Goal: Task Accomplishment & Management: Use online tool/utility

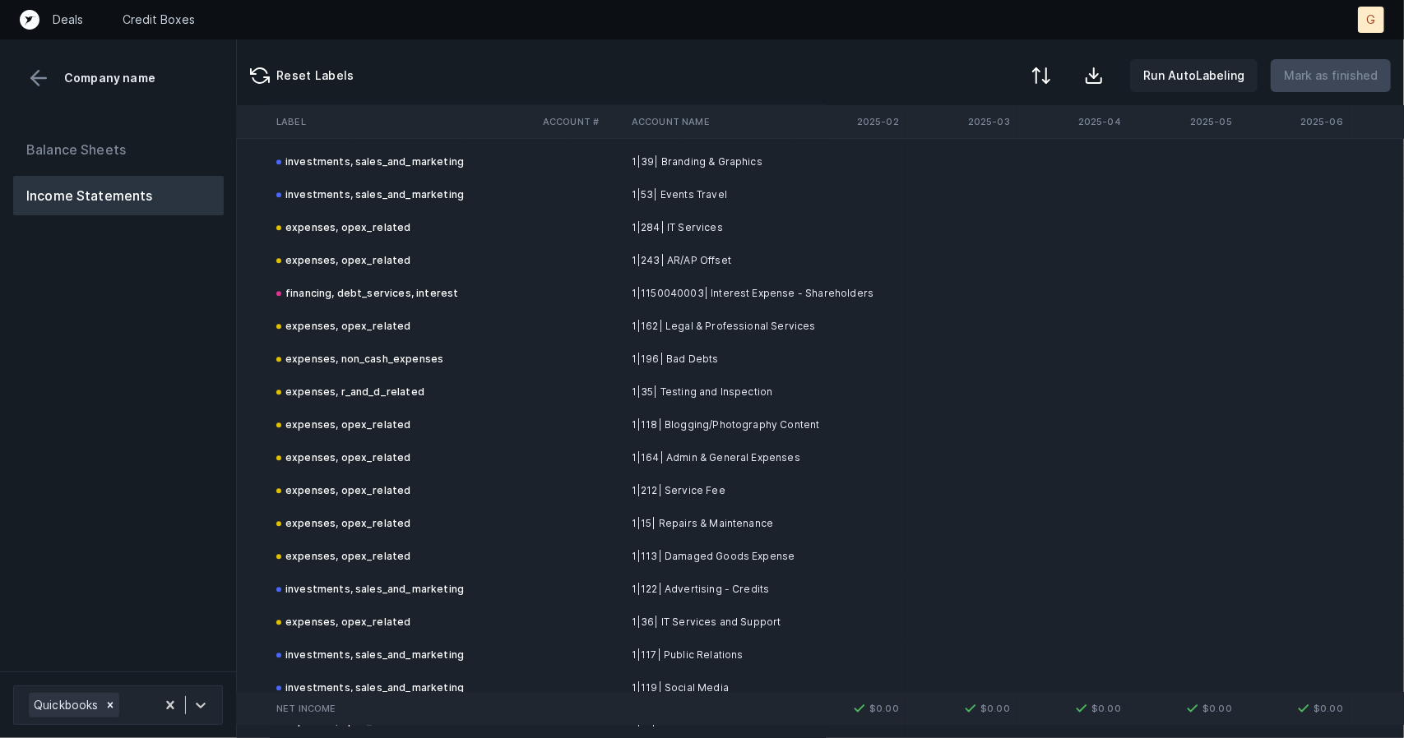
scroll to position [3000, 4768]
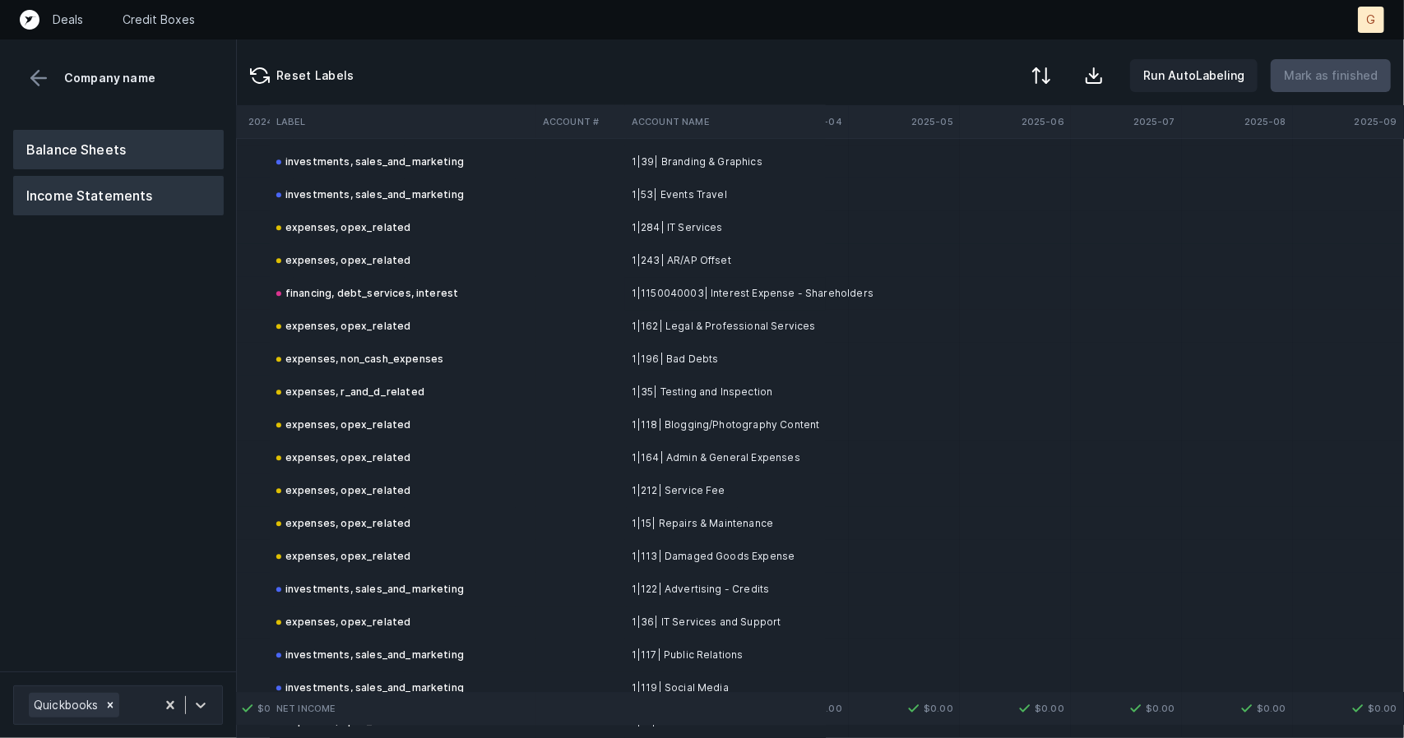
click at [136, 146] on button "Balance Sheets" at bounding box center [118, 149] width 211 height 39
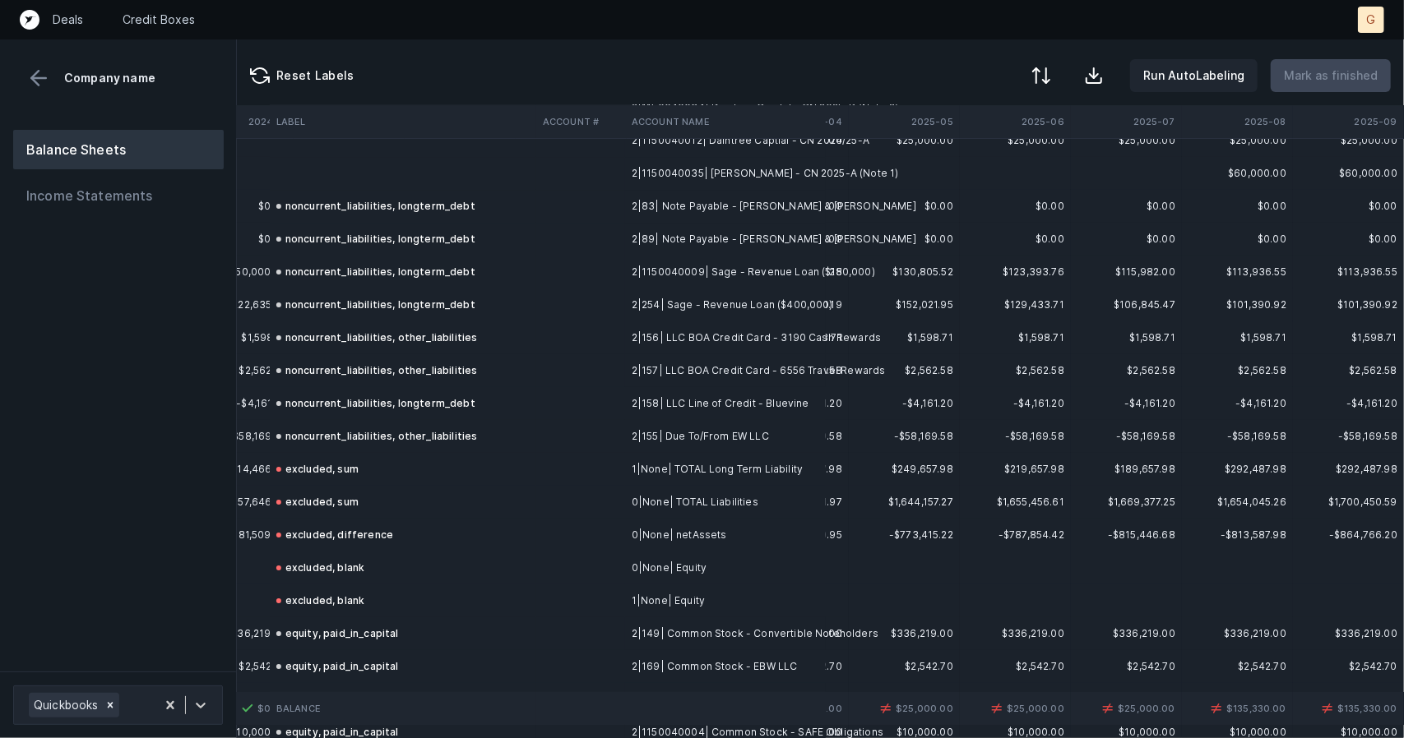
scroll to position [3889, 4768]
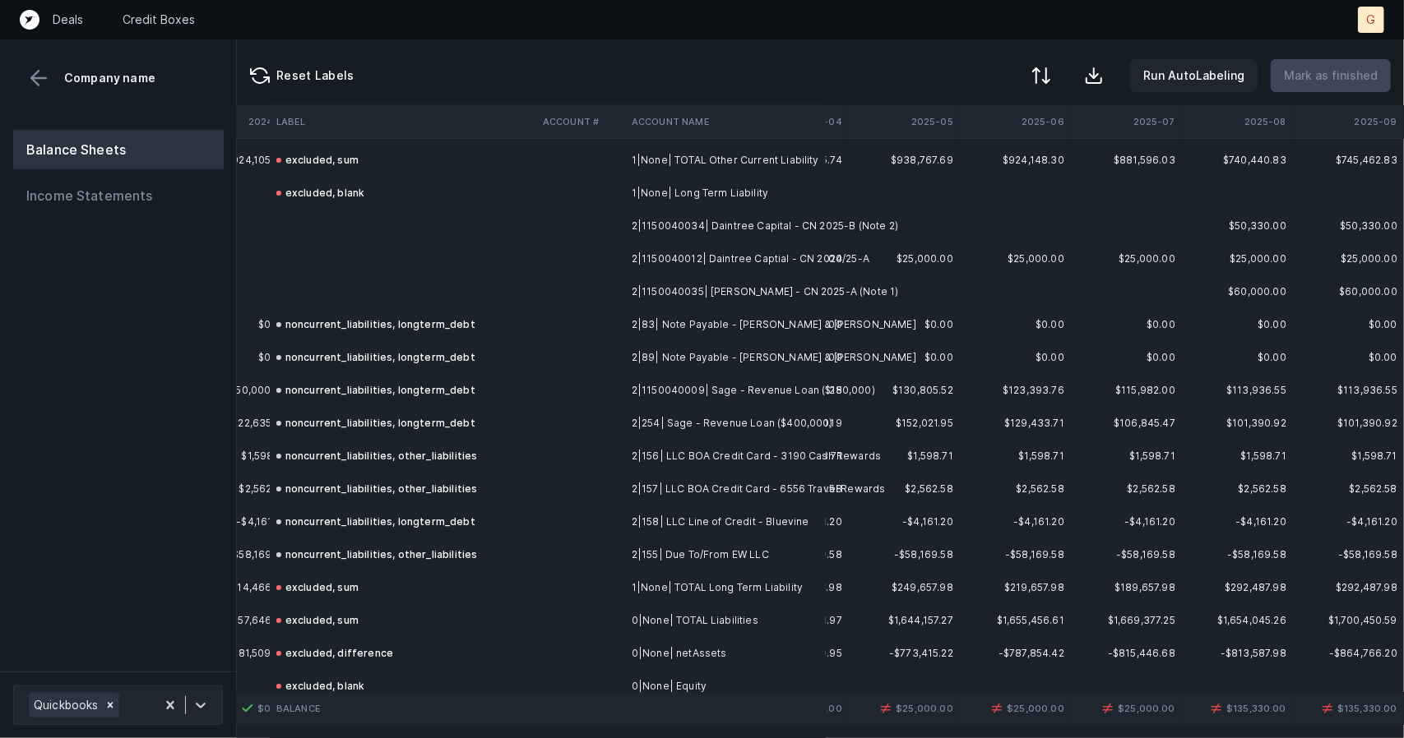
click at [314, 243] on td at bounding box center [403, 259] width 266 height 33
click at [320, 269] on td at bounding box center [403, 259] width 266 height 33
click at [309, 228] on td at bounding box center [403, 226] width 266 height 33
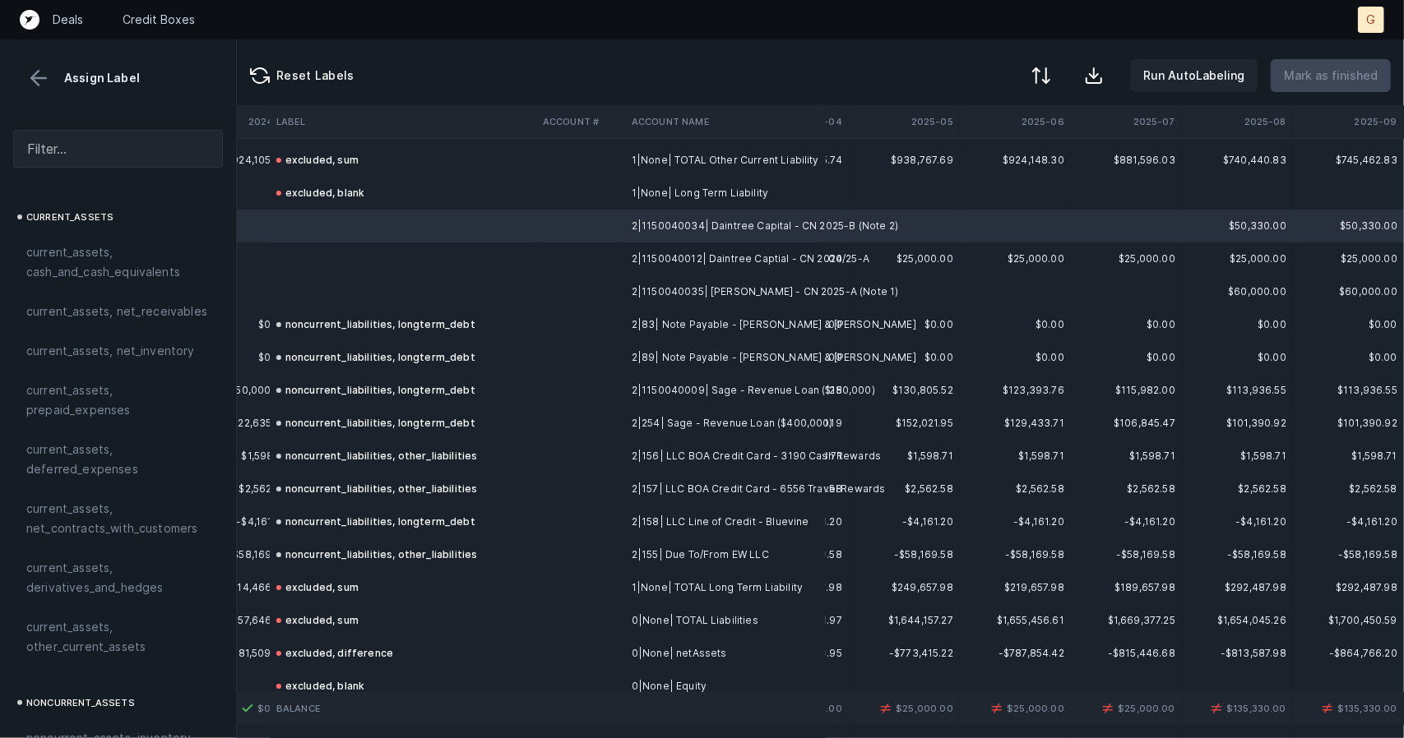
click at [317, 243] on td at bounding box center [403, 259] width 266 height 33
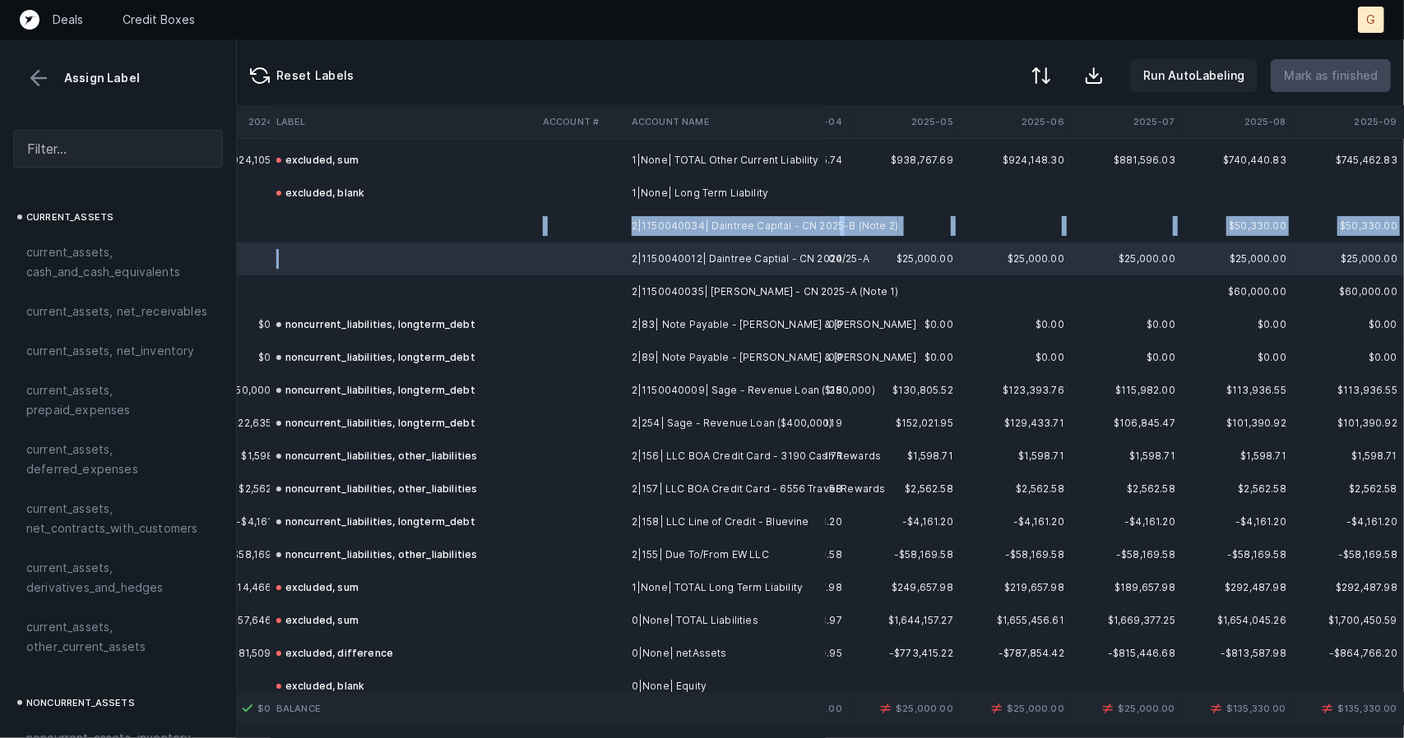
click at [314, 223] on td at bounding box center [403, 226] width 266 height 33
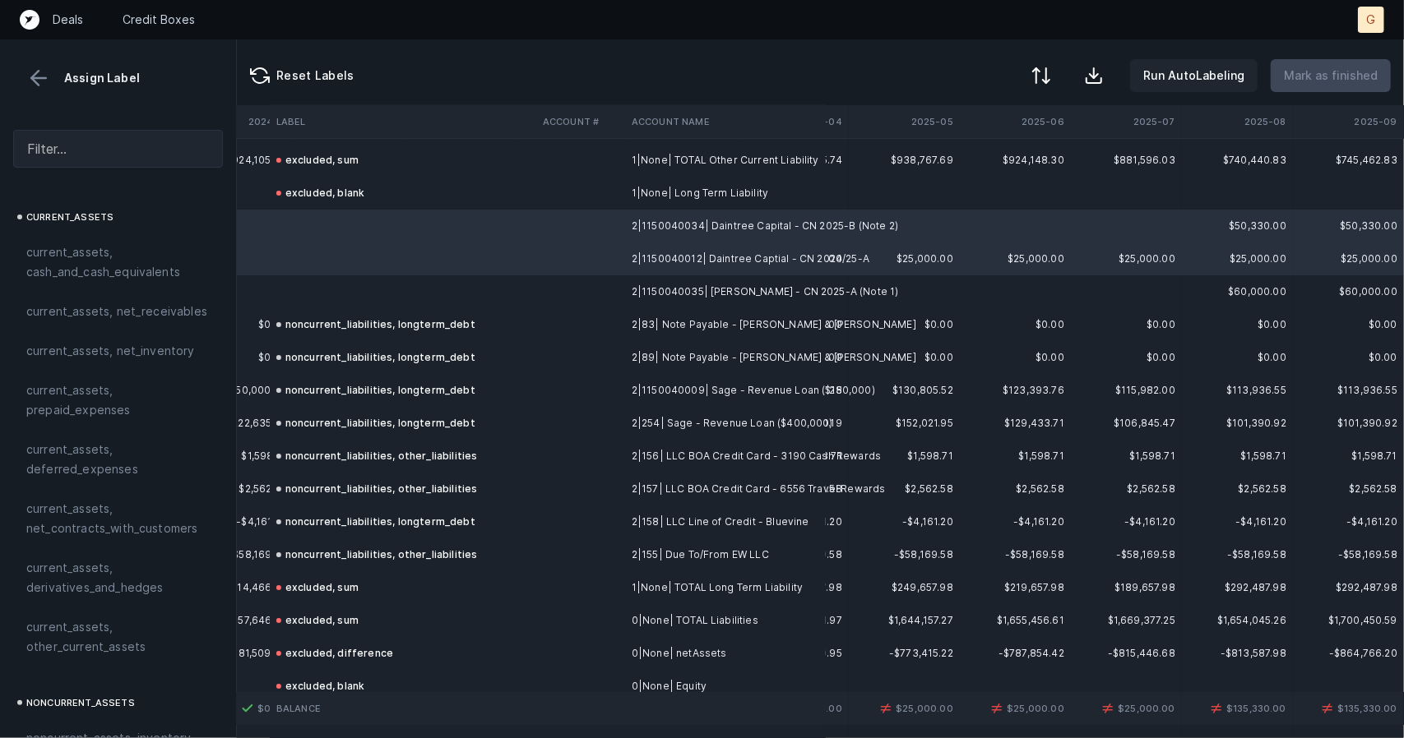
click at [340, 300] on td at bounding box center [403, 291] width 266 height 33
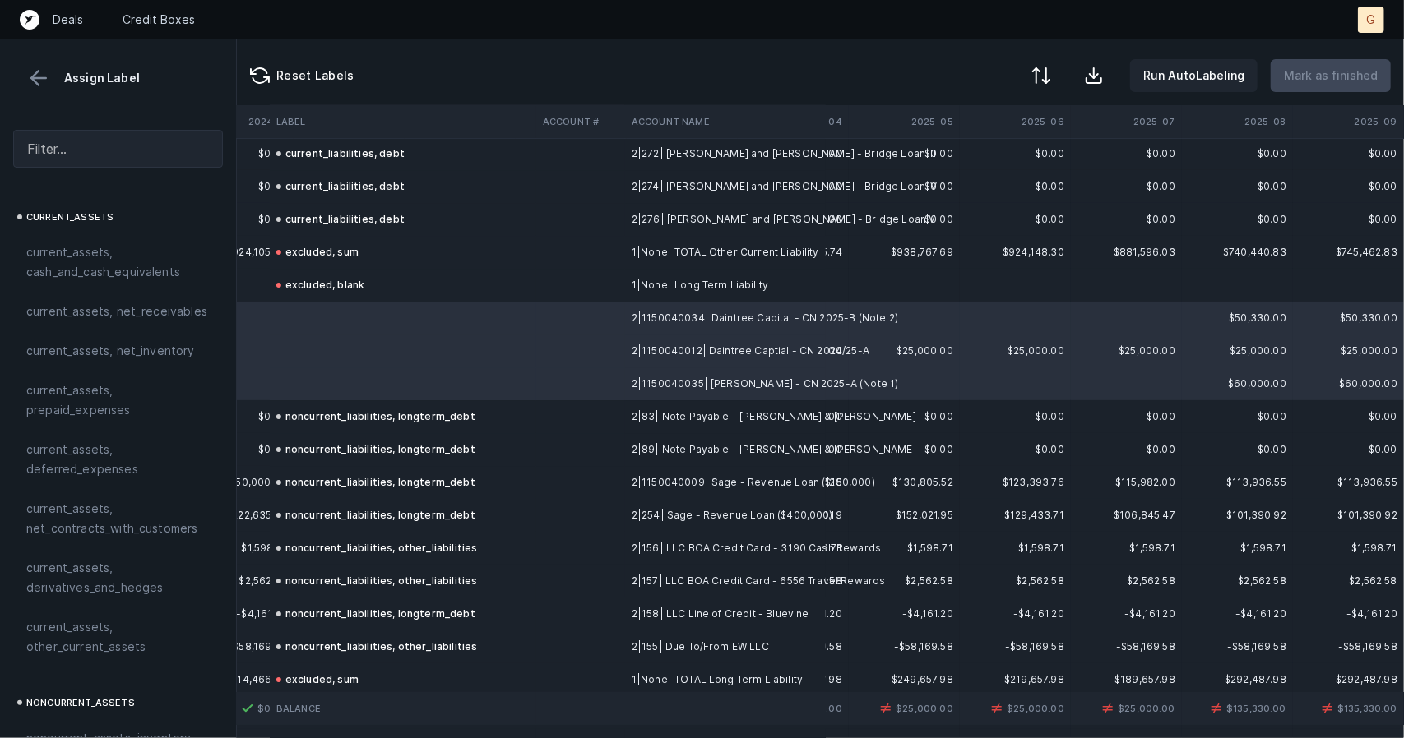
scroll to position [3779, 4768]
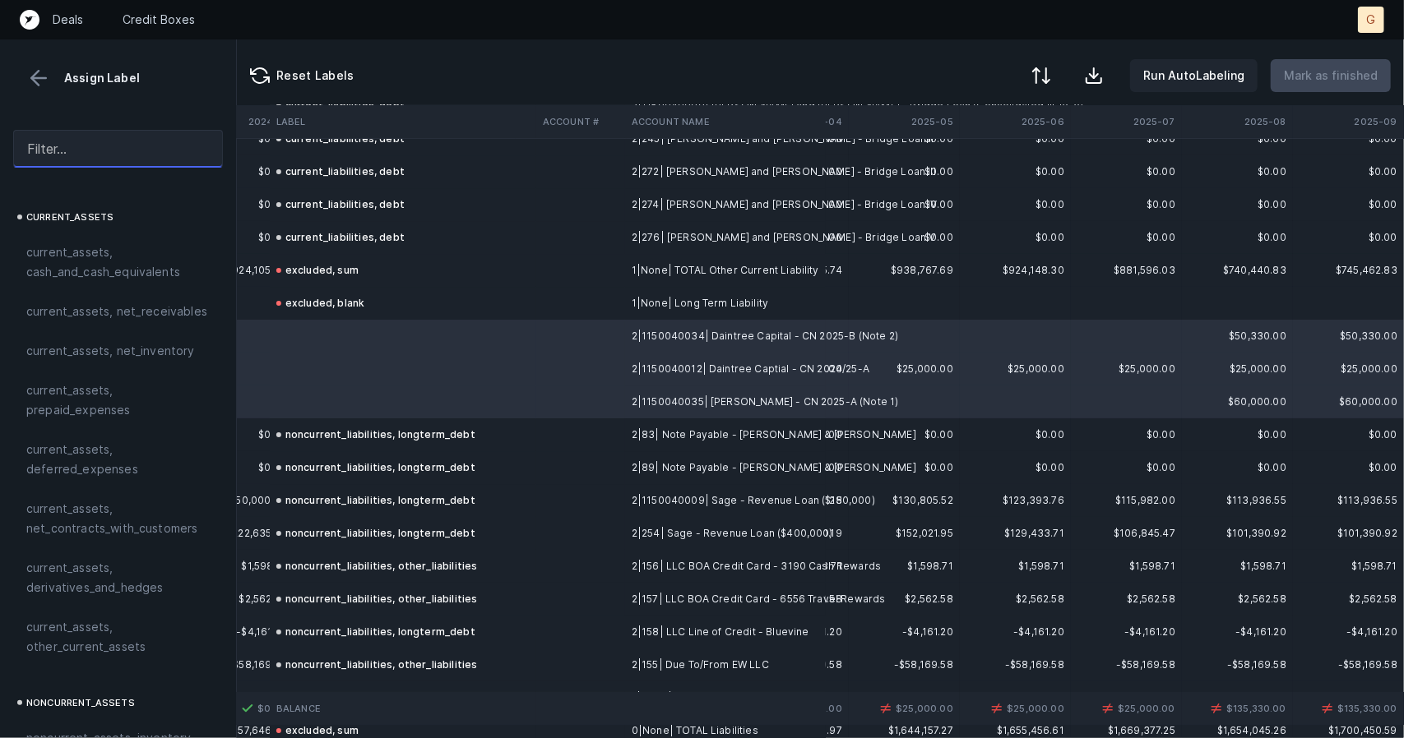
click at [117, 147] on input "text" at bounding box center [118, 149] width 210 height 38
type input "l"
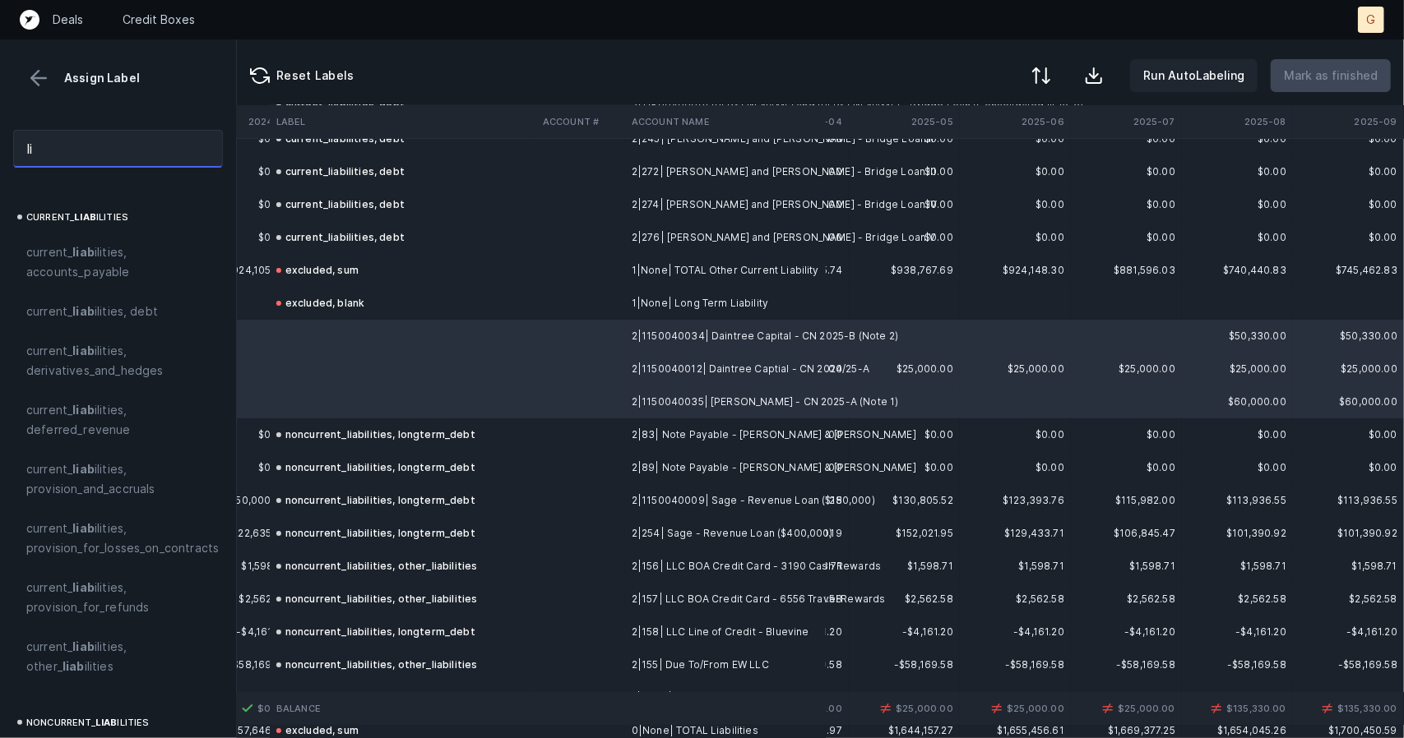
type input "l"
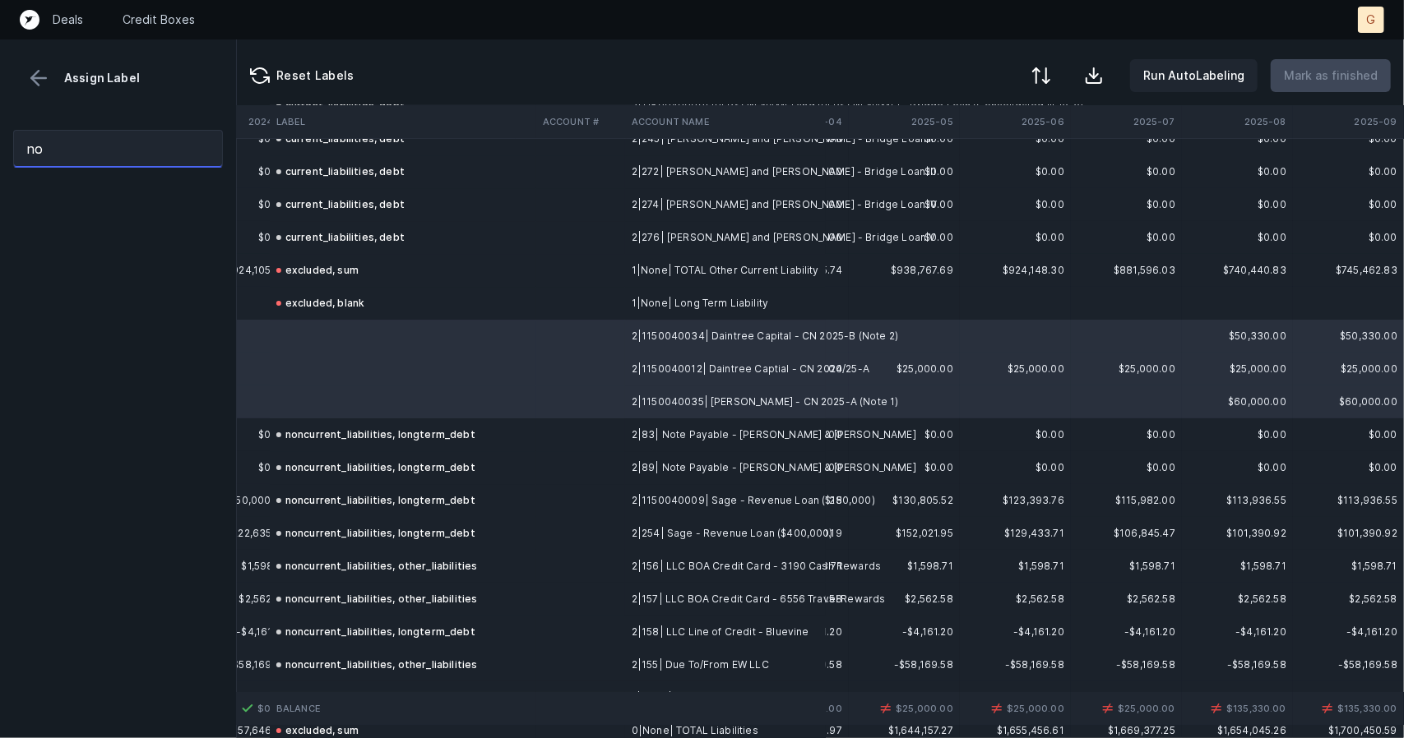
type input "n"
type input "N"
type input "L"
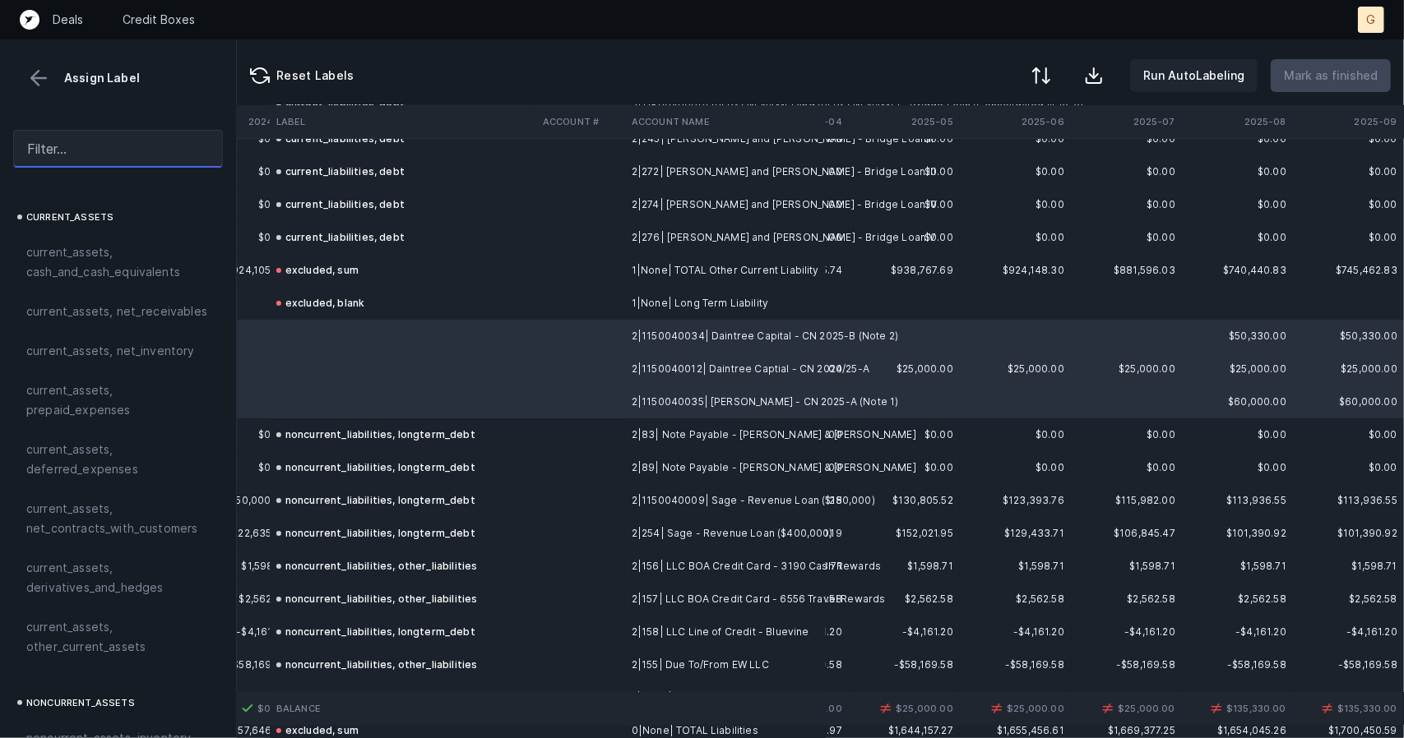
type input "D"
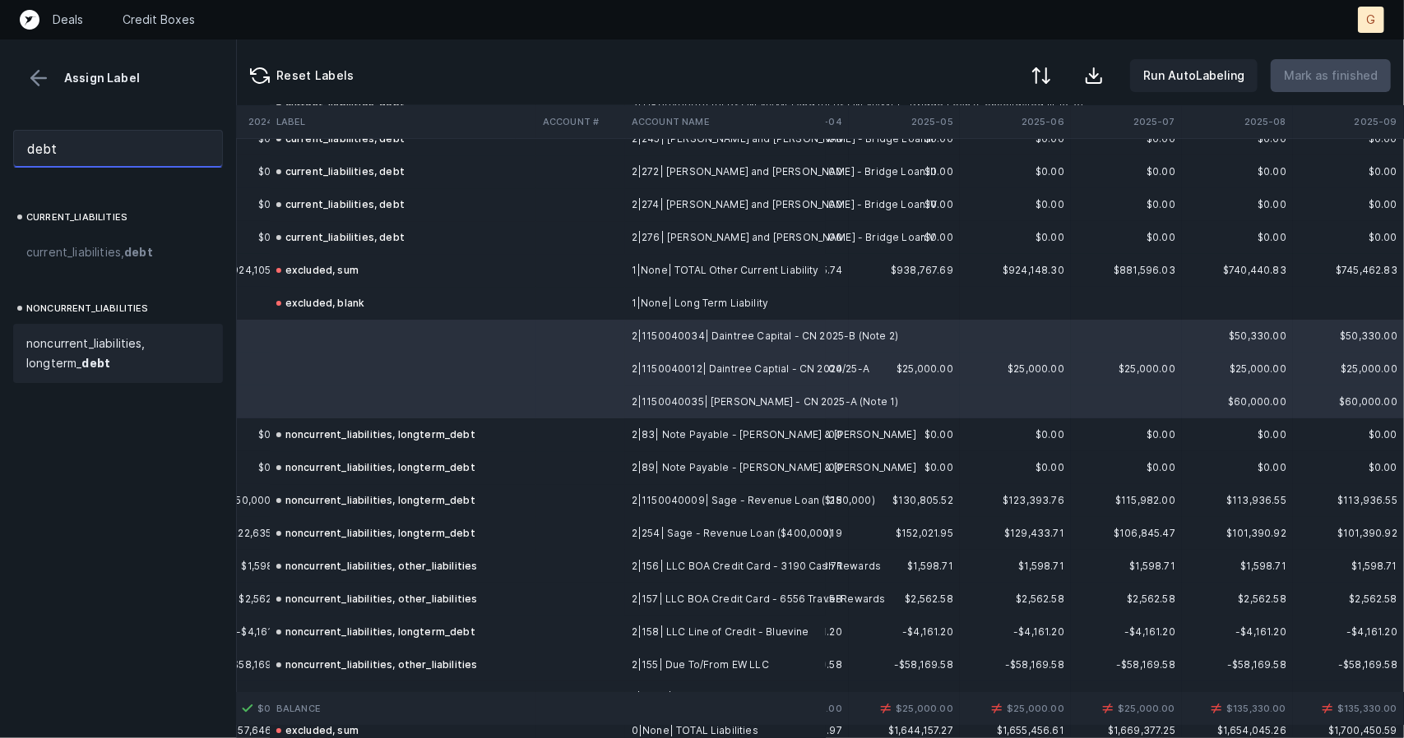
type input "debt"
click at [73, 355] on span "noncurrent_liabilities, longterm_ debt" at bounding box center [117, 353] width 183 height 39
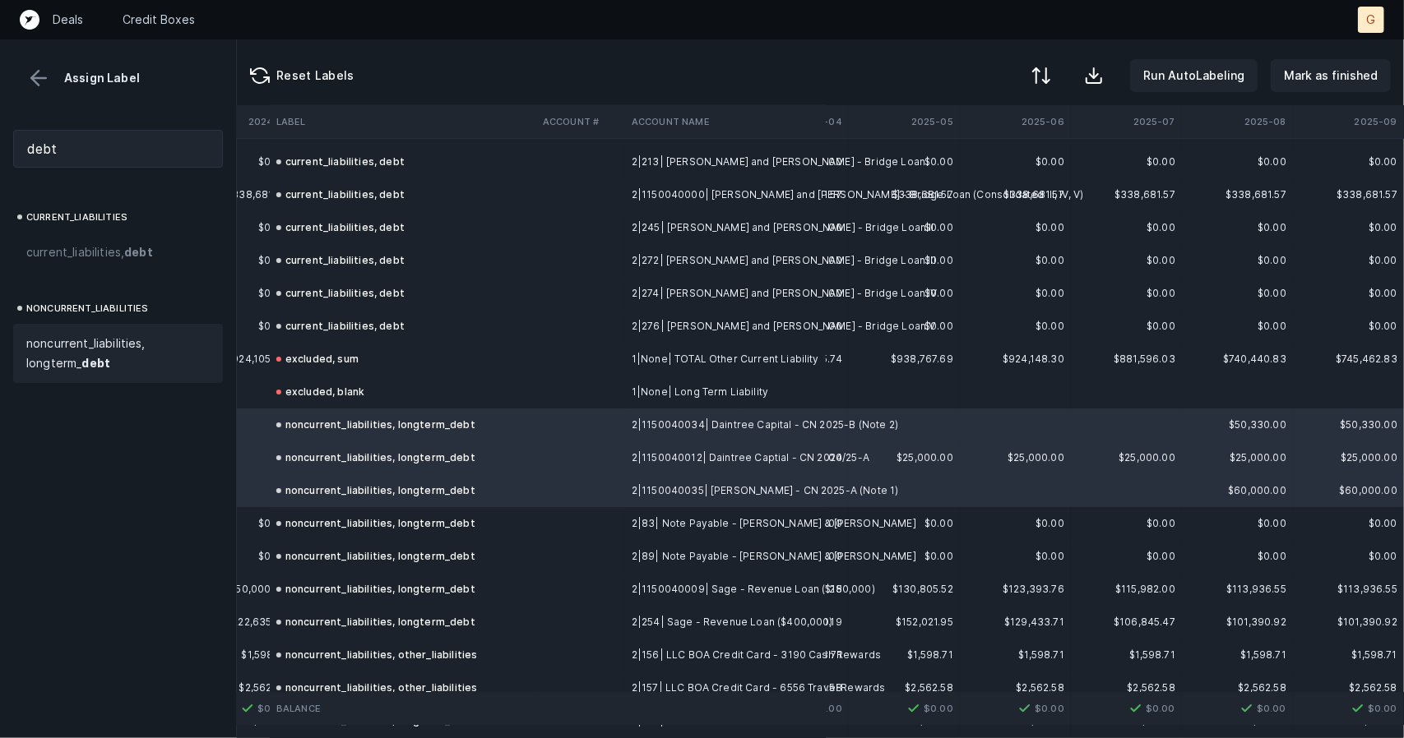
scroll to position [3686, 4768]
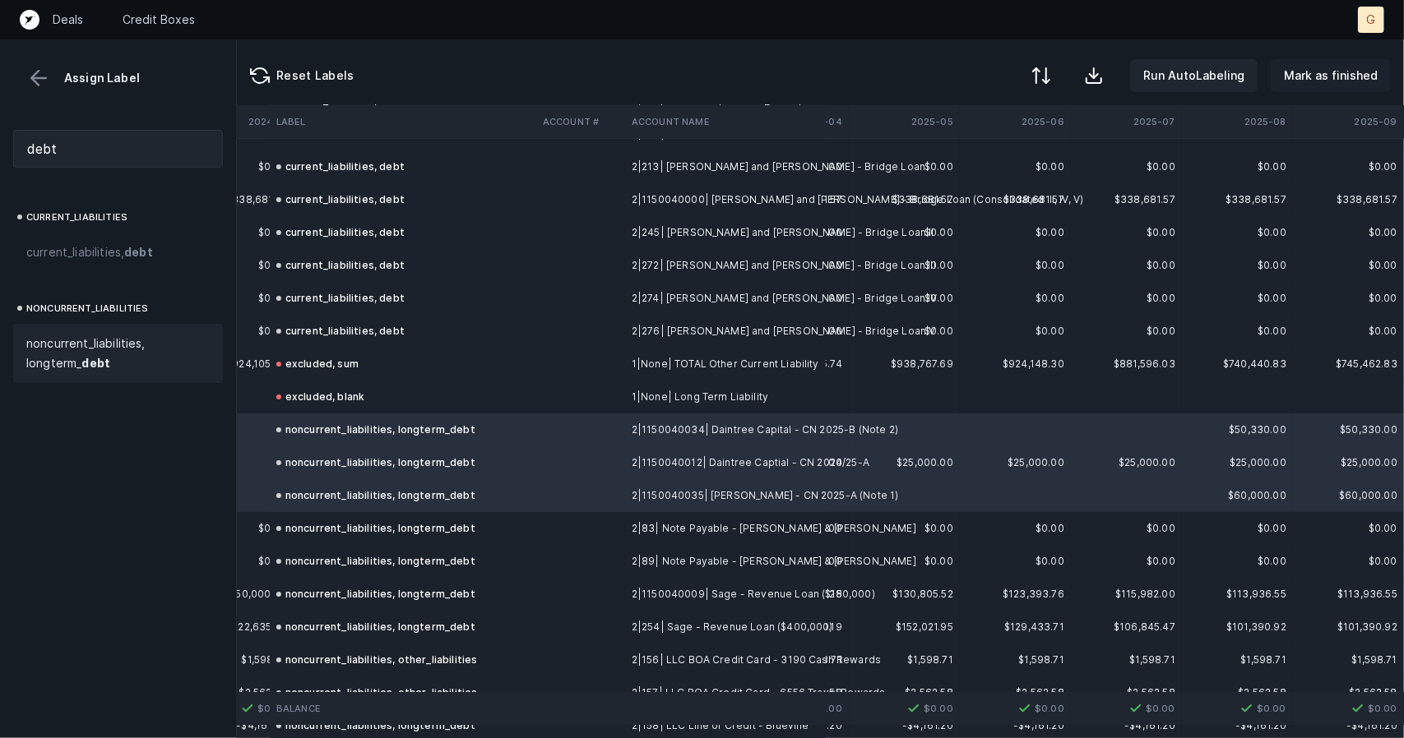
click at [1347, 75] on p "Mark as finished" at bounding box center [1331, 76] width 94 height 20
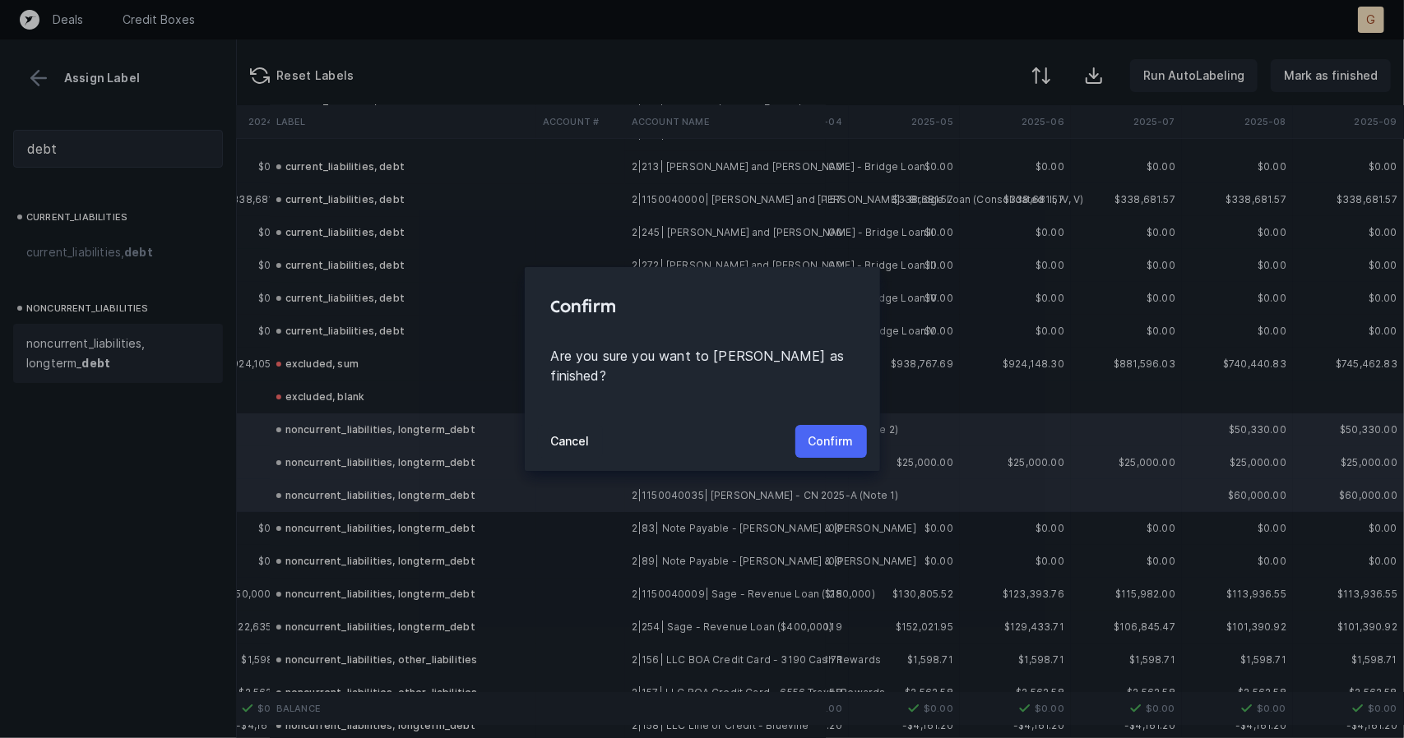
click at [845, 425] on button "Confirm" at bounding box center [831, 441] width 72 height 33
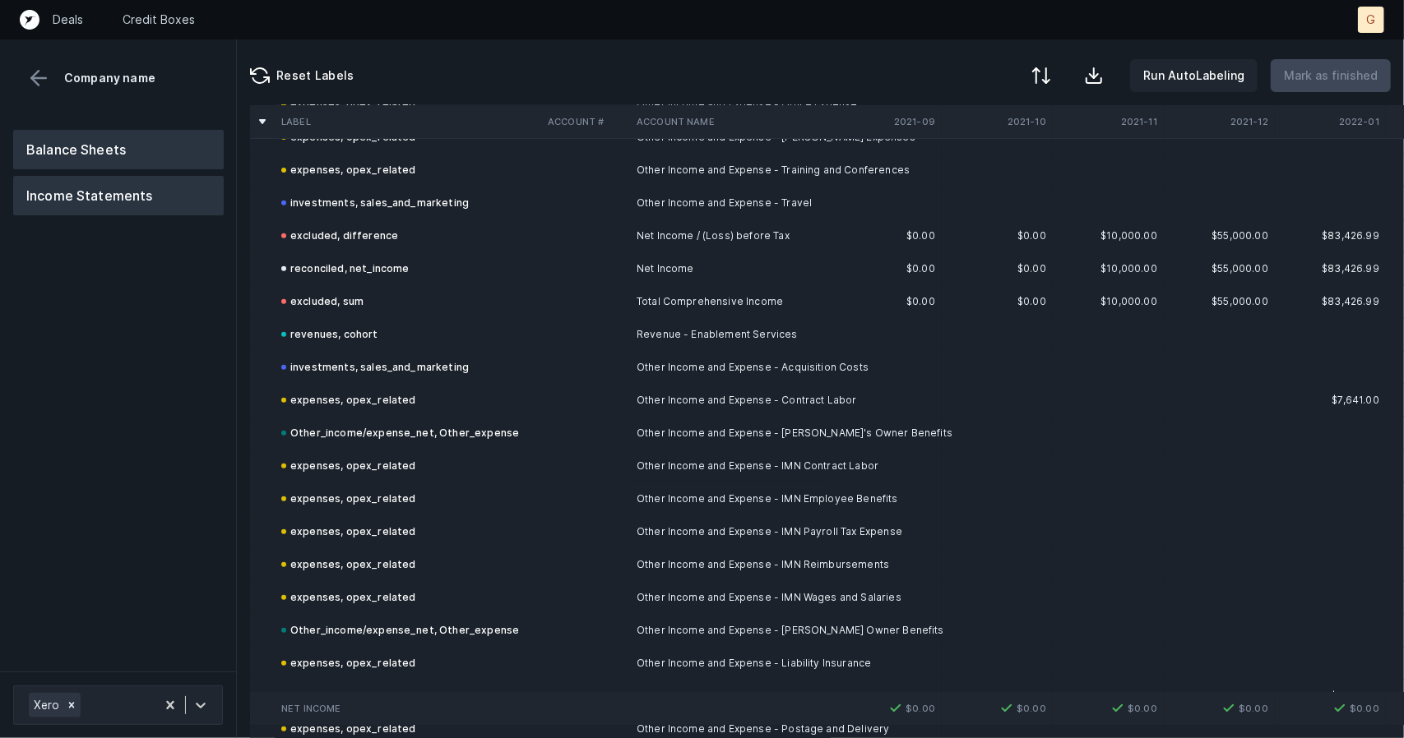
click at [111, 155] on button "Balance Sheets" at bounding box center [118, 149] width 211 height 39
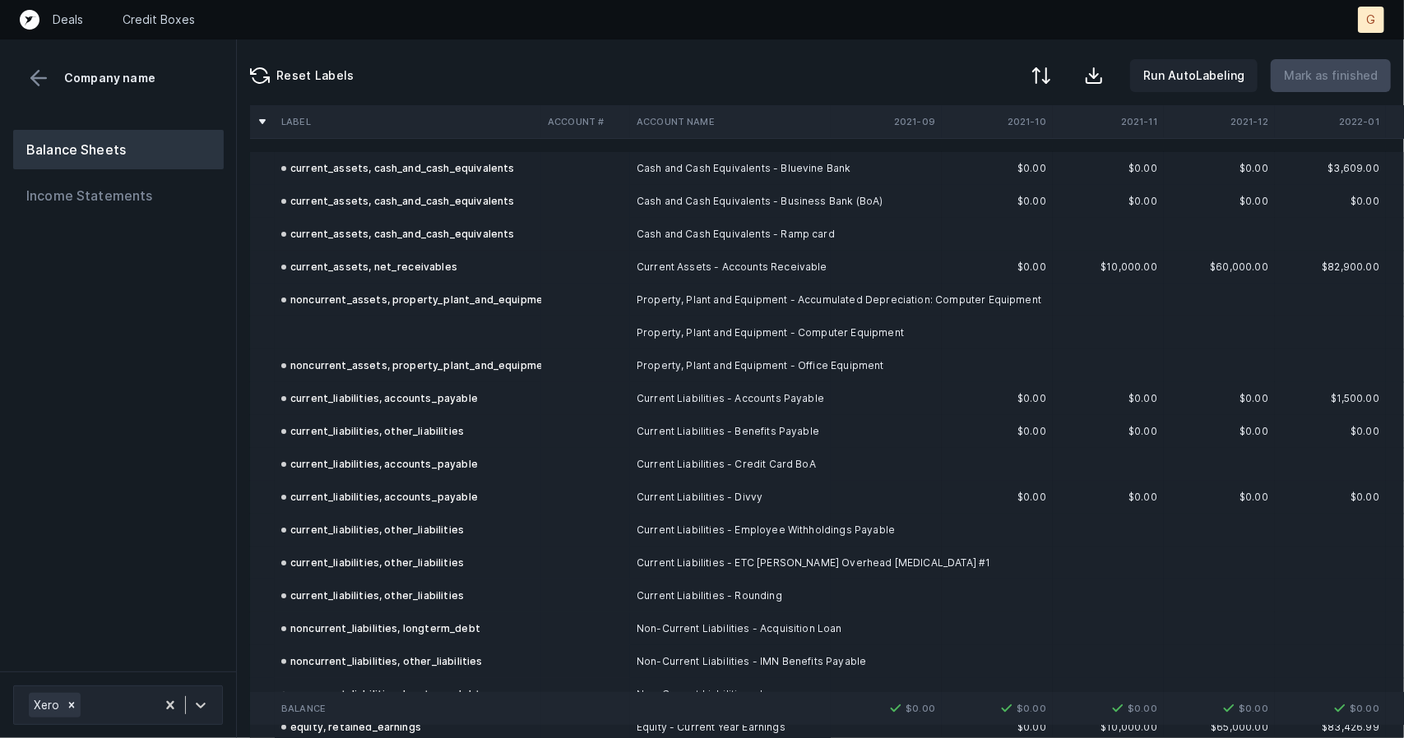
click at [354, 333] on td at bounding box center [408, 333] width 266 height 33
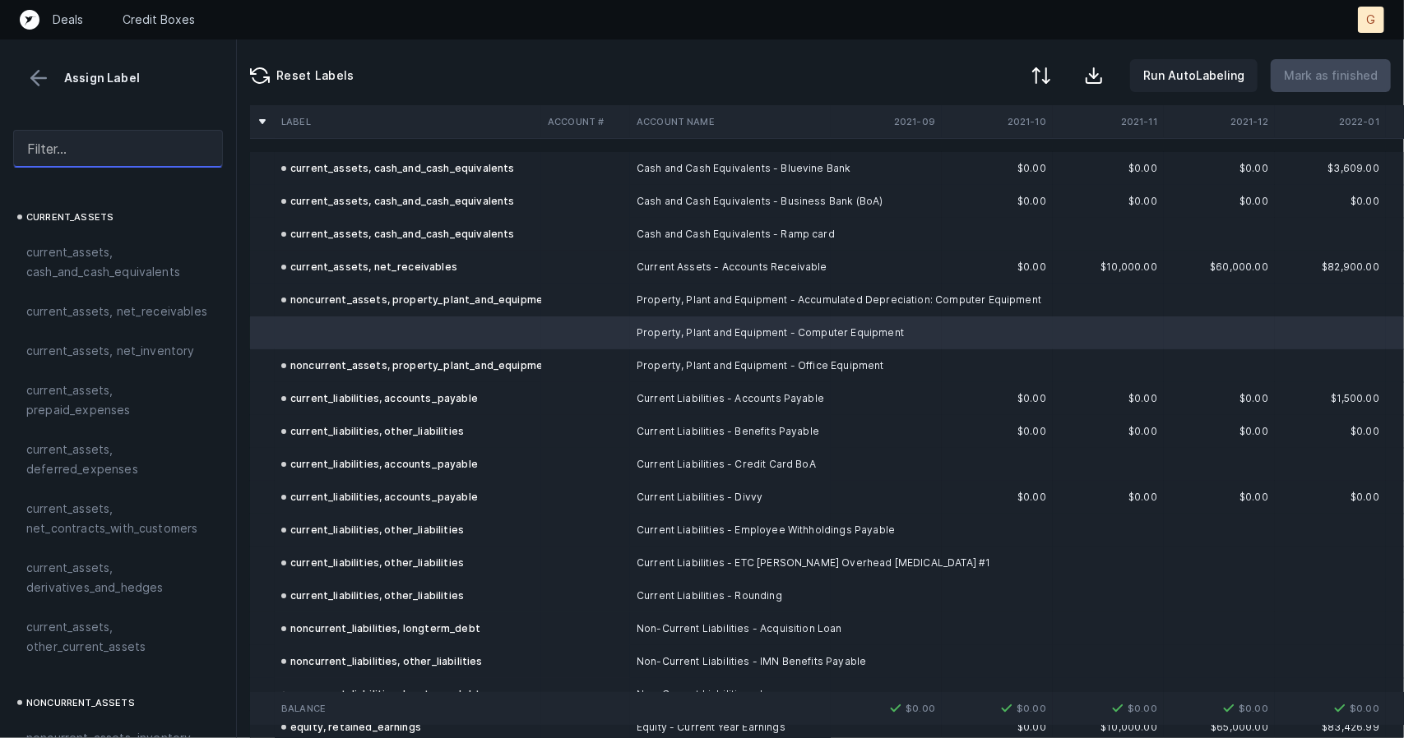
click at [84, 146] on input "text" at bounding box center [118, 149] width 210 height 38
type input "["
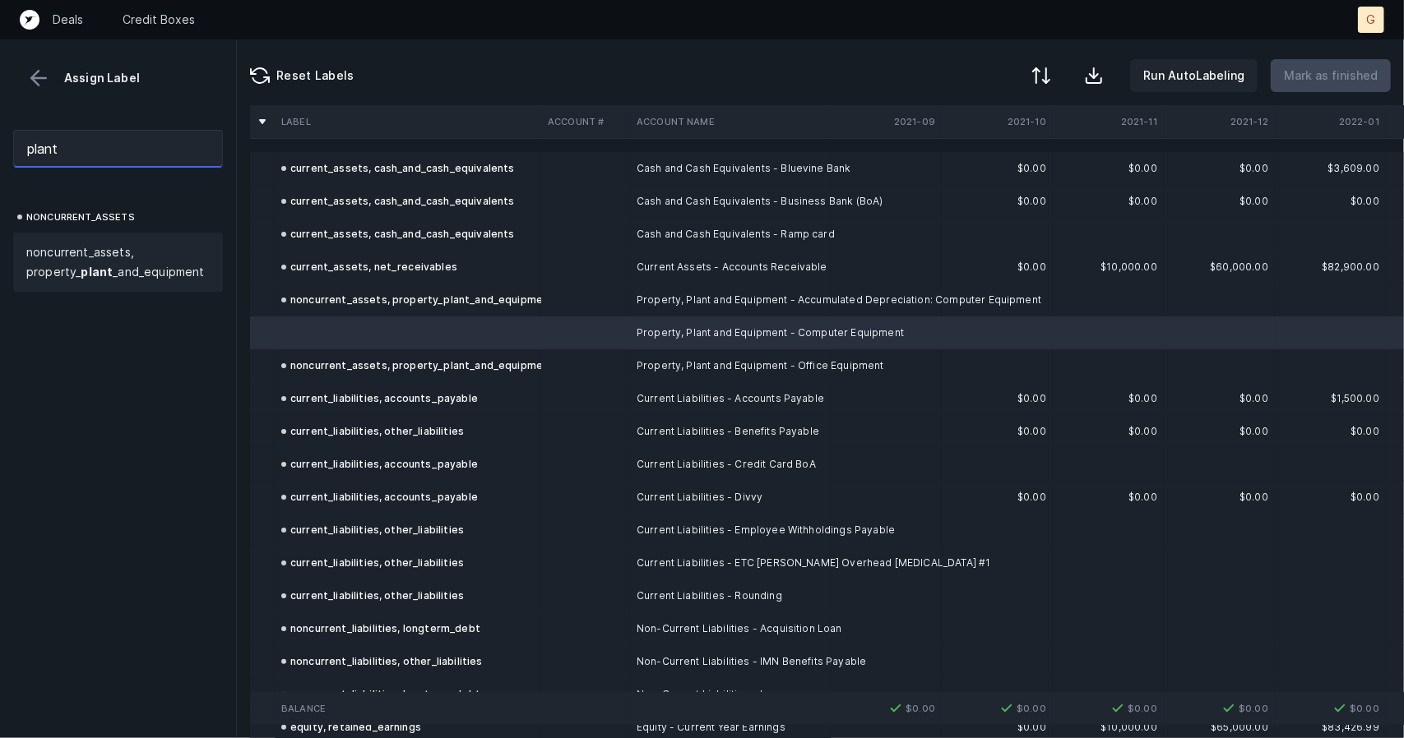
type input "plant"
click at [94, 248] on span "noncurrent_assets, property_ plant _and_equipment" at bounding box center [117, 262] width 183 height 39
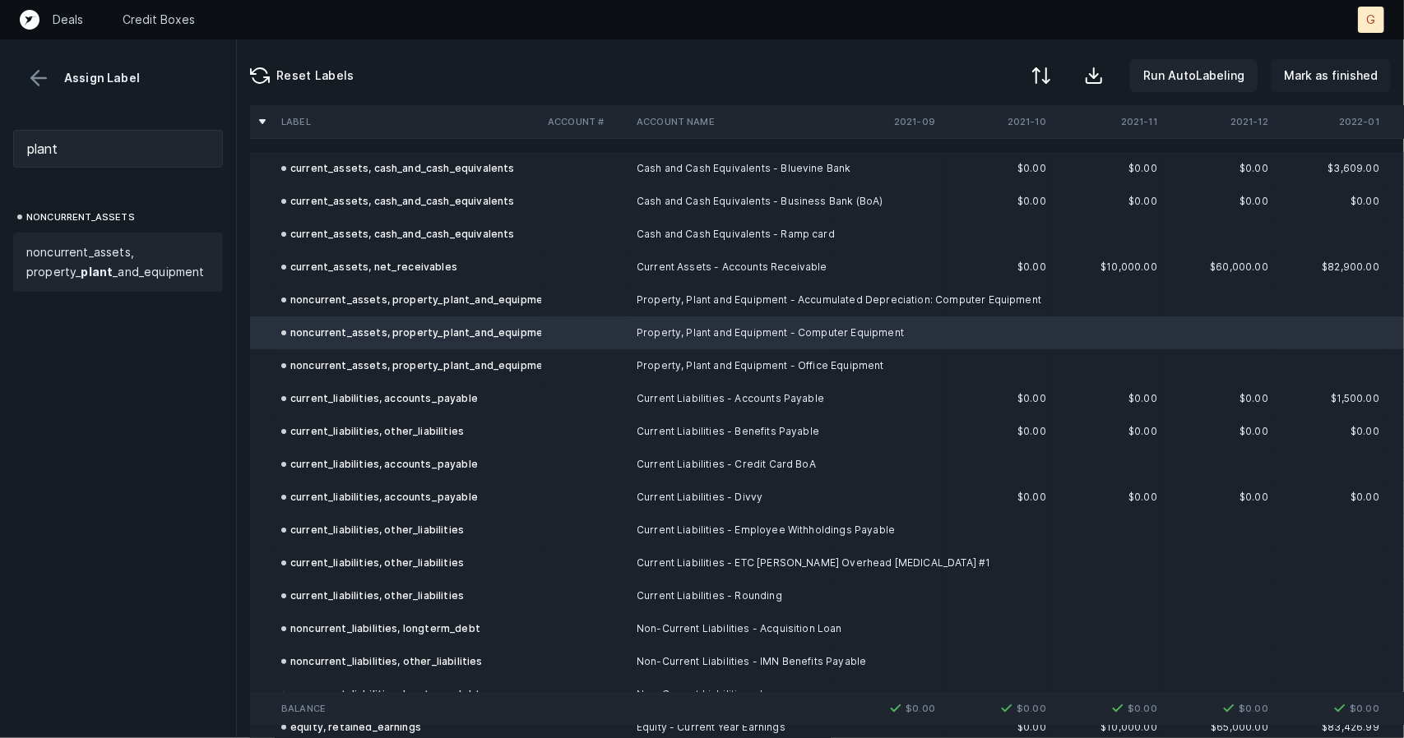
click at [1295, 68] on p "Mark as finished" at bounding box center [1331, 76] width 94 height 20
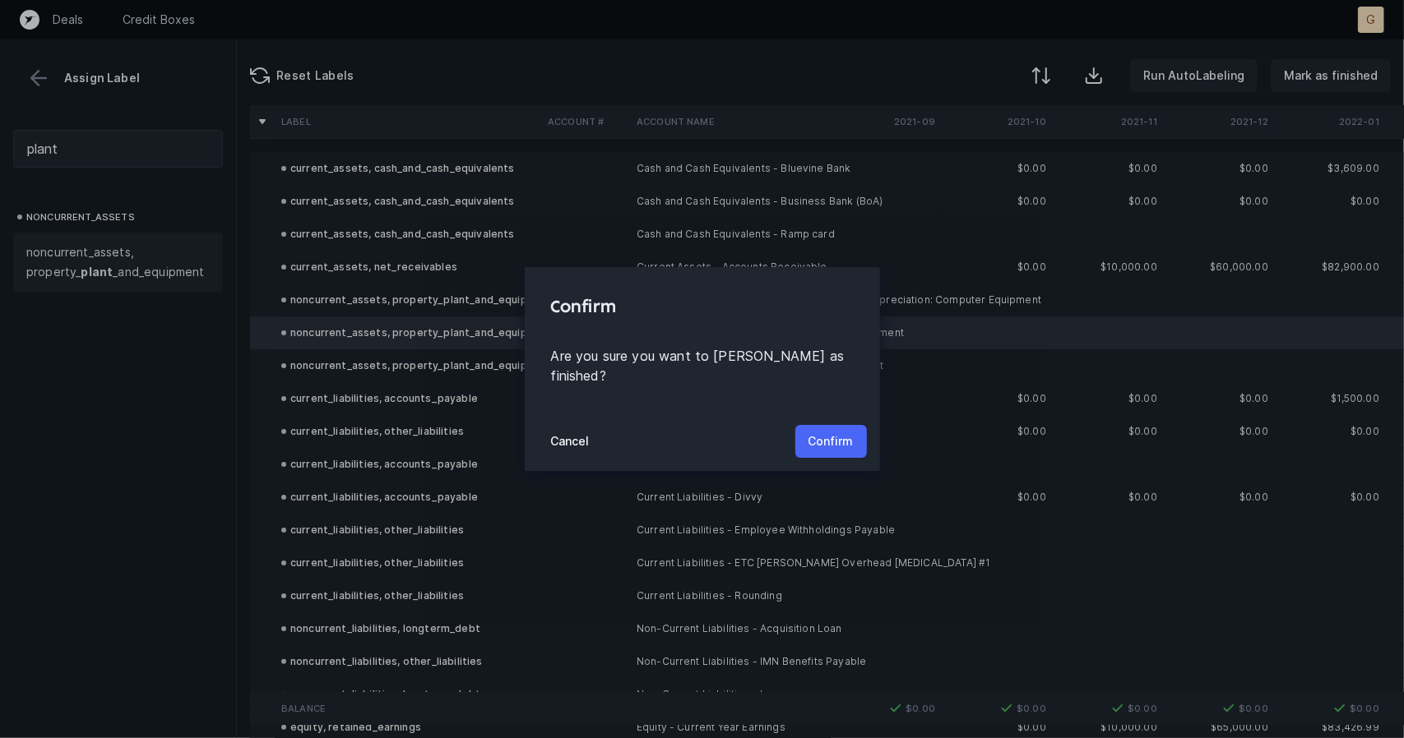
click at [850, 433] on p "Confirm" at bounding box center [830, 442] width 45 height 20
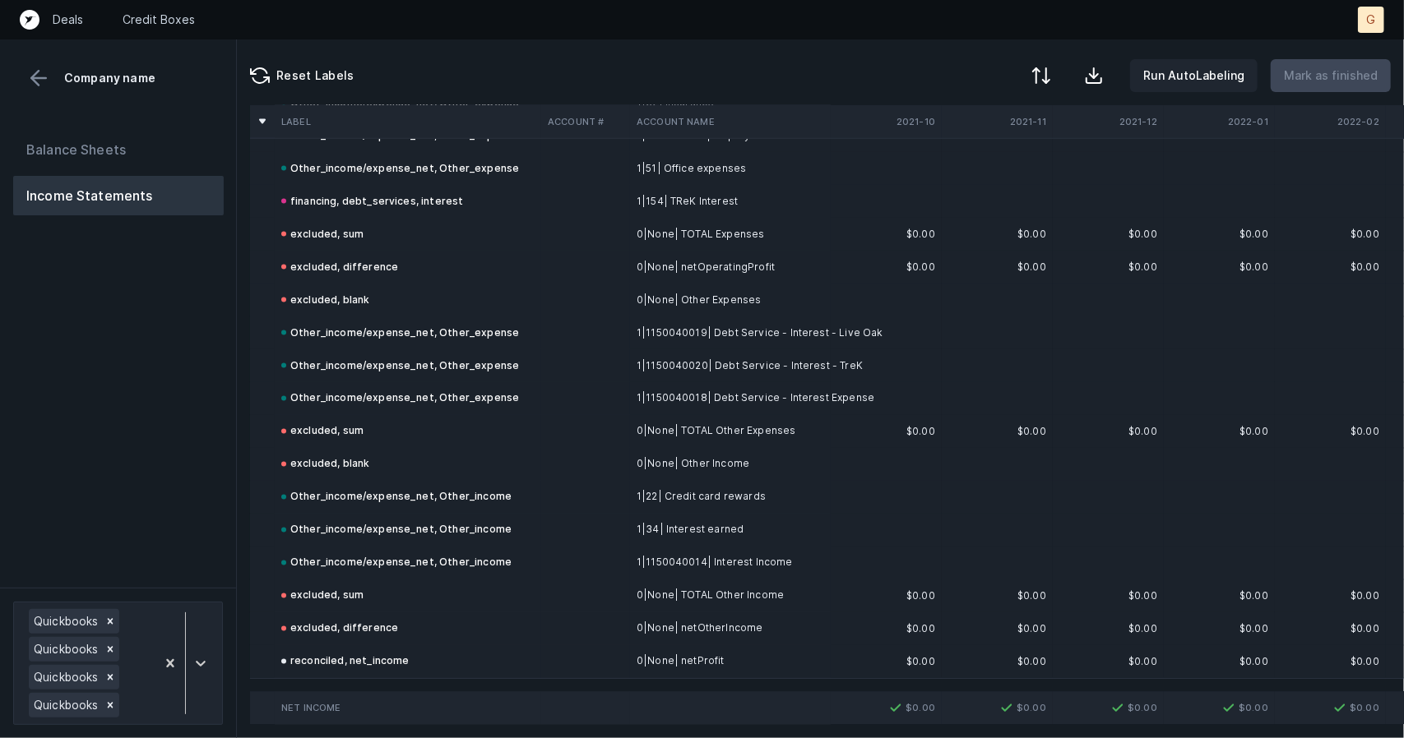
scroll to position [9675, 0]
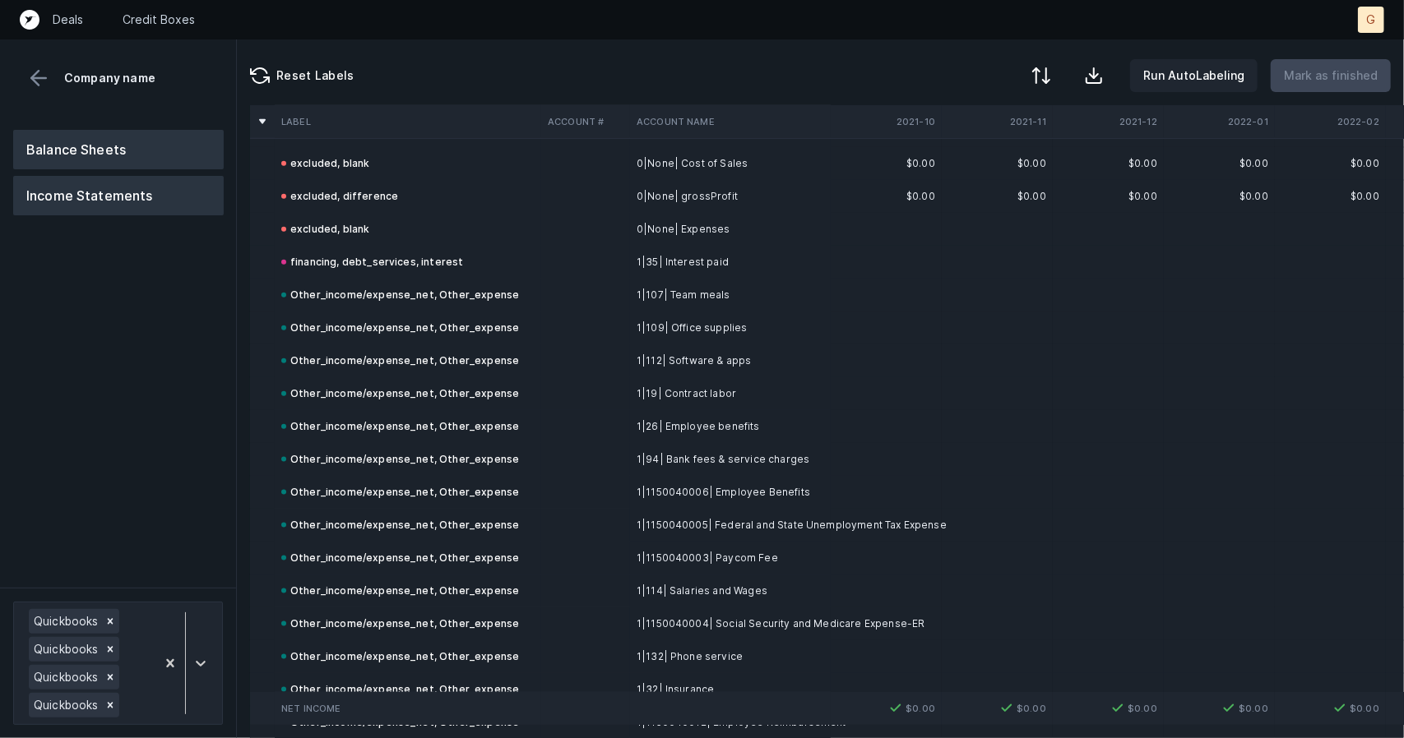
click at [125, 161] on button "Balance Sheets" at bounding box center [118, 149] width 211 height 39
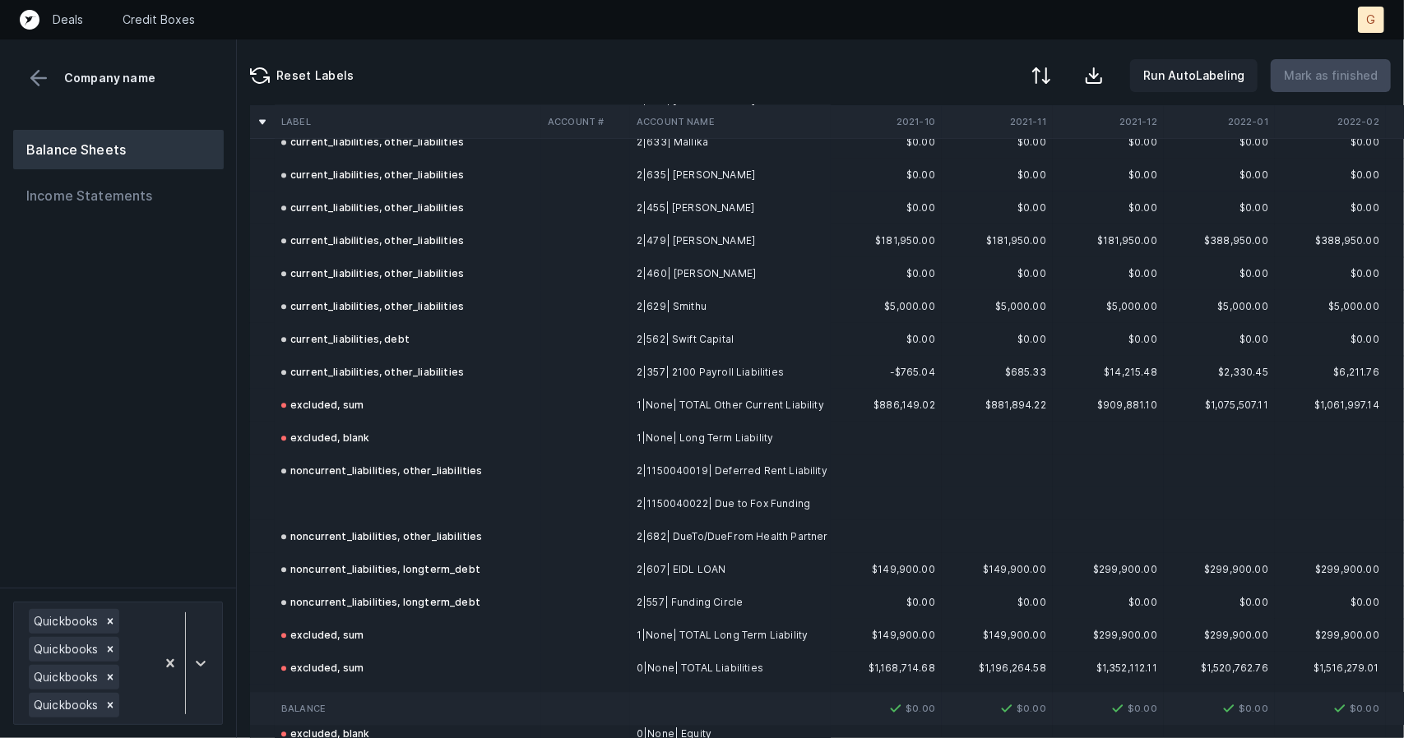
scroll to position [6772, 0]
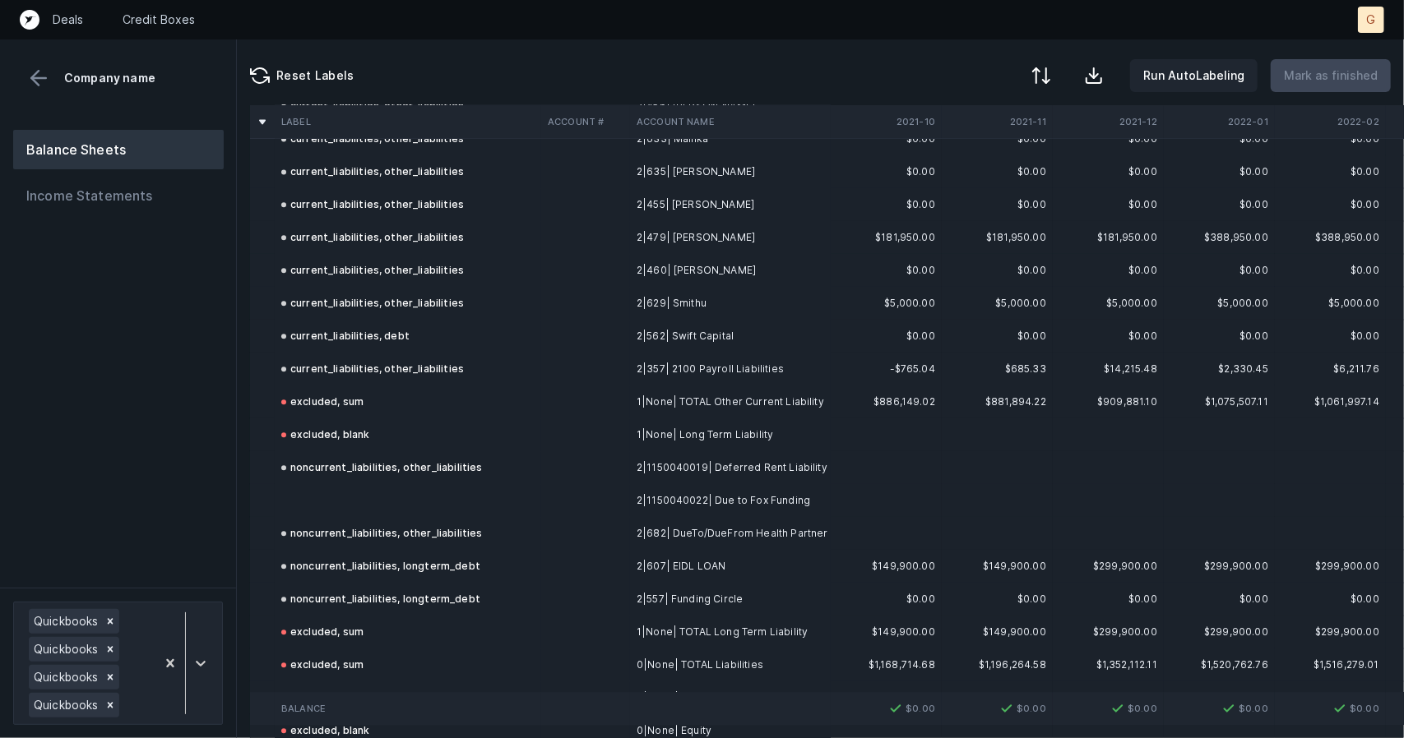
click at [322, 505] on td at bounding box center [408, 500] width 266 height 33
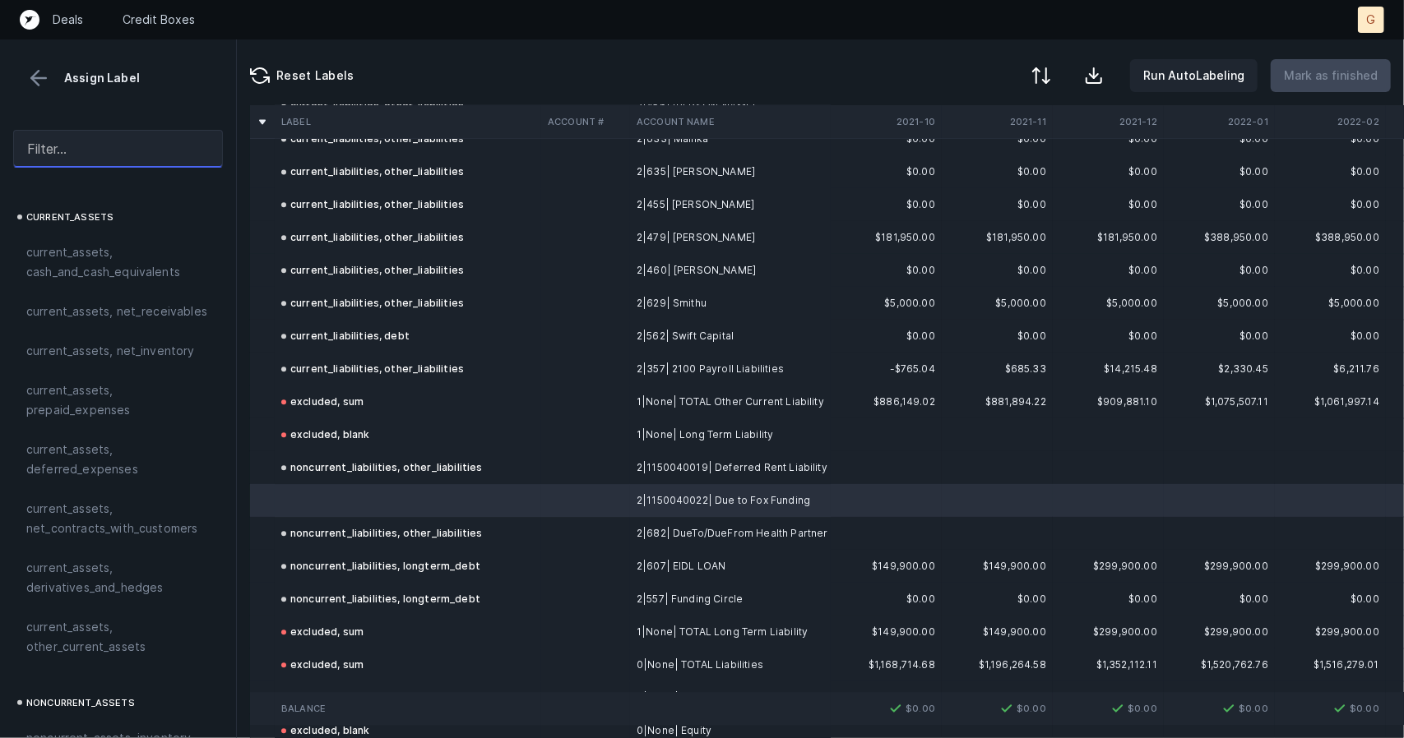
click at [61, 150] on input "text" at bounding box center [118, 149] width 210 height 38
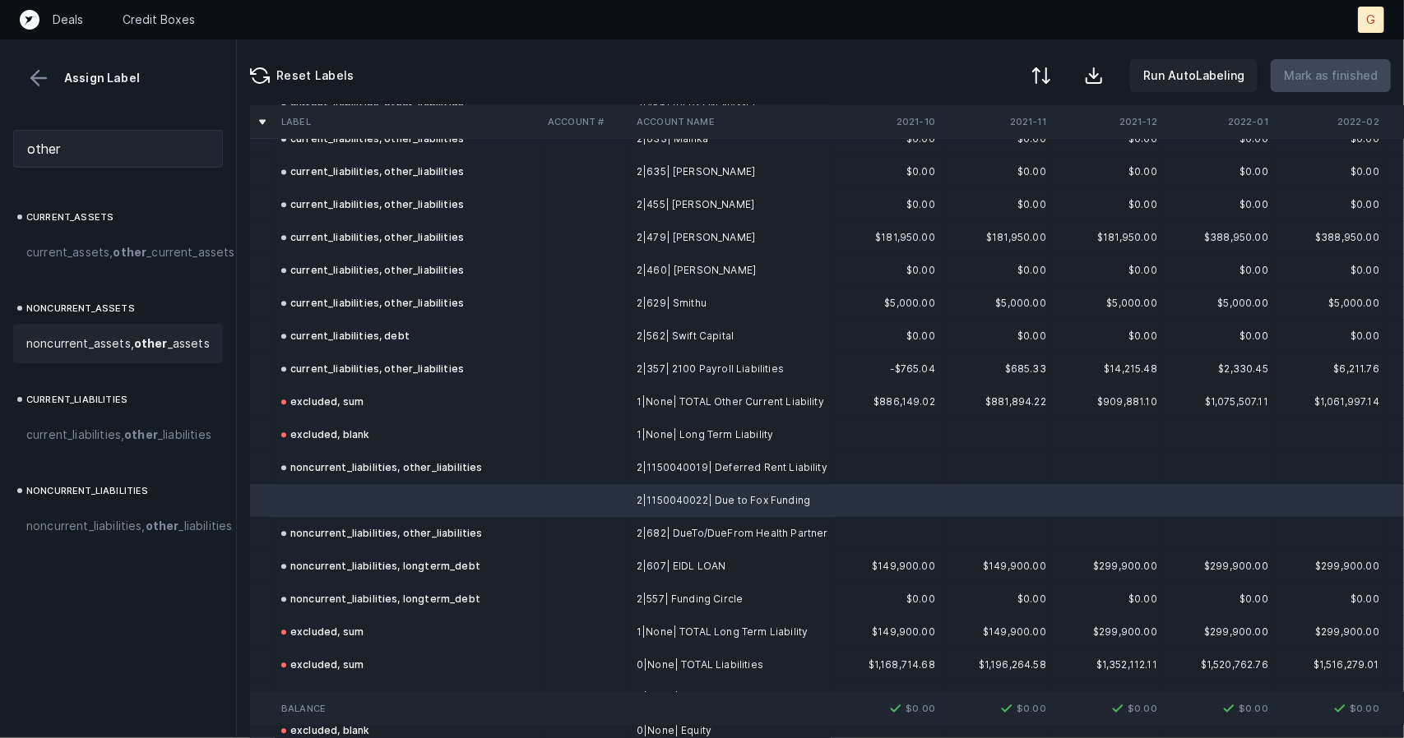
click at [66, 354] on span "noncurrent_assets, other _assets" at bounding box center [117, 344] width 183 height 20
click at [95, 536] on span "noncurrent_liabilities, other _liabilities" at bounding box center [129, 526] width 206 height 20
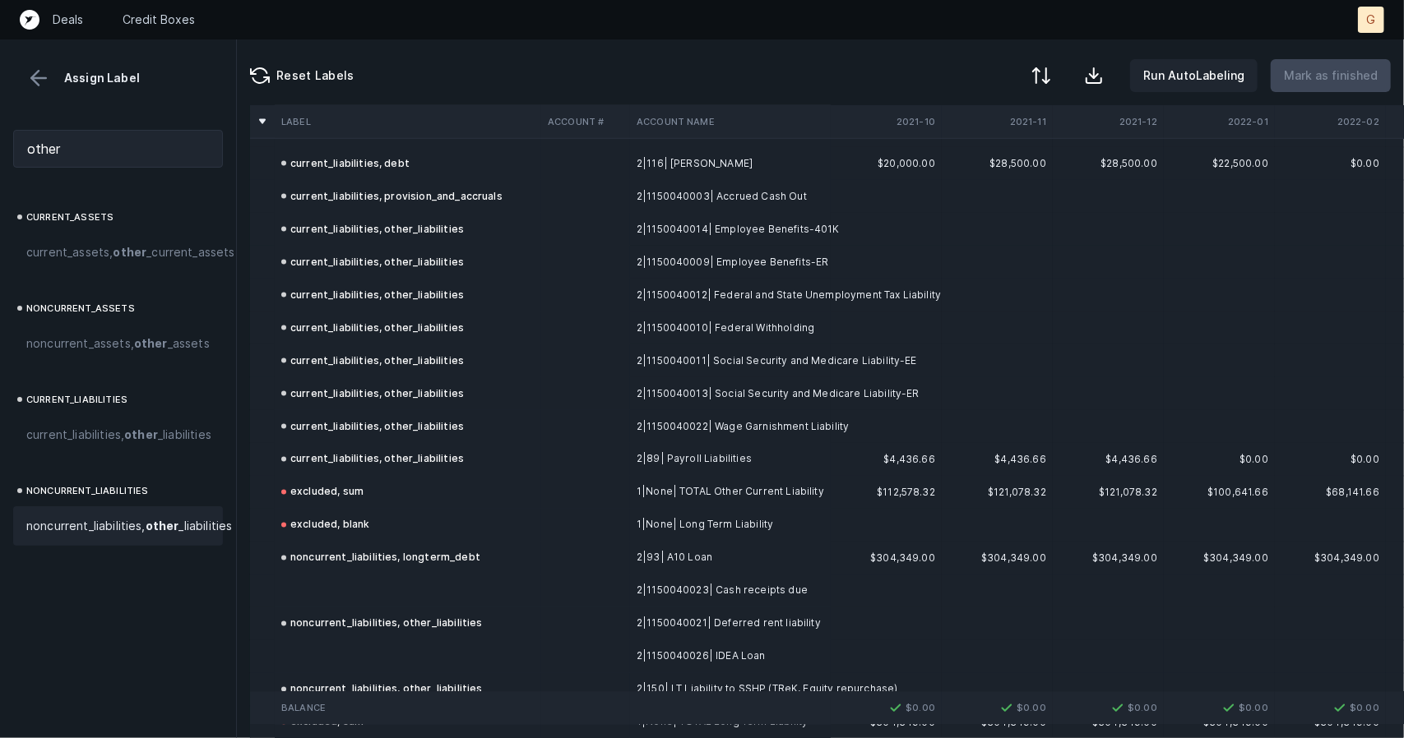
scroll to position [1888, 0]
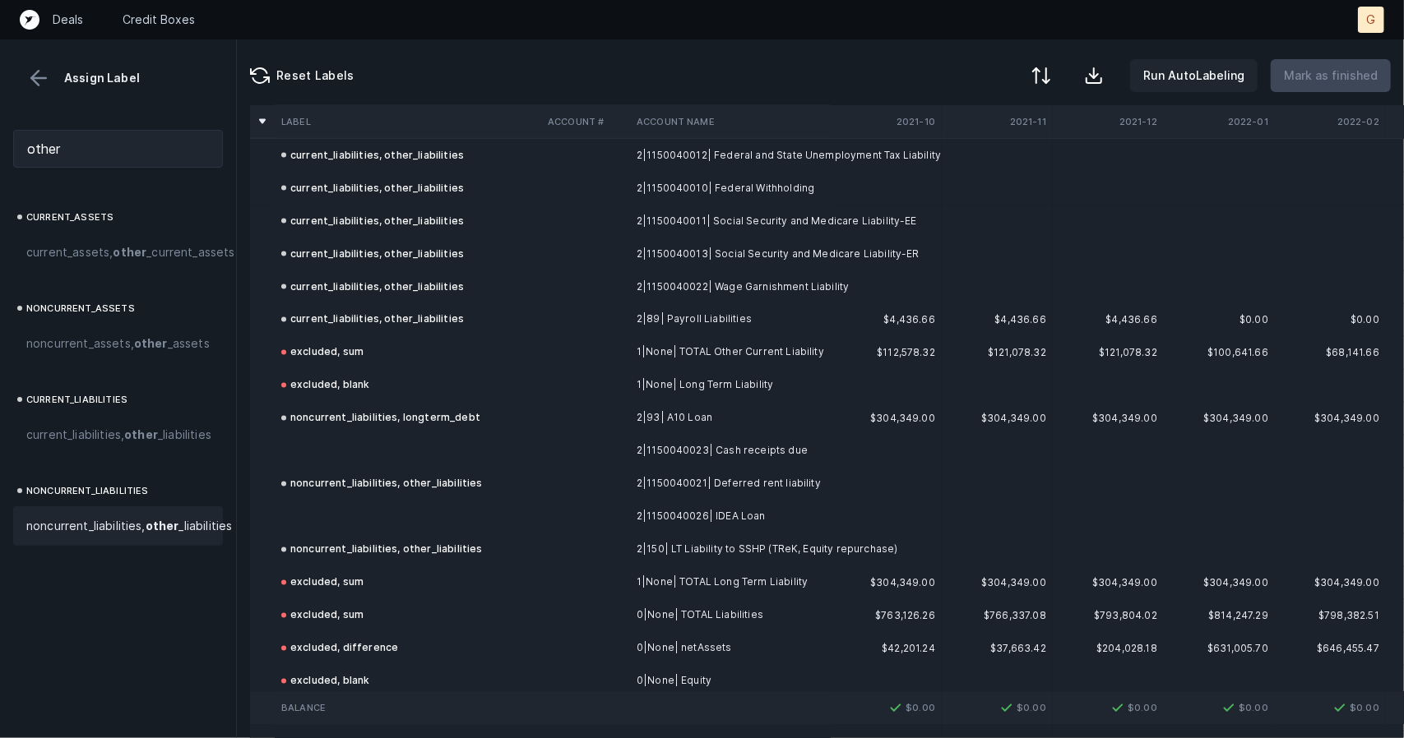
click at [364, 504] on td at bounding box center [408, 517] width 266 height 33
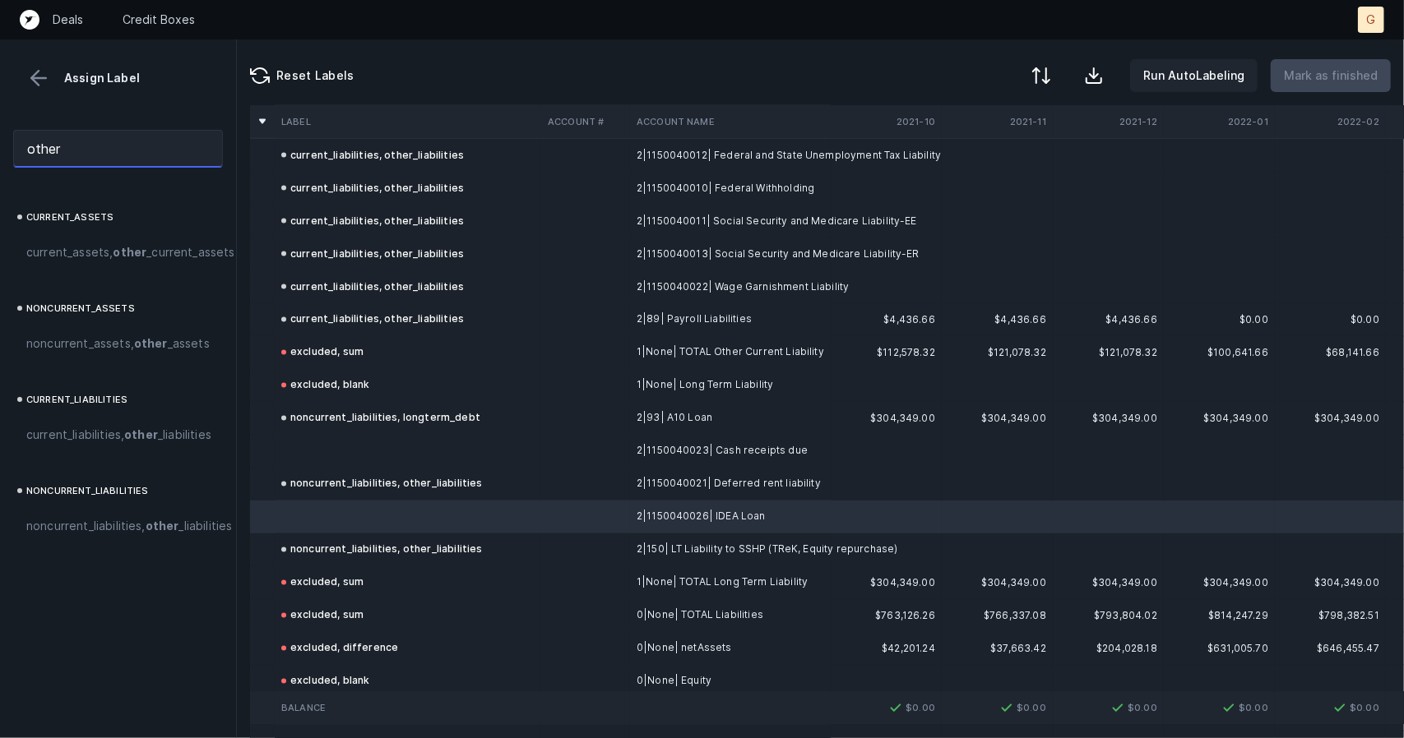
drag, startPoint x: 127, startPoint y: 141, endPoint x: 0, endPoint y: 144, distance: 126.7
click at [0, 144] on div "other" at bounding box center [118, 149] width 236 height 64
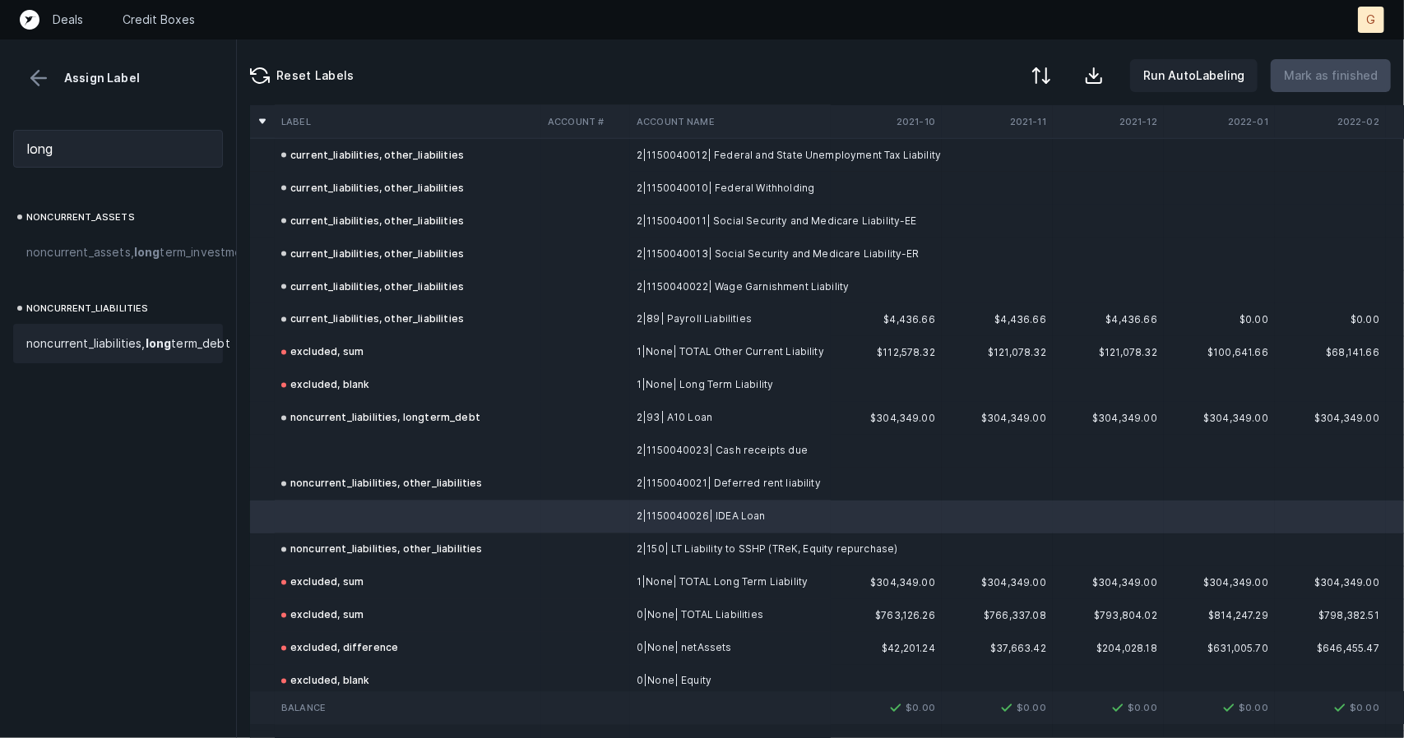
click at [94, 354] on span "noncurrent_liabilities, long term_debt" at bounding box center [128, 344] width 204 height 20
click at [433, 454] on td at bounding box center [408, 451] width 266 height 33
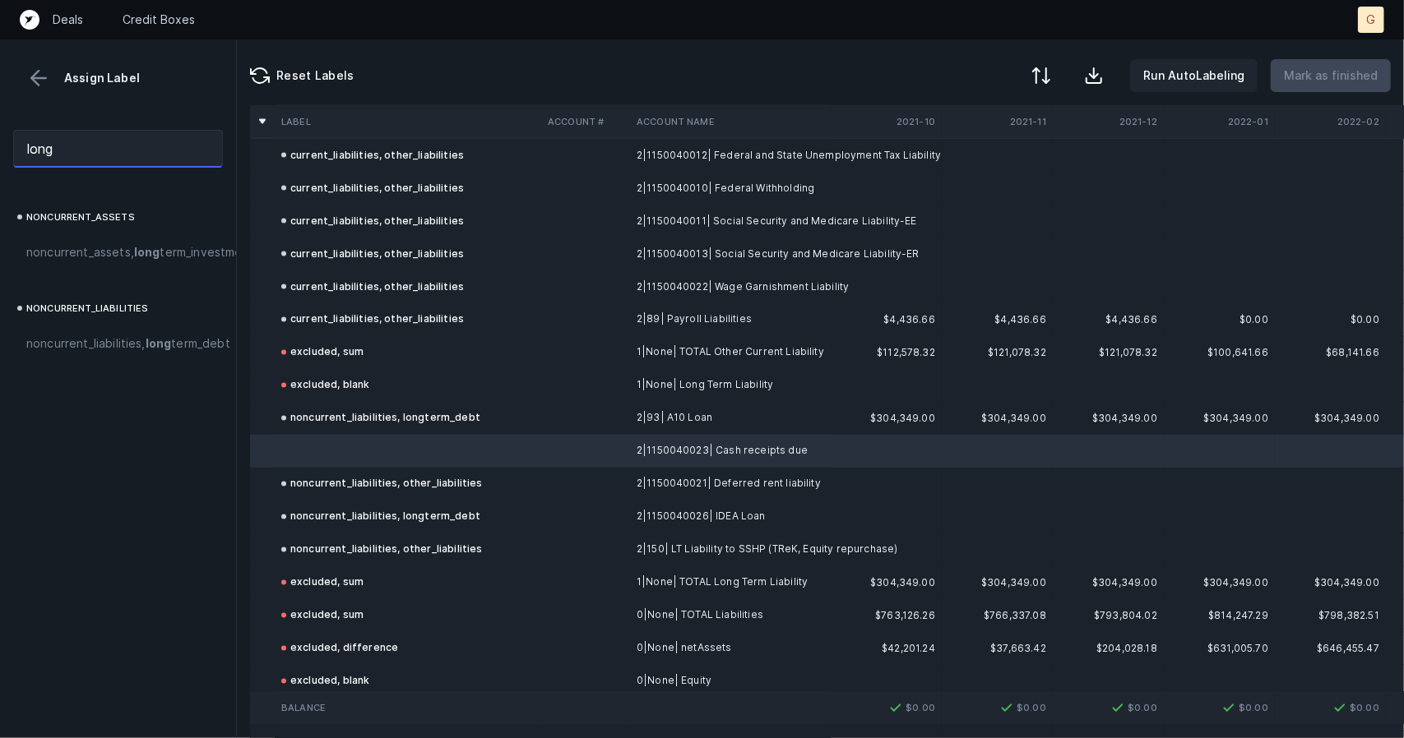
drag, startPoint x: 12, startPoint y: 146, endPoint x: 0, endPoint y: 144, distance: 11.6
click at [0, 144] on div "long" at bounding box center [118, 149] width 236 height 64
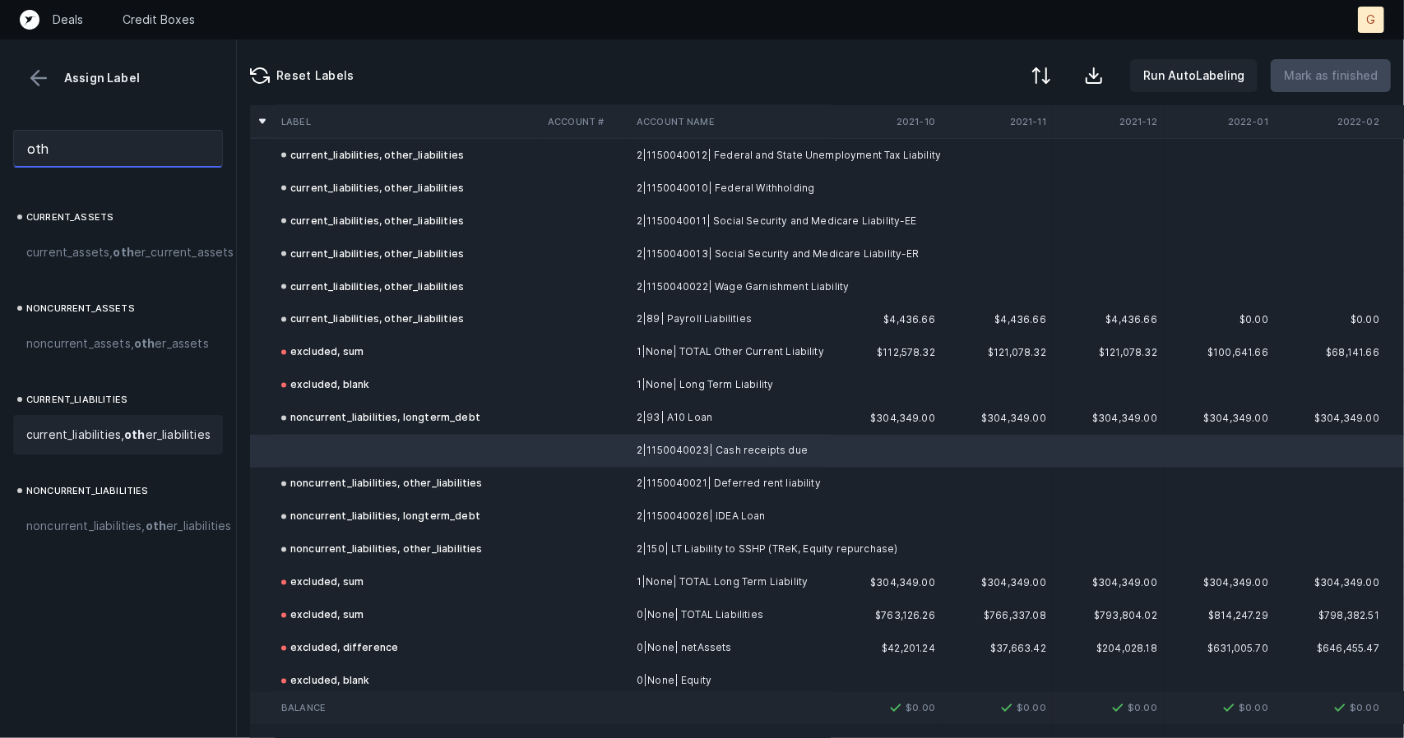
type input "oth"
click at [99, 445] on span "current_liabilities, oth er_liabilities" at bounding box center [118, 435] width 184 height 20
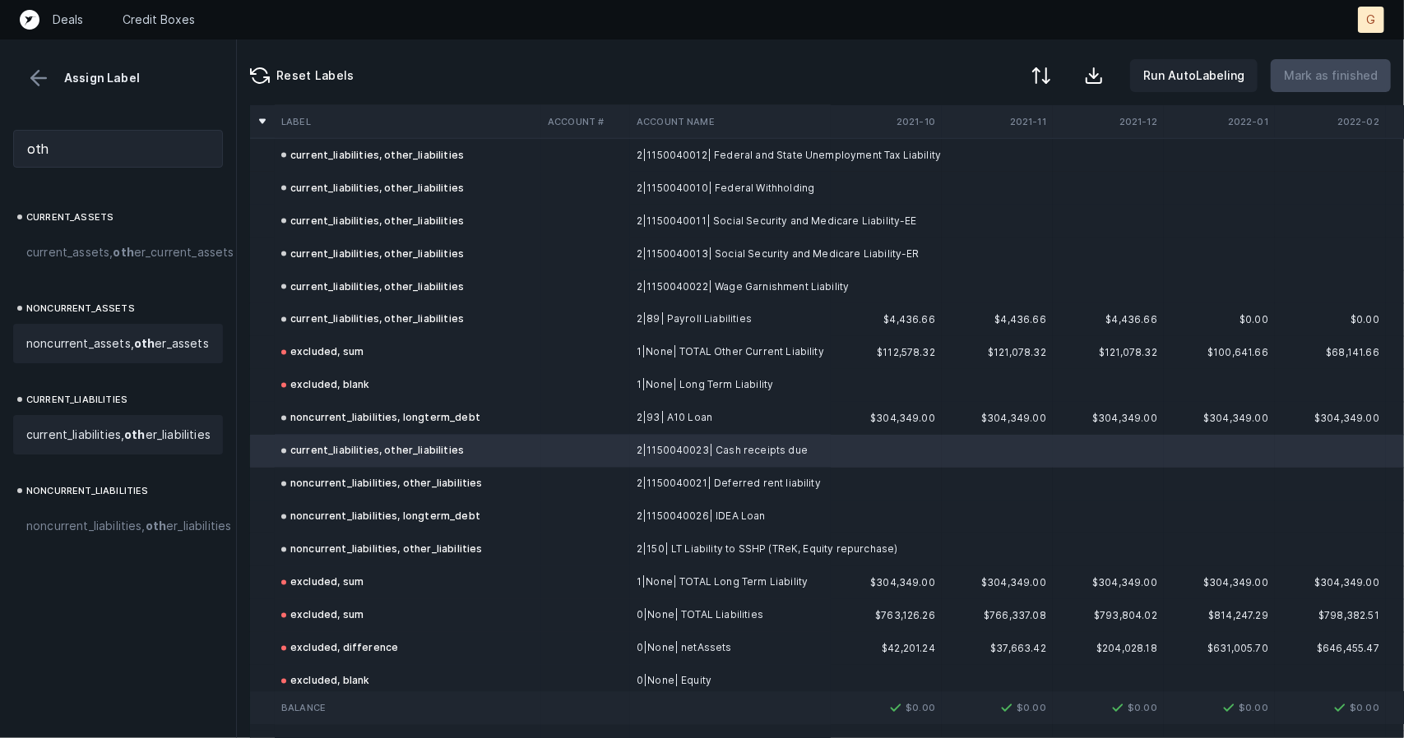
click at [85, 354] on span "noncurrent_assets, oth er_assets" at bounding box center [117, 344] width 183 height 20
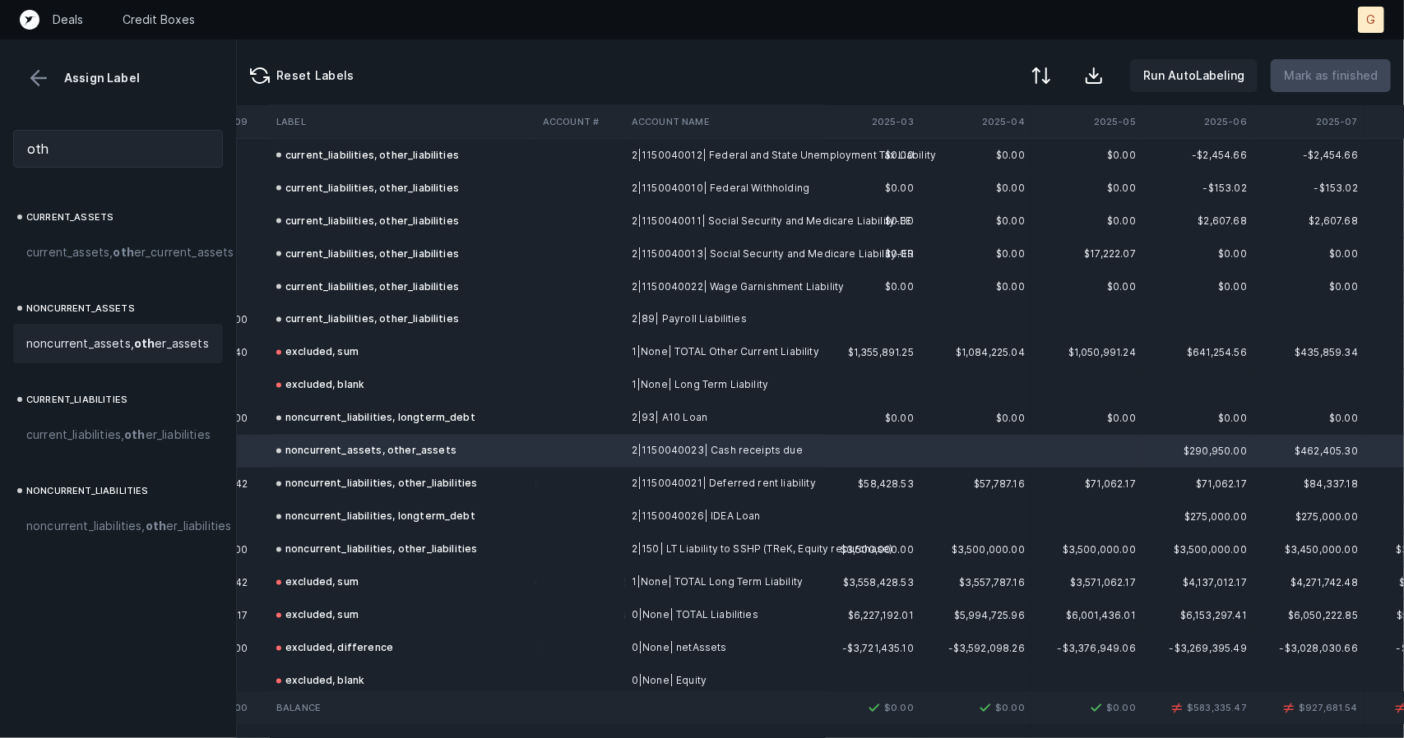
scroll to position [1888, 4768]
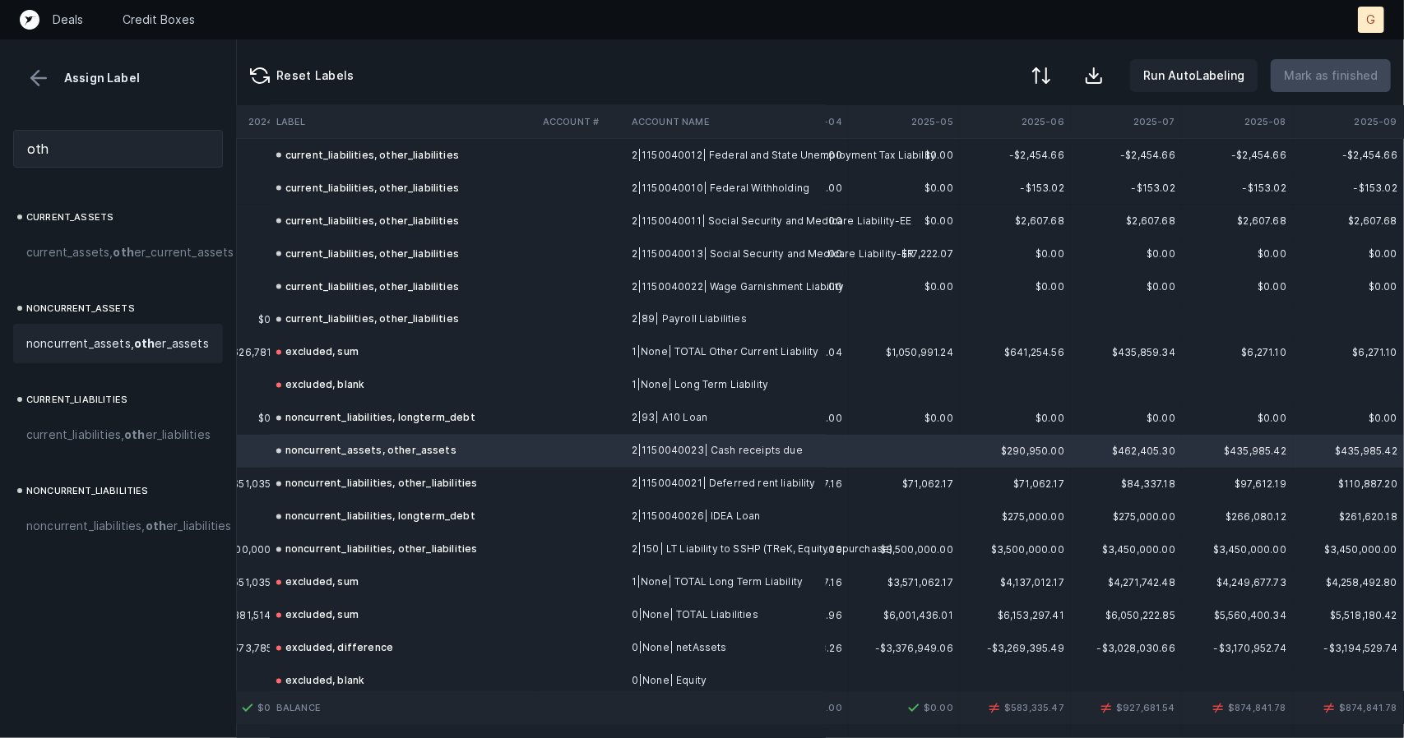
click at [58, 354] on span "noncurrent_assets, oth er_assets" at bounding box center [117, 344] width 183 height 20
click at [104, 354] on span "noncurrent_assets, oth er_assets" at bounding box center [117, 344] width 183 height 20
click at [106, 354] on span "noncurrent_assets, oth er_assets" at bounding box center [117, 344] width 183 height 20
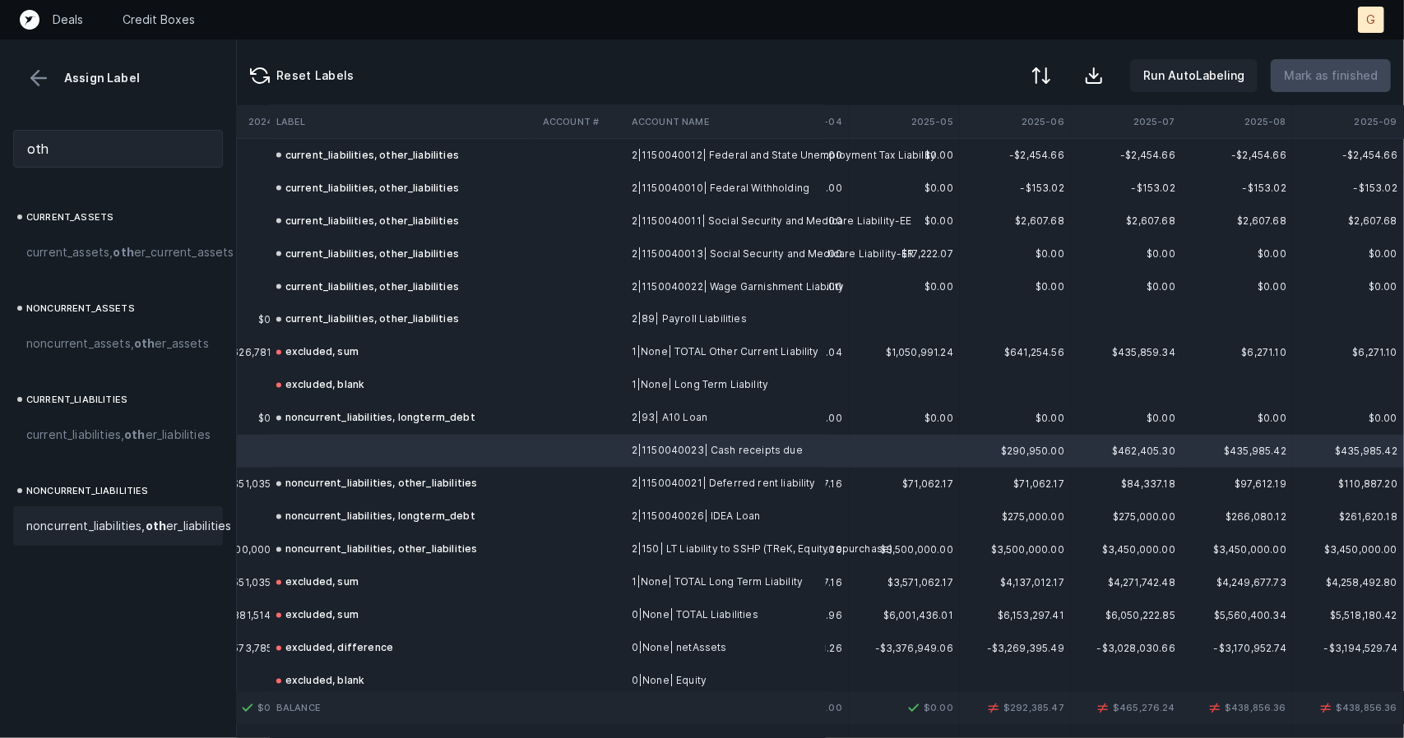
click at [112, 536] on span "noncurrent_liabilities, oth er_liabilities" at bounding box center [128, 526] width 205 height 20
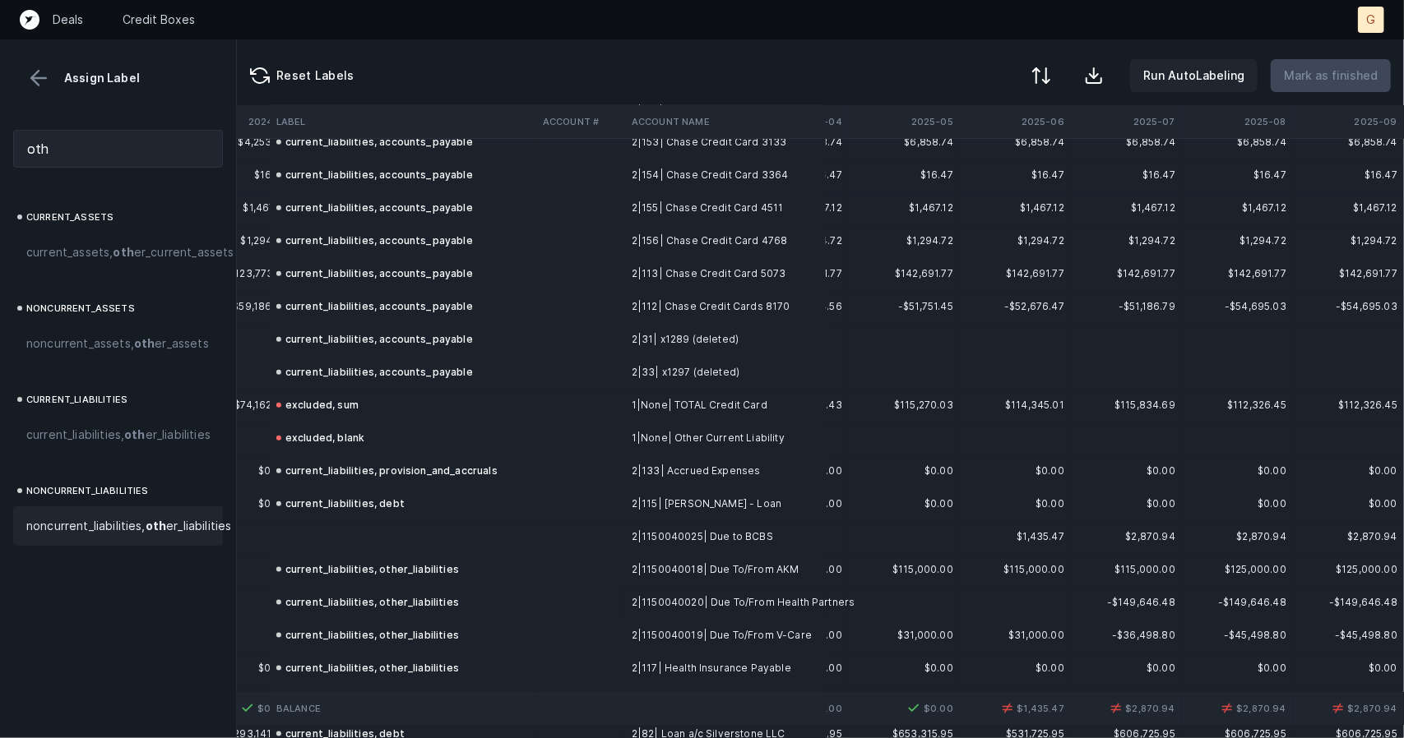
scroll to position [1146, 4768]
click at [383, 527] on td at bounding box center [403, 535] width 266 height 33
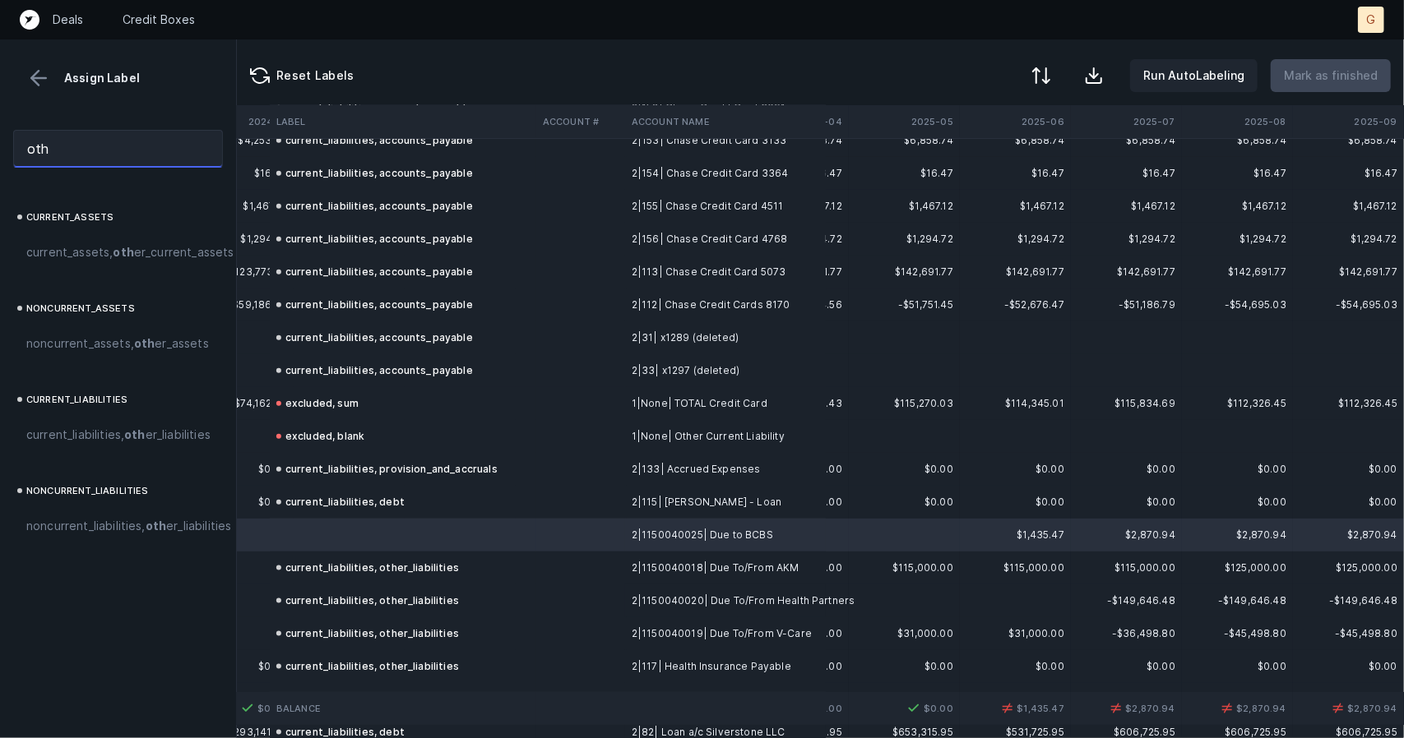
click at [81, 151] on input "oth" at bounding box center [118, 149] width 210 height 38
click at [110, 445] on span "current_liabilities, oth er_liabilities" at bounding box center [118, 435] width 184 height 20
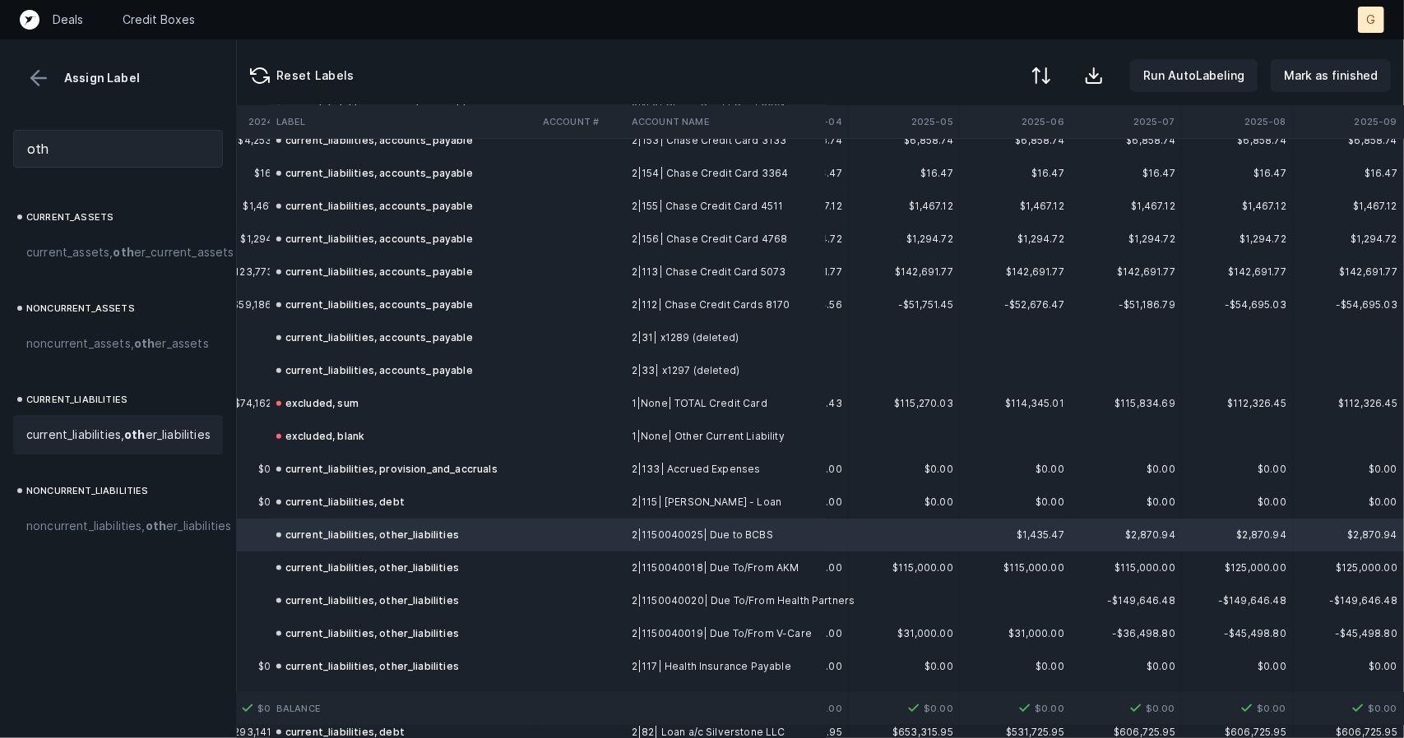
scroll to position [1104, 4768]
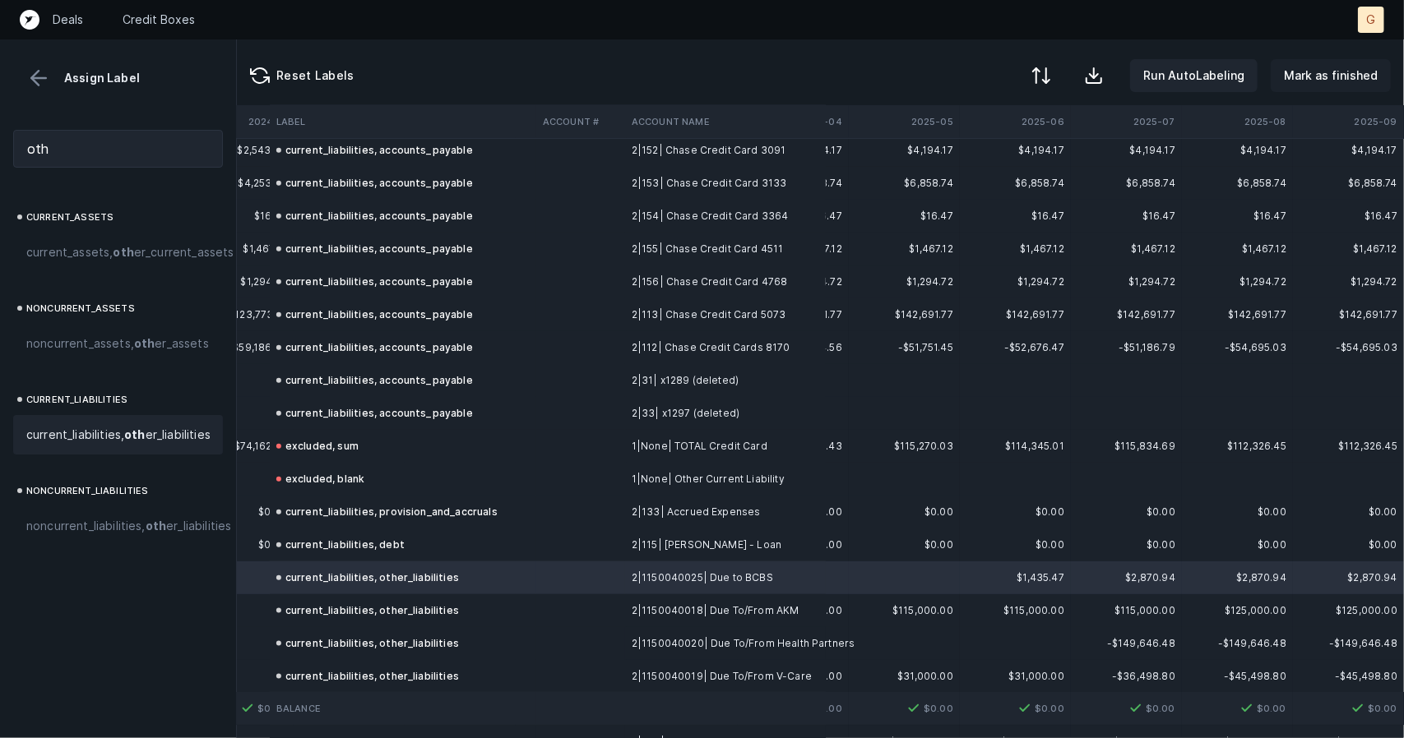
click at [1327, 78] on p "Mark as finished" at bounding box center [1331, 76] width 94 height 20
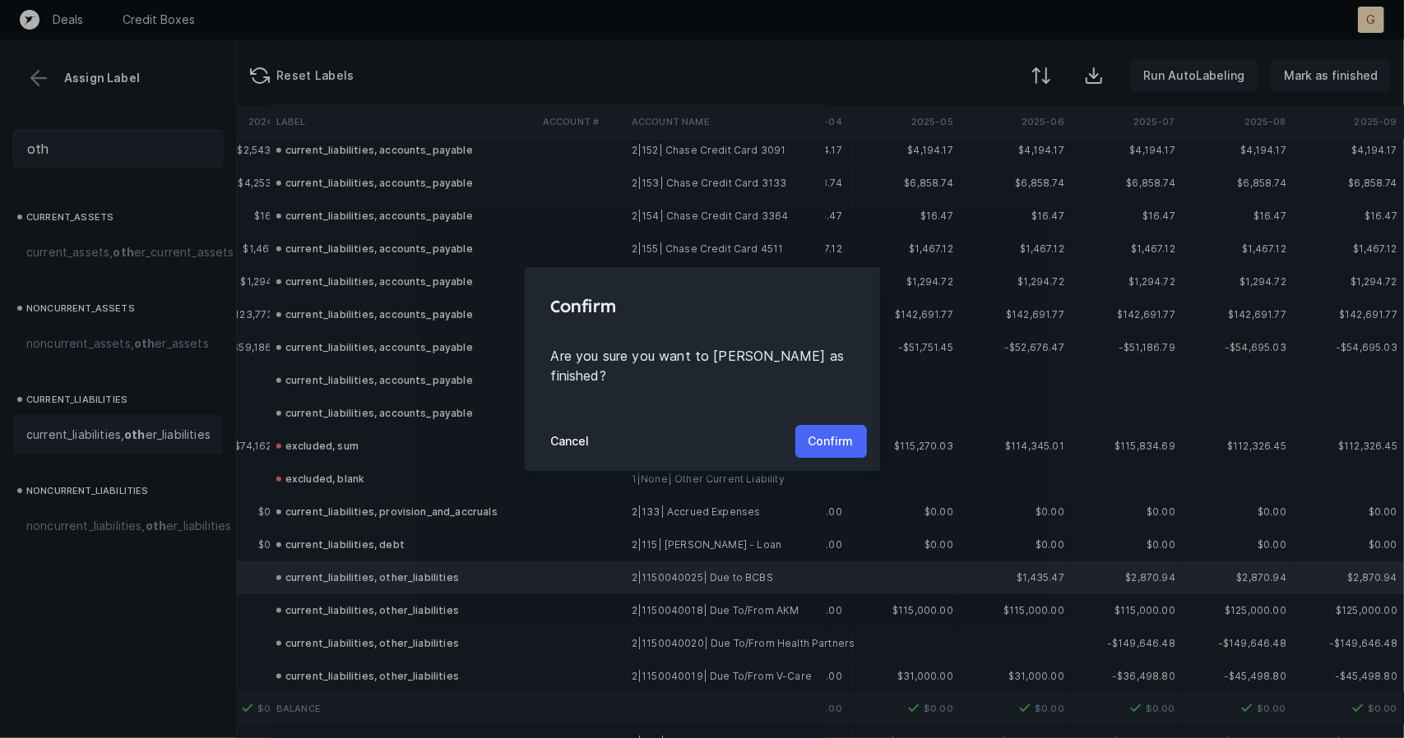
click at [842, 432] on p "Confirm" at bounding box center [830, 442] width 45 height 20
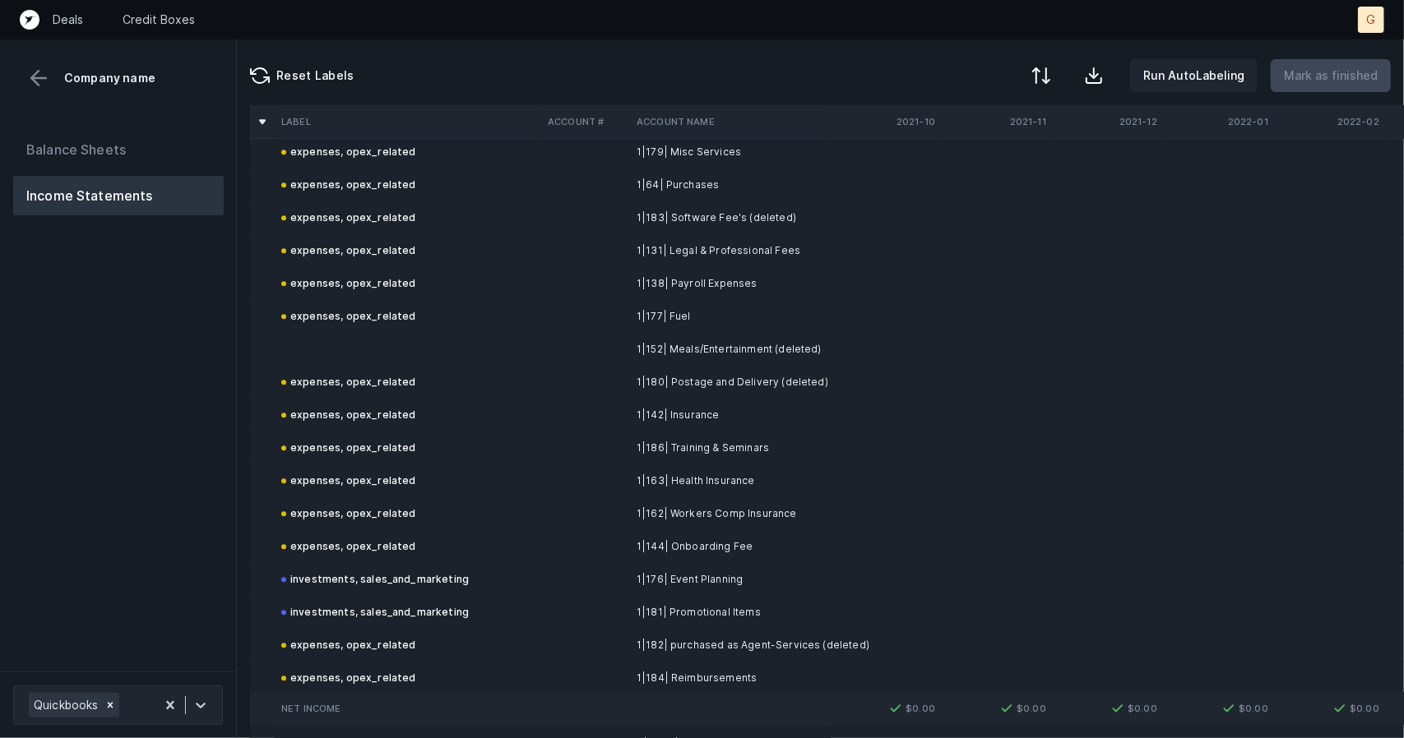
scroll to position [3015, 0]
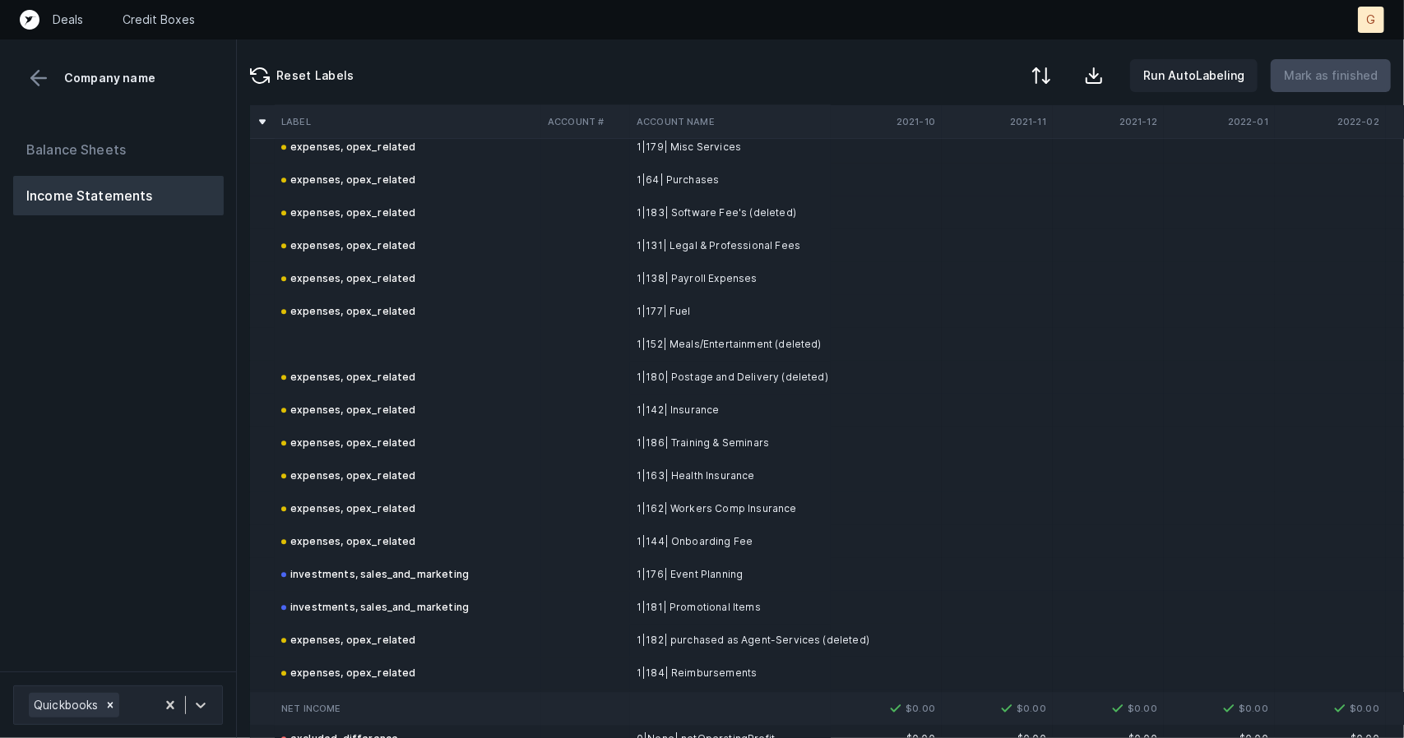
click at [373, 333] on td at bounding box center [408, 344] width 266 height 33
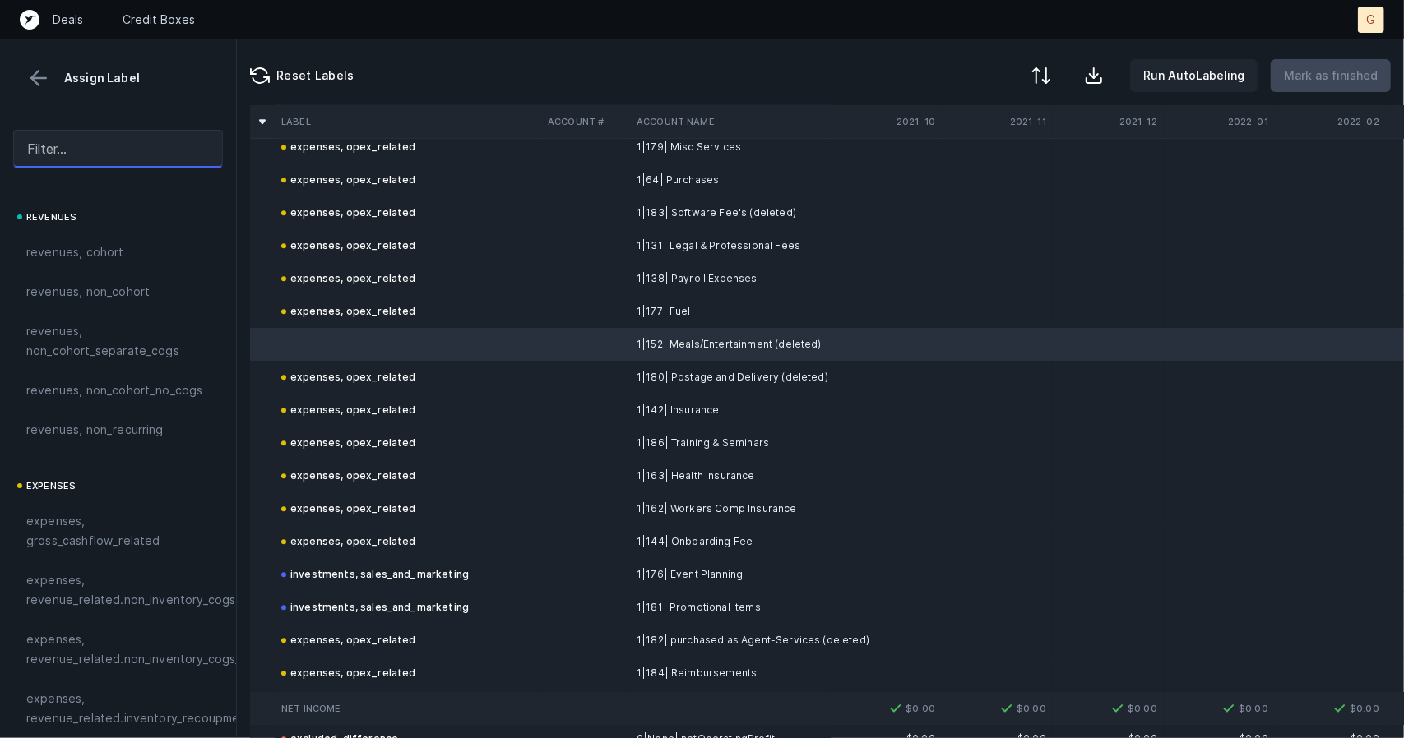
drag, startPoint x: 122, startPoint y: 146, endPoint x: 115, endPoint y: 133, distance: 14.7
click at [115, 133] on input "text" at bounding box center [118, 149] width 210 height 38
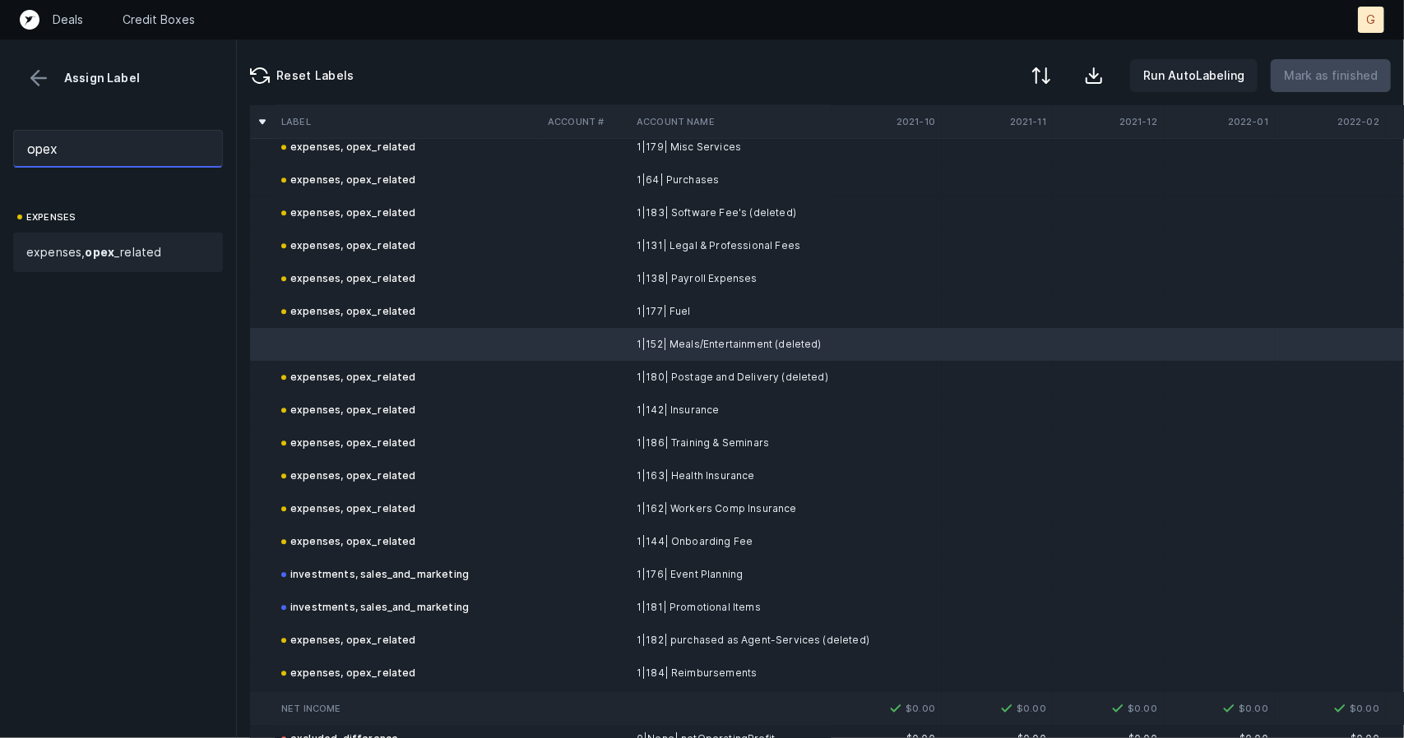
type input "opex"
click at [113, 253] on strong "opex" at bounding box center [100, 252] width 30 height 14
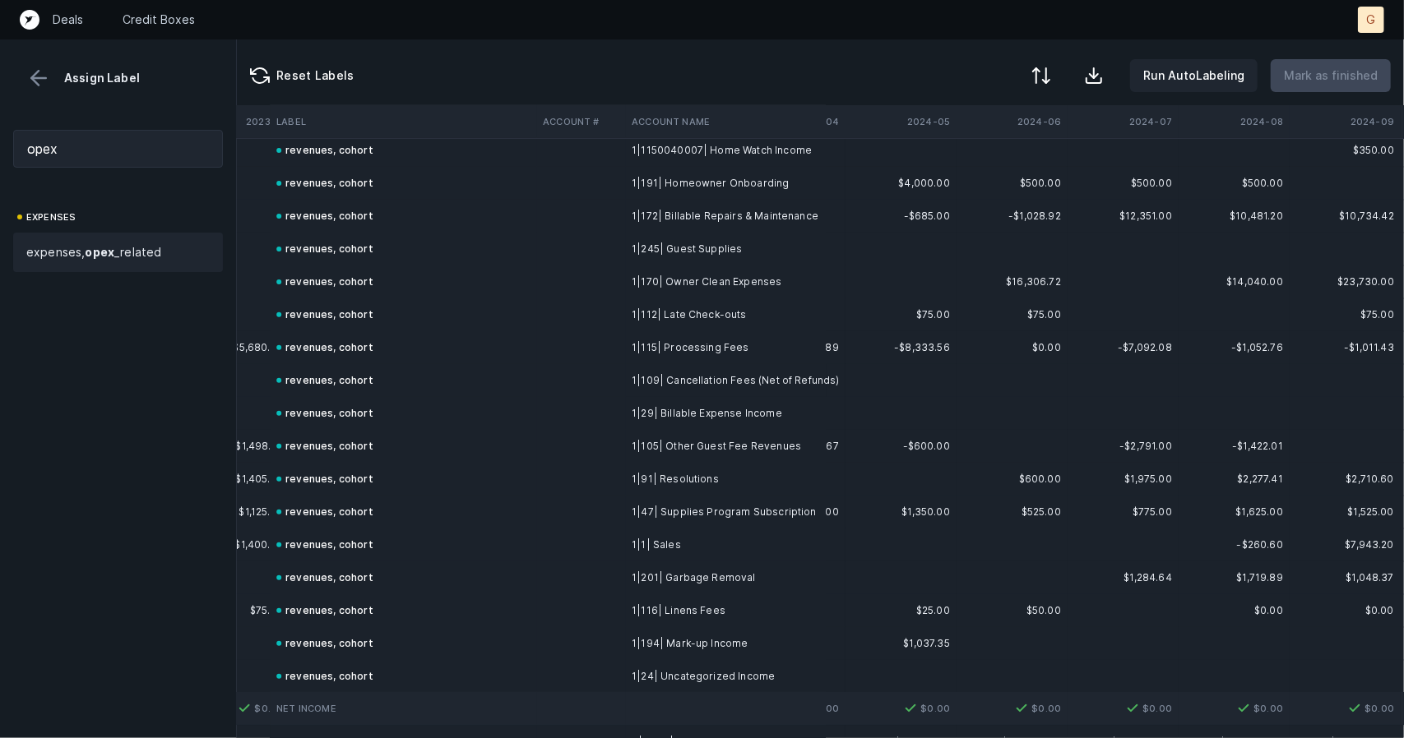
scroll to position [347, 3964]
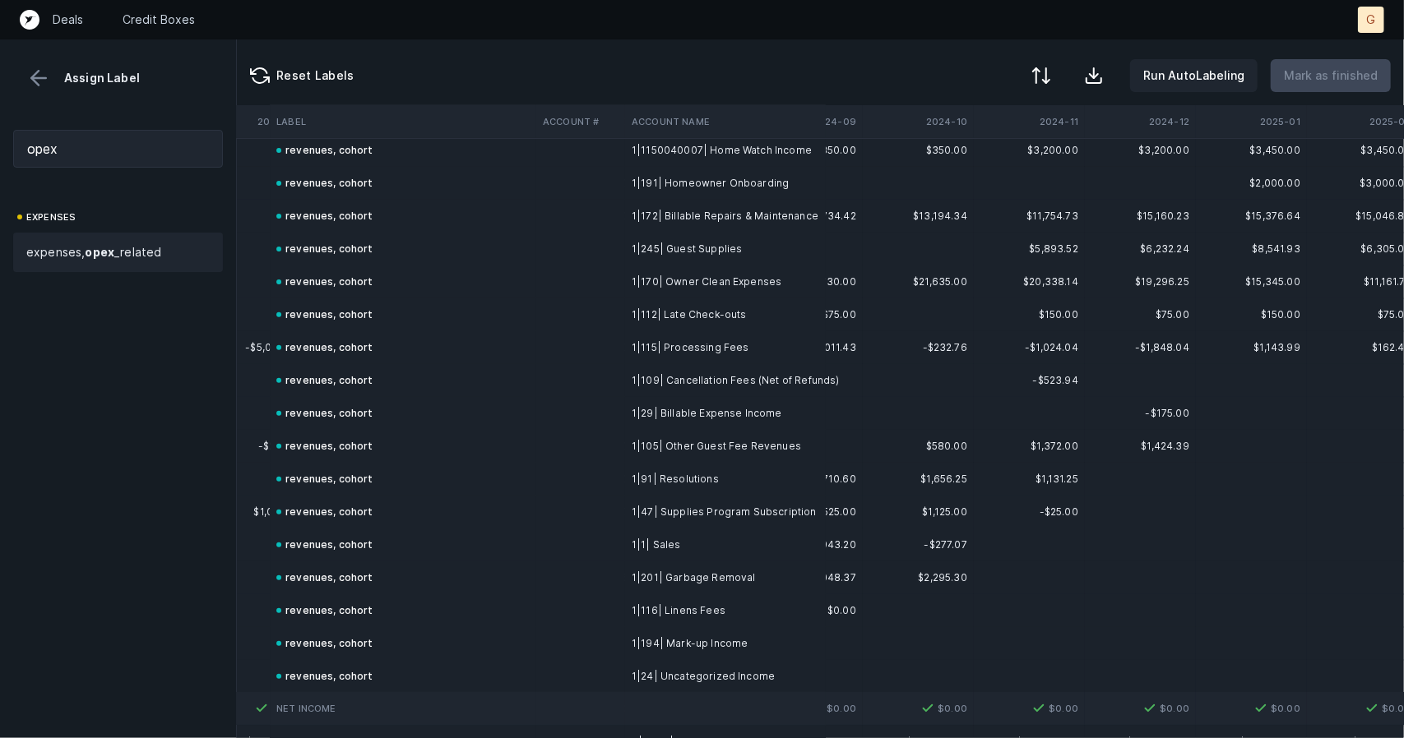
click at [42, 80] on button at bounding box center [38, 78] width 25 height 25
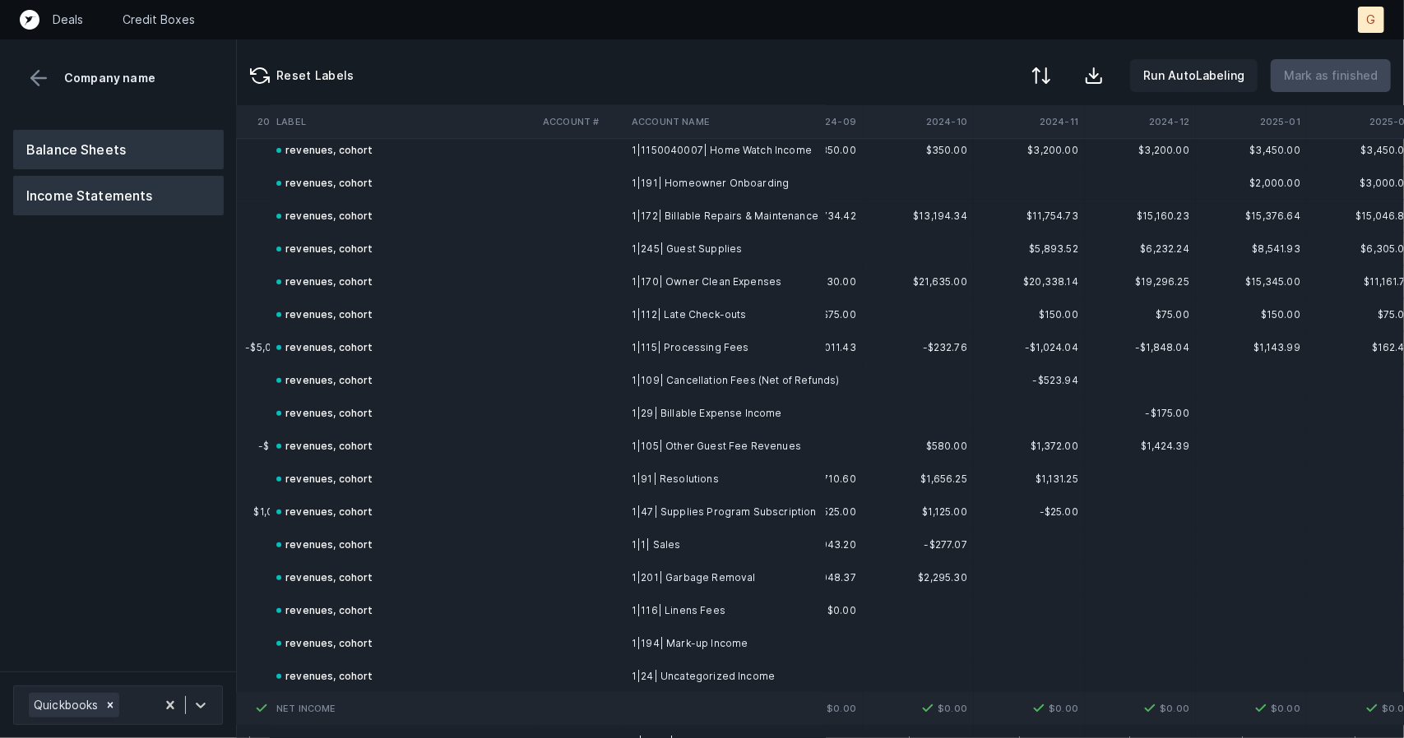
click at [141, 155] on button "Balance Sheets" at bounding box center [118, 149] width 211 height 39
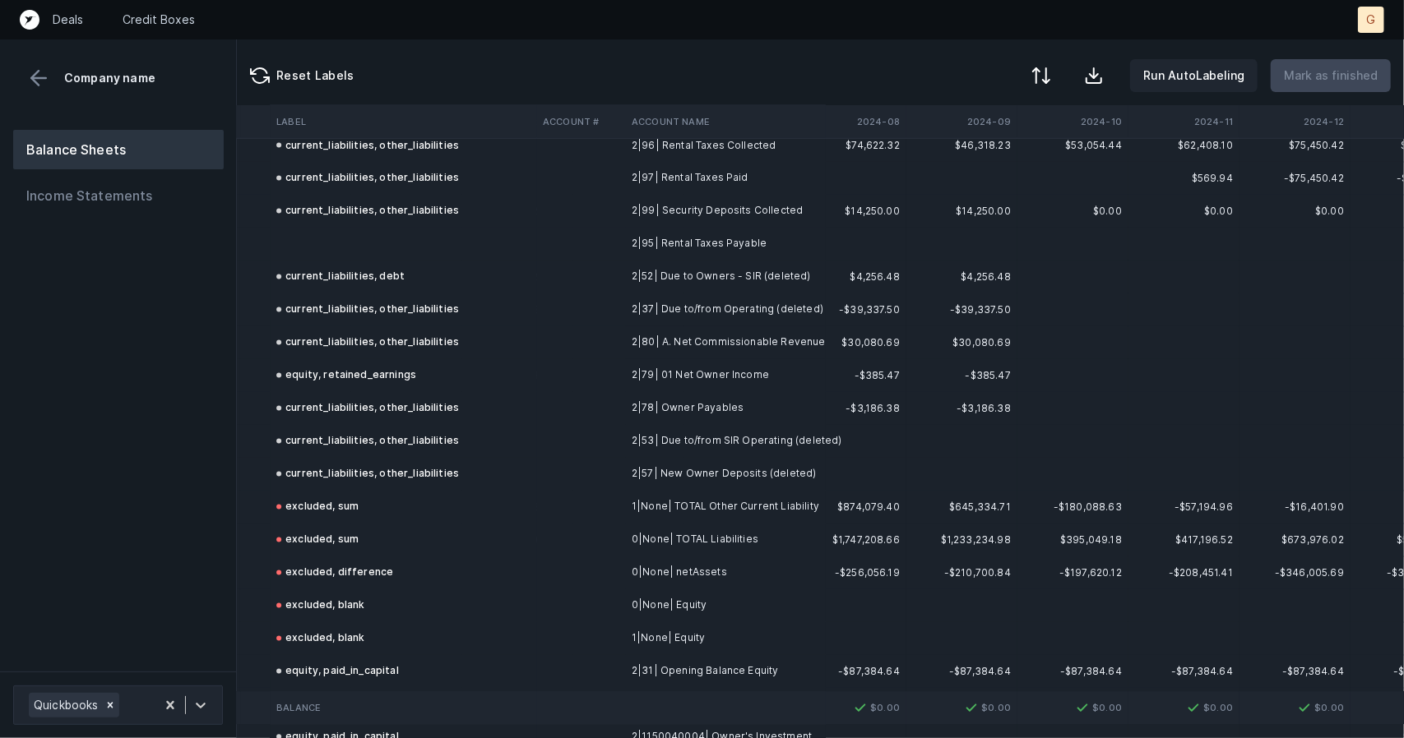
scroll to position [1880, 3810]
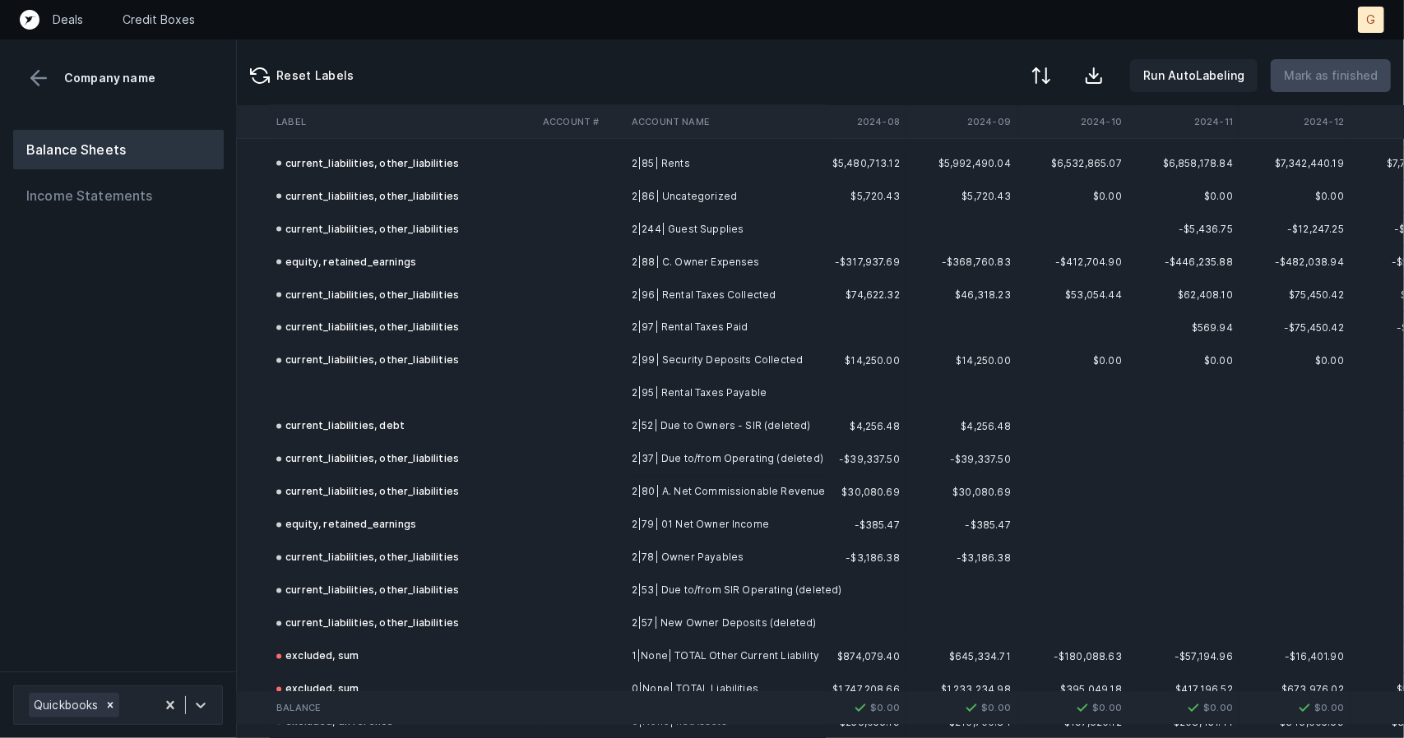
click at [385, 399] on td at bounding box center [403, 393] width 266 height 33
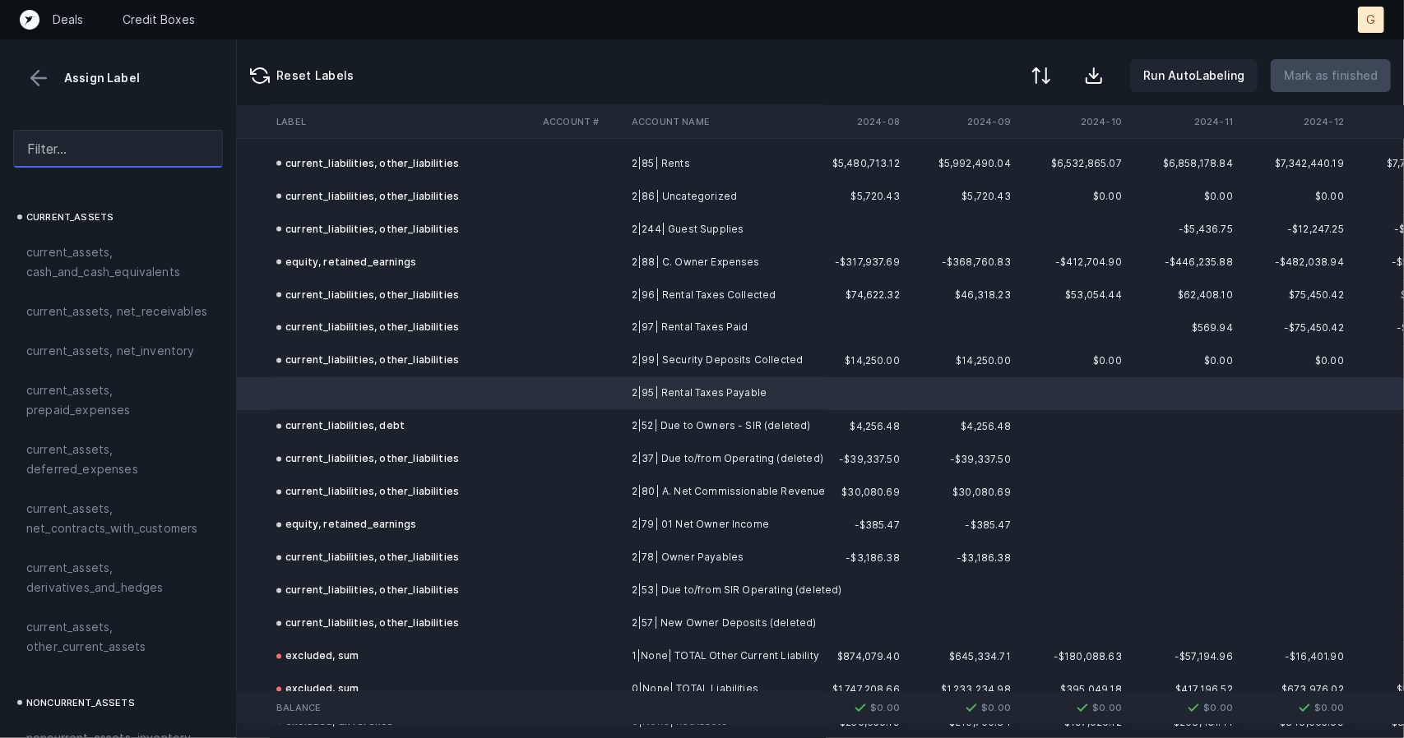
click at [96, 150] on input "text" at bounding box center [118, 149] width 210 height 38
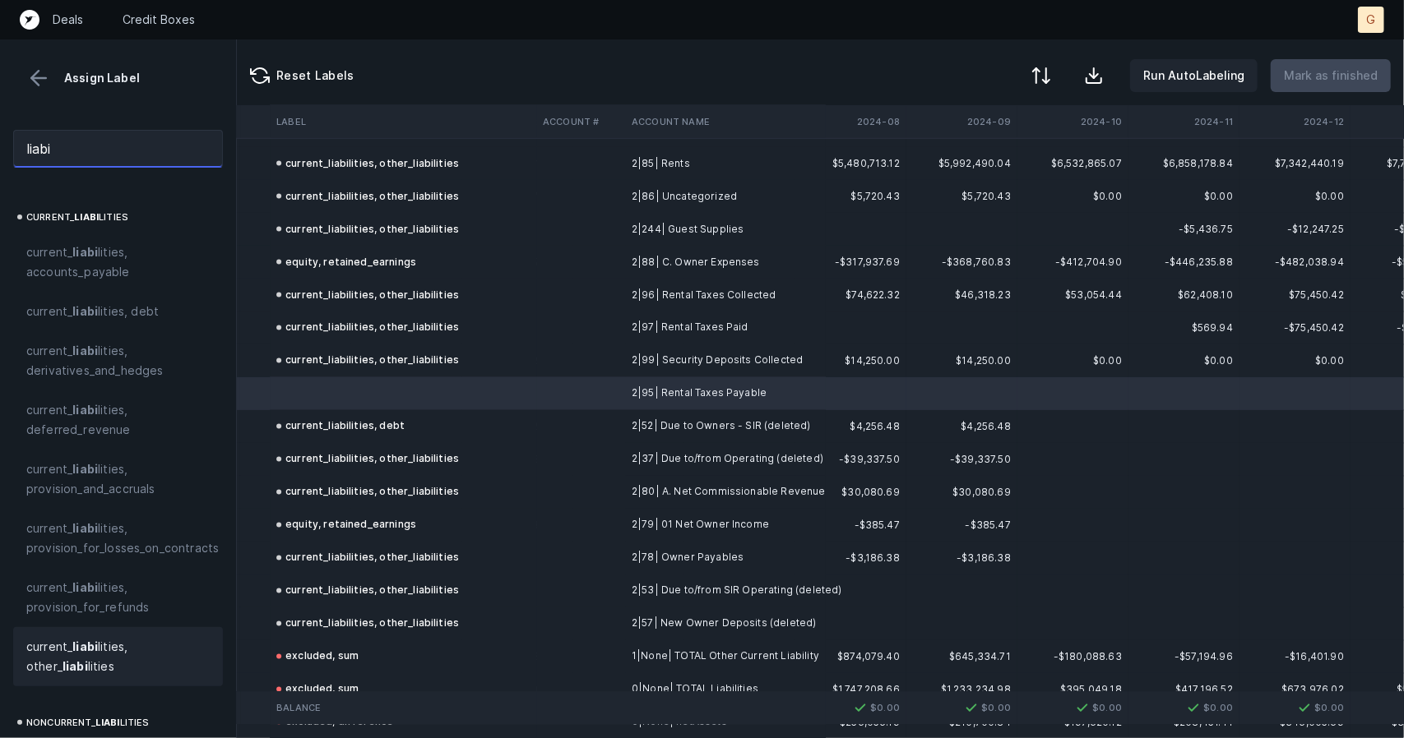
type input "liabi"
click at [90, 639] on span "current_ liabi lities, other_ liabi lities" at bounding box center [117, 656] width 183 height 39
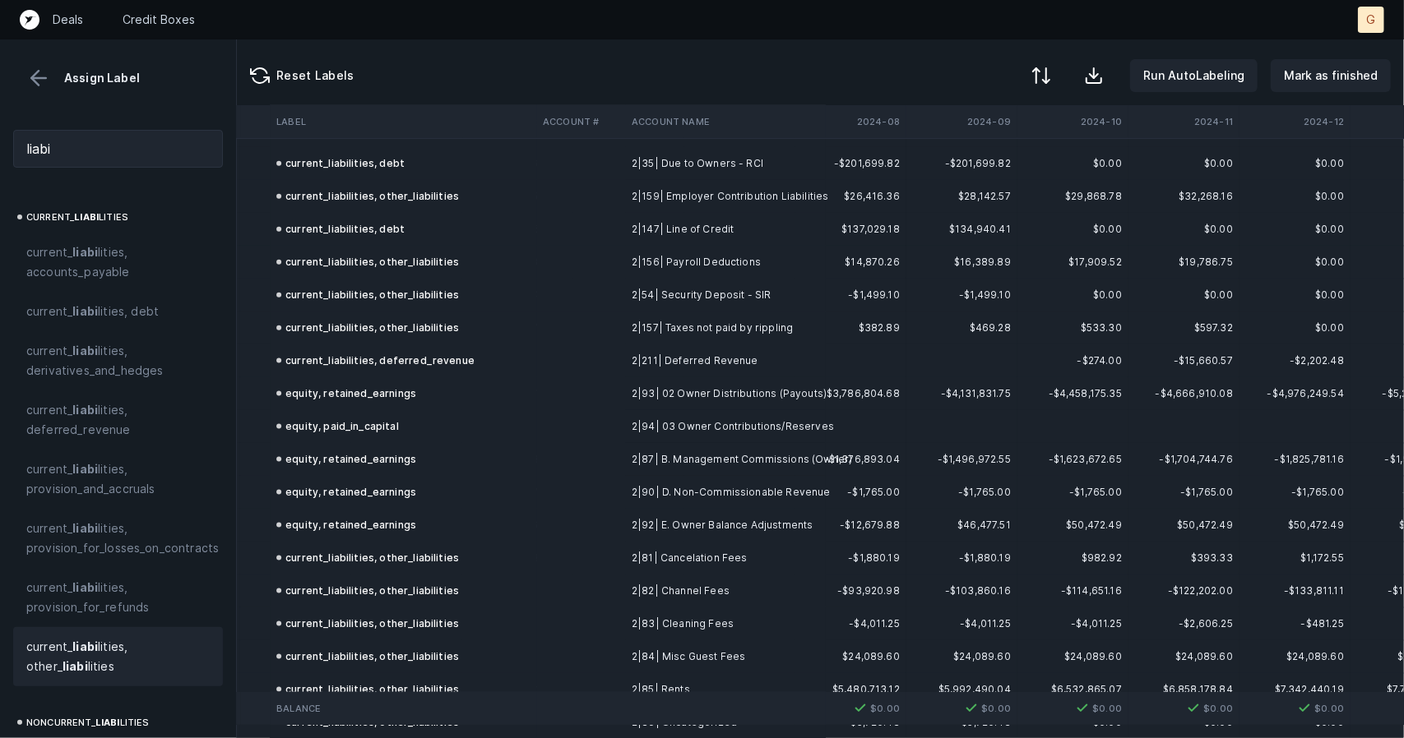
scroll to position [1340, 3810]
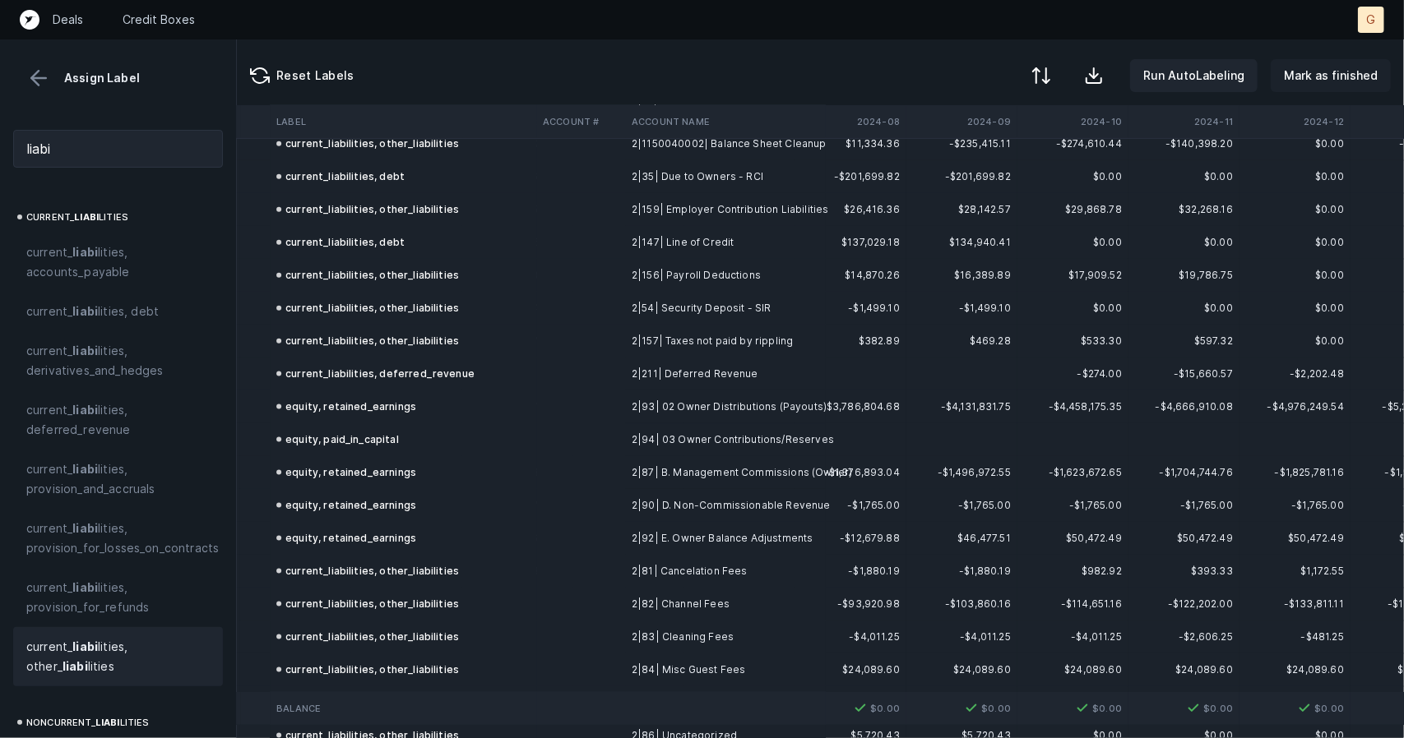
click at [1350, 61] on button "Mark as finished" at bounding box center [1330, 75] width 120 height 33
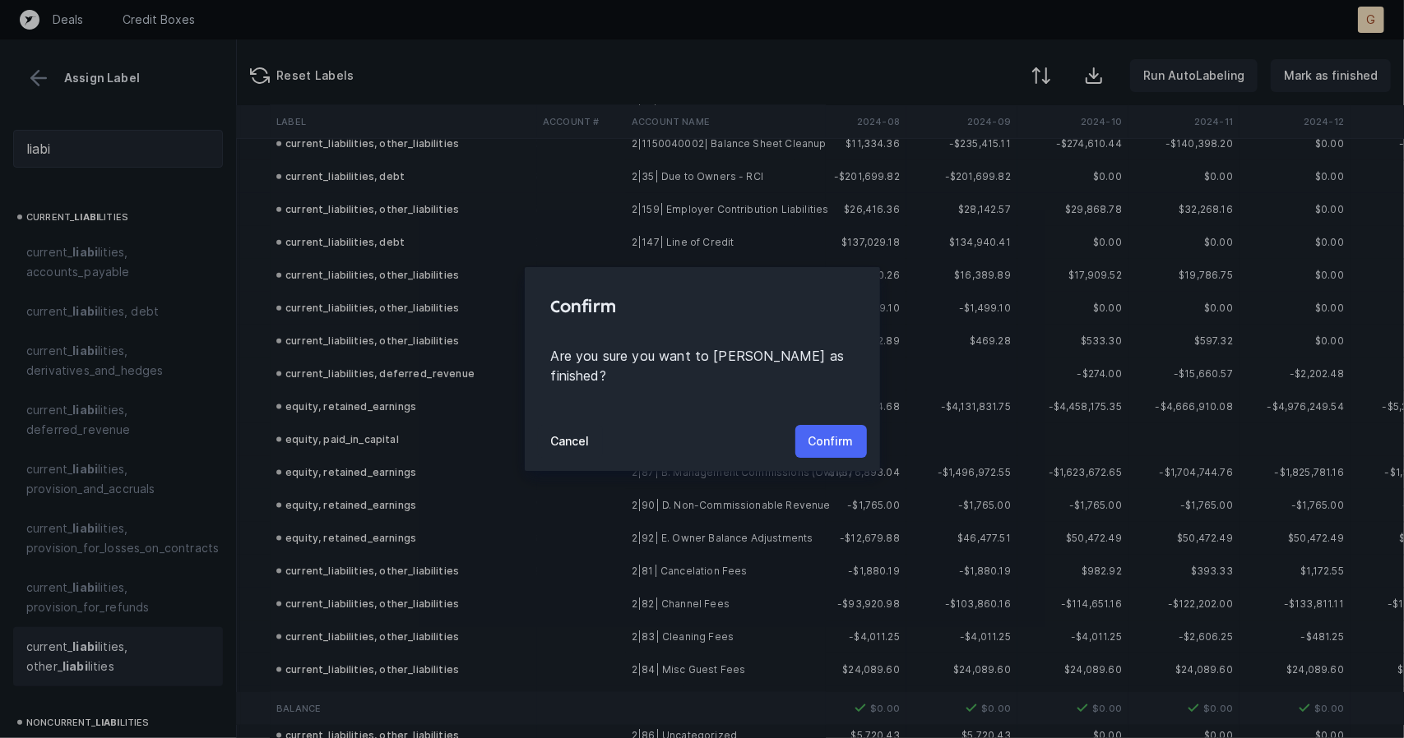
click at [836, 434] on p "Confirm" at bounding box center [830, 442] width 45 height 20
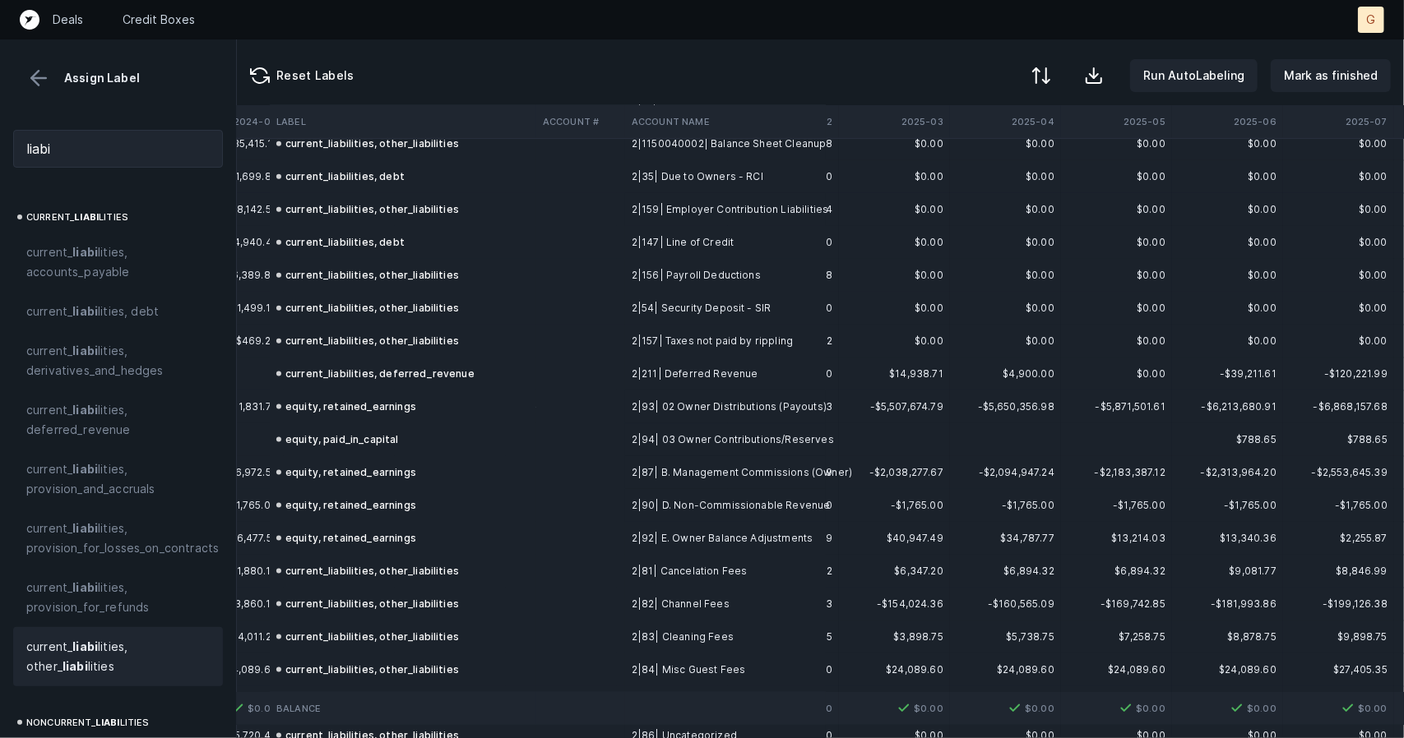
scroll to position [1340, 4768]
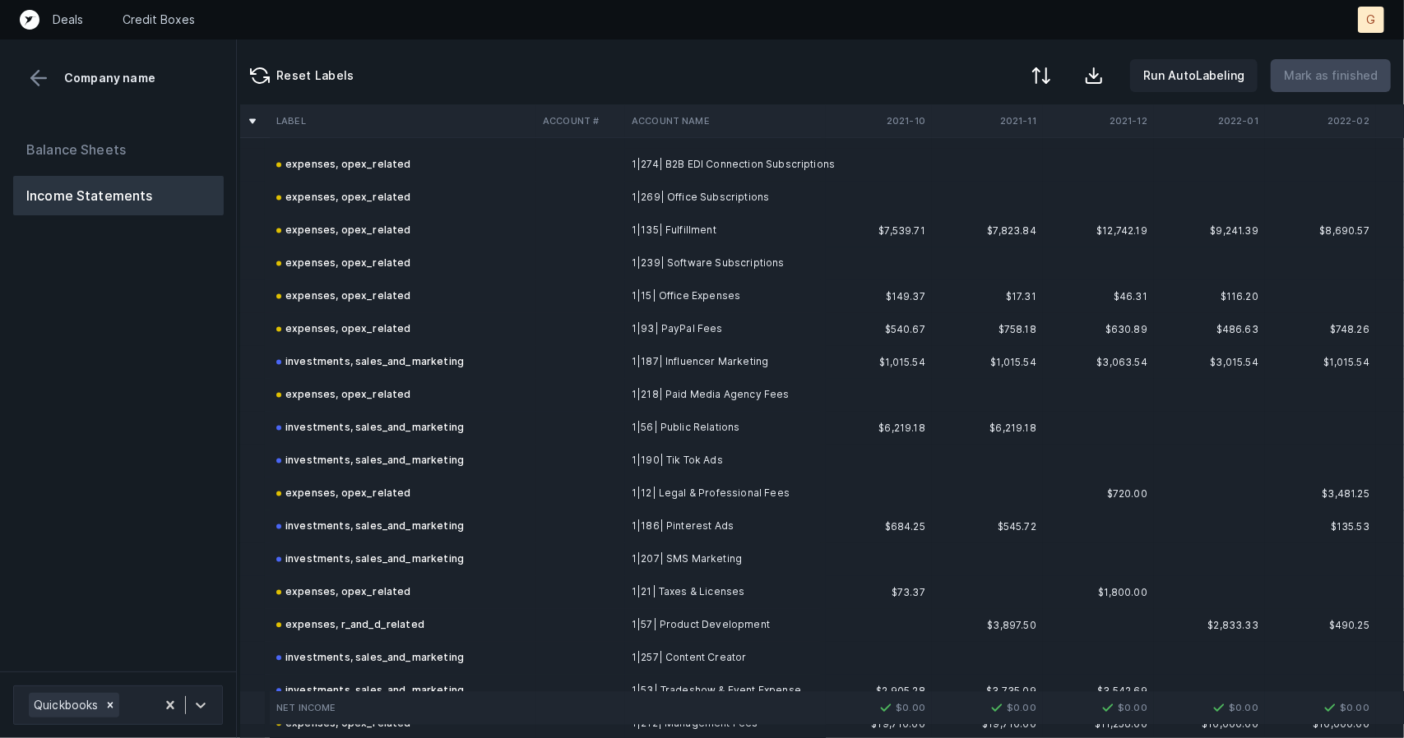
scroll to position [3432, 10]
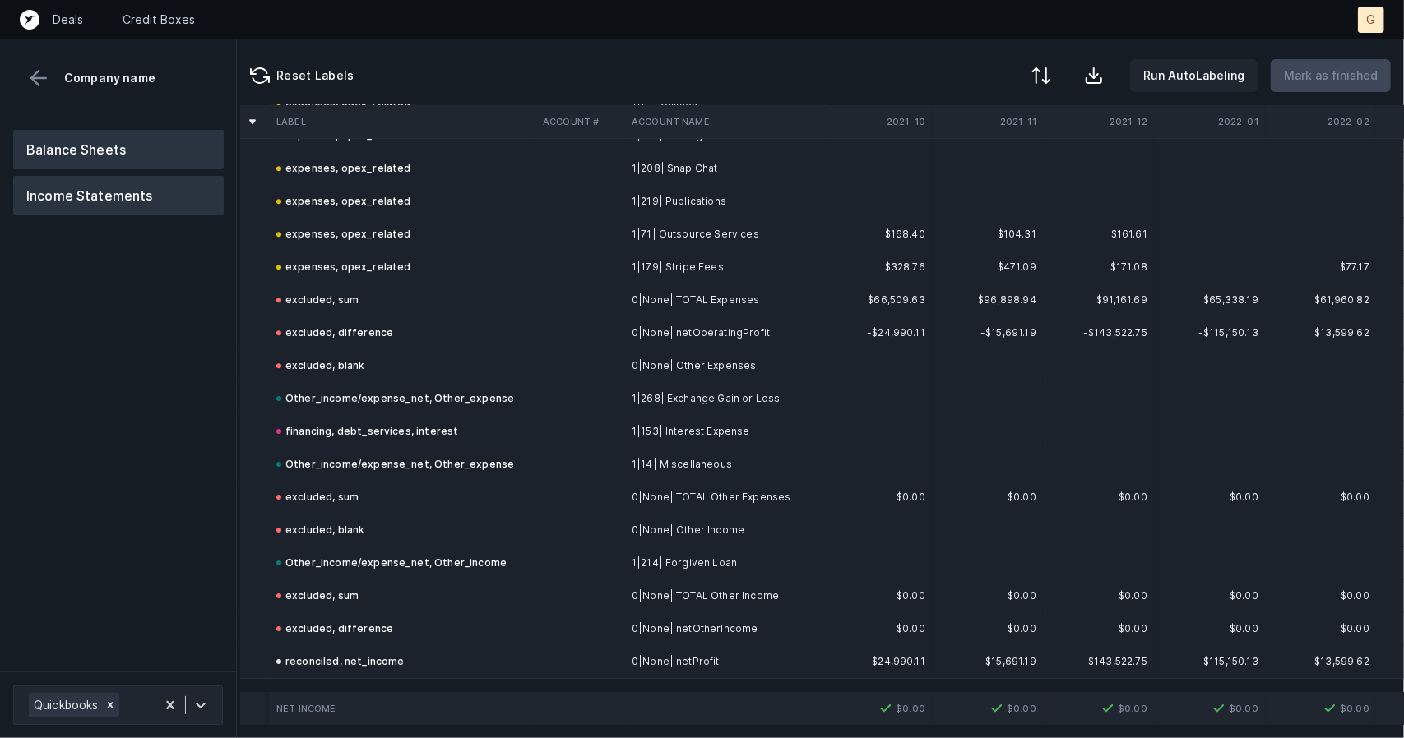
click at [128, 140] on button "Balance Sheets" at bounding box center [118, 149] width 211 height 39
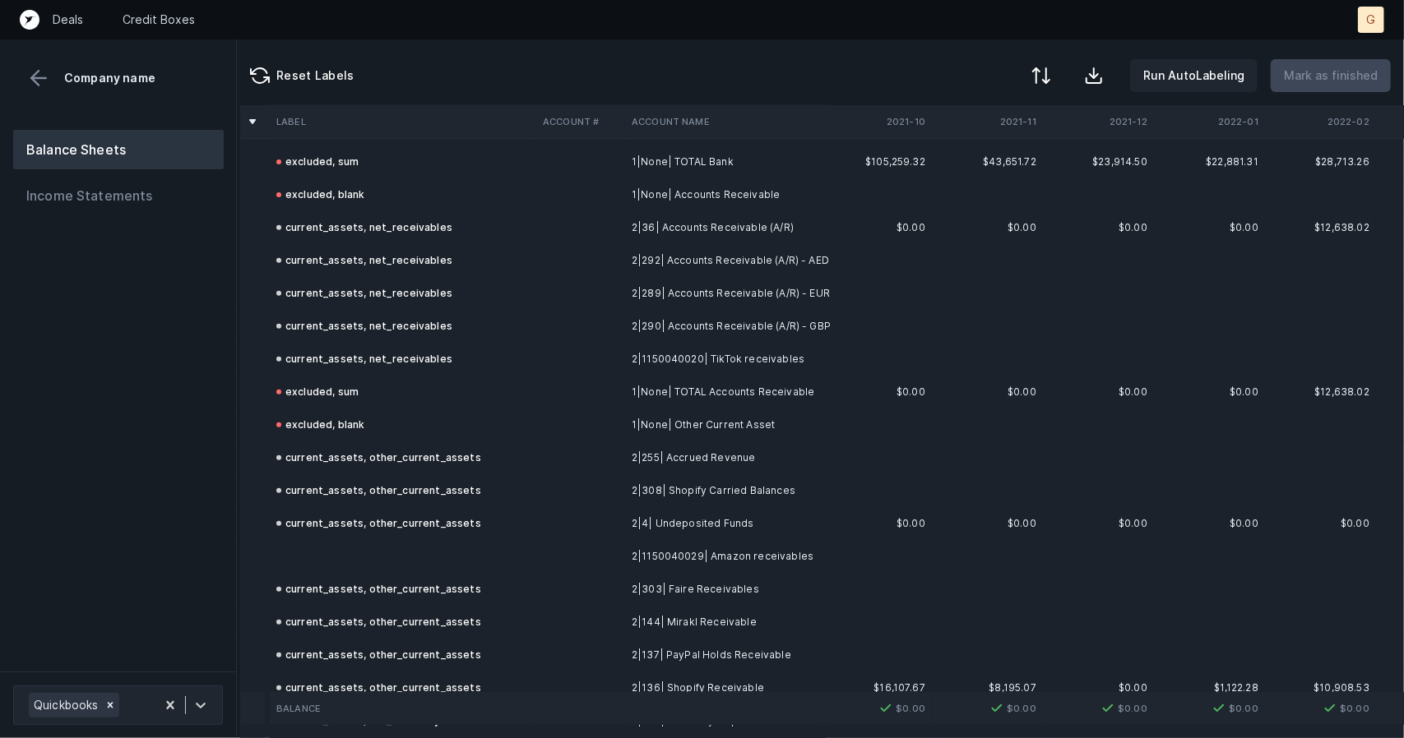
scroll to position [441, 10]
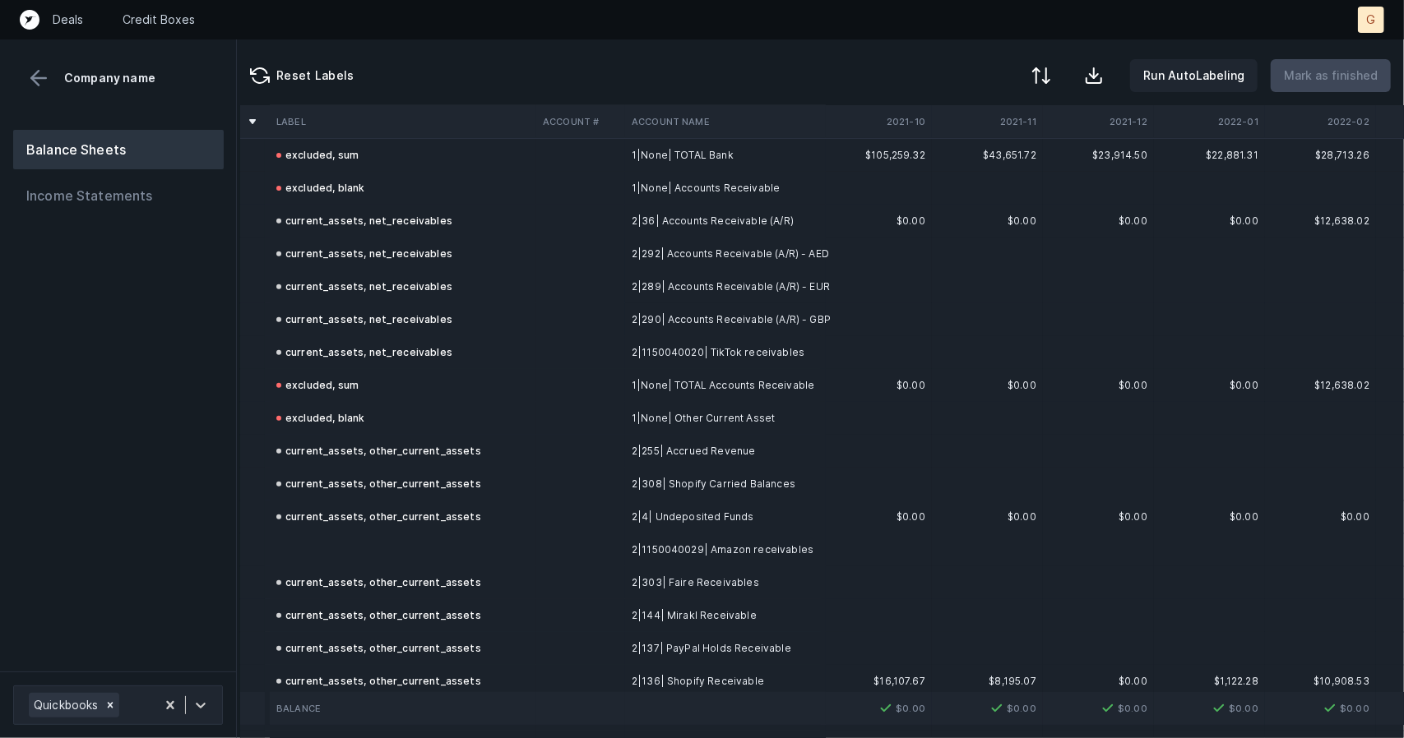
click at [371, 544] on td at bounding box center [403, 550] width 266 height 33
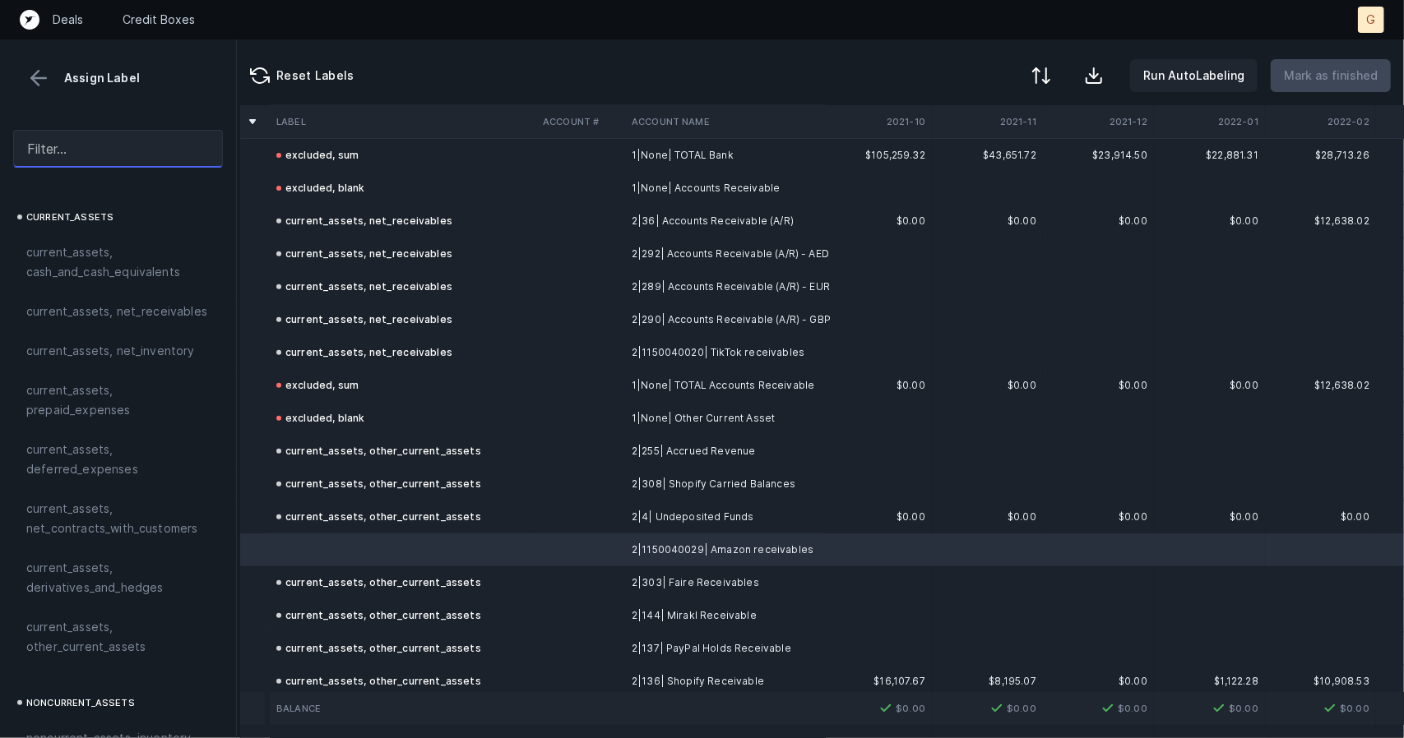
click at [67, 150] on input "text" at bounding box center [118, 149] width 210 height 38
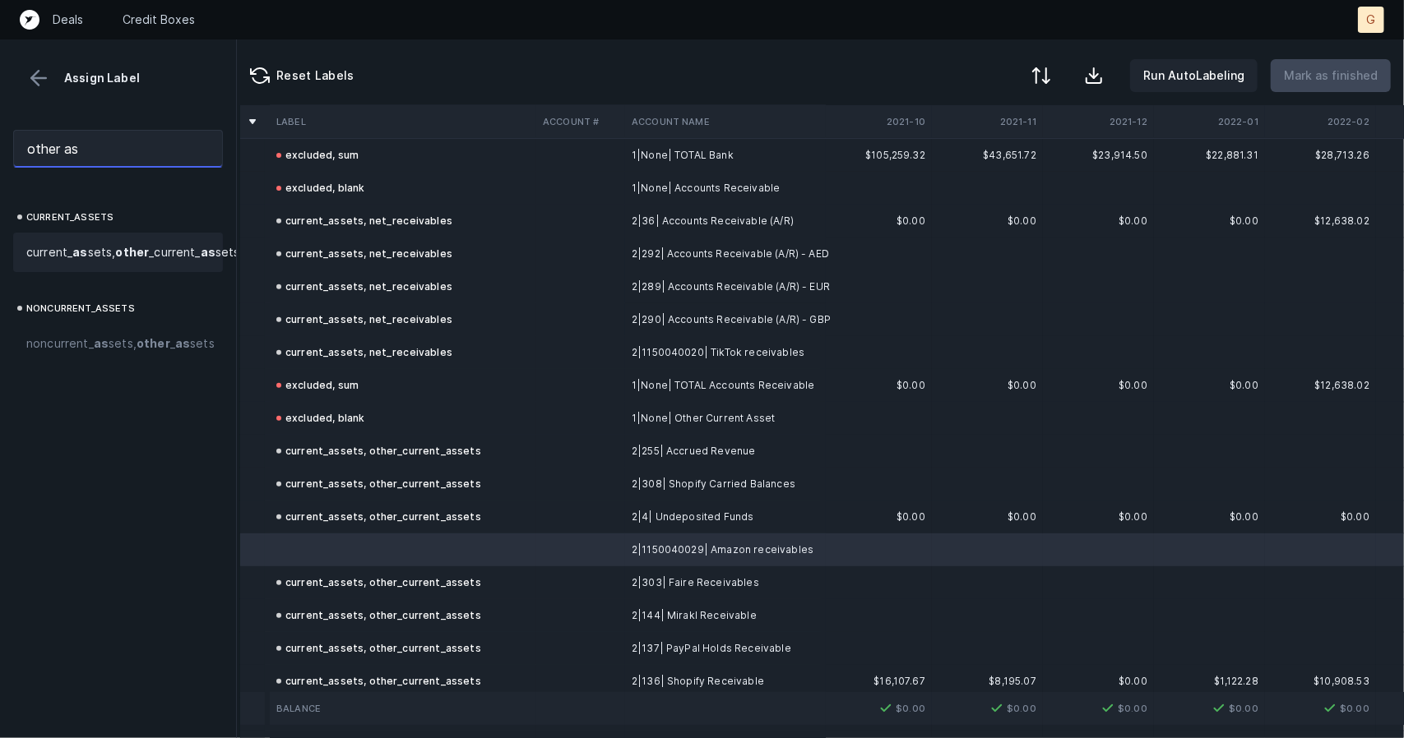
type input "other as"
click at [90, 262] on span "current_ as sets, other _current_ as sets" at bounding box center [133, 253] width 214 height 20
click at [1351, 68] on p "Mark as finished" at bounding box center [1331, 76] width 94 height 20
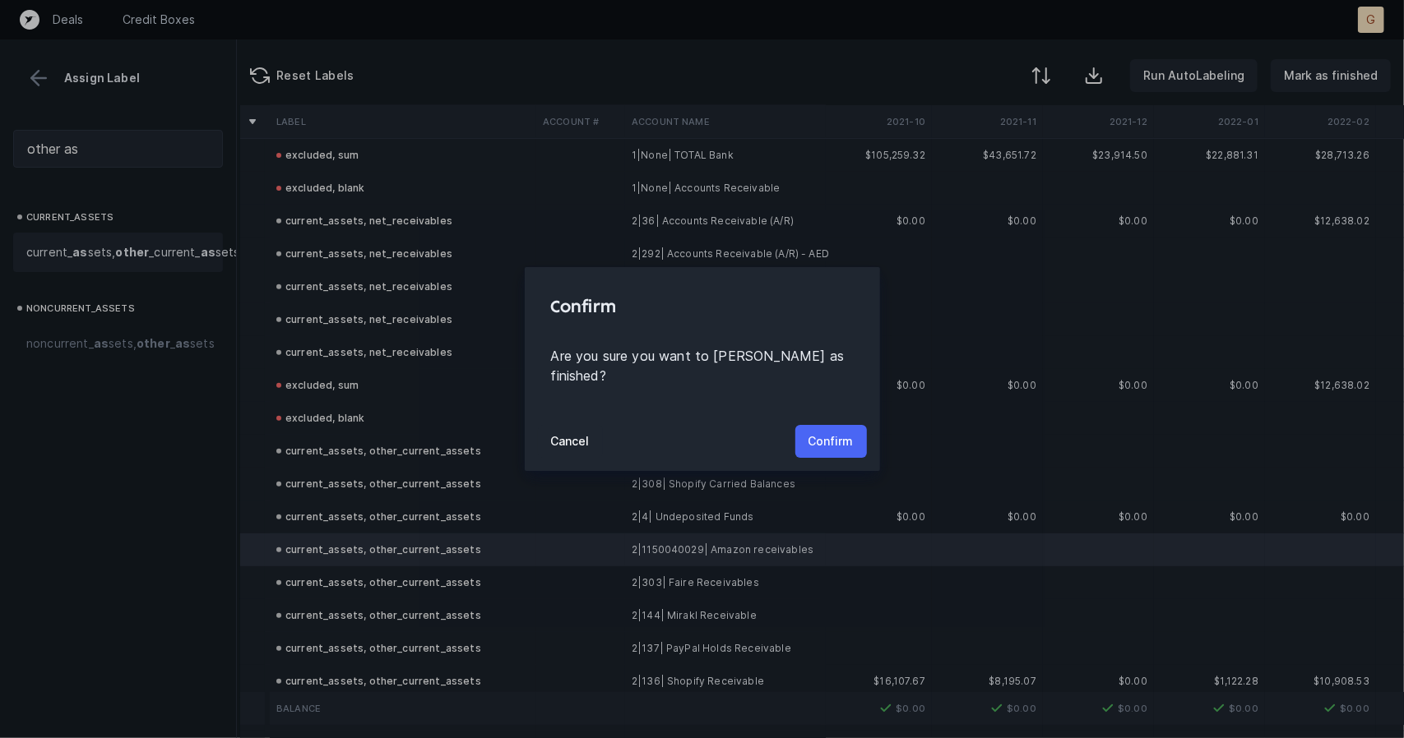
click at [837, 441] on p "Confirm" at bounding box center [830, 442] width 45 height 20
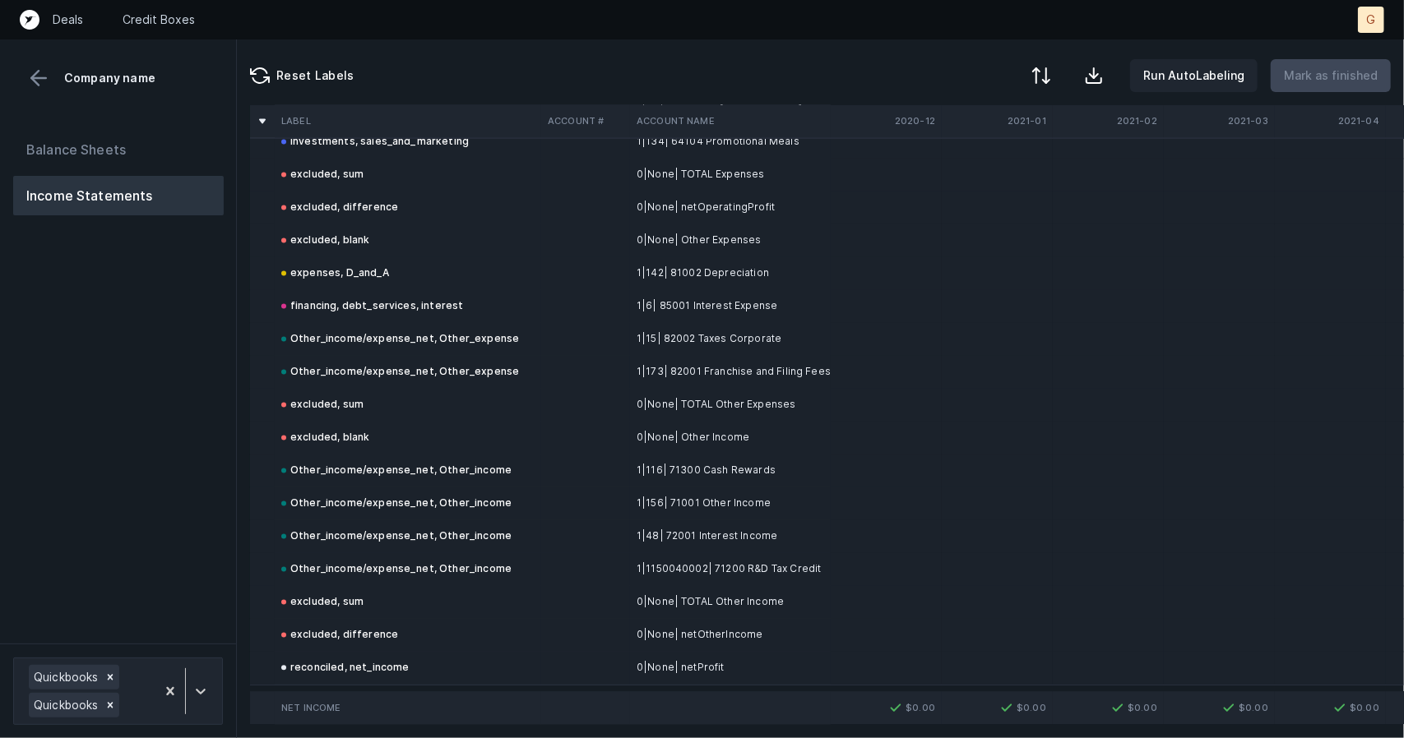
scroll to position [6327, 0]
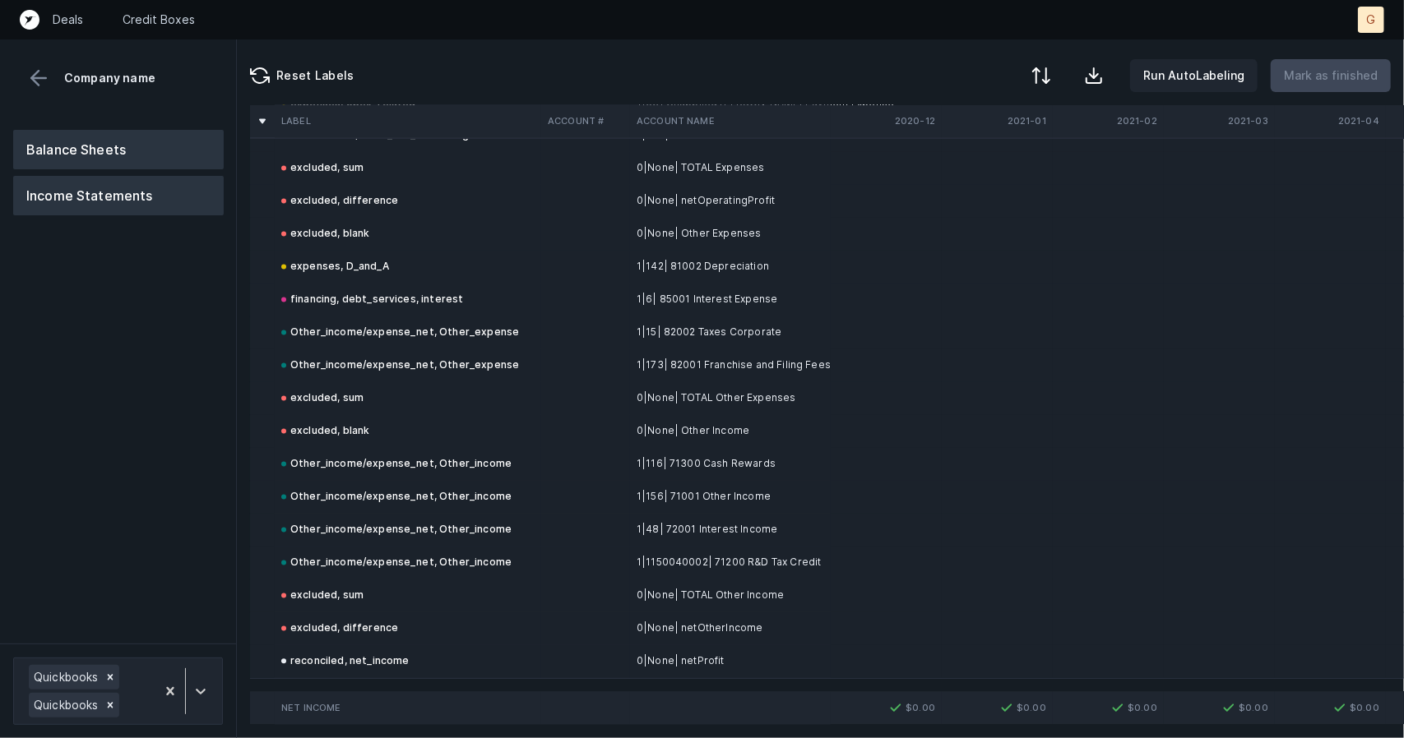
click at [87, 158] on button "Balance Sheets" at bounding box center [118, 149] width 211 height 39
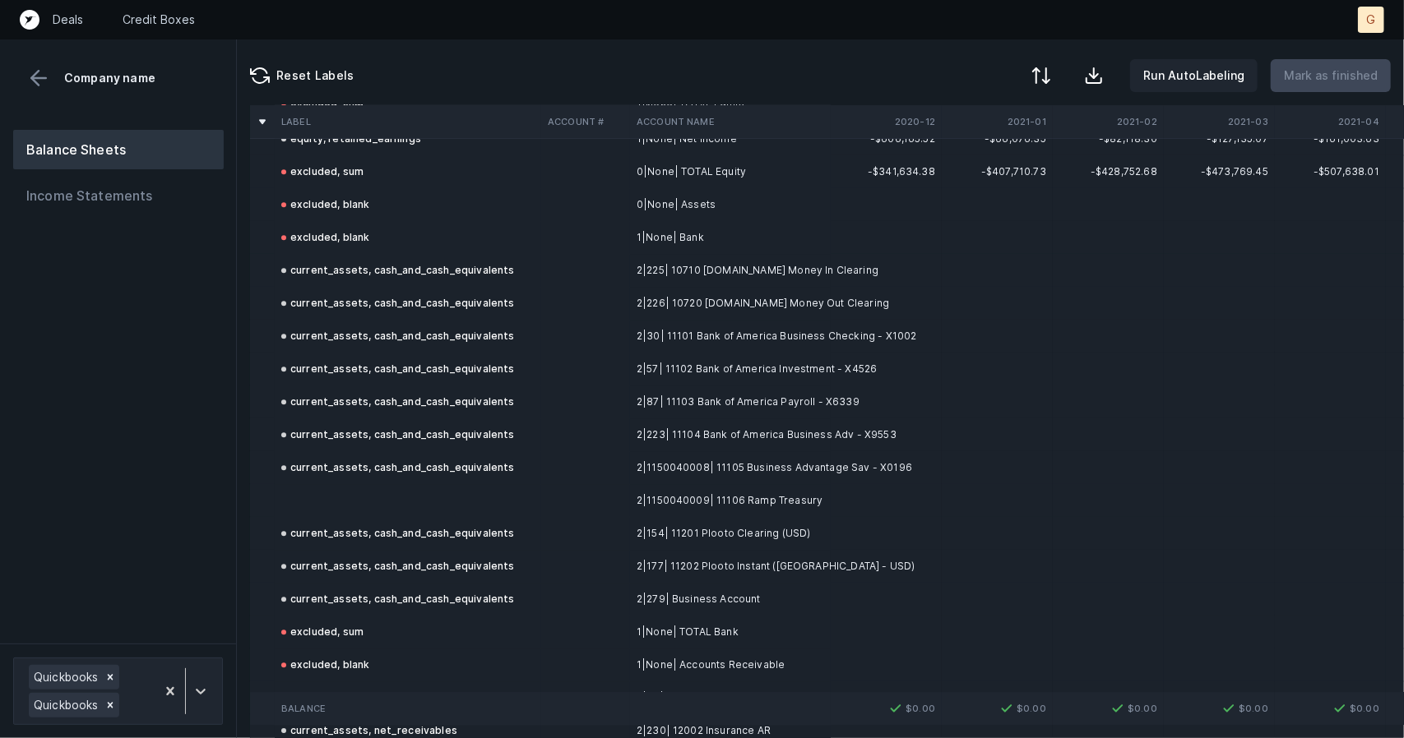
scroll to position [3123, 0]
click at [322, 493] on td at bounding box center [408, 499] width 266 height 33
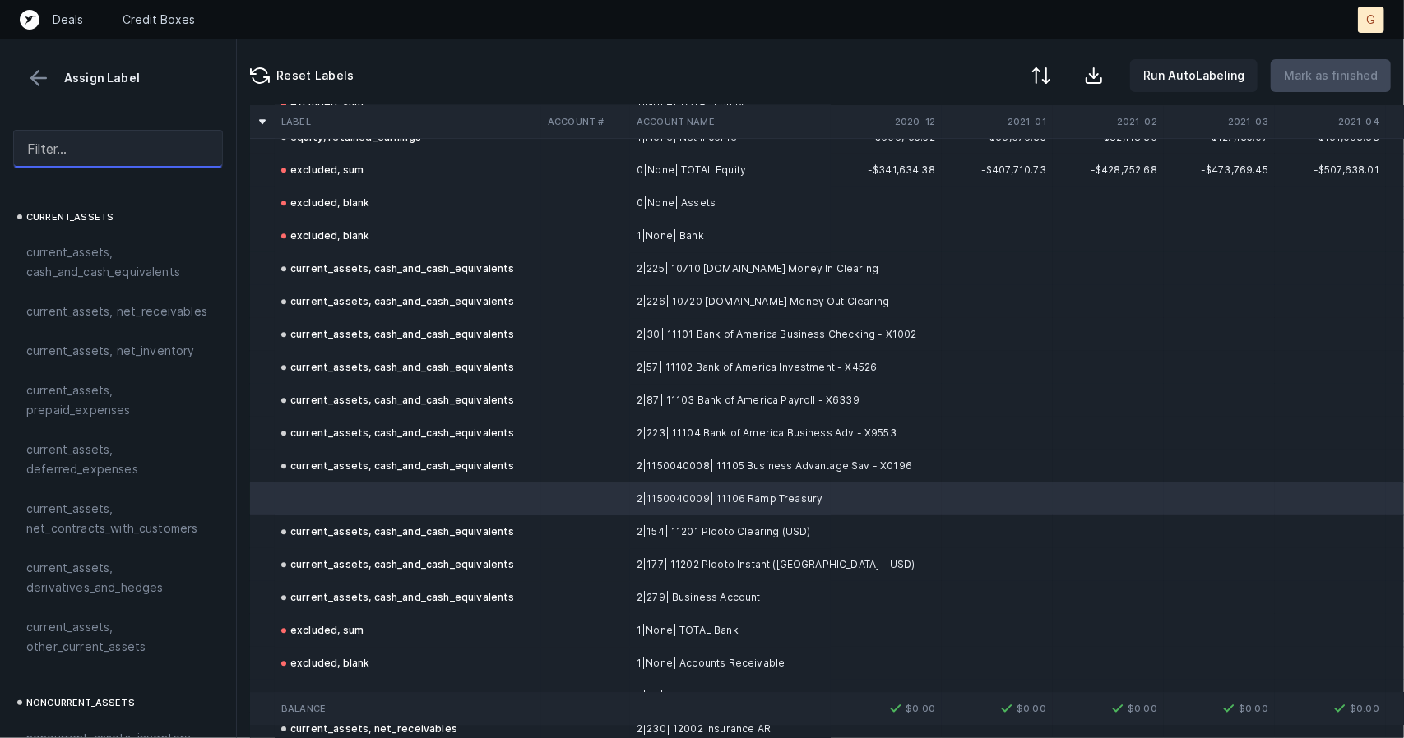
click at [109, 142] on input "text" at bounding box center [118, 149] width 210 height 38
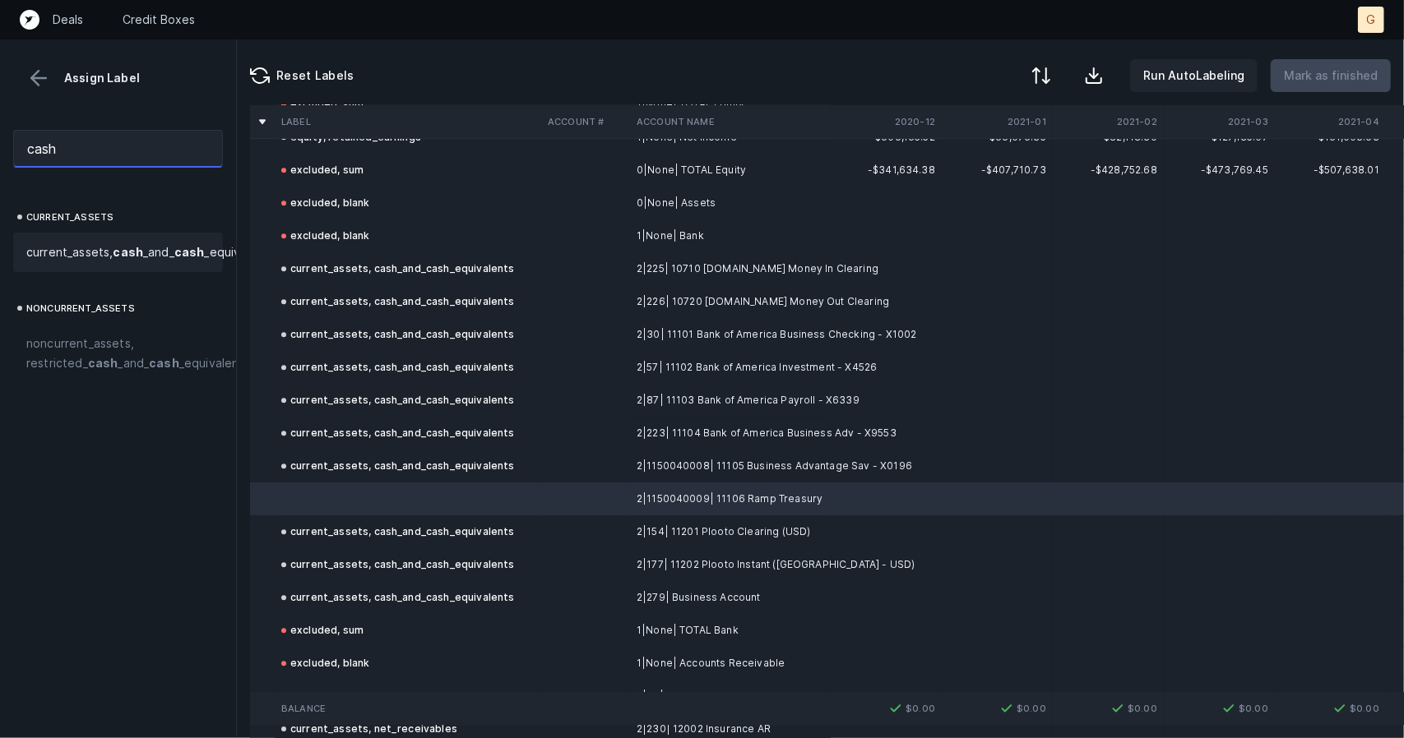
type input "cash"
click at [102, 262] on span "current_assets, cash _and_ cash _equivalents" at bounding box center [150, 253] width 248 height 20
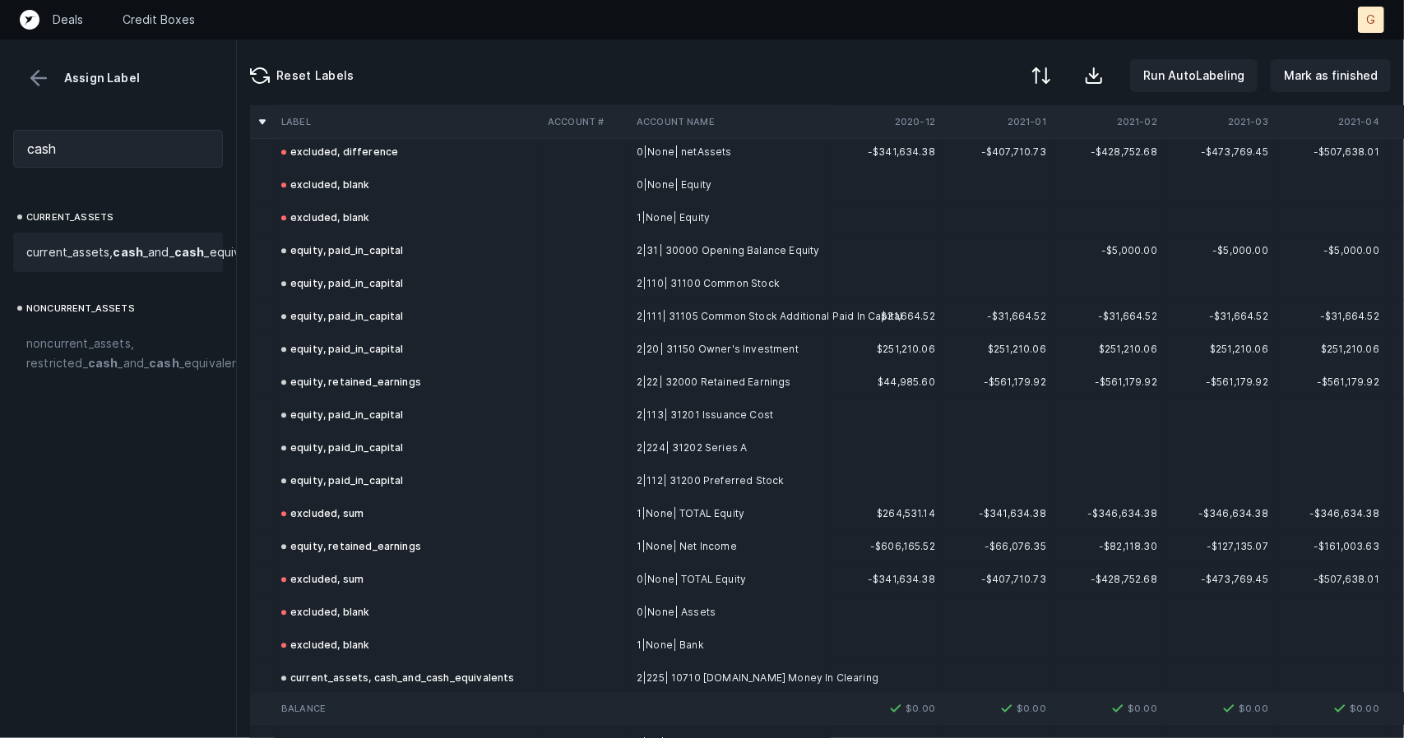
scroll to position [2677, 0]
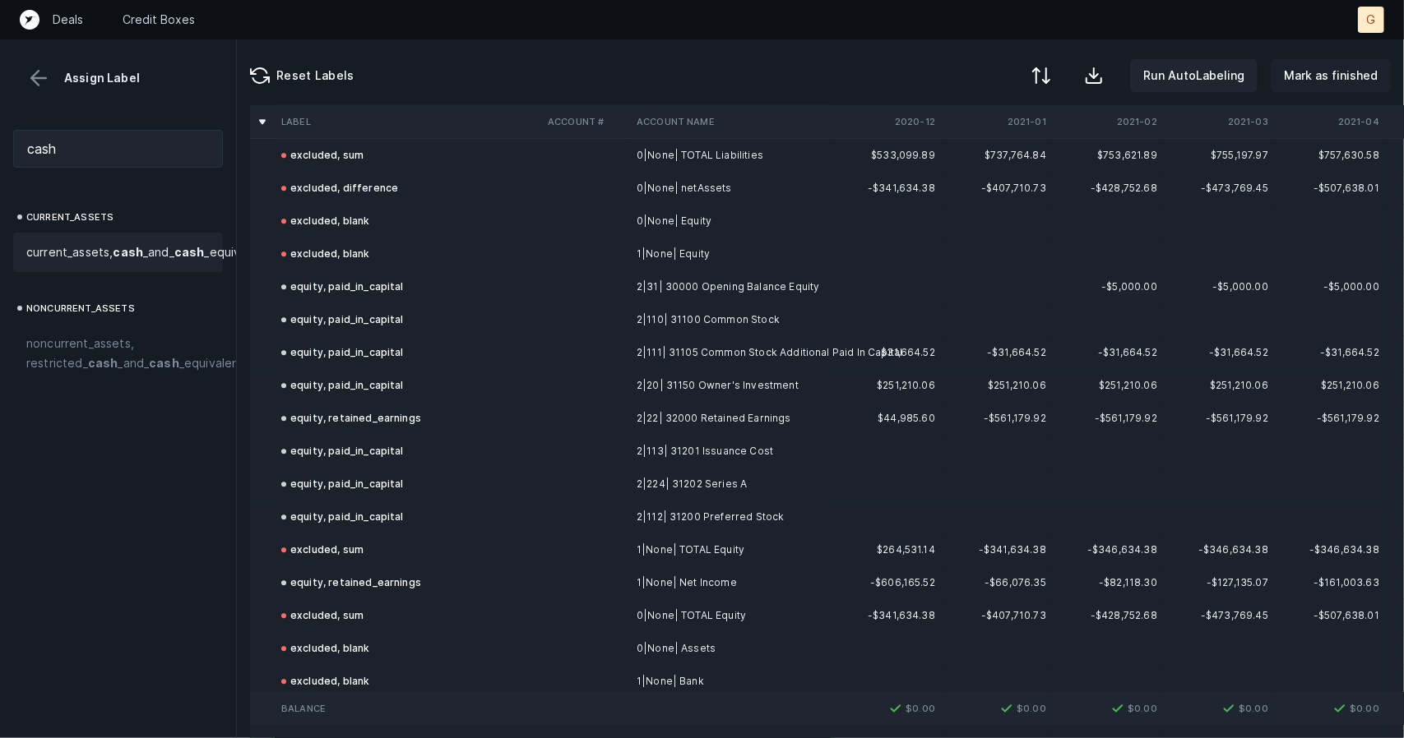
click at [1334, 72] on p "Mark as finished" at bounding box center [1331, 76] width 94 height 20
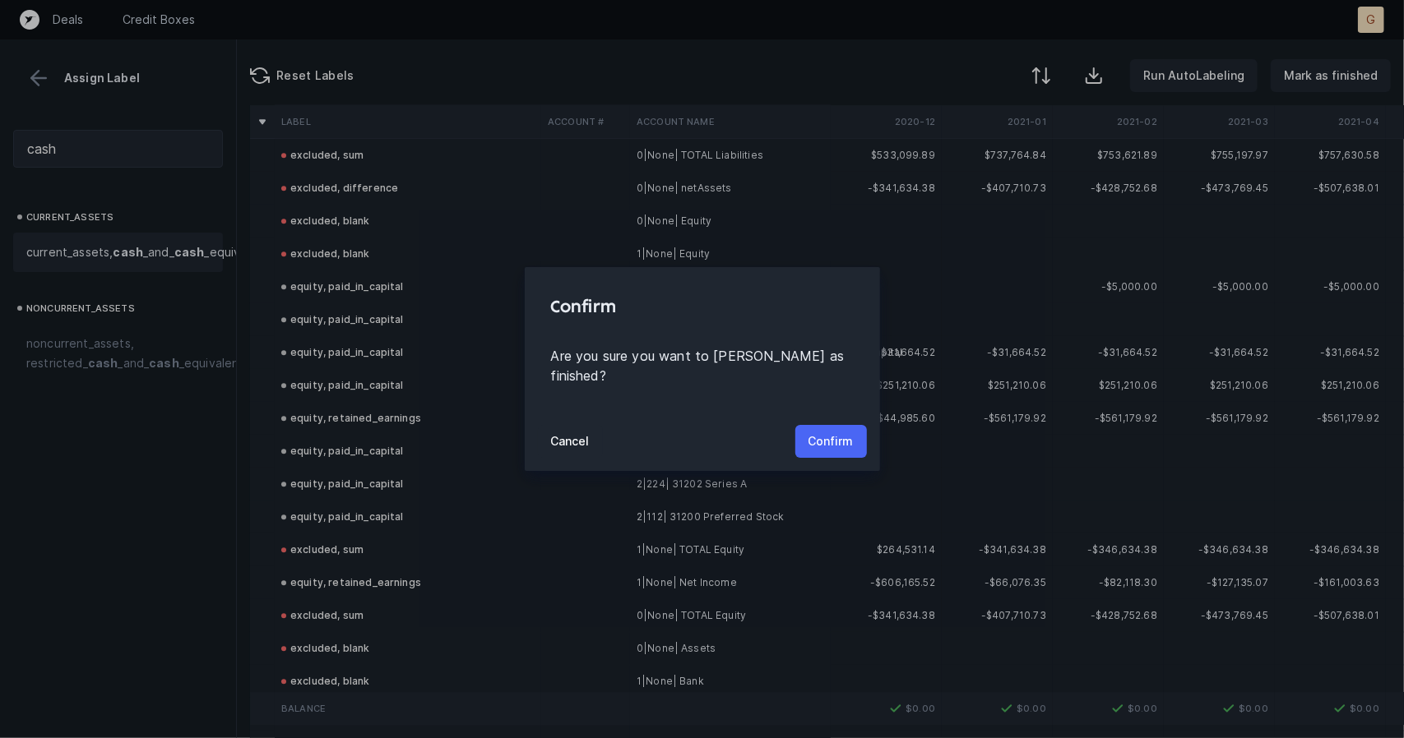
click at [833, 433] on p "Confirm" at bounding box center [830, 442] width 45 height 20
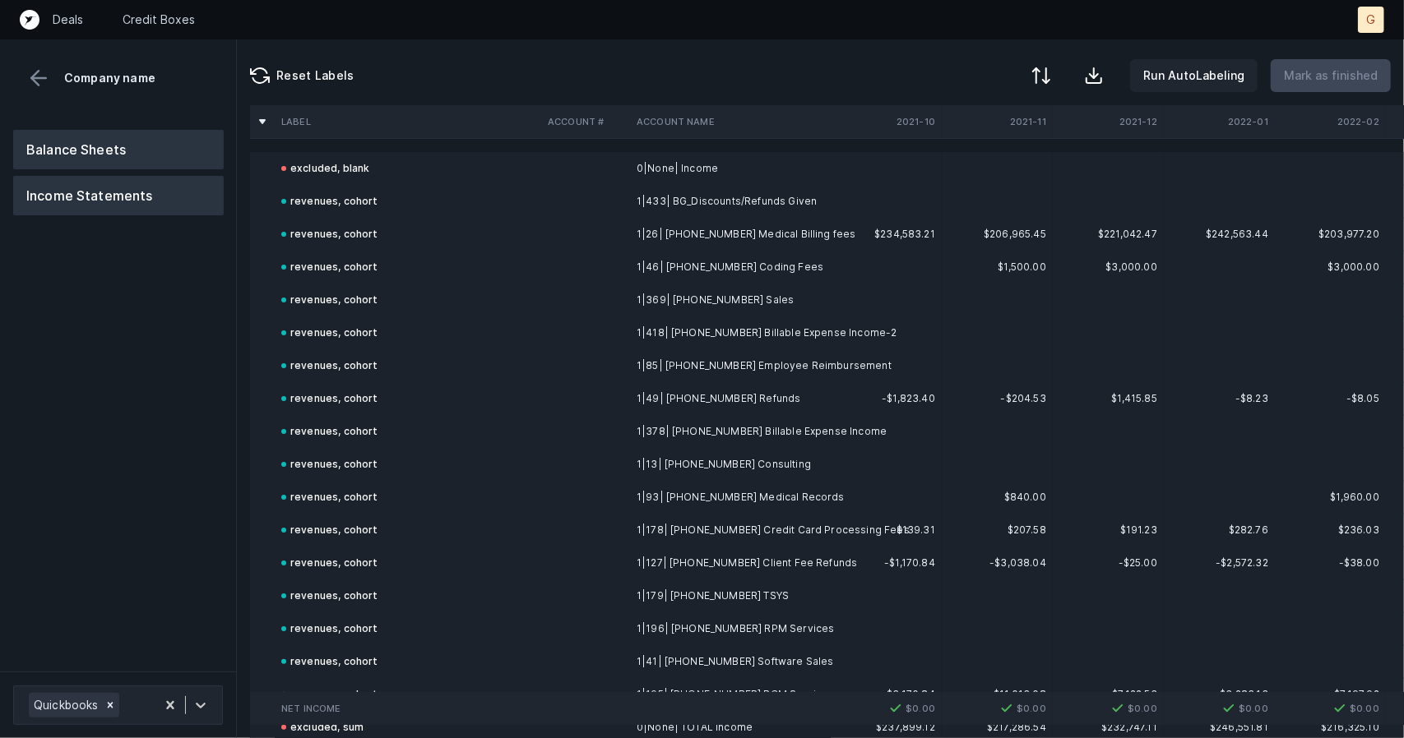
click at [46, 155] on button "Balance Sheets" at bounding box center [118, 149] width 211 height 39
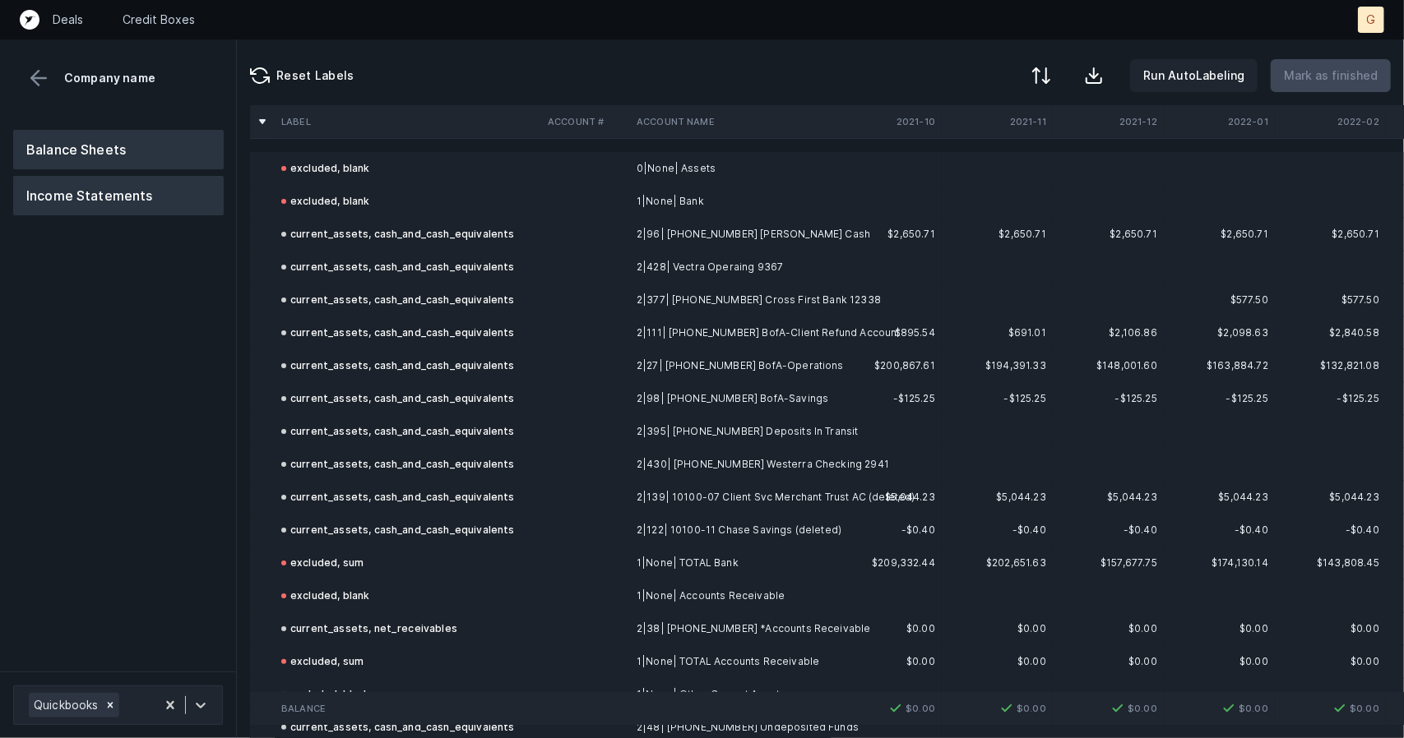
click at [95, 194] on button "Income Statements" at bounding box center [118, 195] width 211 height 39
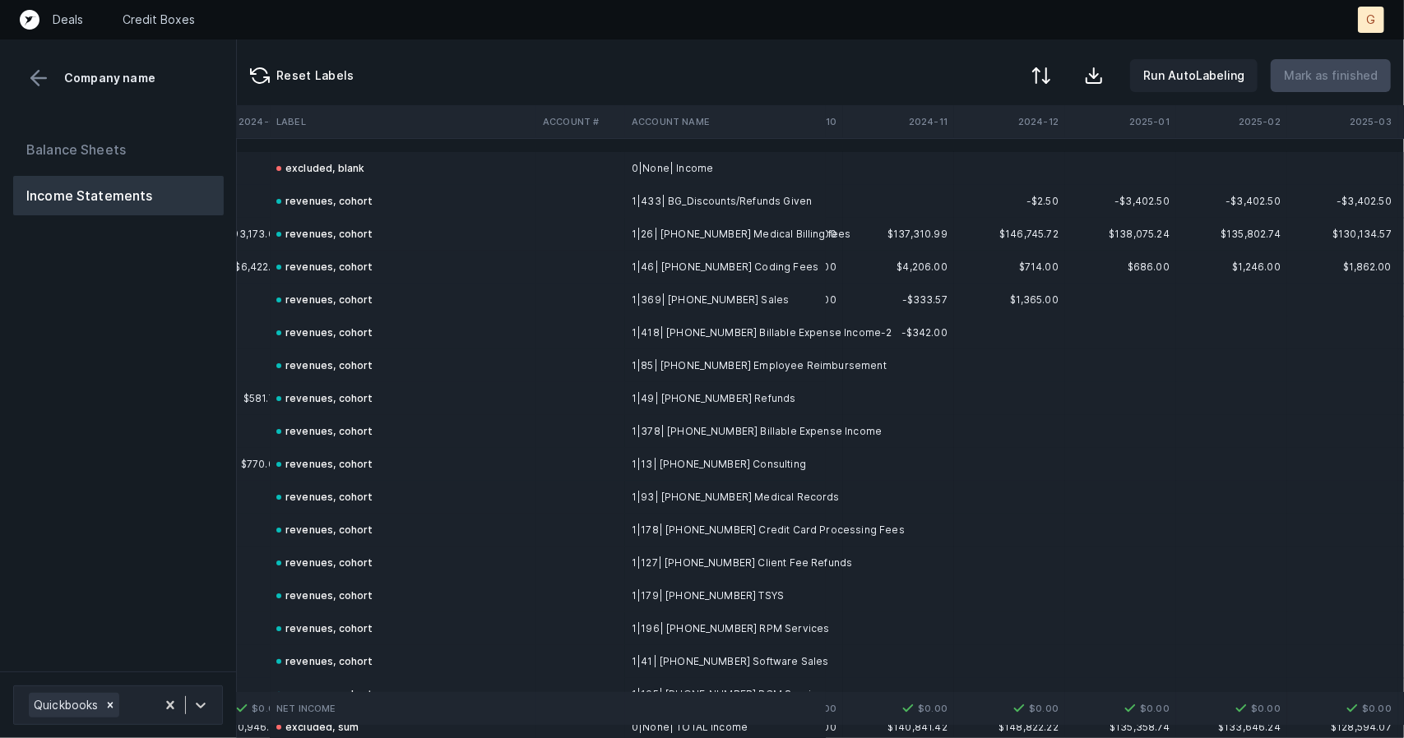
scroll to position [0, 4768]
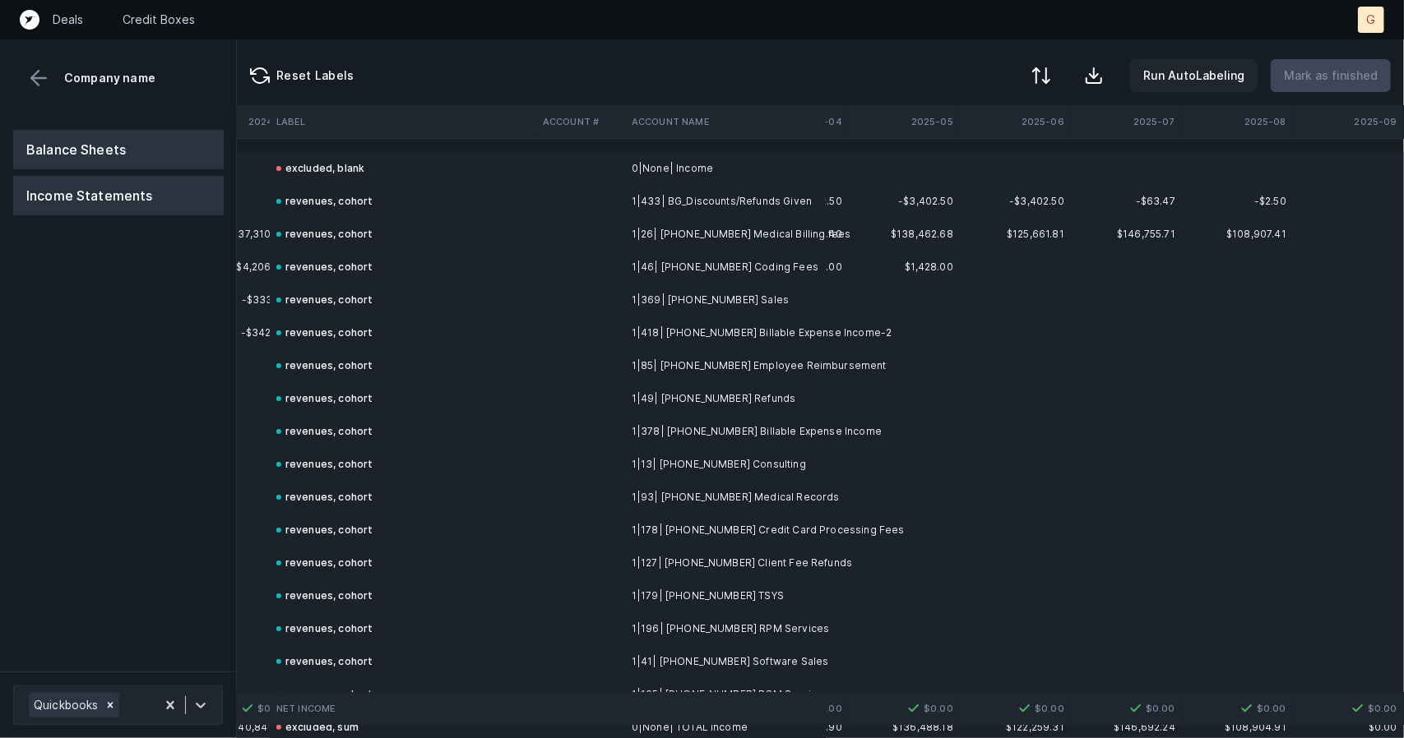
click at [145, 154] on button "Balance Sheets" at bounding box center [118, 149] width 211 height 39
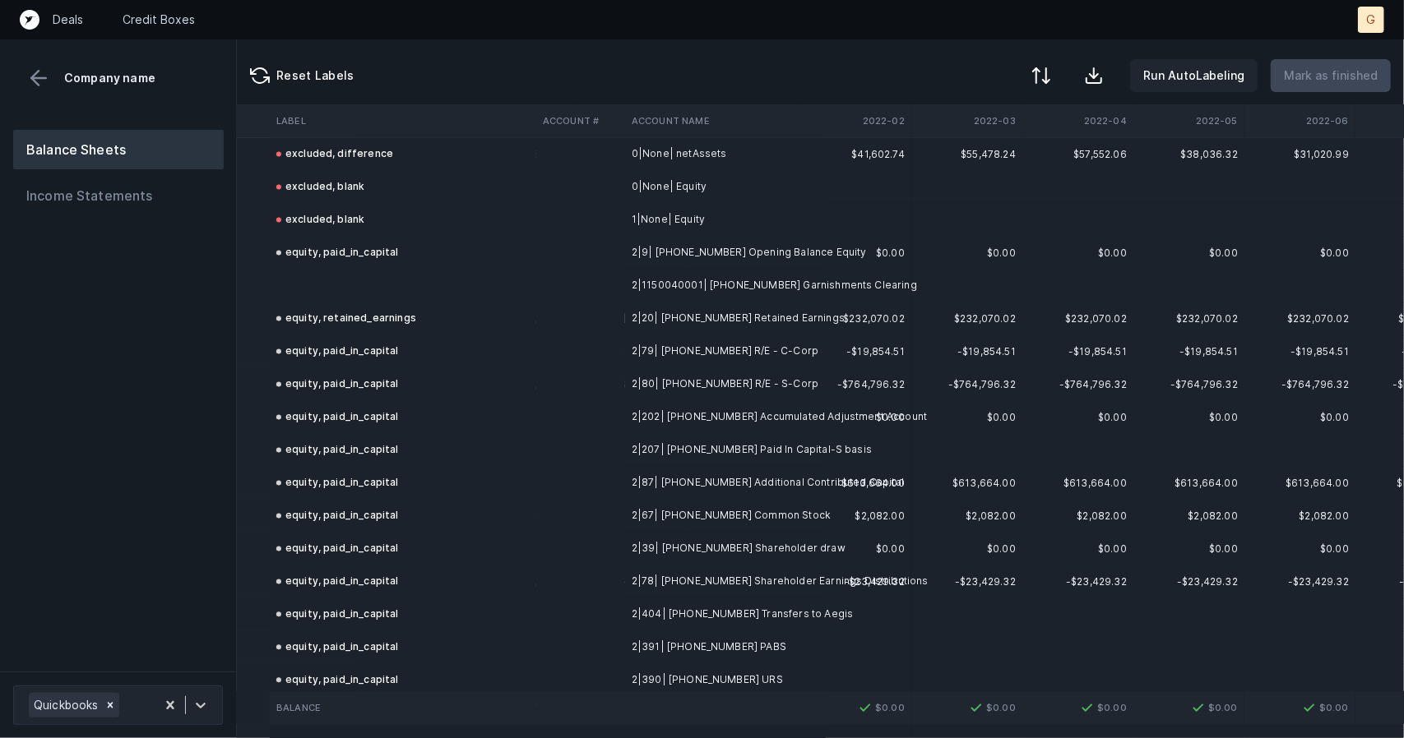
scroll to position [2149, 474]
click at [312, 281] on td at bounding box center [403, 289] width 266 height 33
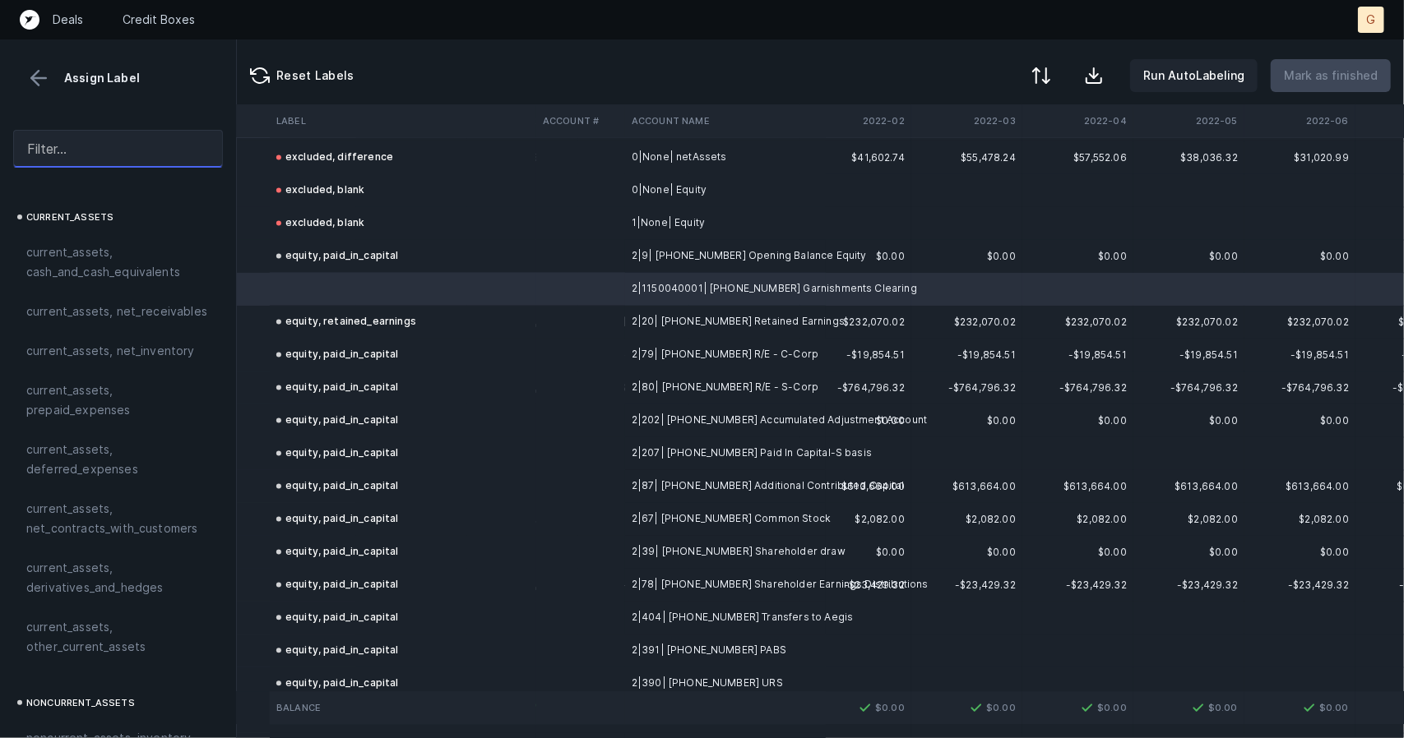
click at [58, 150] on input "text" at bounding box center [118, 149] width 210 height 38
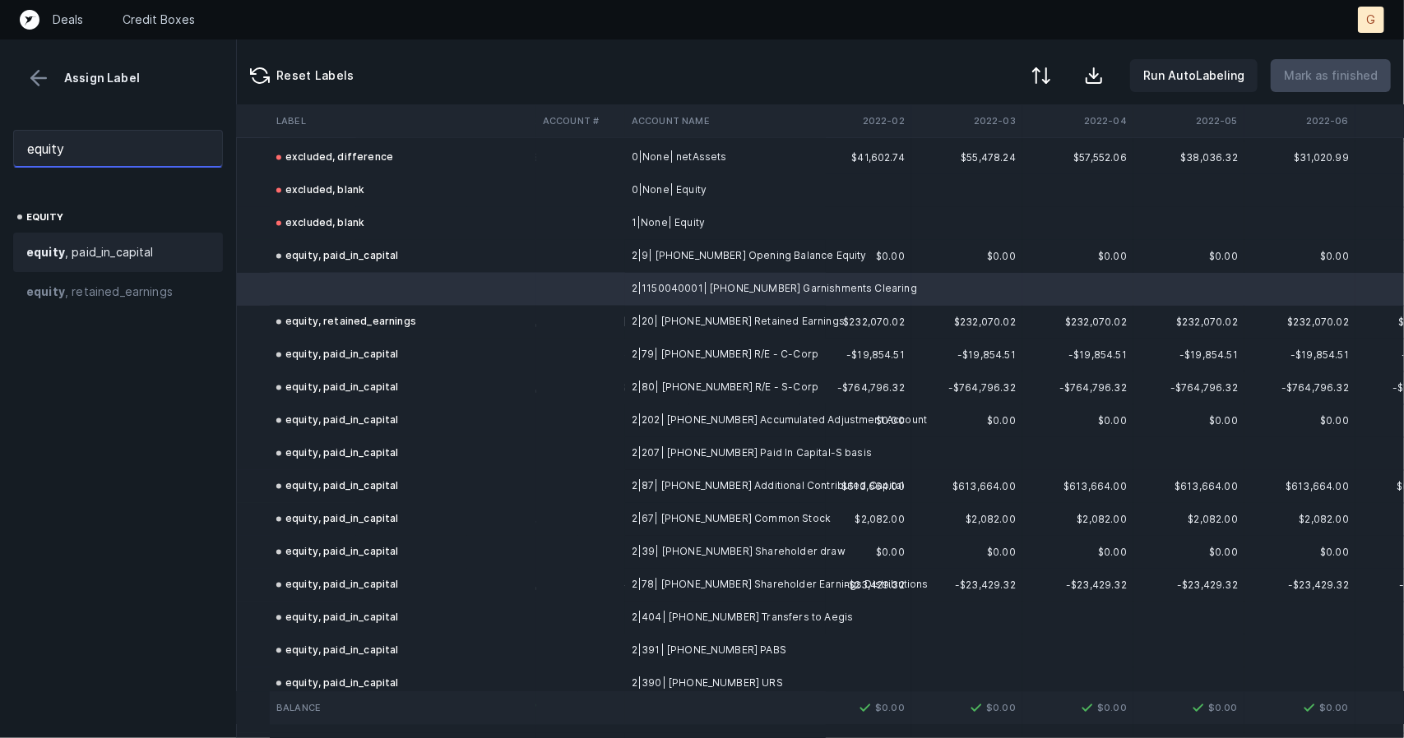
type input "equity"
click at [109, 251] on span "equity , paid_in_capital" at bounding box center [89, 253] width 127 height 20
click at [1307, 75] on p "Mark as finished" at bounding box center [1331, 76] width 94 height 20
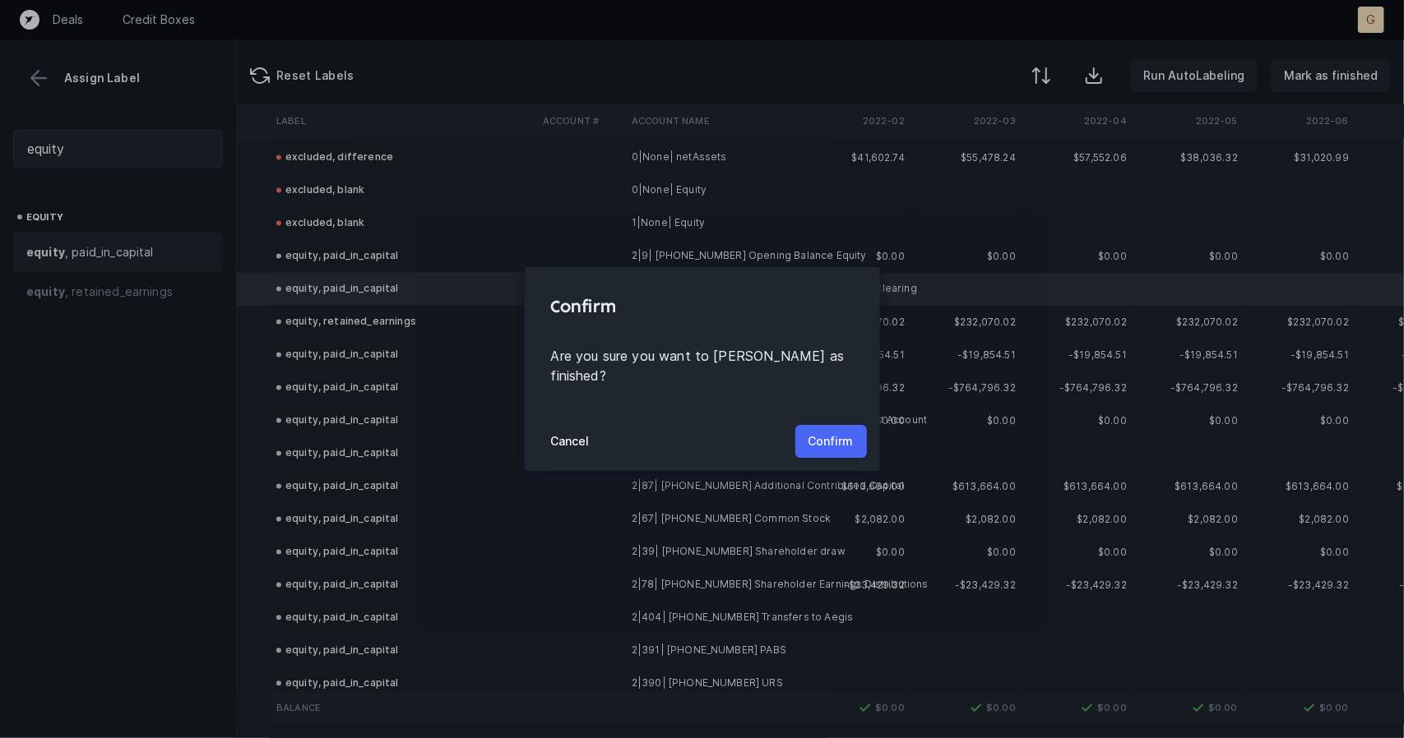
click at [840, 432] on p "Confirm" at bounding box center [830, 442] width 45 height 20
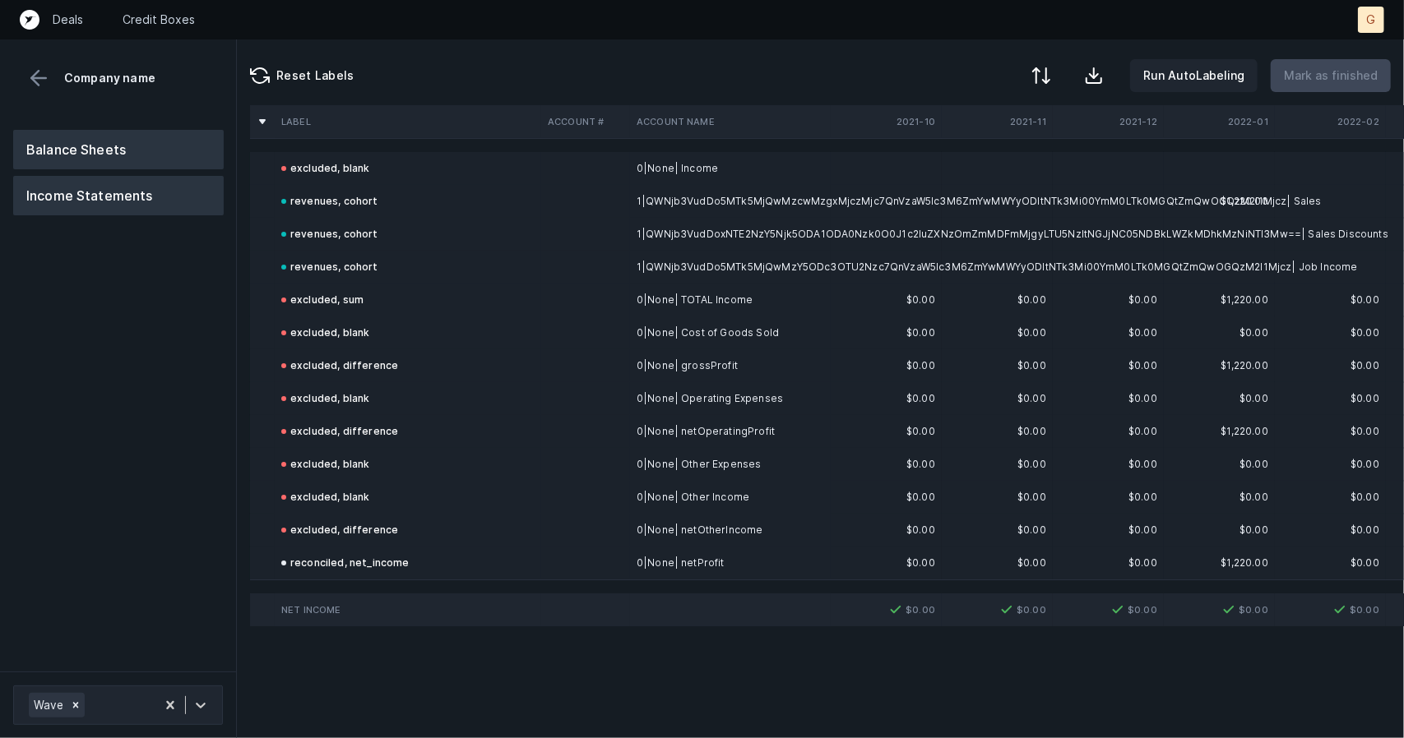
click at [86, 152] on button "Balance Sheets" at bounding box center [118, 149] width 211 height 39
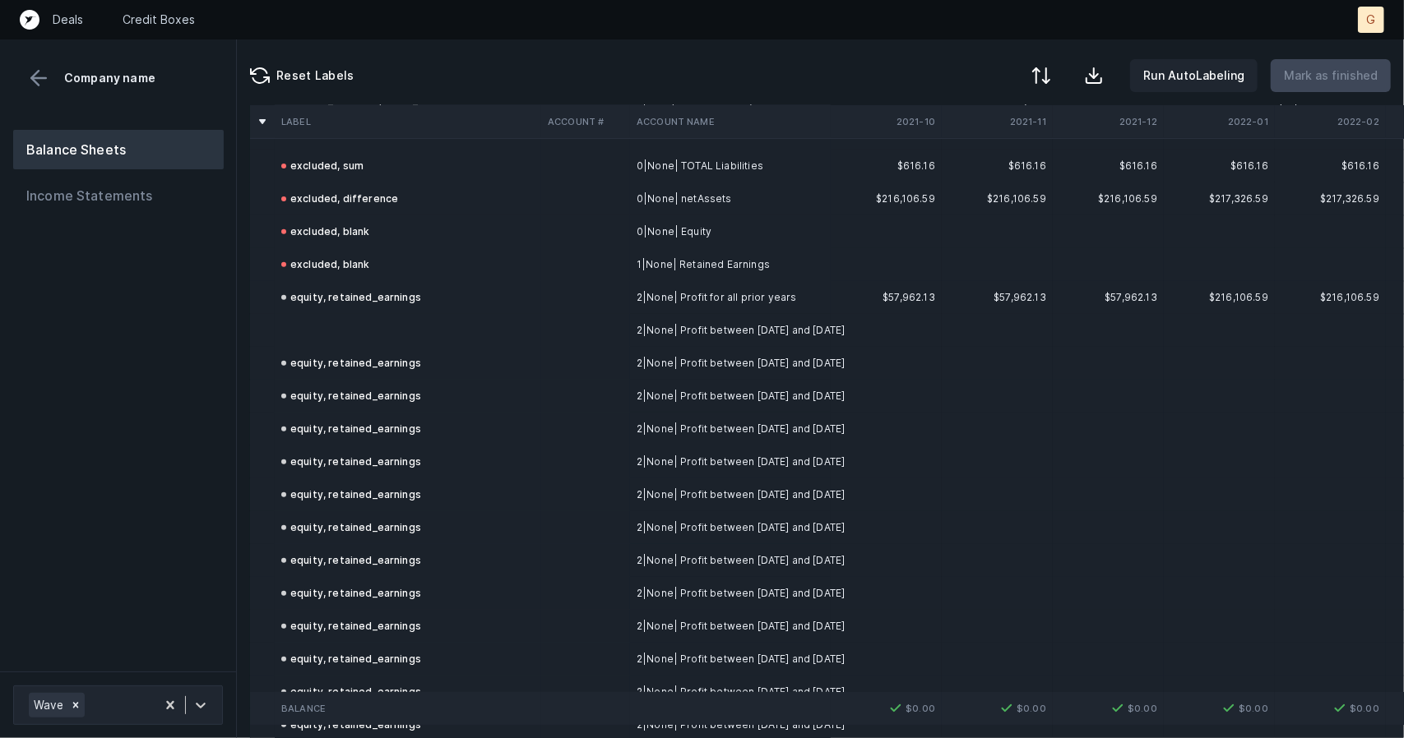
scroll to position [431, 0]
click at [345, 332] on td at bounding box center [408, 329] width 266 height 33
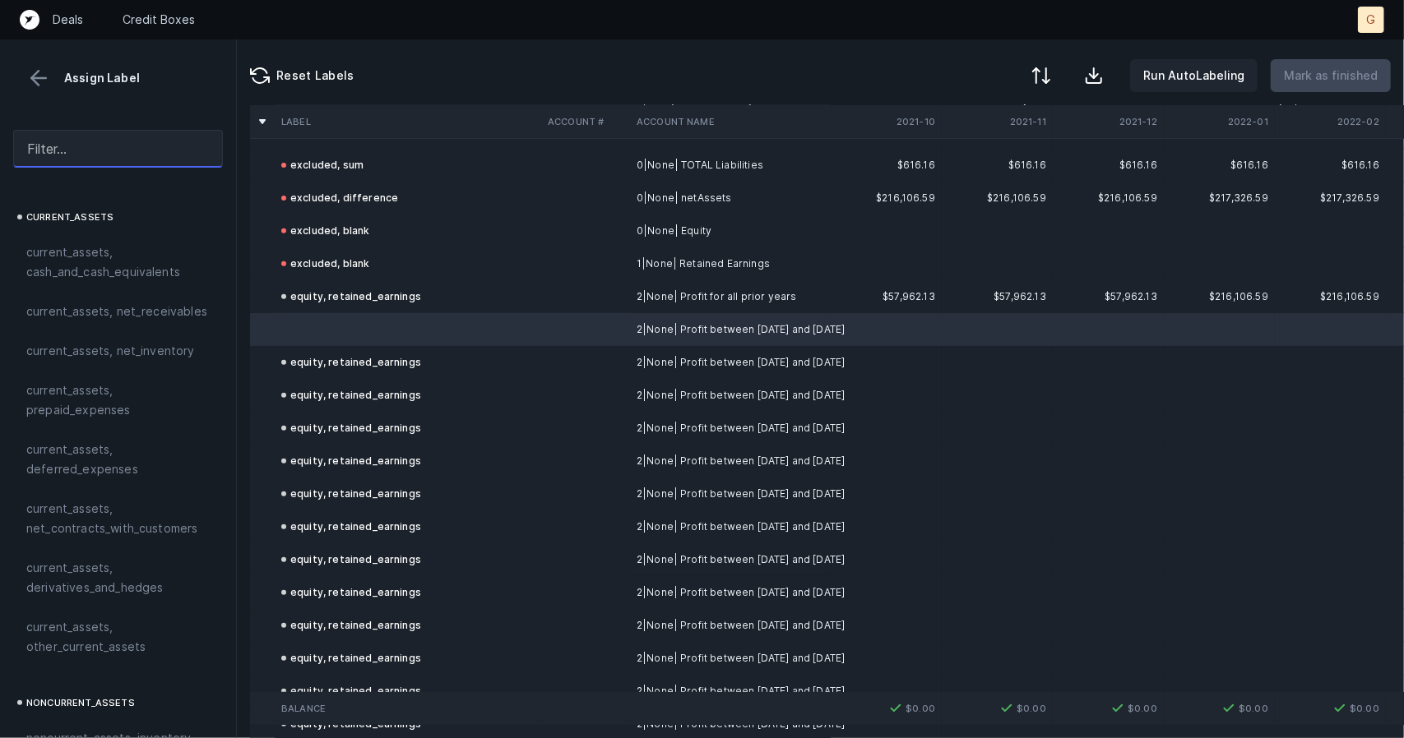
click at [100, 142] on input "text" at bounding box center [118, 149] width 210 height 38
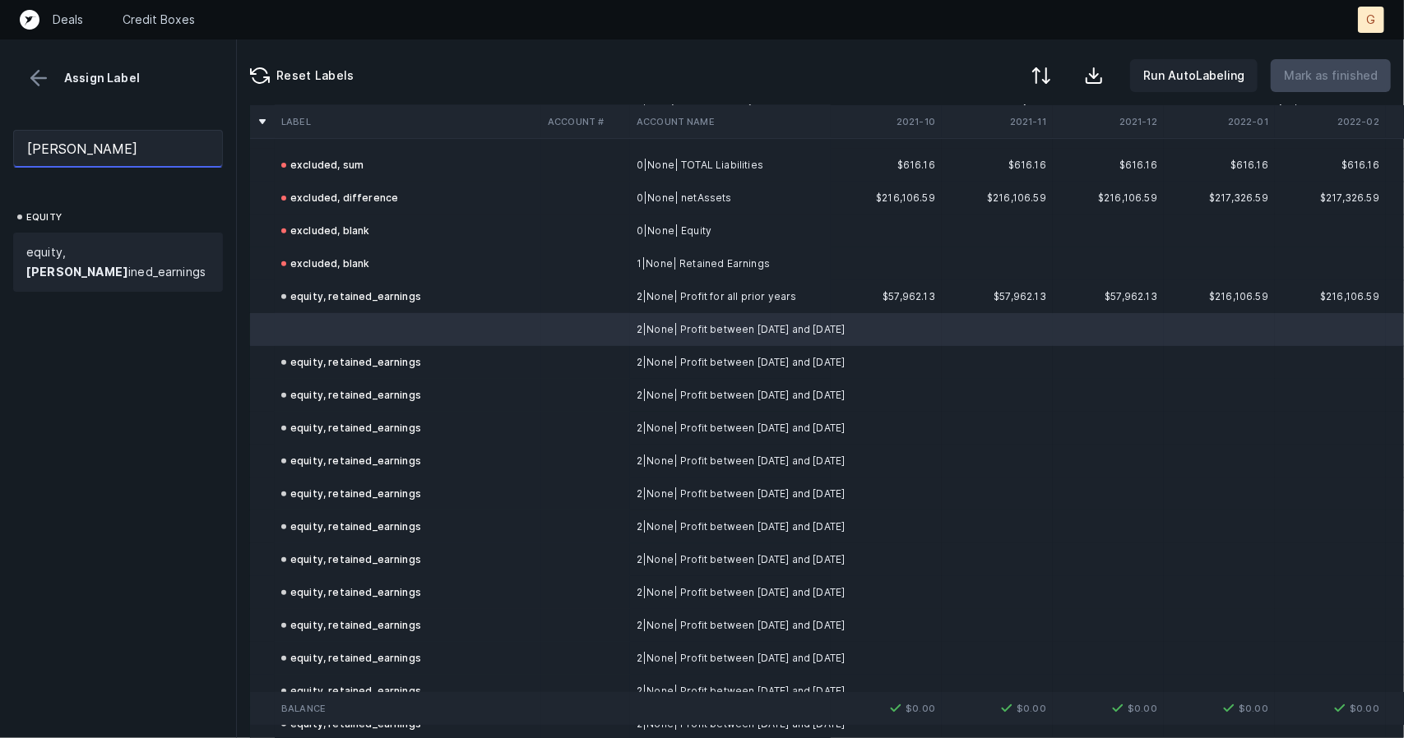
type input "[PERSON_NAME]"
click at [105, 238] on div "equity, [PERSON_NAME] ined_earnings" at bounding box center [118, 262] width 210 height 59
click at [1319, 86] on button "Mark as finished" at bounding box center [1330, 75] width 120 height 33
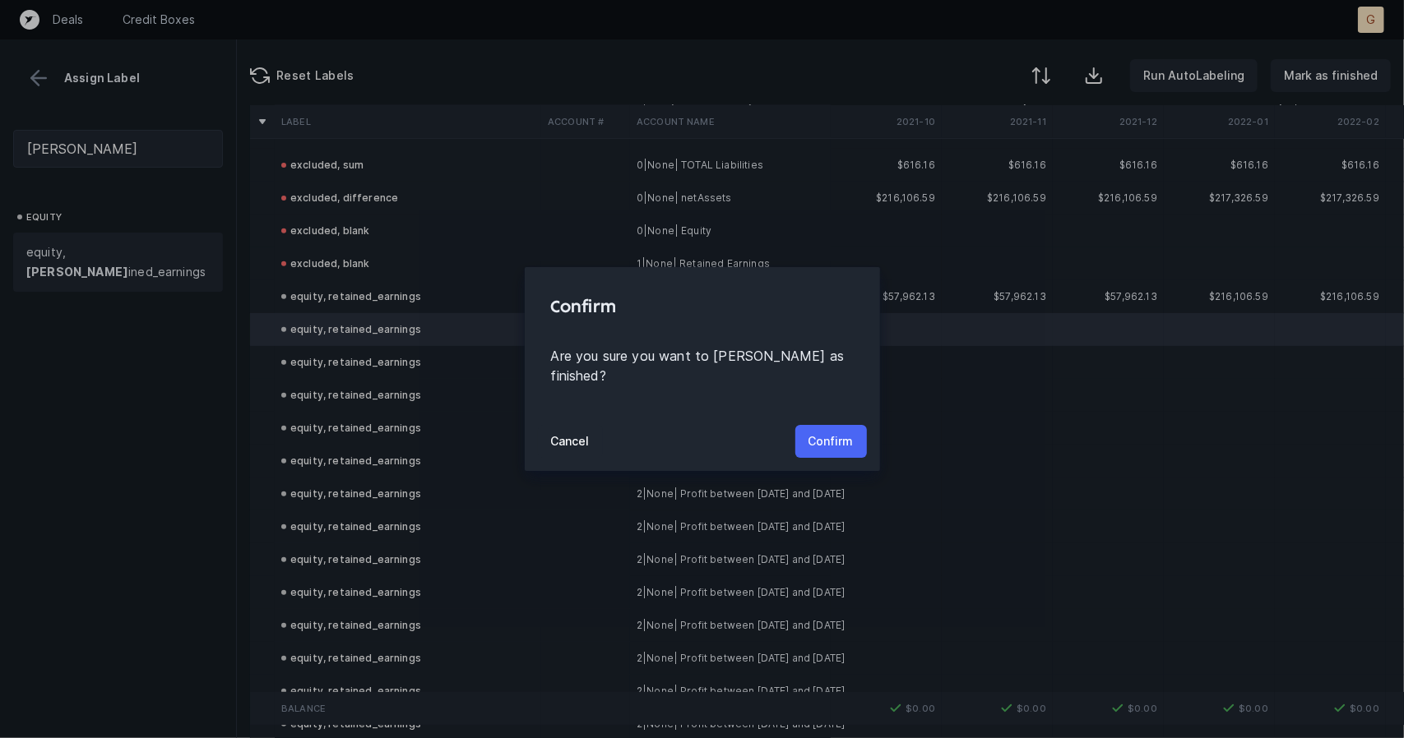
click at [819, 433] on p "Confirm" at bounding box center [830, 442] width 45 height 20
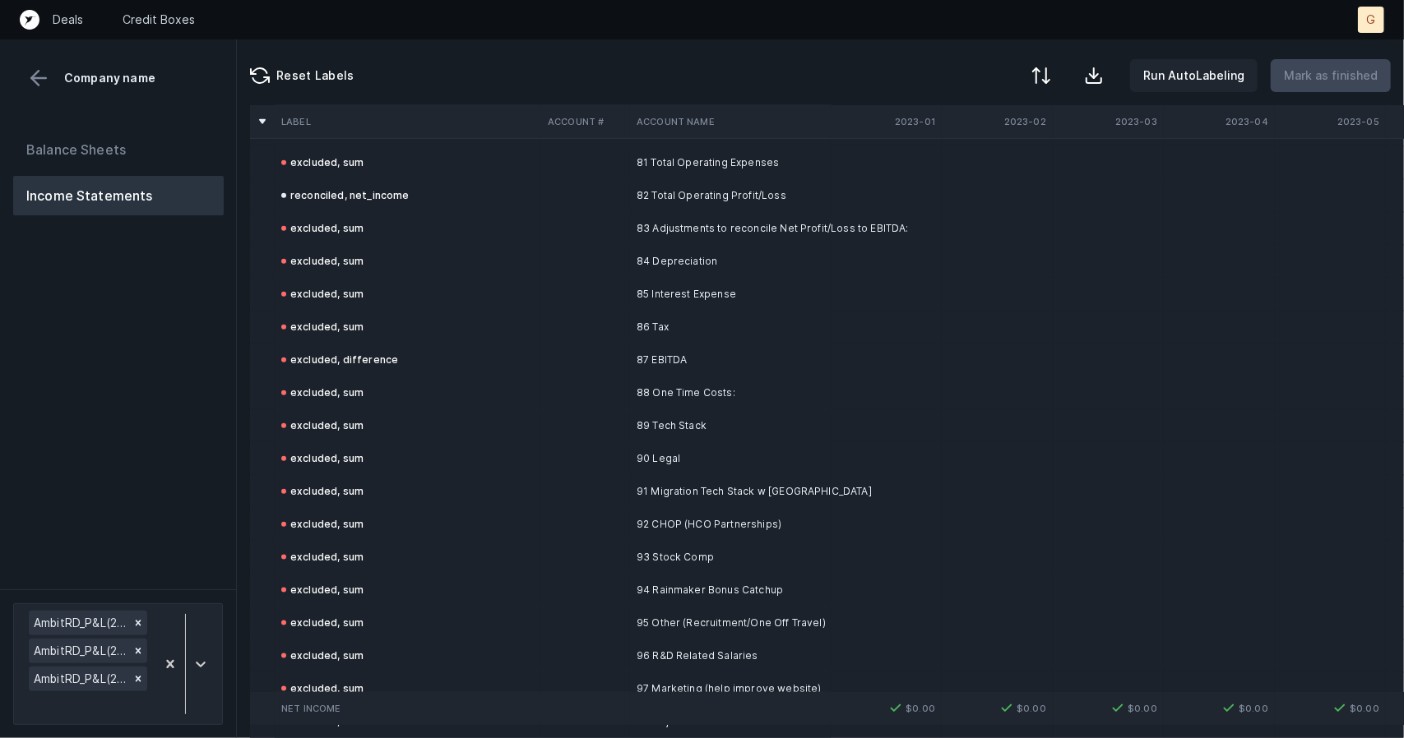
scroll to position [9715, 0]
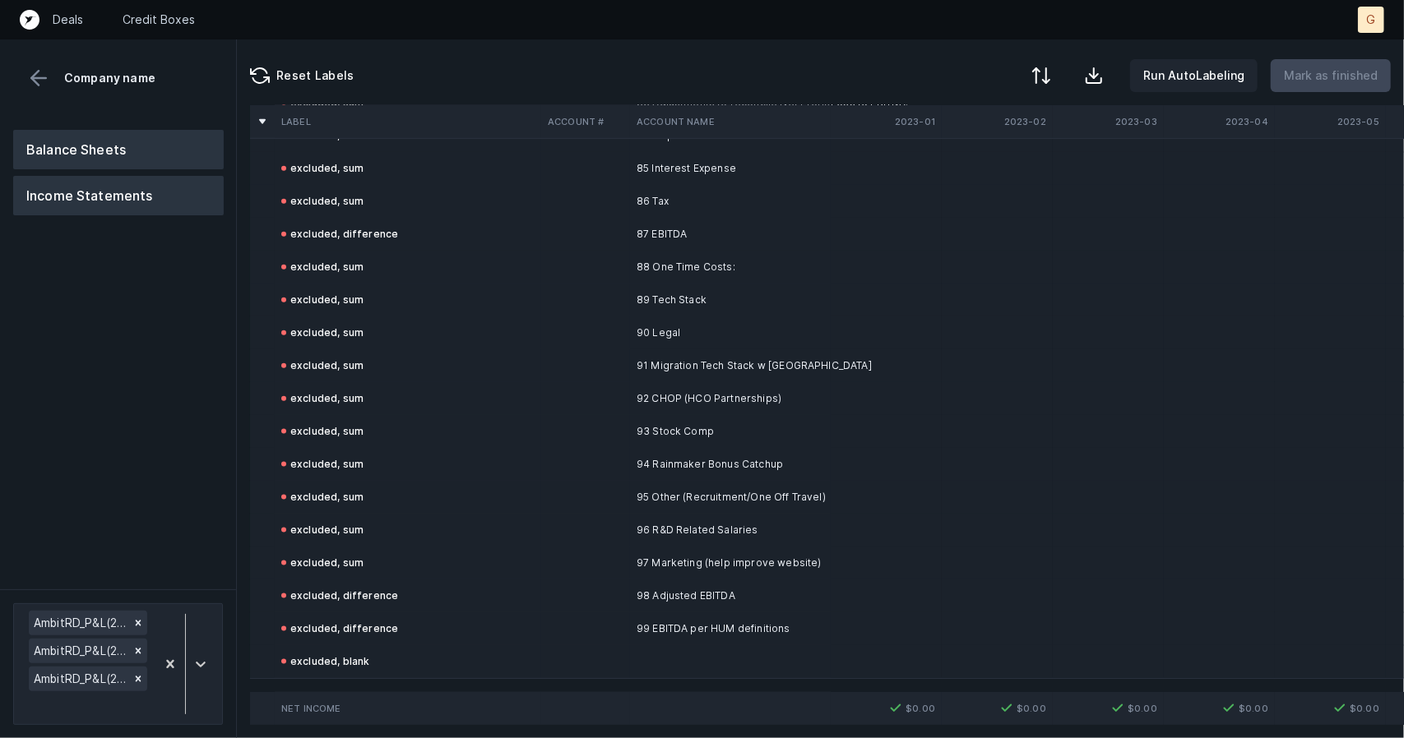
click at [133, 160] on button "Balance Sheets" at bounding box center [118, 149] width 211 height 39
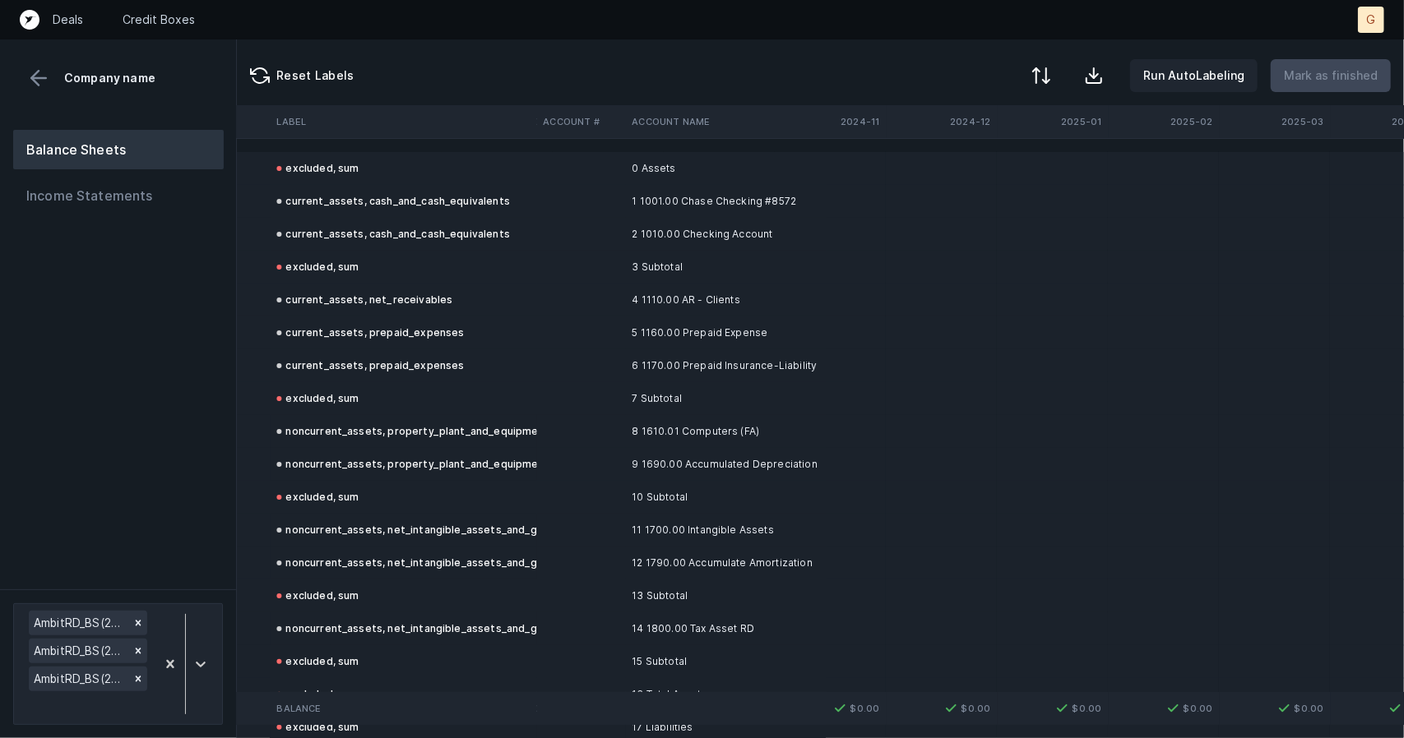
scroll to position [0, 2992]
click at [48, 195] on button "Income Statements" at bounding box center [118, 195] width 211 height 39
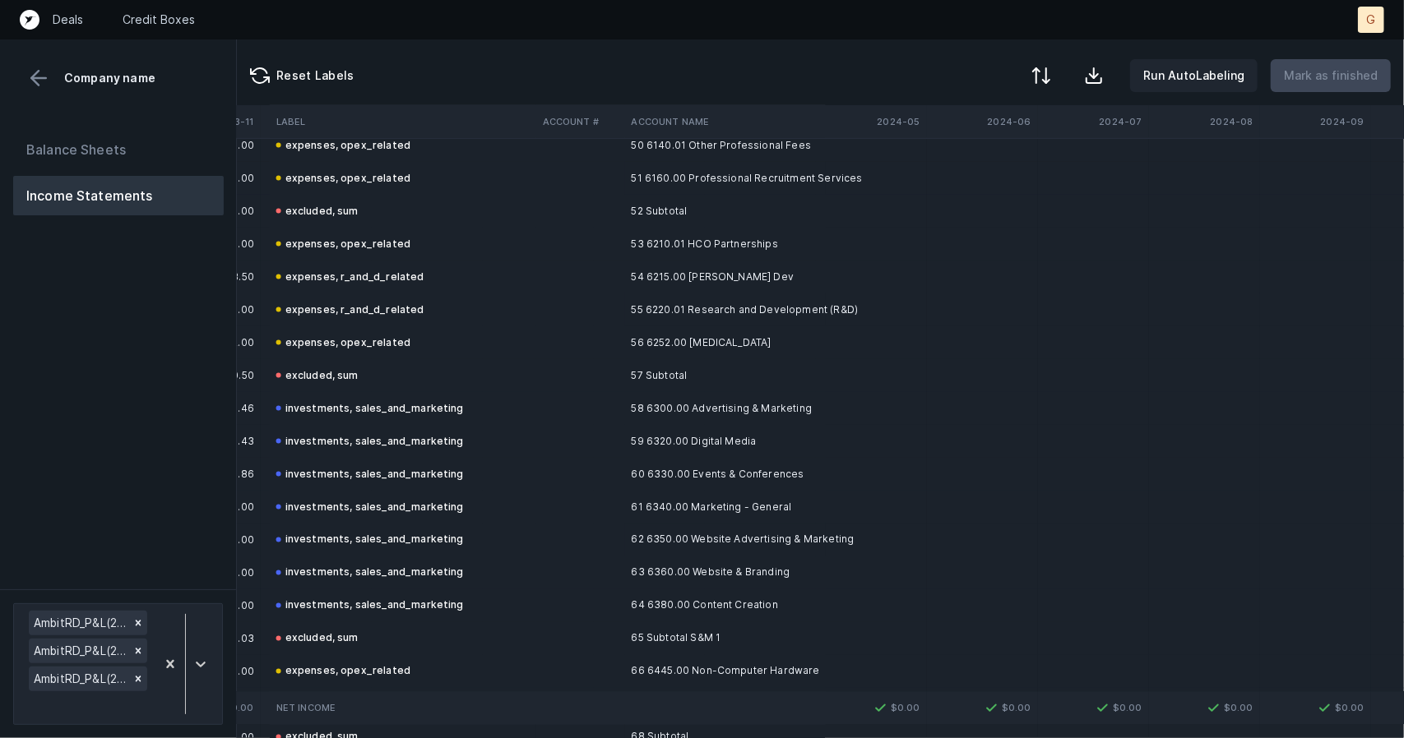
scroll to position [0, 1791]
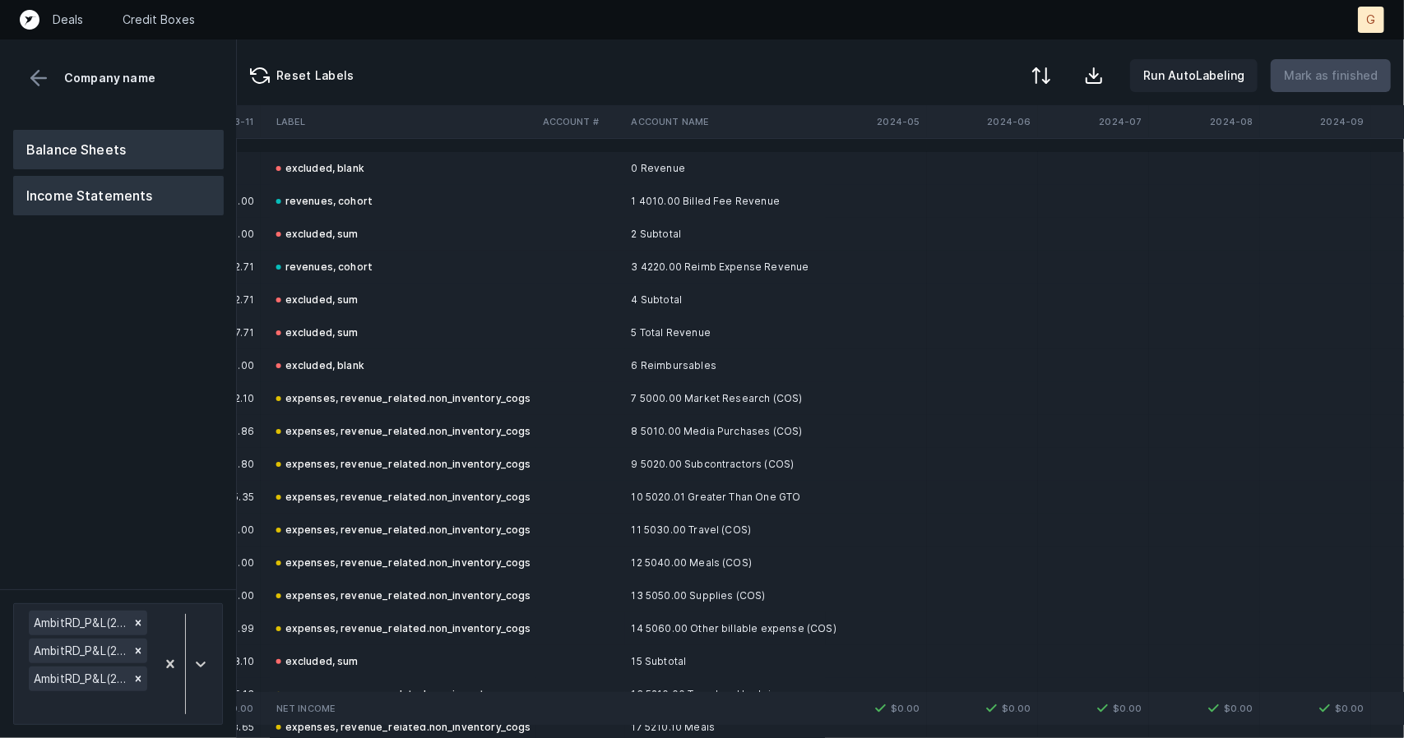
click at [91, 146] on button "Balance Sheets" at bounding box center [118, 149] width 211 height 39
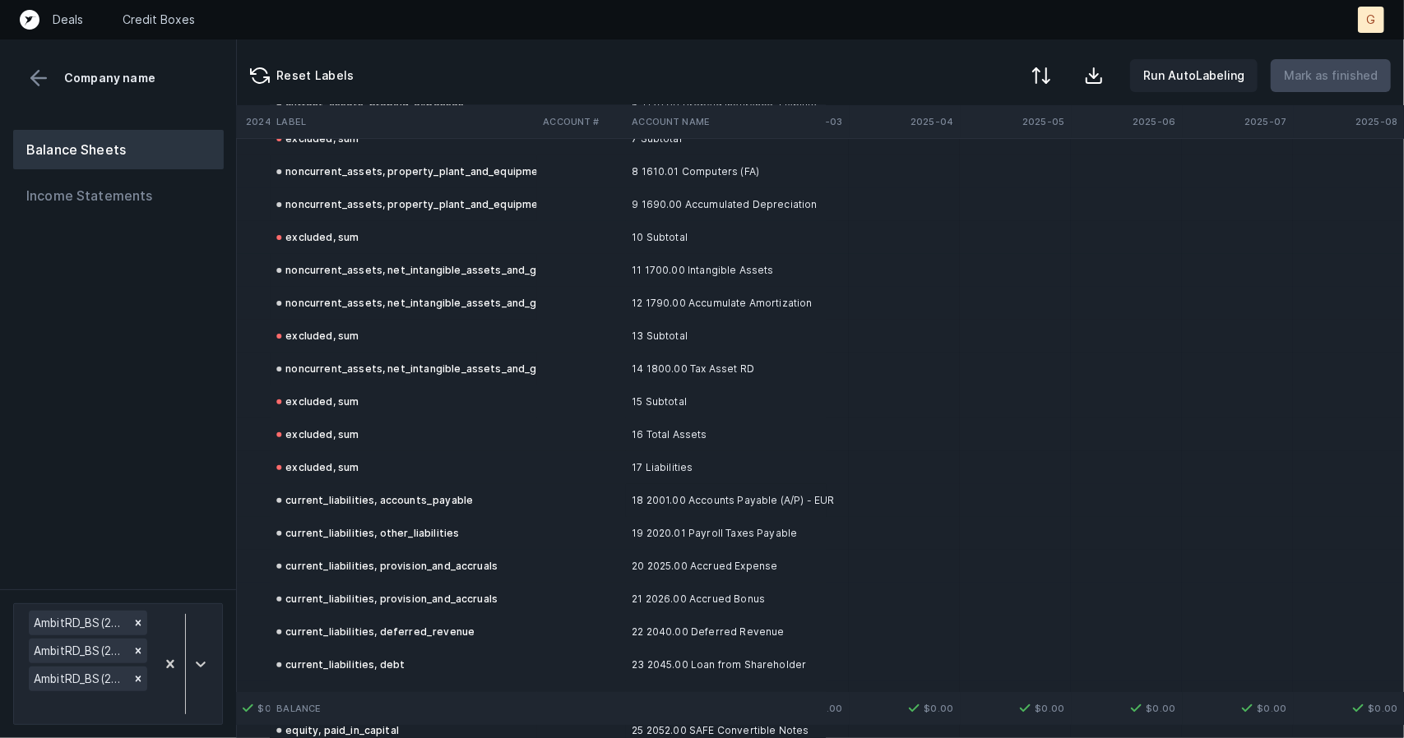
scroll to position [0, 2992]
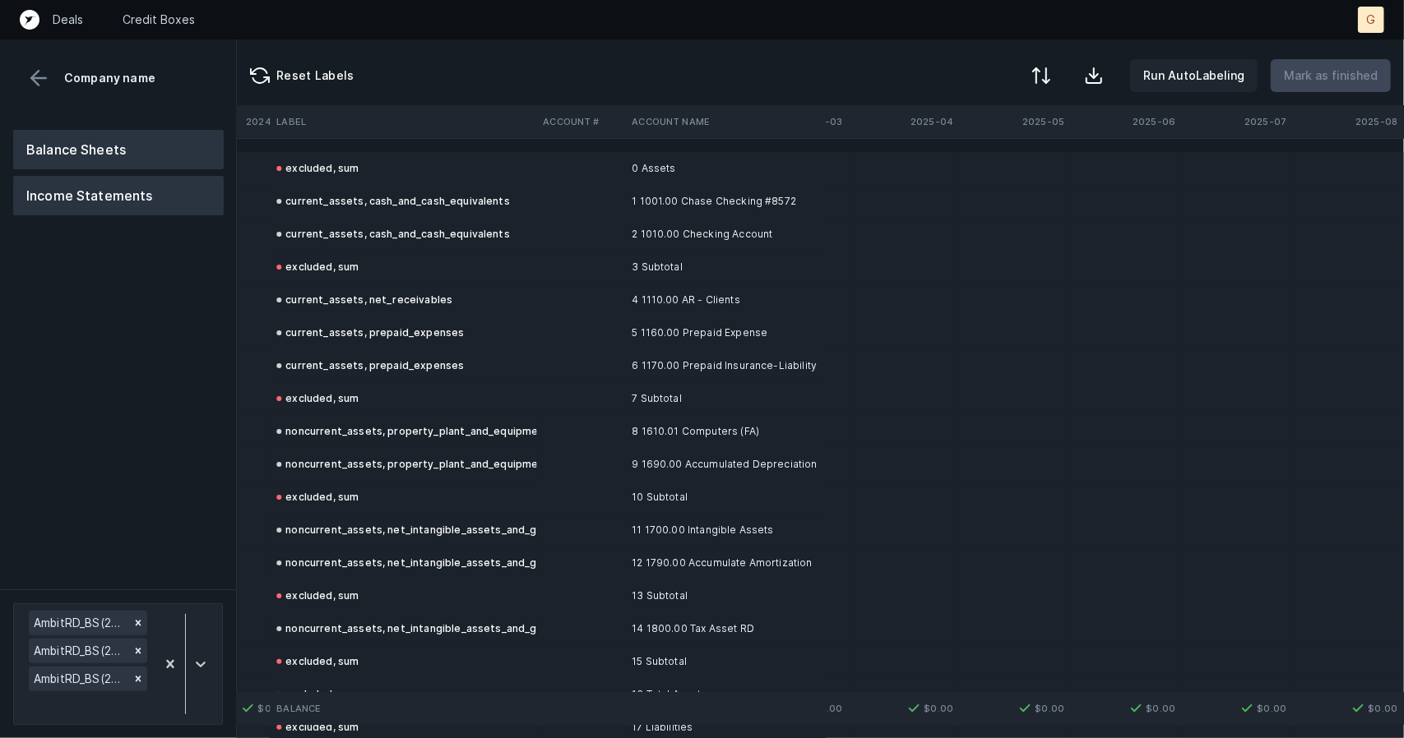
click at [44, 192] on button "Income Statements" at bounding box center [118, 195] width 211 height 39
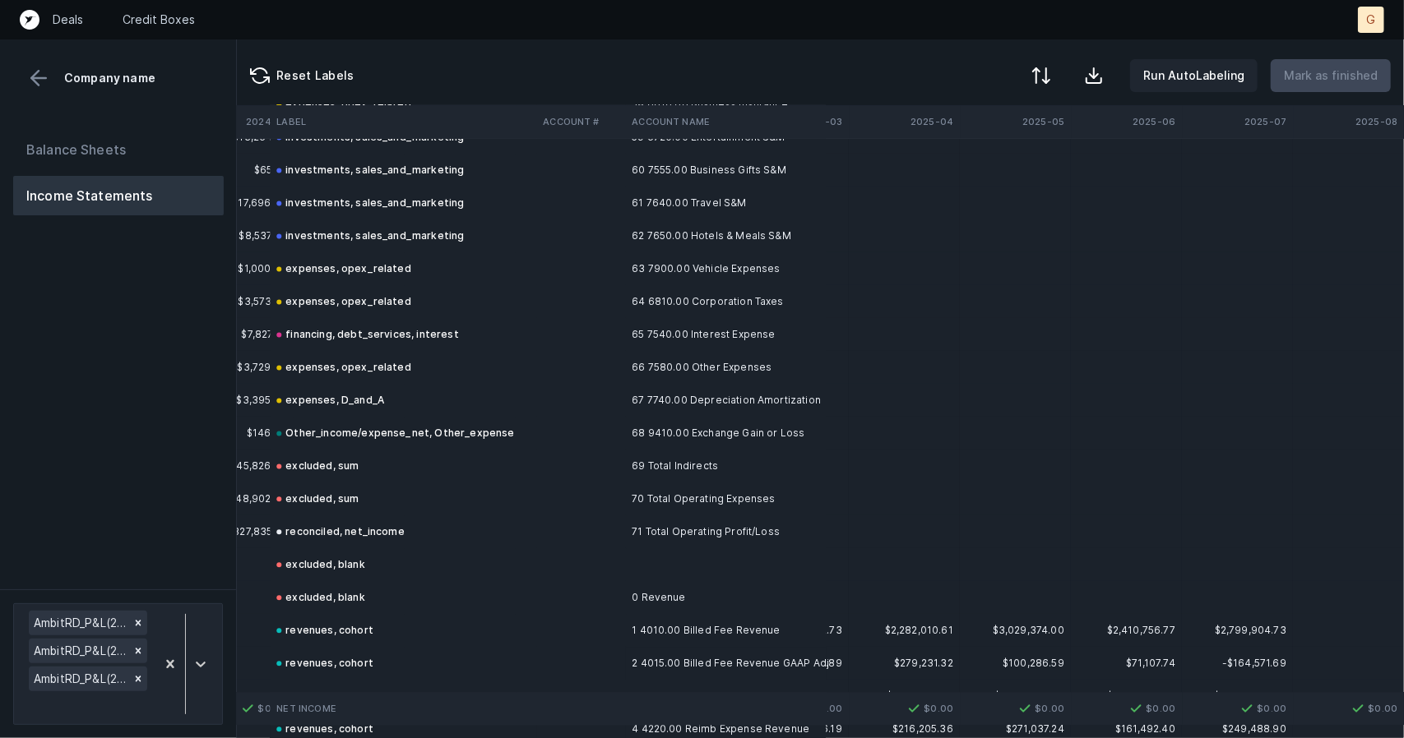
scroll to position [6439, 2987]
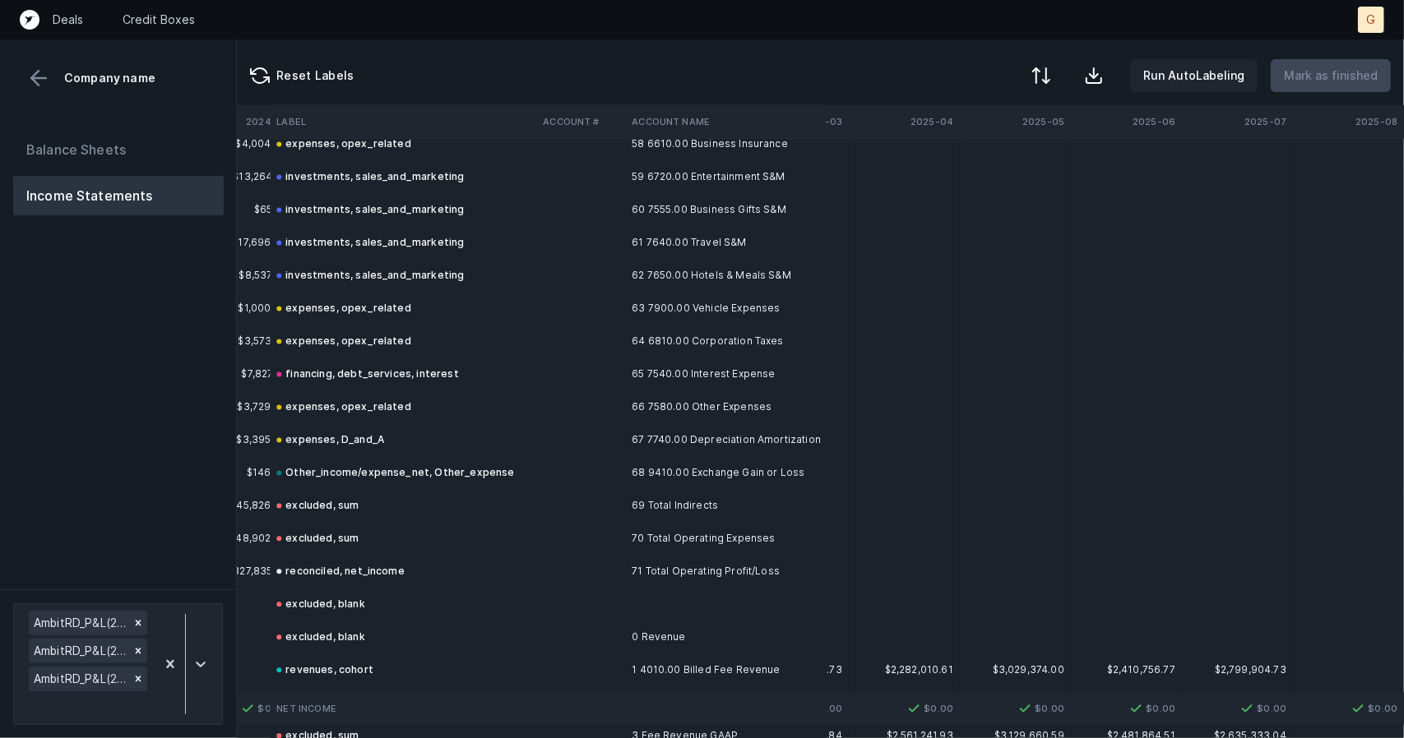
click at [704, 355] on td "64 6810.00 Corporation Taxes" at bounding box center [725, 341] width 201 height 33
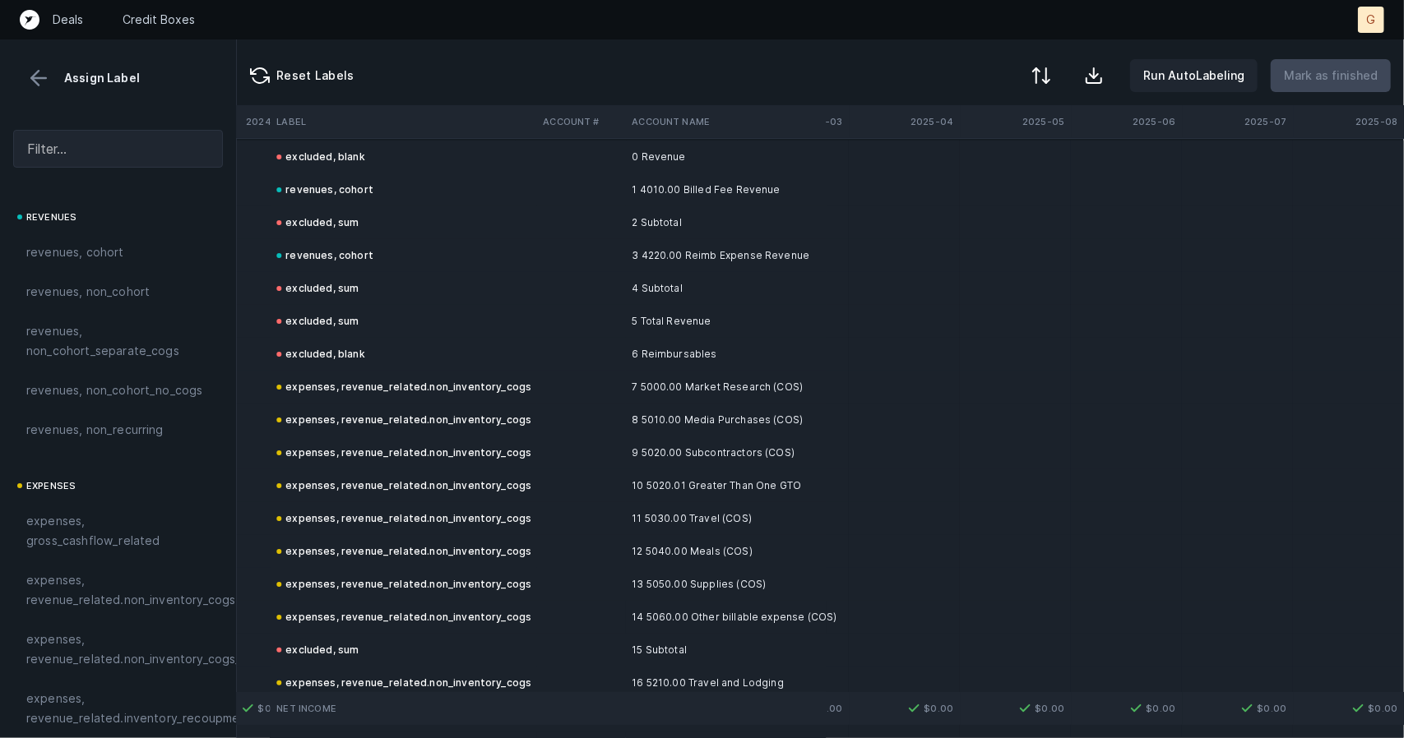
scroll to position [0, 2987]
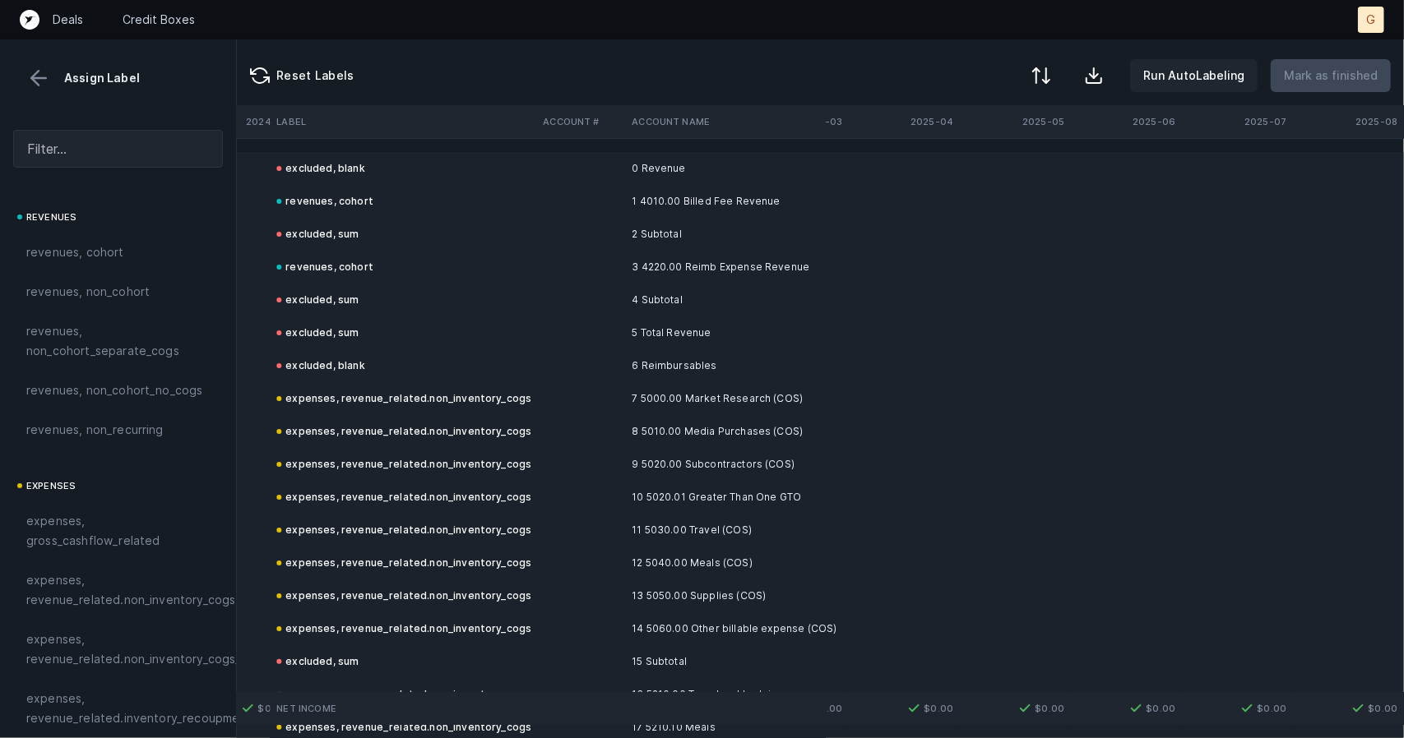
click at [29, 59] on div "Assign Label" at bounding box center [118, 64] width 236 height 51
click at [33, 70] on button at bounding box center [38, 78] width 25 height 25
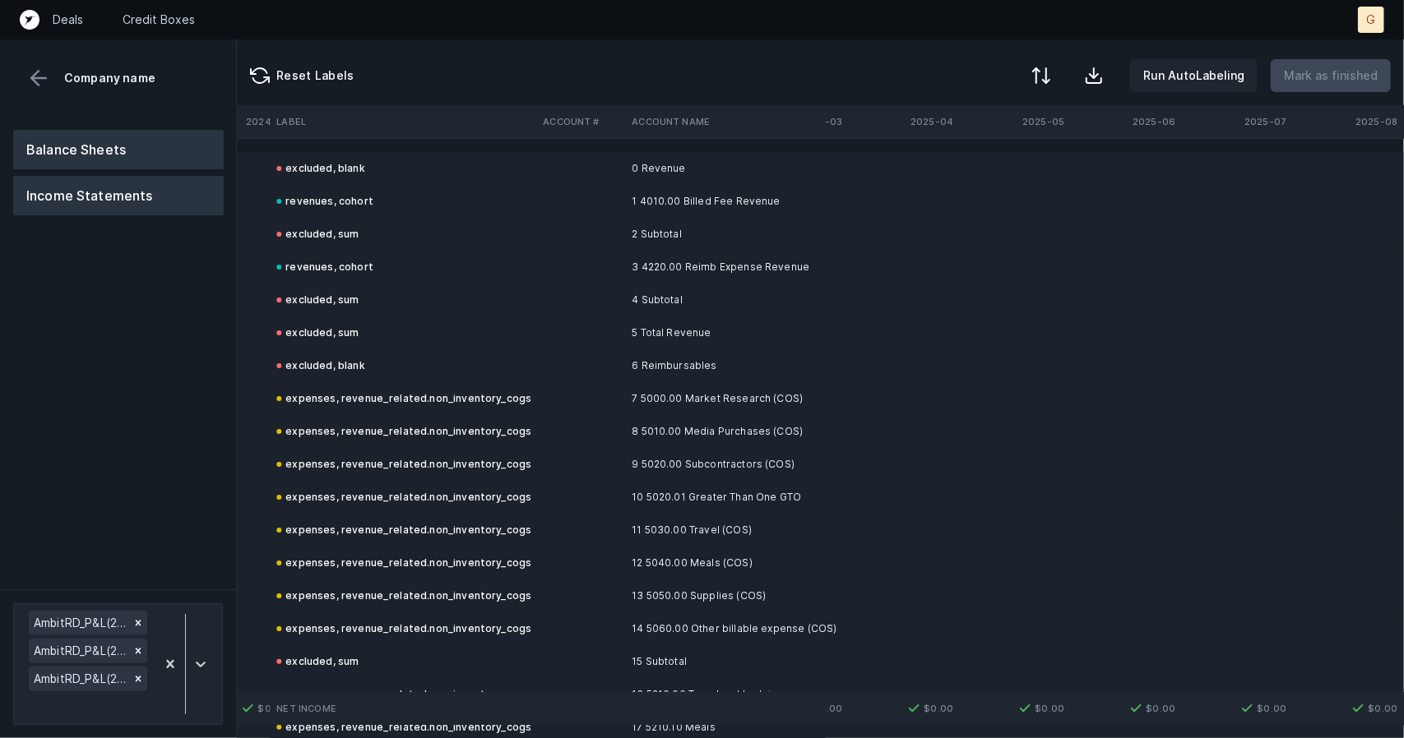
click at [112, 149] on button "Balance Sheets" at bounding box center [118, 149] width 211 height 39
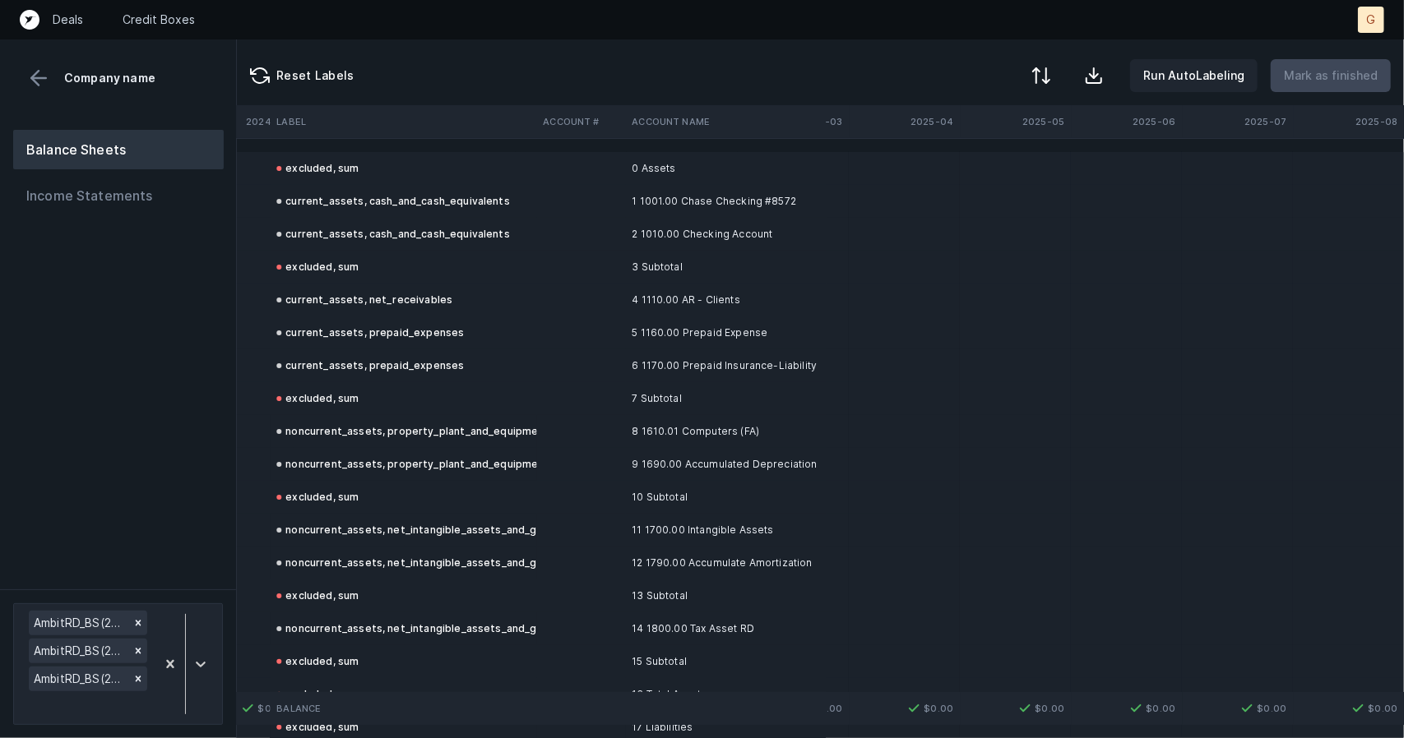
click at [484, 177] on td "excluded, sum" at bounding box center [403, 168] width 266 height 33
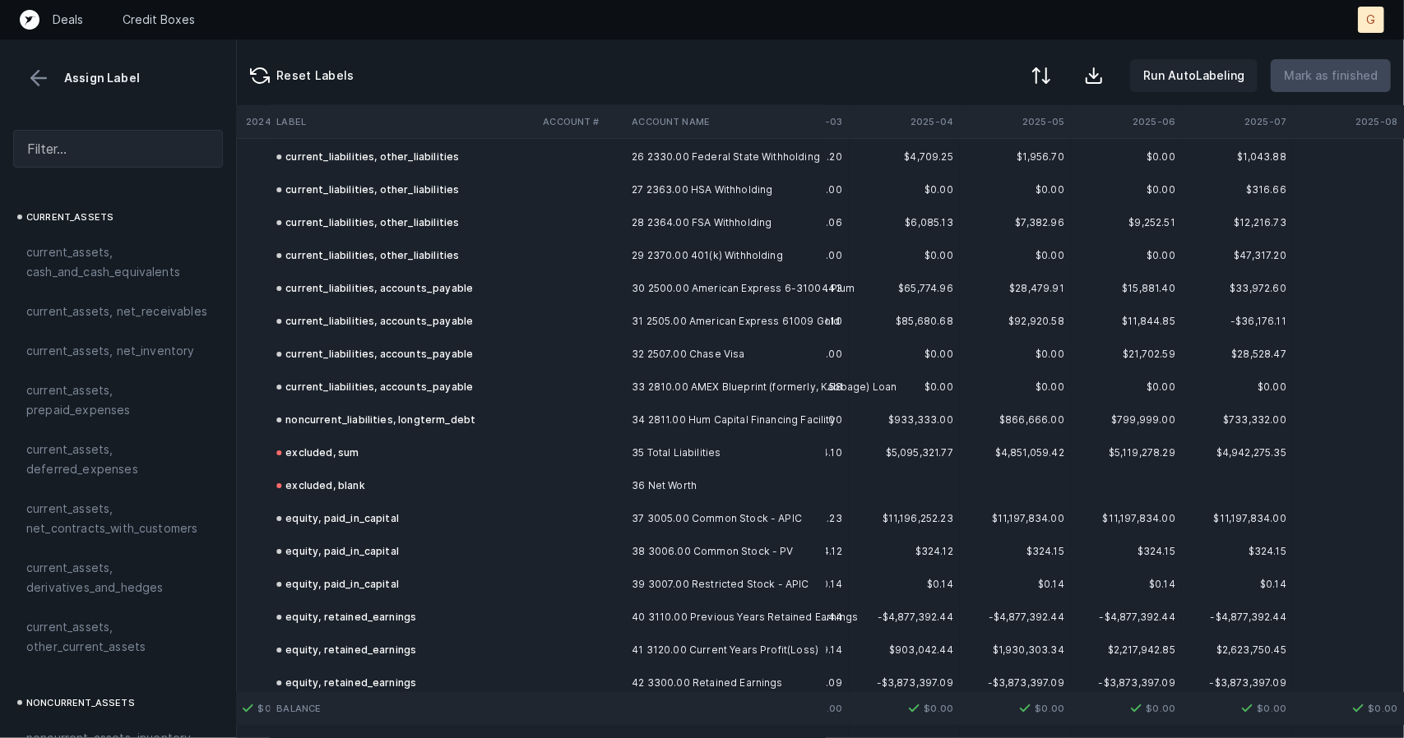
scroll to position [4222, 2987]
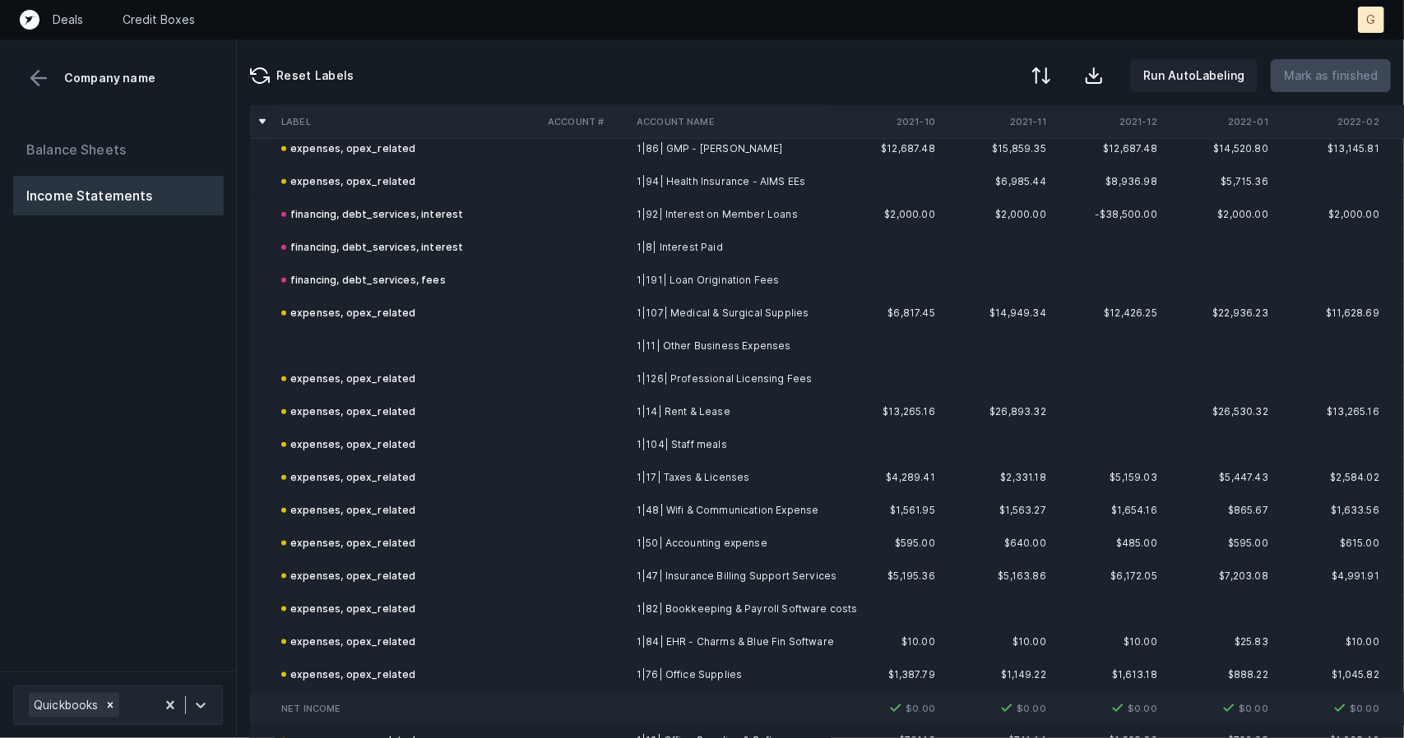
scroll to position [1164, 0]
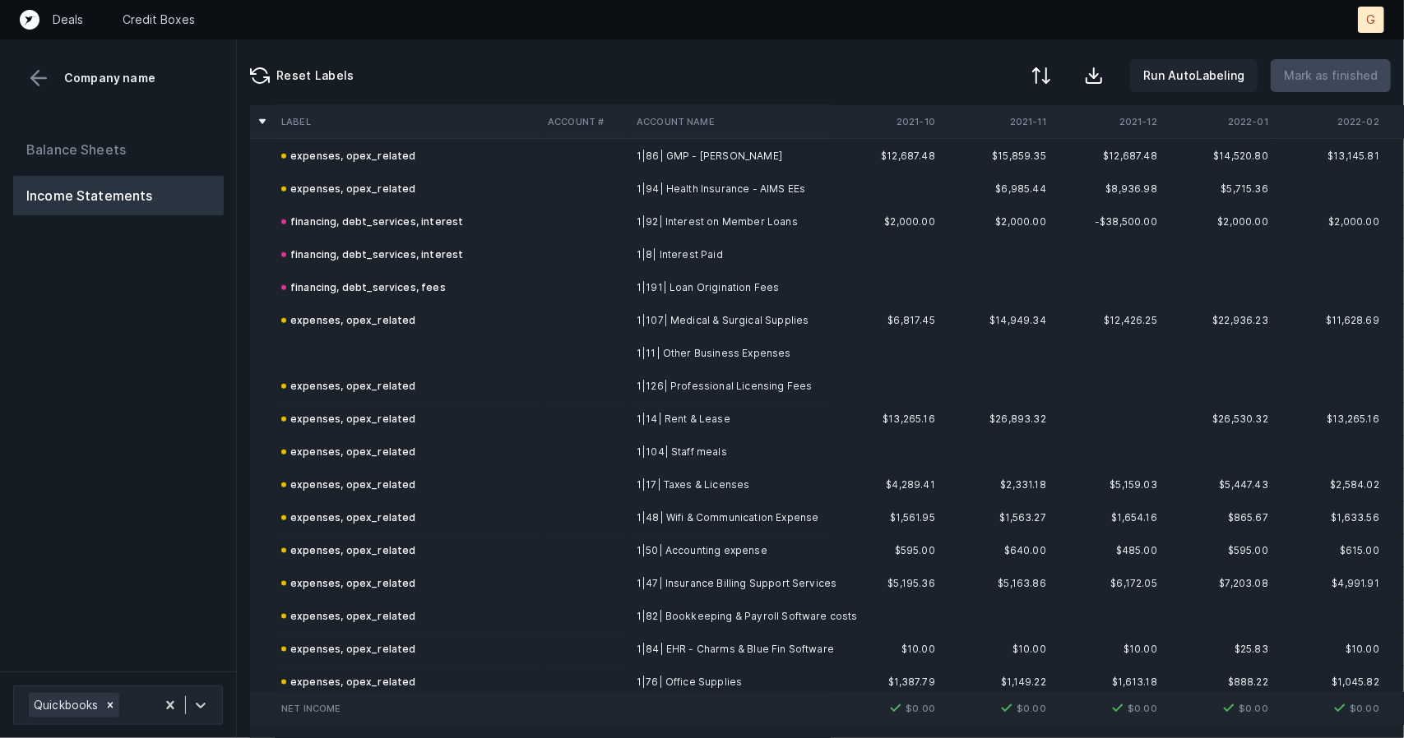
click at [340, 351] on td at bounding box center [408, 353] width 266 height 33
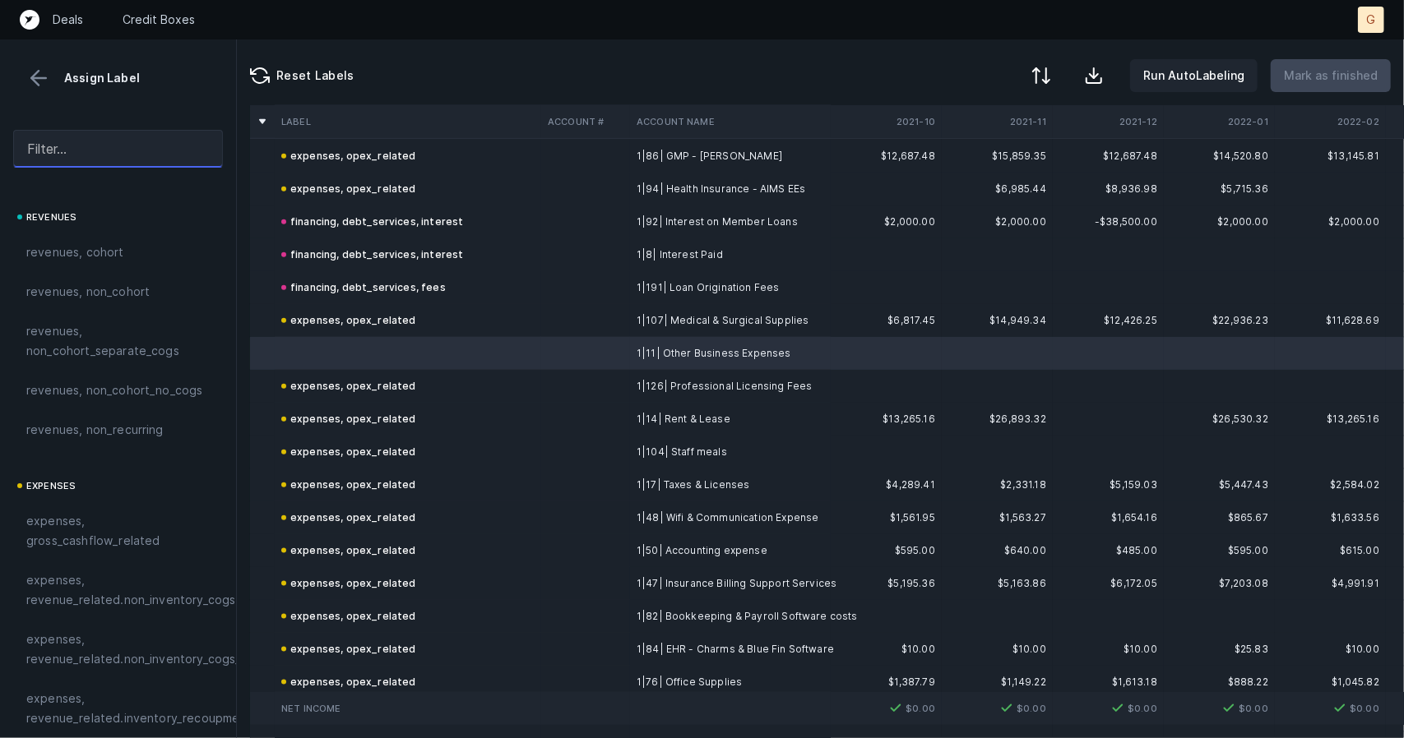
click at [77, 146] on input "text" at bounding box center [118, 149] width 210 height 38
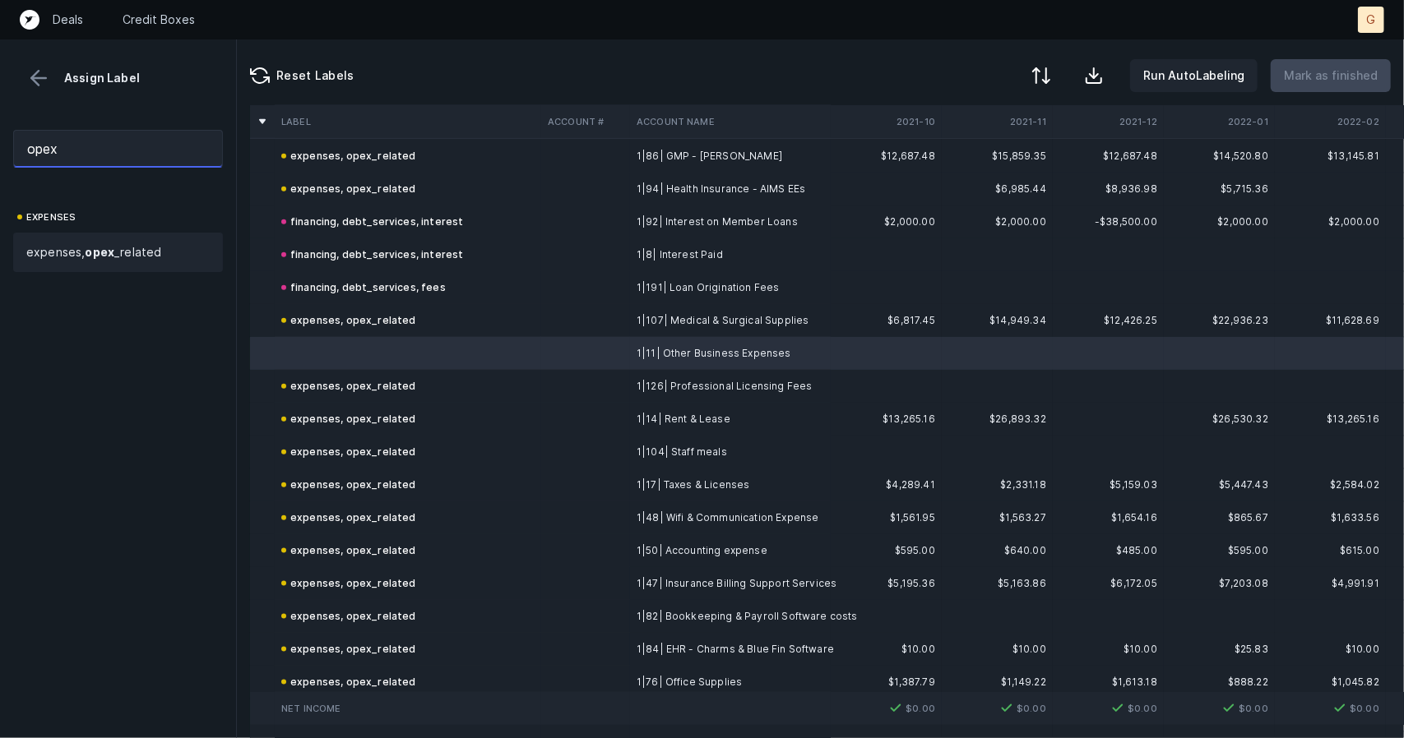
type input "opex"
click at [95, 248] on strong "opex" at bounding box center [100, 252] width 30 height 14
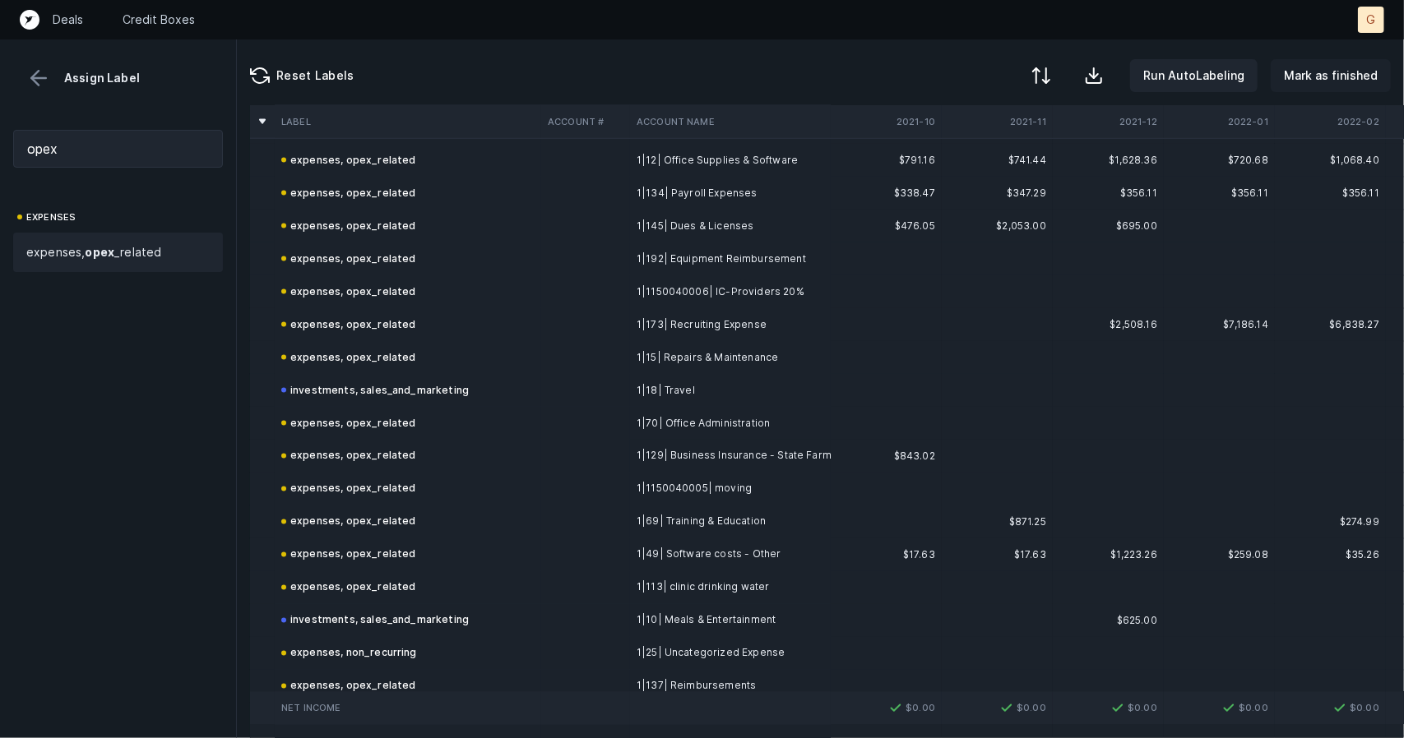
scroll to position [1752, 0]
click at [1347, 88] on button "Mark as finished" at bounding box center [1330, 75] width 120 height 33
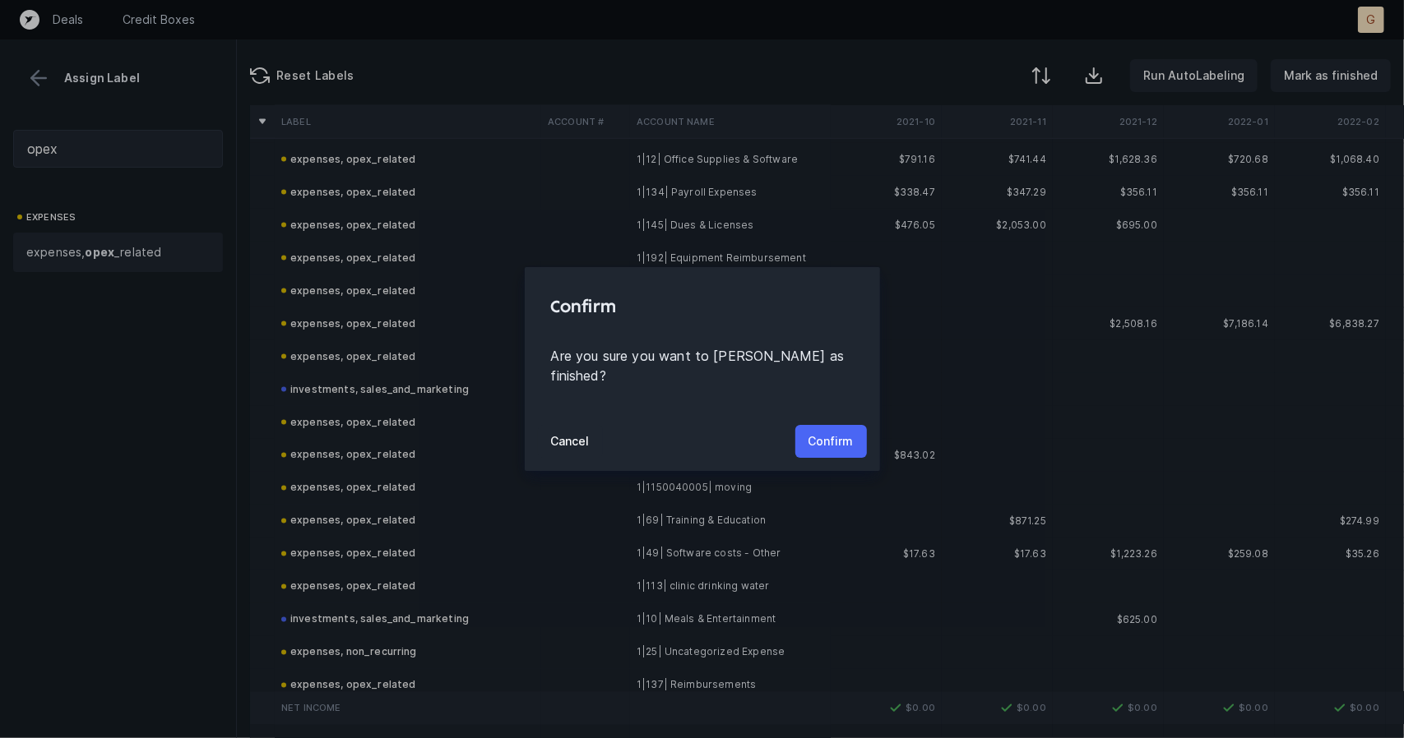
click at [839, 439] on p "Confirm" at bounding box center [830, 442] width 45 height 20
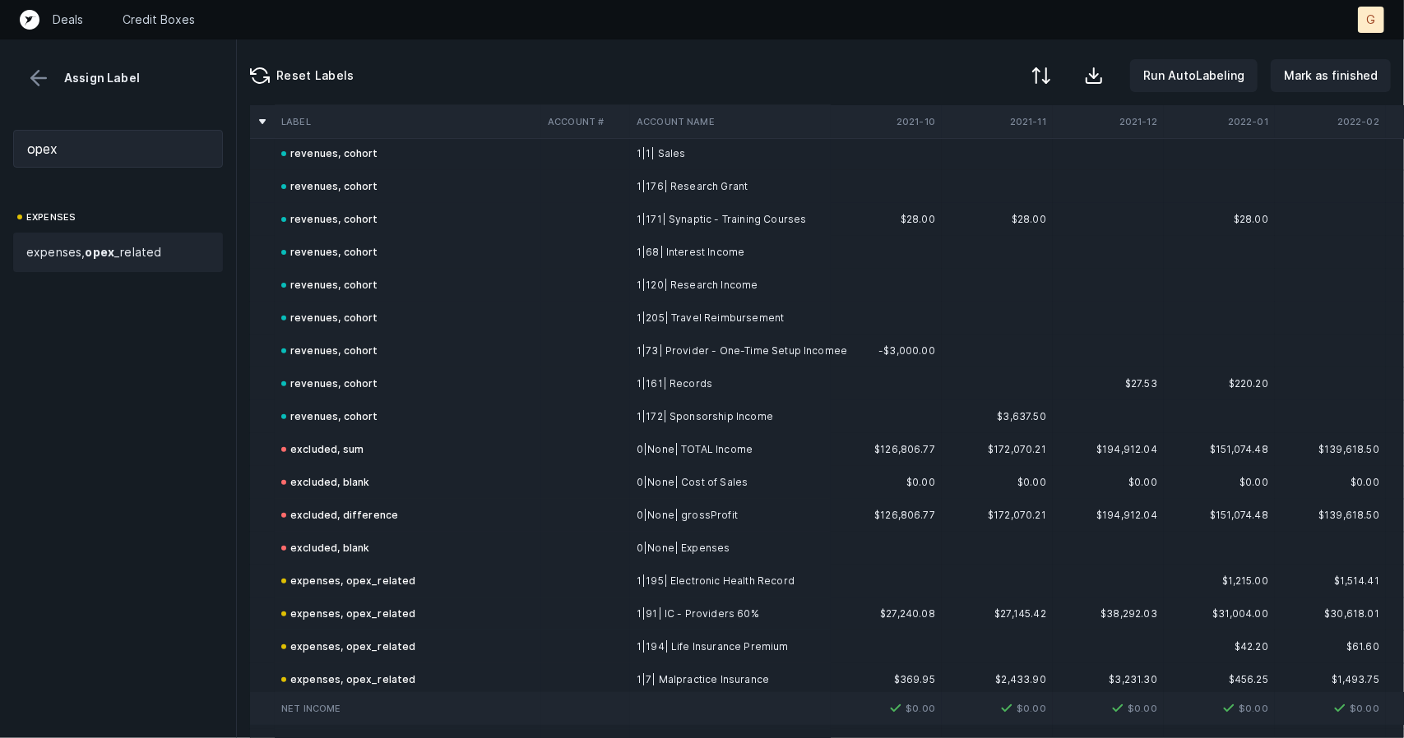
scroll to position [0, 0]
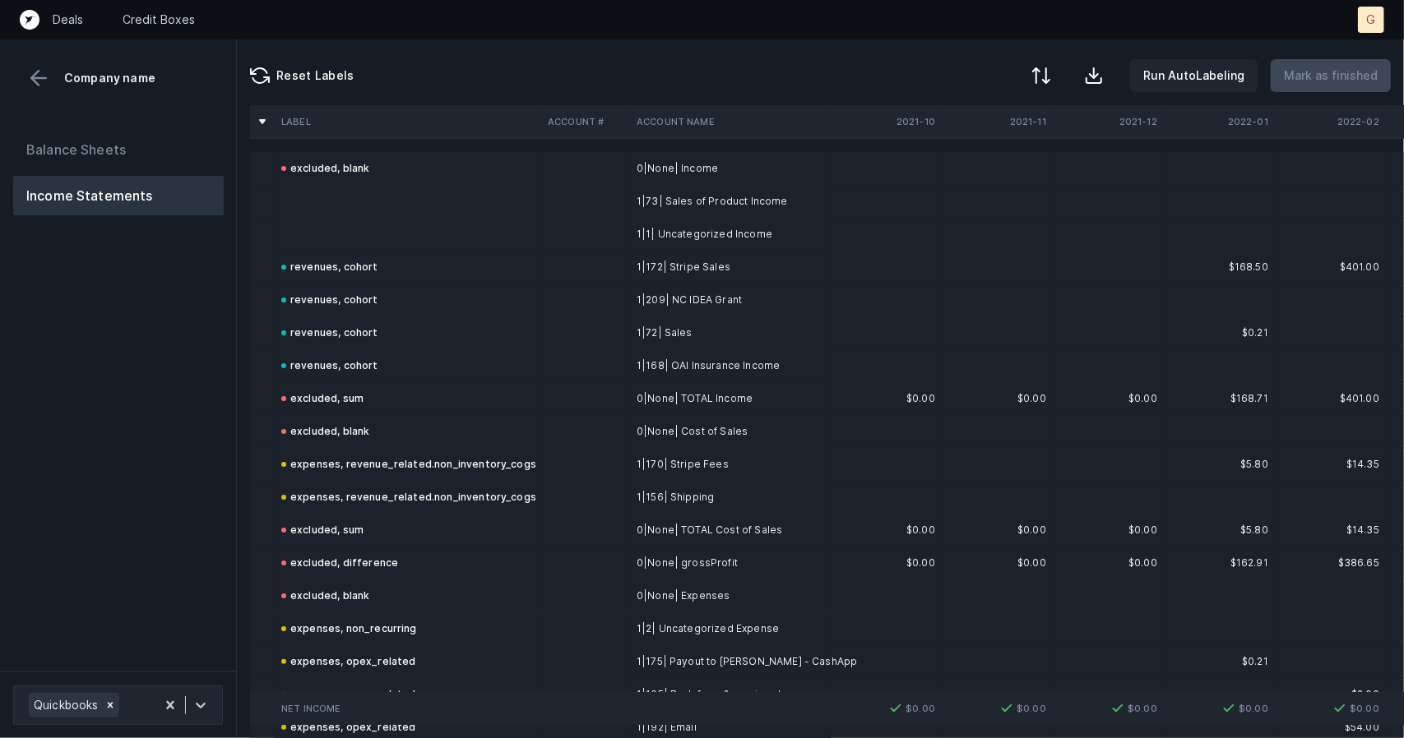
click at [335, 229] on td at bounding box center [408, 234] width 266 height 33
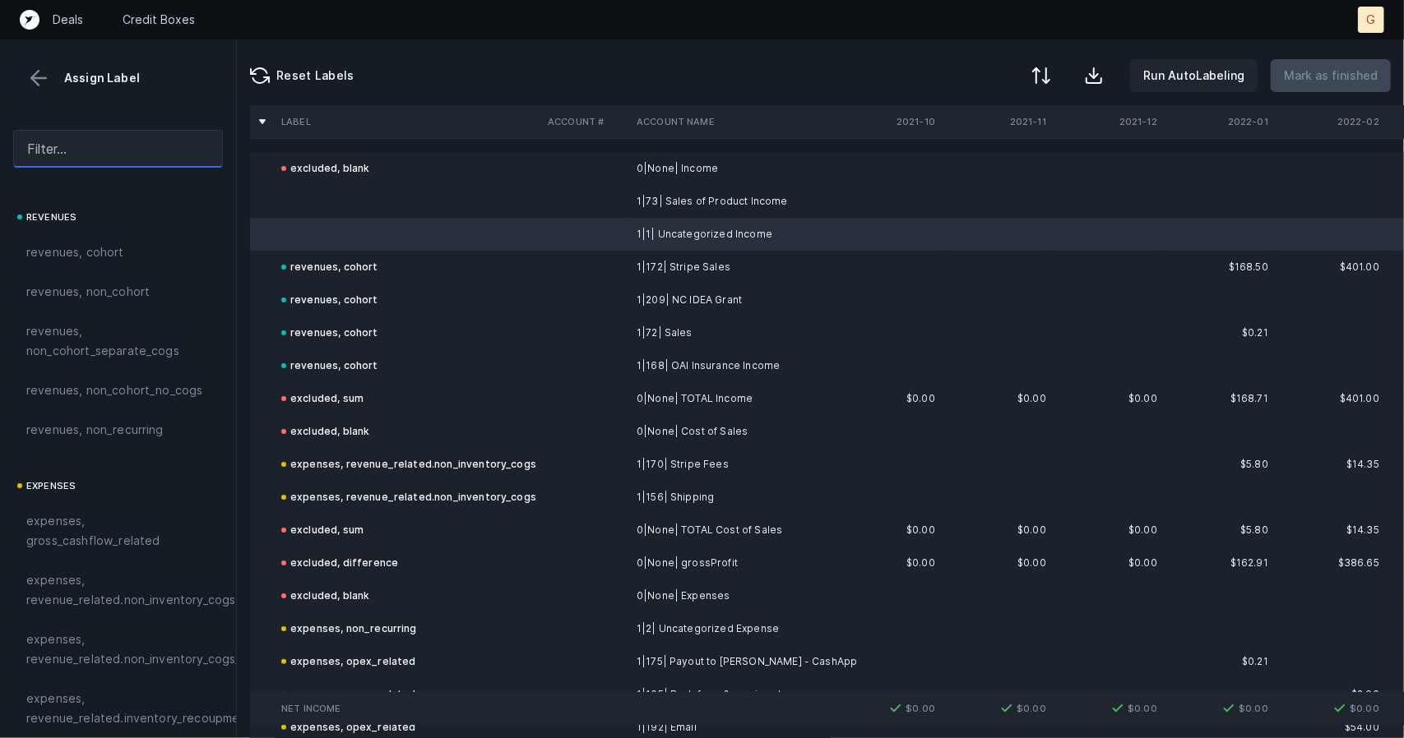
click at [151, 146] on input "text" at bounding box center [118, 149] width 210 height 38
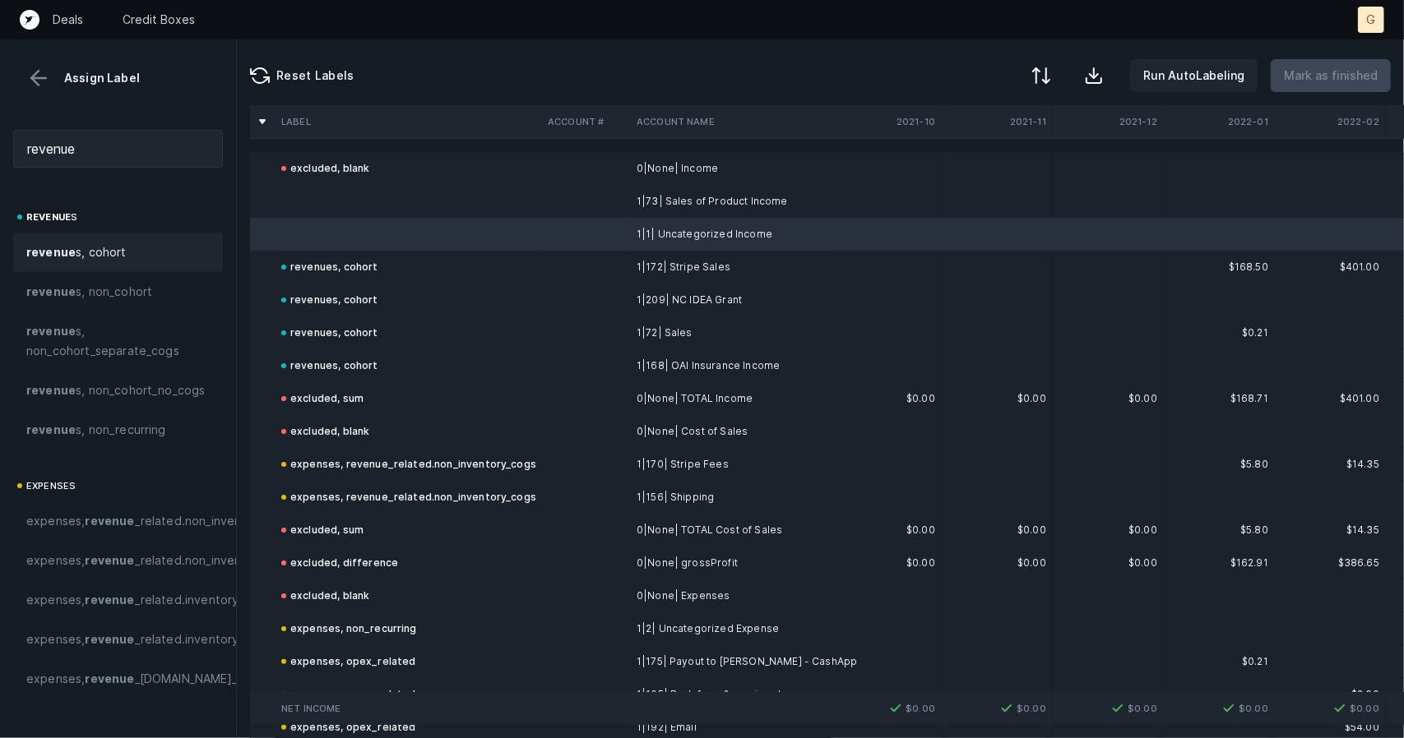
click at [113, 245] on span "revenue s, cohort" at bounding box center [76, 253] width 100 height 20
click at [332, 200] on td at bounding box center [408, 201] width 266 height 33
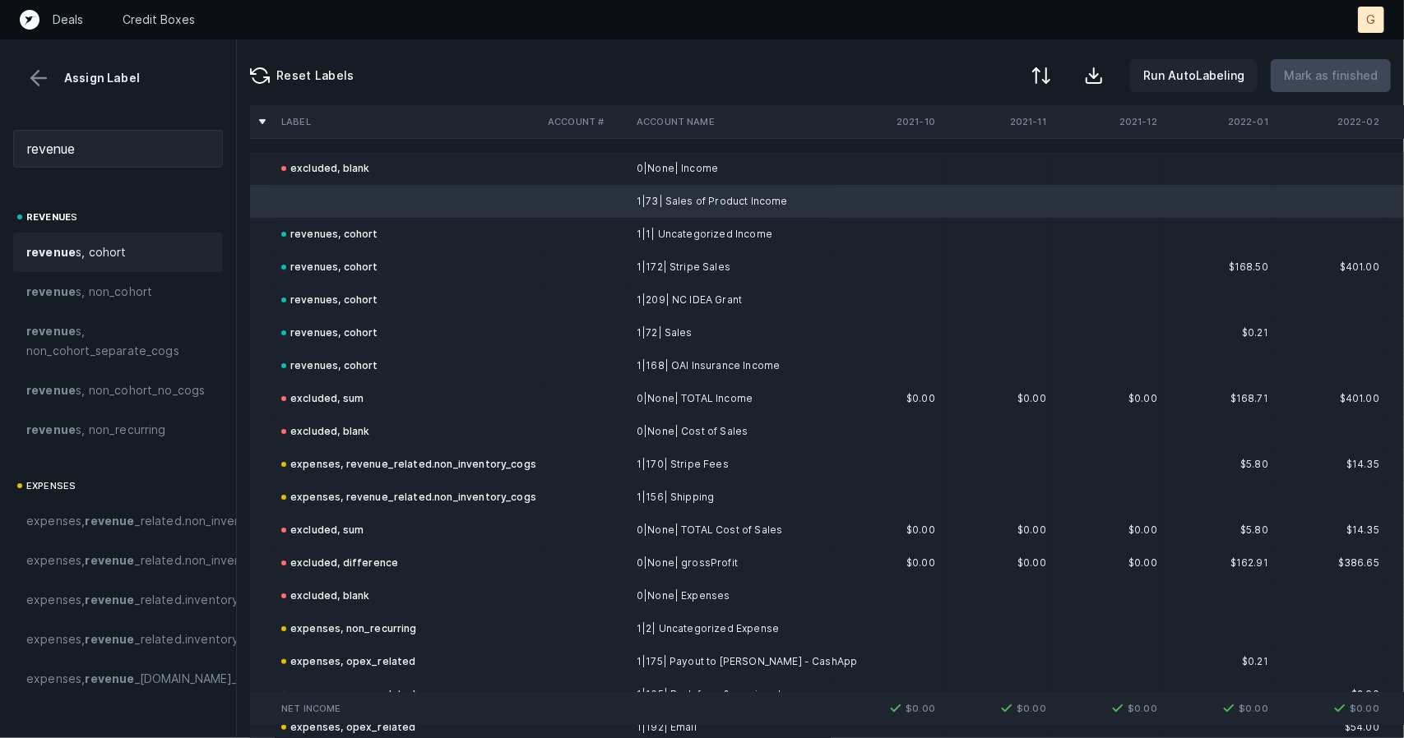
click at [146, 252] on div "revenue s, cohort" at bounding box center [117, 253] width 183 height 20
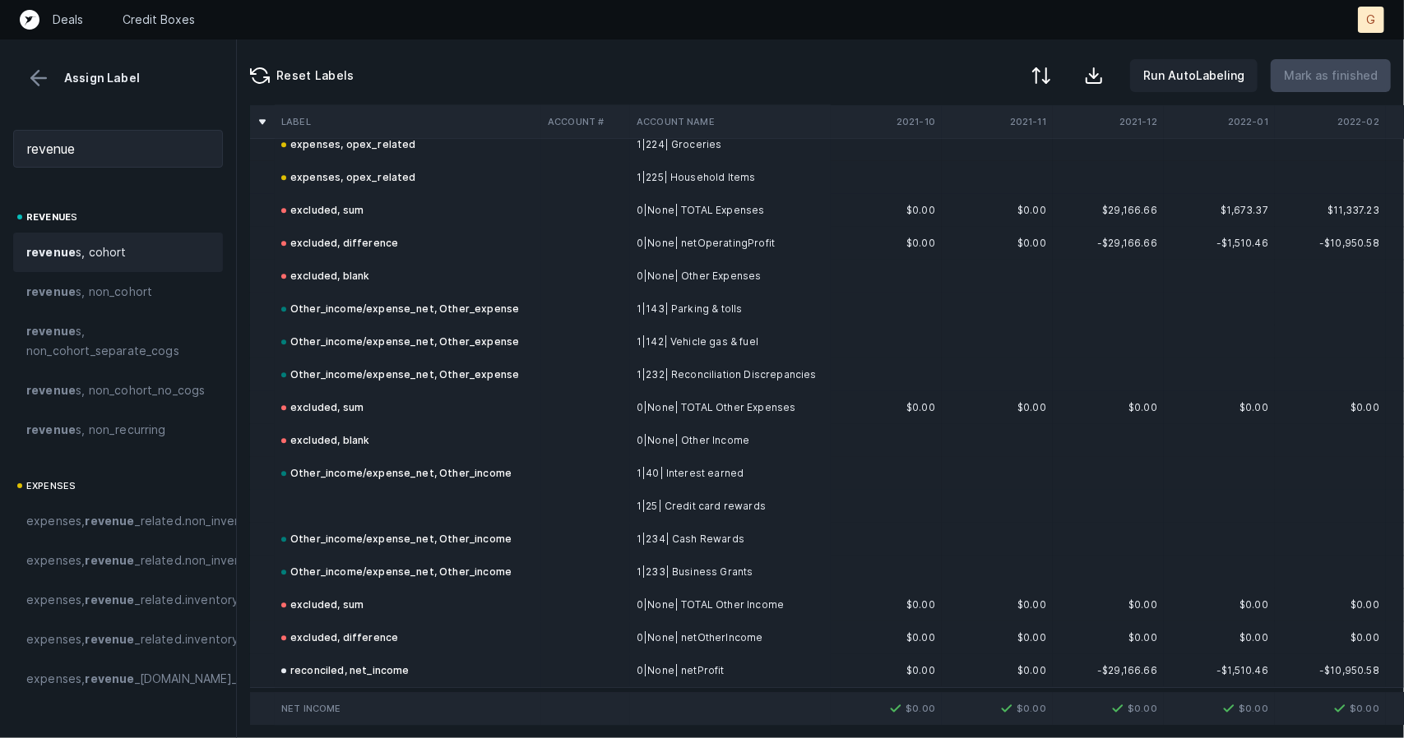
scroll to position [2709, 0]
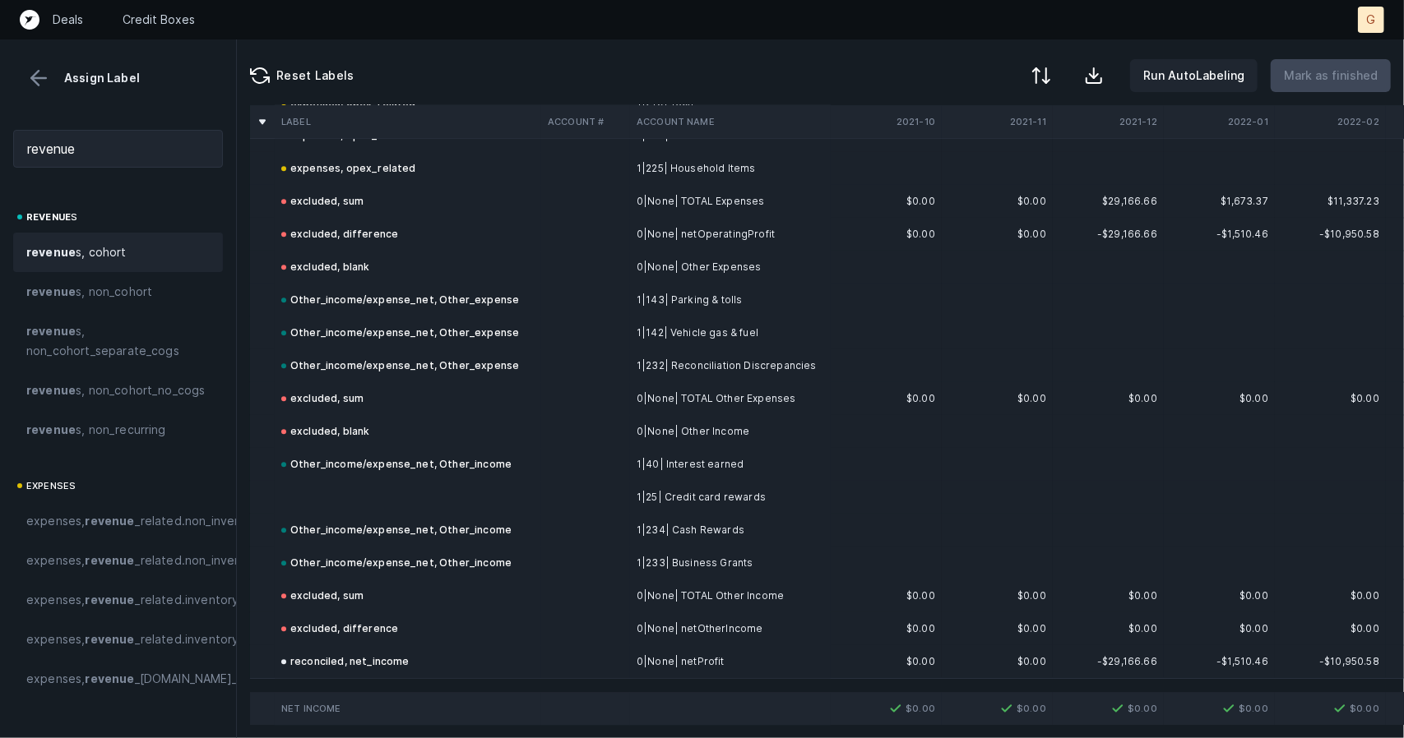
click at [400, 481] on td at bounding box center [408, 497] width 266 height 33
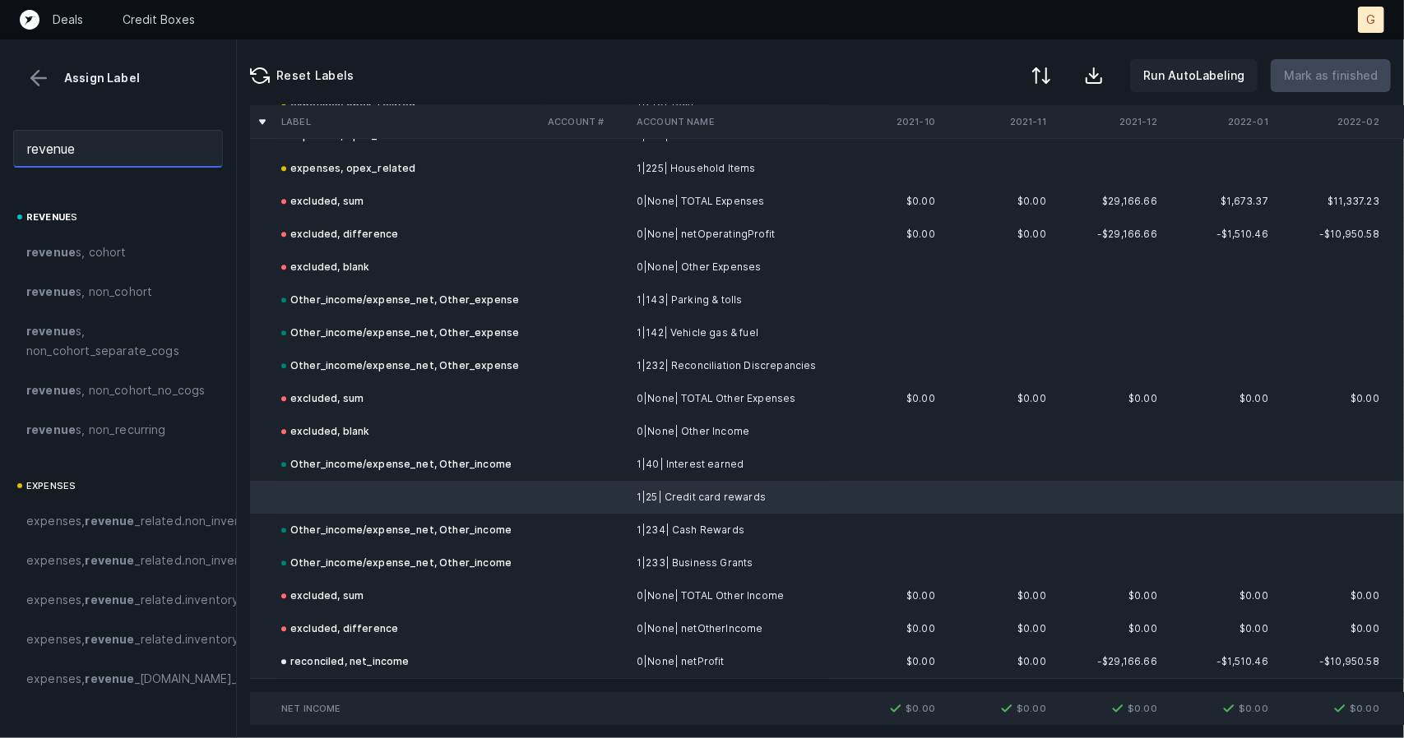
drag, startPoint x: 100, startPoint y: 146, endPoint x: 0, endPoint y: 76, distance: 121.8
click at [0, 76] on div "Assign Label revenue revenue s revenue s, cohort revenue s, non_cohort revenue …" at bounding box center [118, 388] width 237 height 699
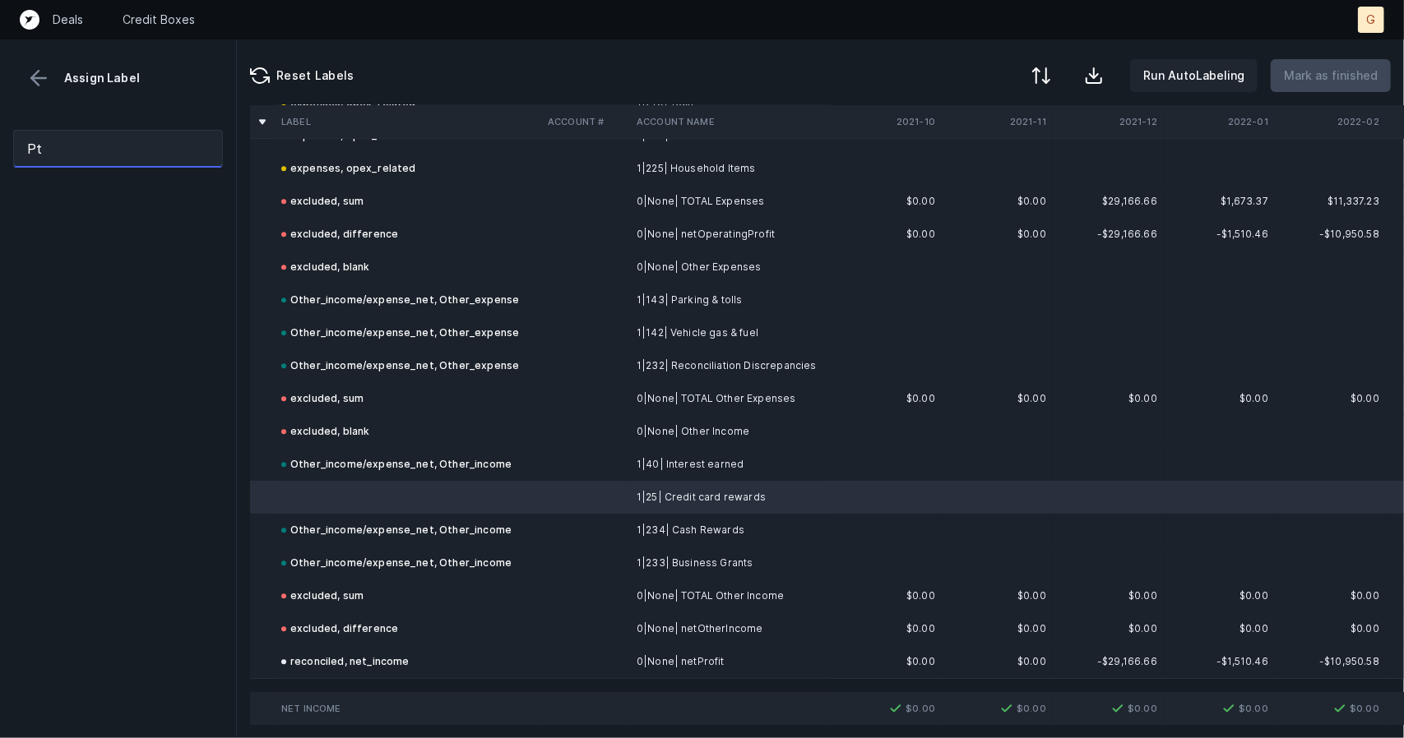
type input "P"
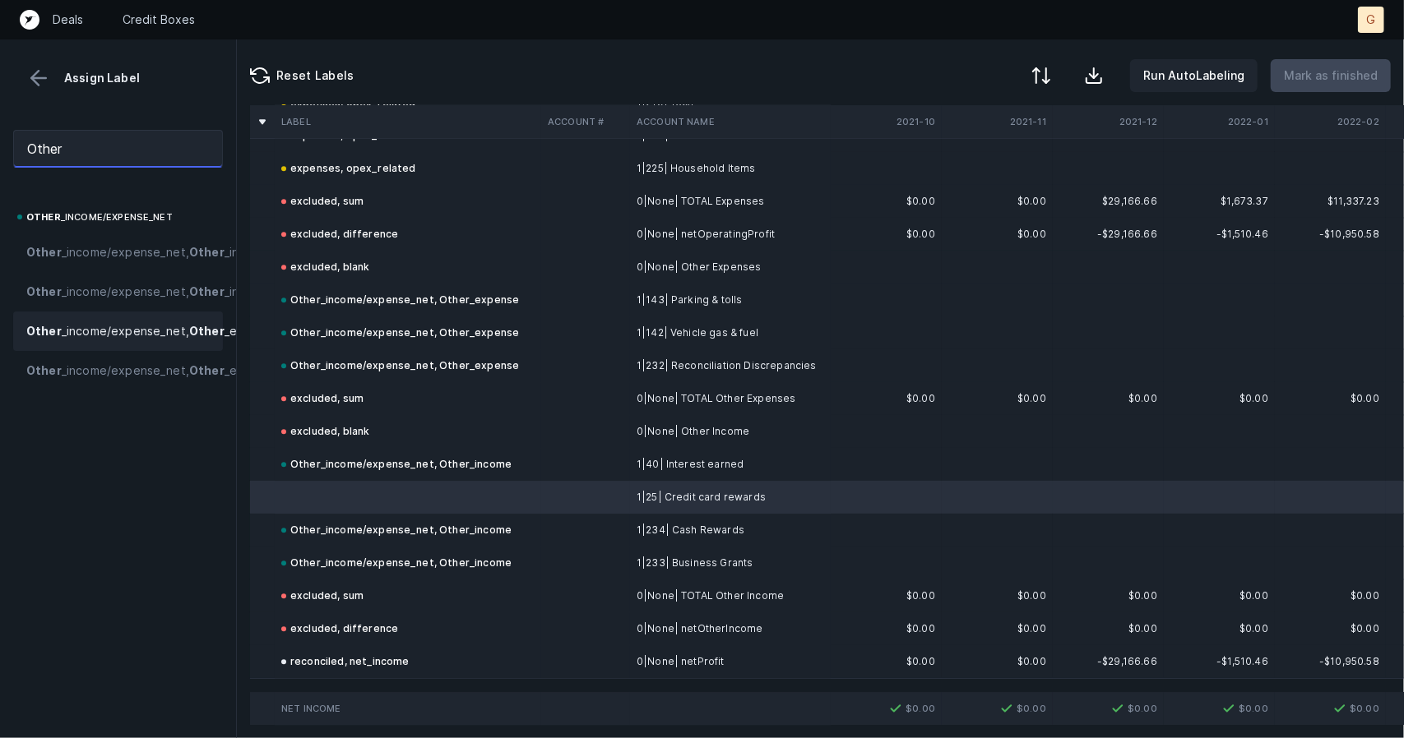
type input "Other"
click at [119, 341] on span "Other _income/expense_net, Other _expense" at bounding box center [152, 332] width 252 height 20
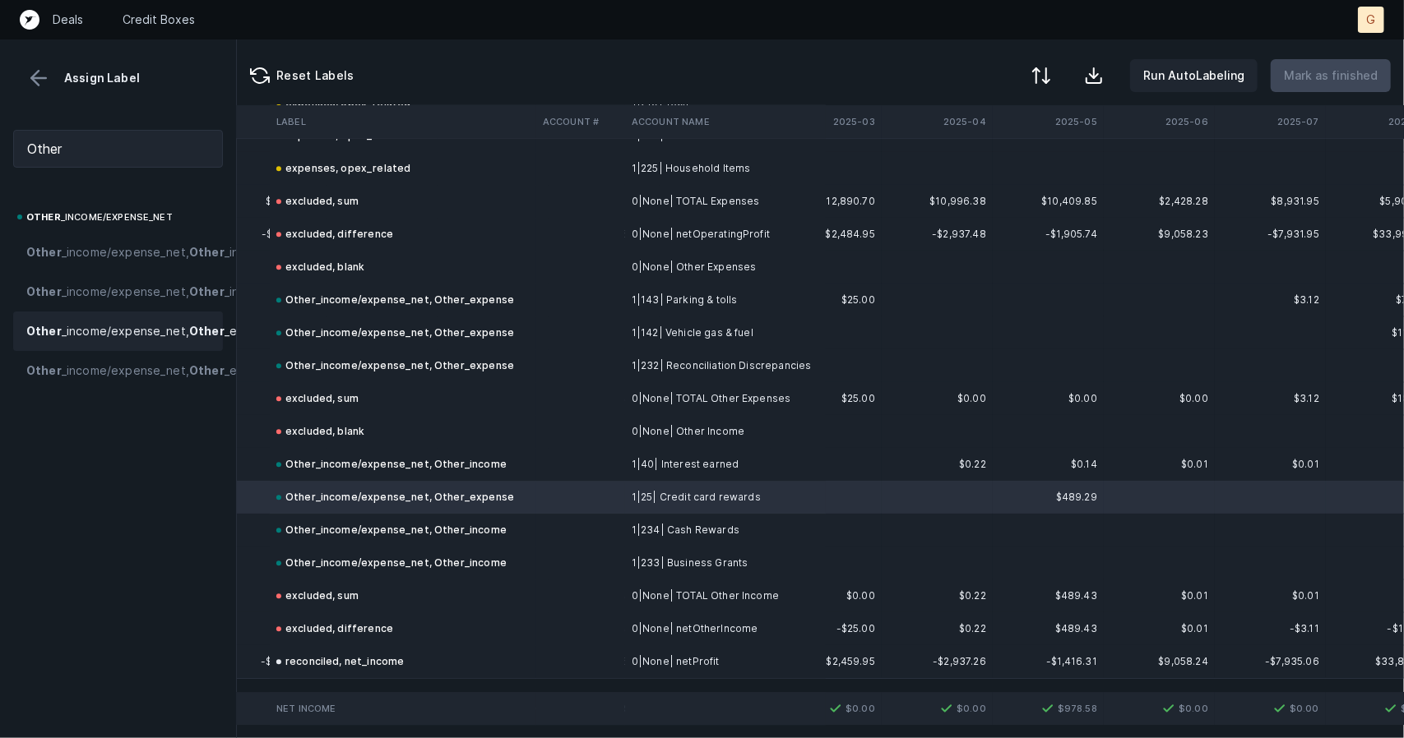
scroll to position [2709, 4768]
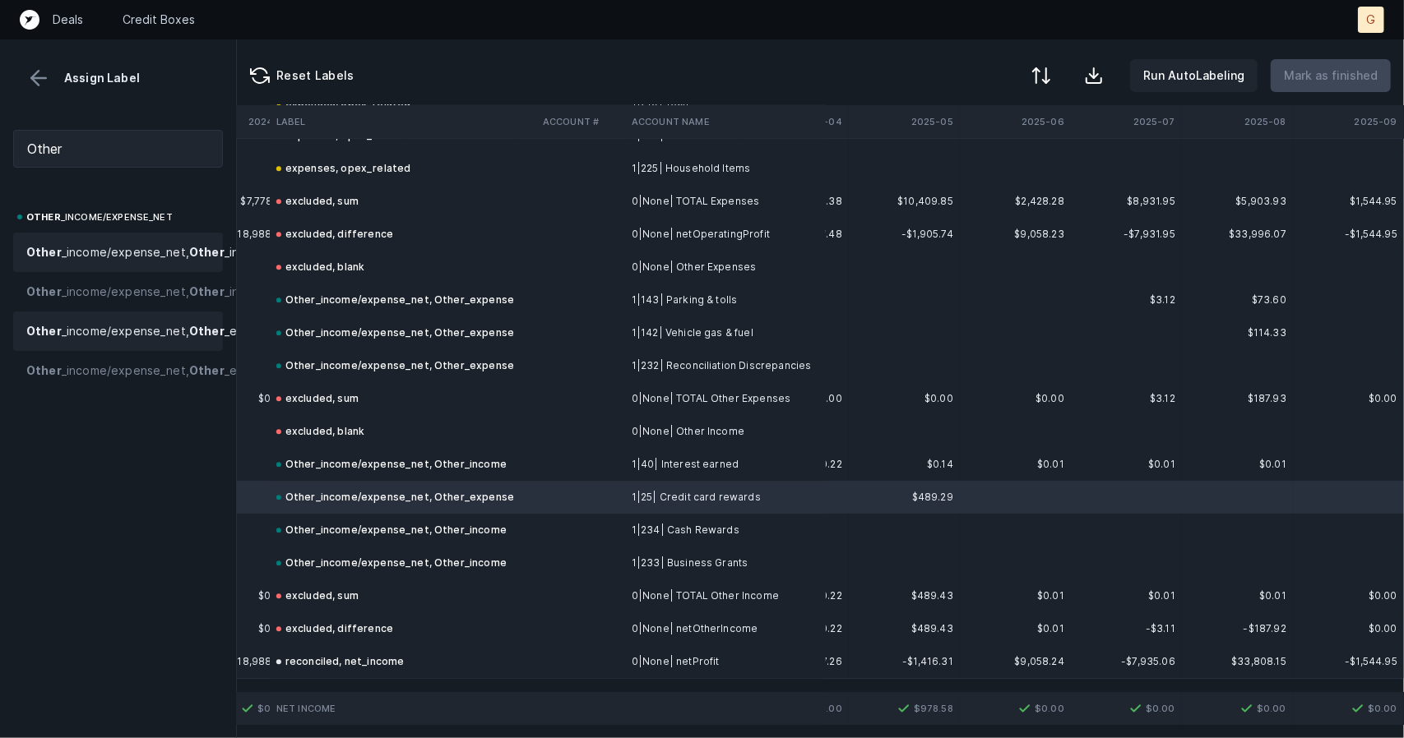
click at [110, 262] on span "Other _income/expense_net, Other _income" at bounding box center [147, 253] width 243 height 20
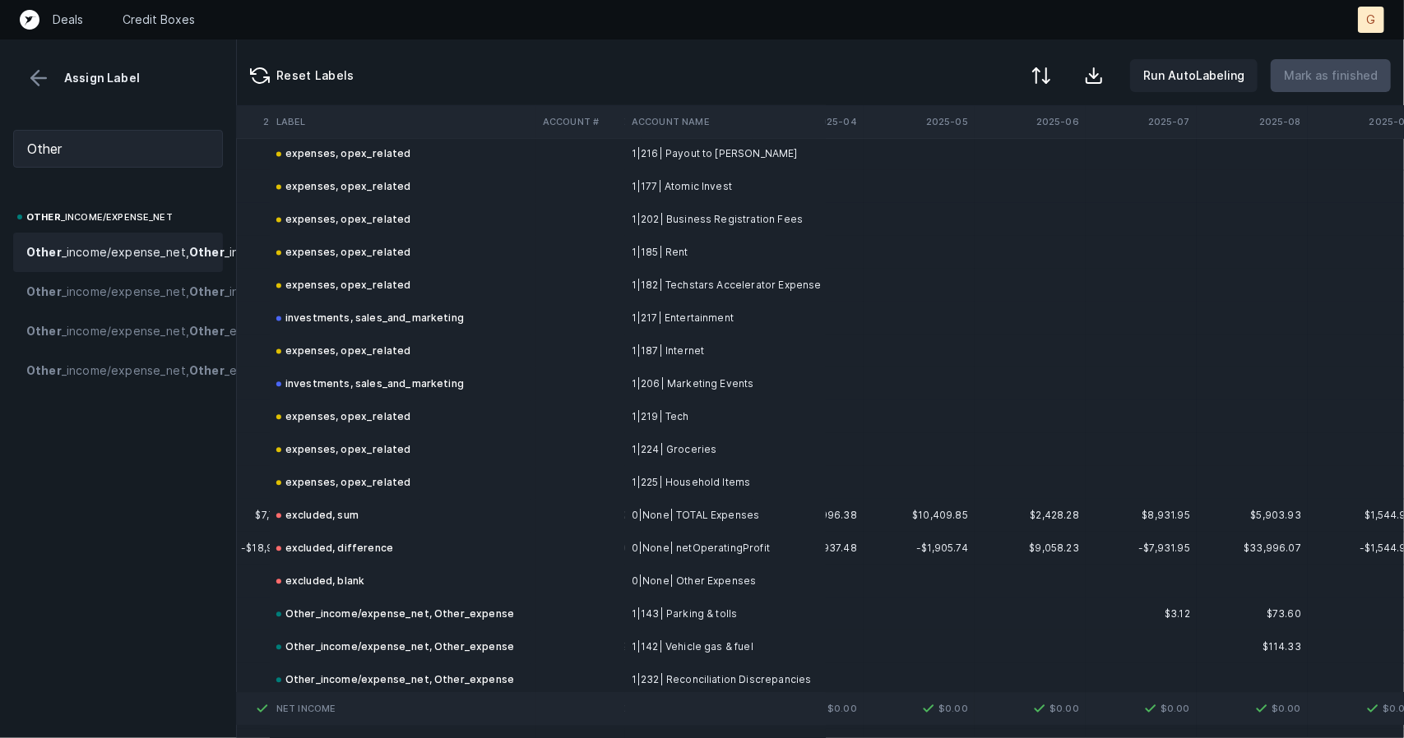
scroll to position [2373, 4741]
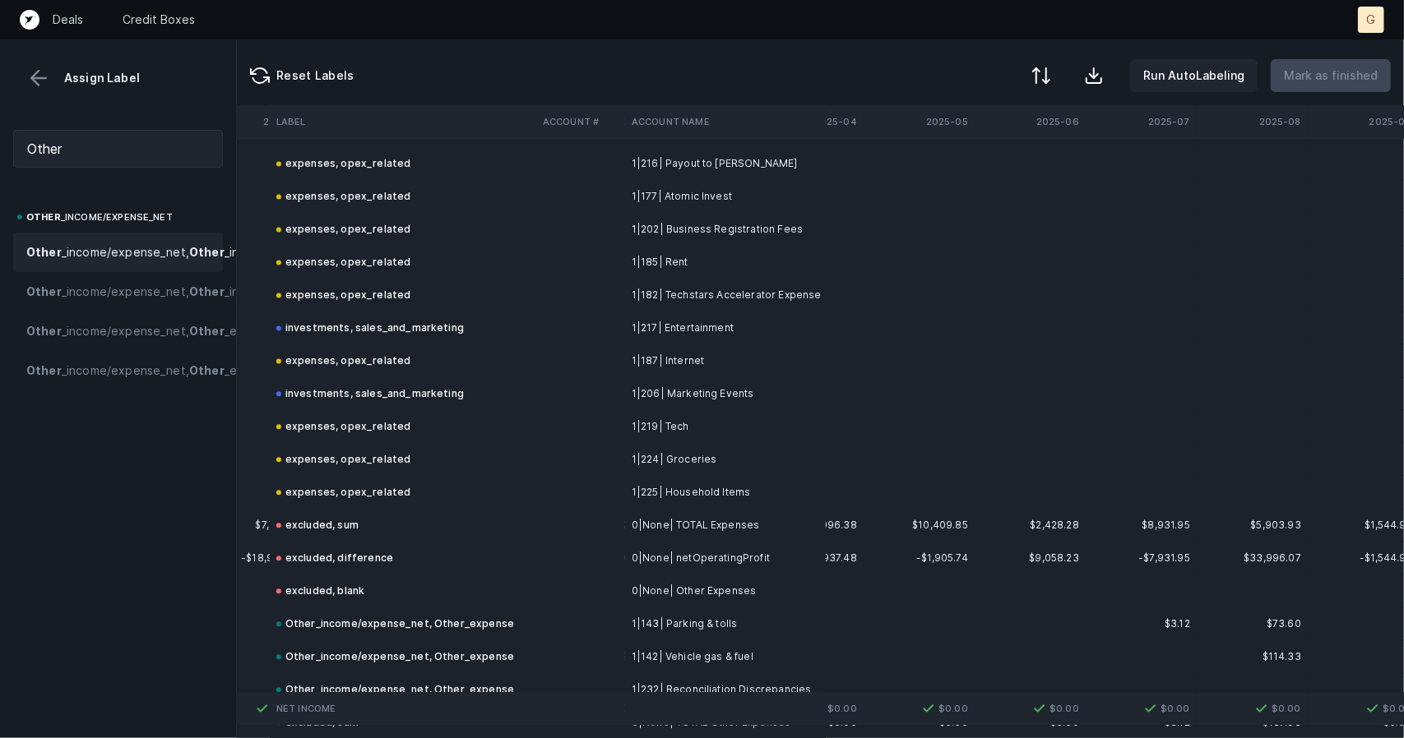
click at [60, 74] on div "Assign Label" at bounding box center [118, 78] width 210 height 25
click at [51, 73] on div "Assign Label" at bounding box center [118, 78] width 210 height 25
click at [39, 73] on button at bounding box center [38, 78] width 25 height 25
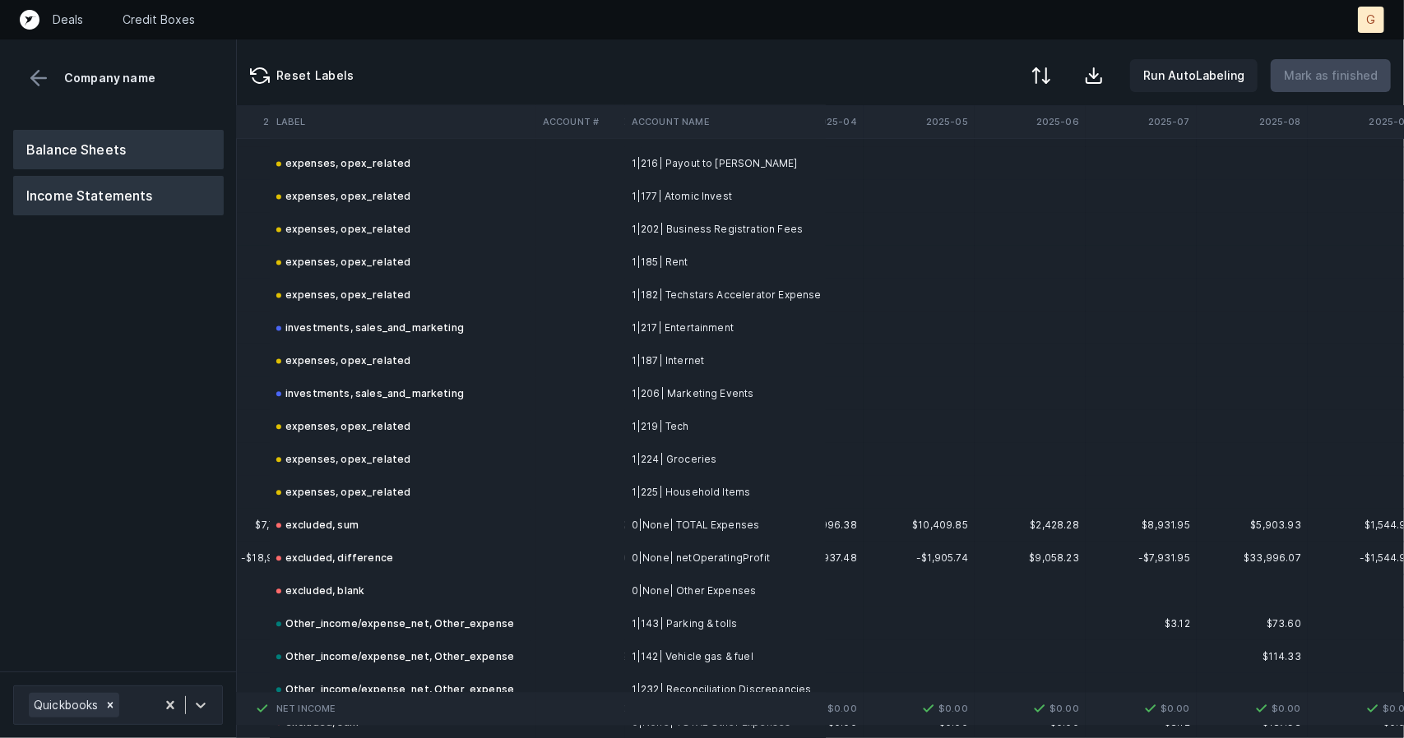
click at [99, 168] on button "Balance Sheets" at bounding box center [118, 149] width 211 height 39
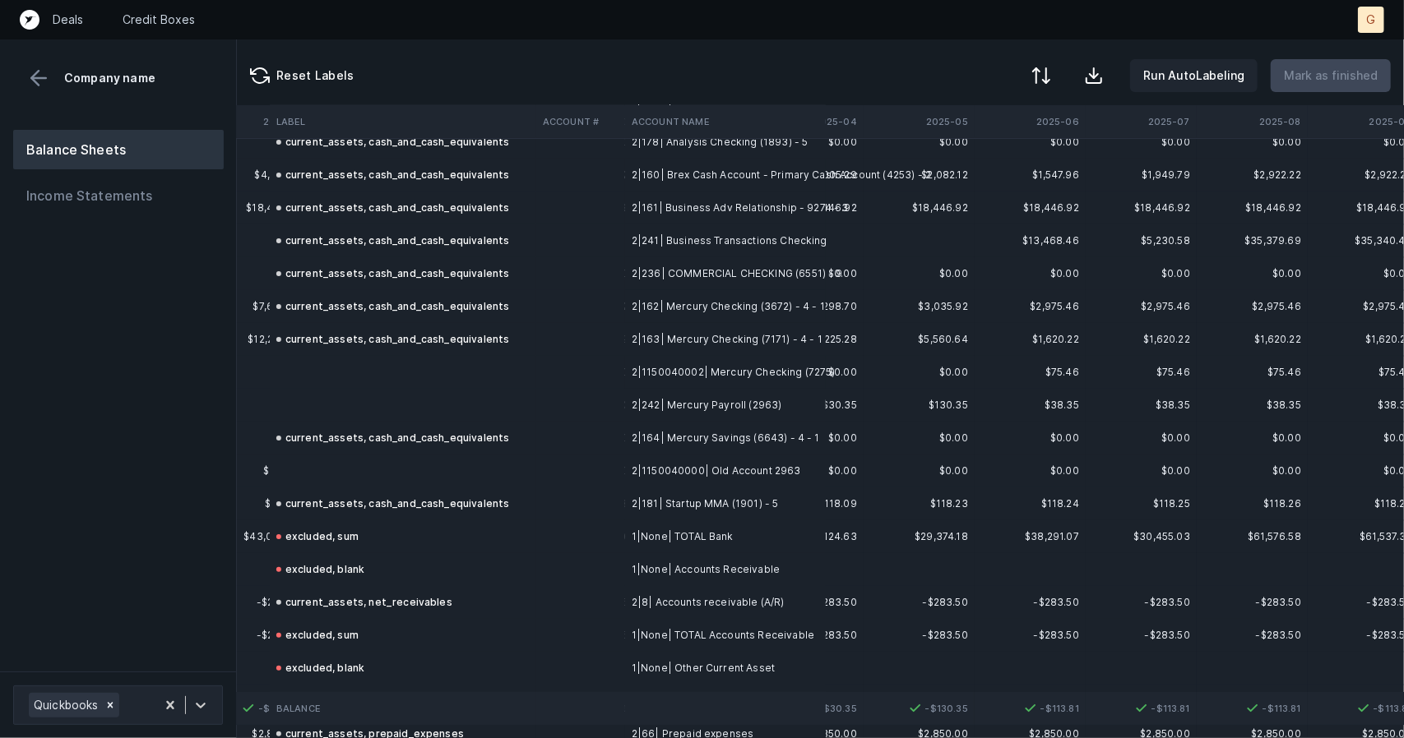
scroll to position [84, 4741]
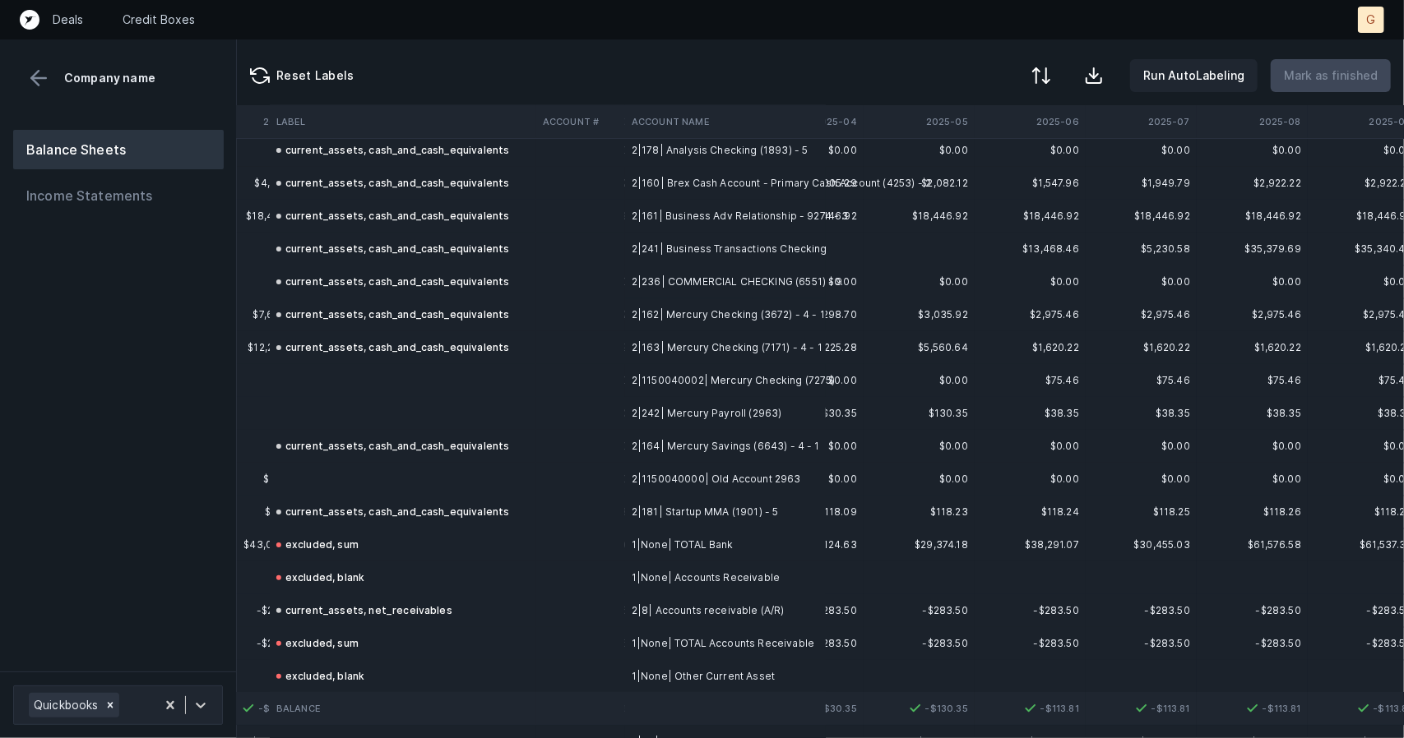
click at [321, 383] on td at bounding box center [403, 380] width 266 height 33
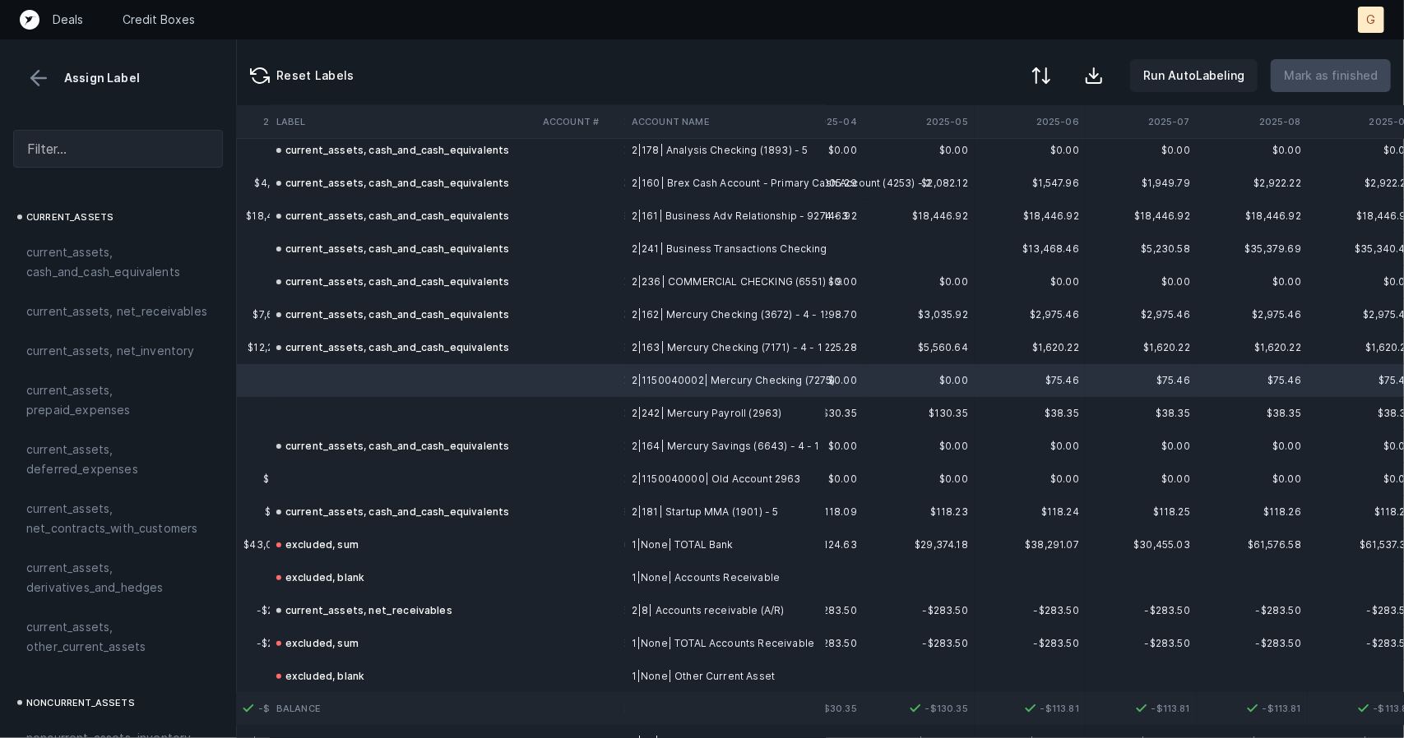
click at [371, 480] on td at bounding box center [403, 479] width 266 height 33
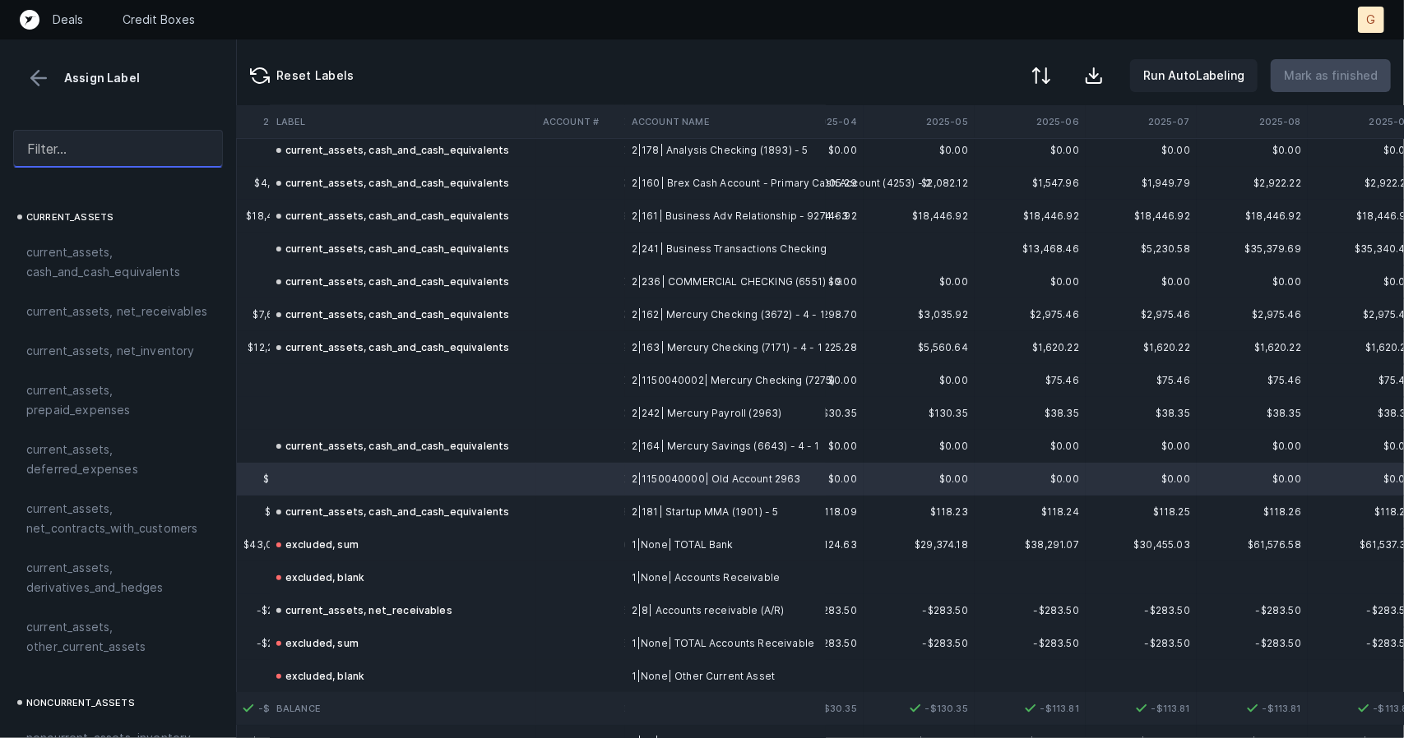
click at [155, 157] on input "text" at bounding box center [118, 149] width 210 height 38
click at [72, 281] on div "current_assets, cash_and_cash_equivalents" at bounding box center [118, 262] width 210 height 59
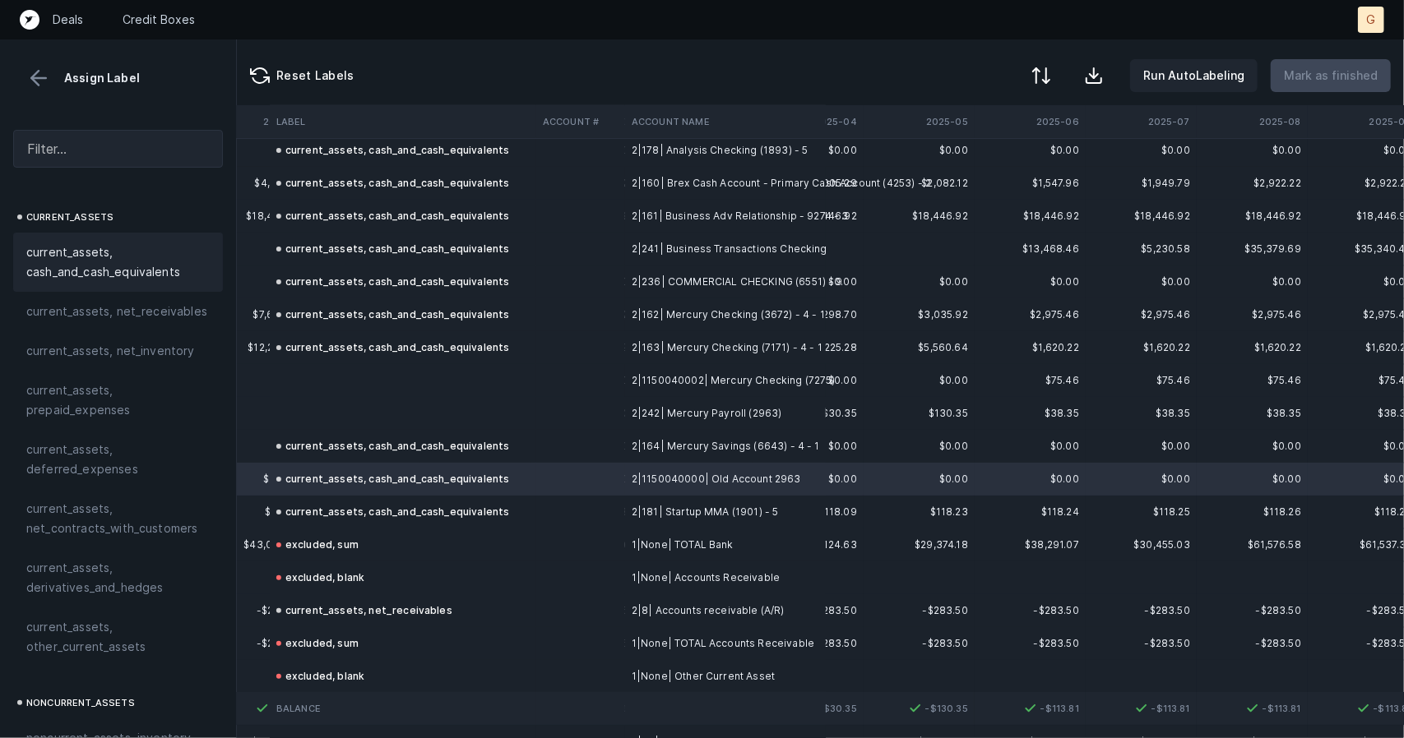
click at [384, 414] on td at bounding box center [403, 413] width 266 height 33
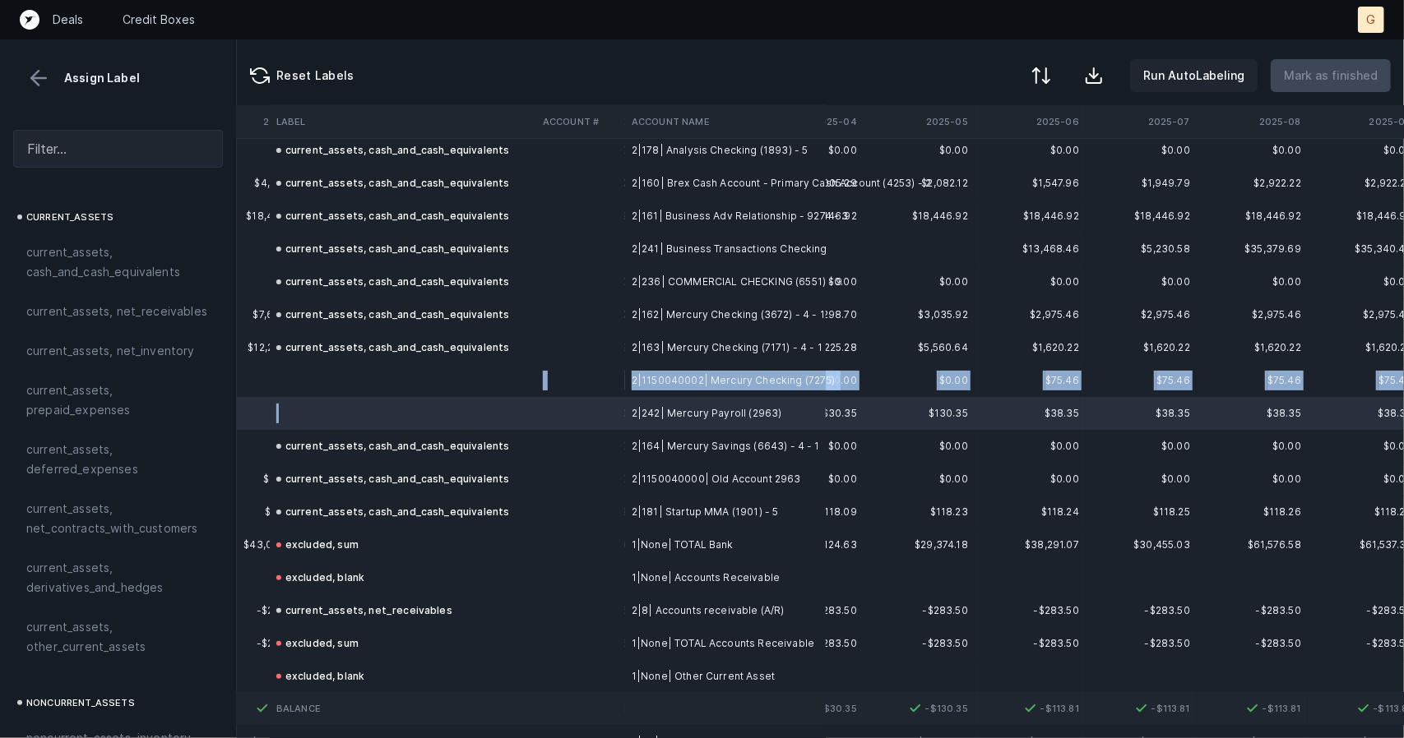
click at [369, 368] on td at bounding box center [403, 380] width 266 height 33
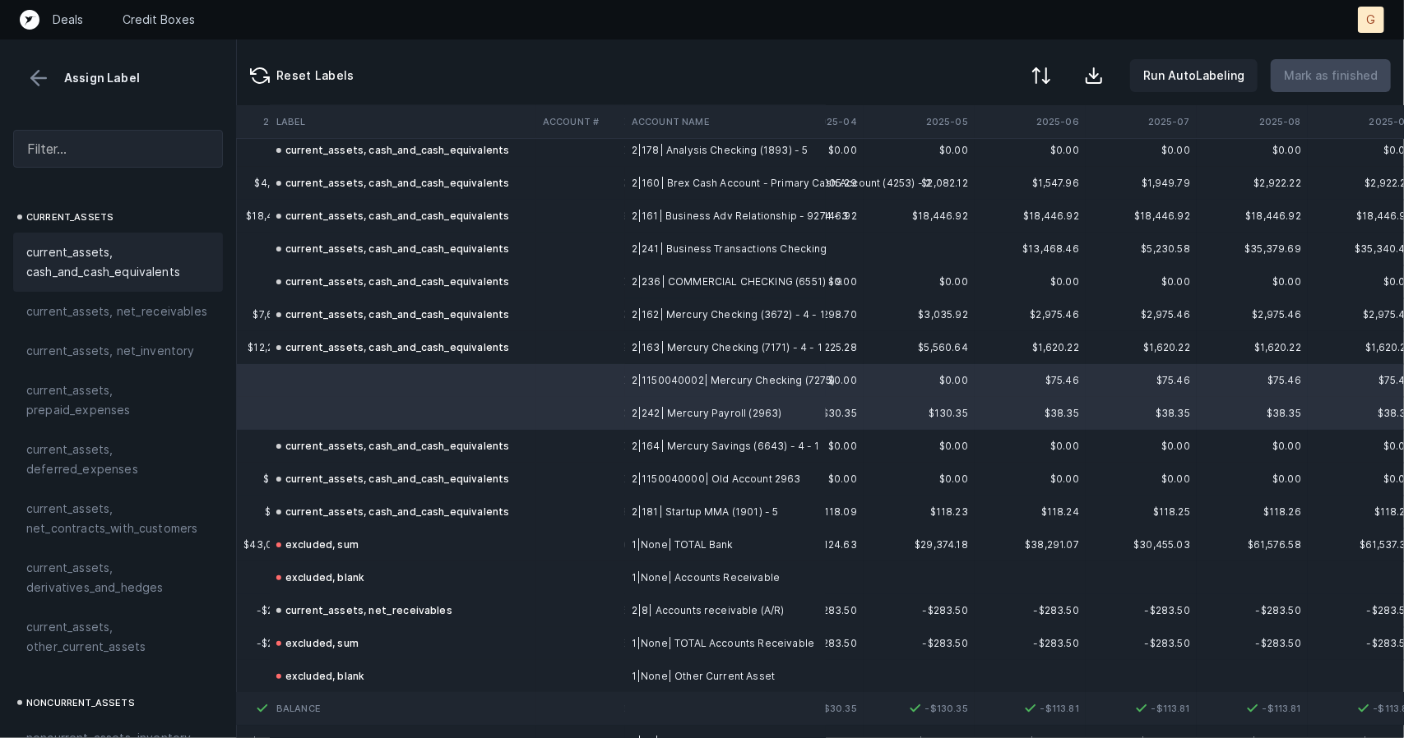
click at [125, 261] on span "current_assets, cash_and_cash_equivalents" at bounding box center [117, 262] width 183 height 39
click at [1344, 78] on p "Mark as finished" at bounding box center [1331, 76] width 94 height 20
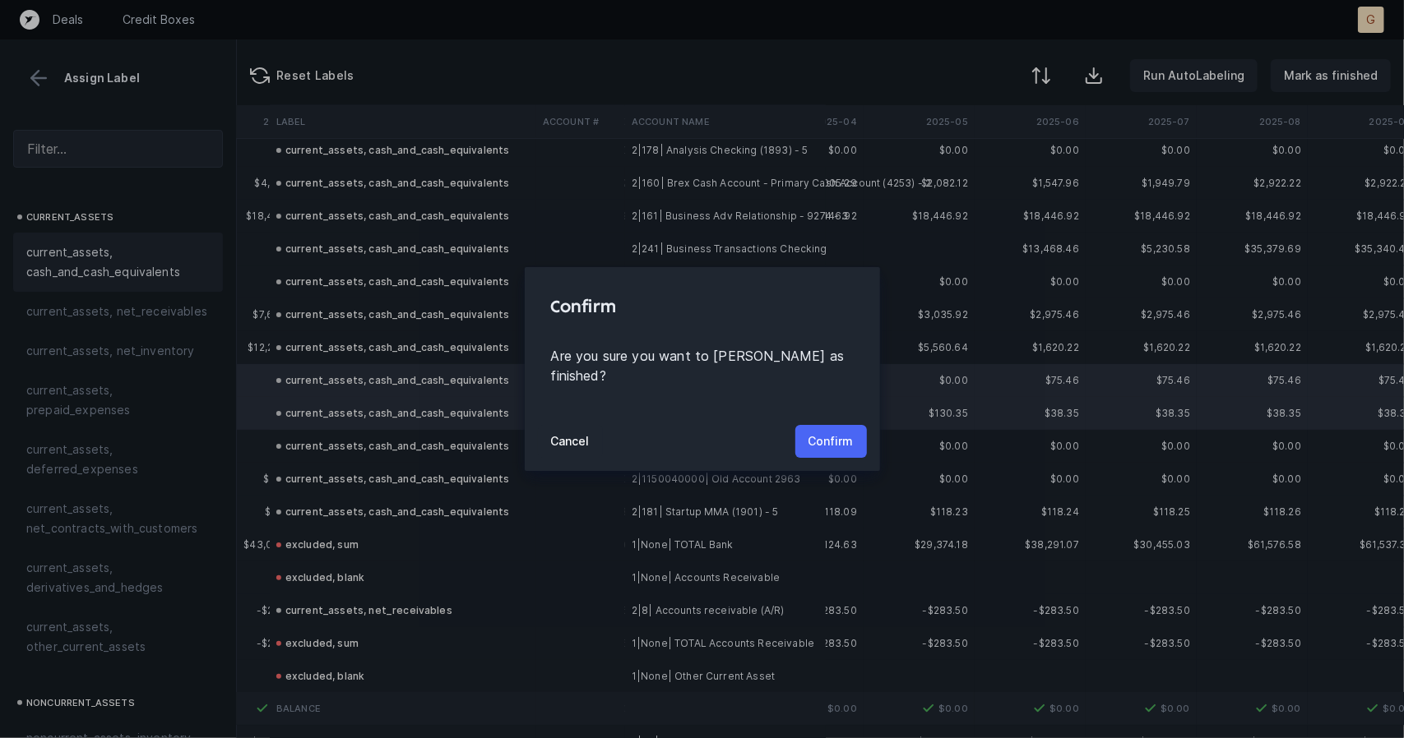
click at [832, 432] on p "Confirm" at bounding box center [830, 442] width 45 height 20
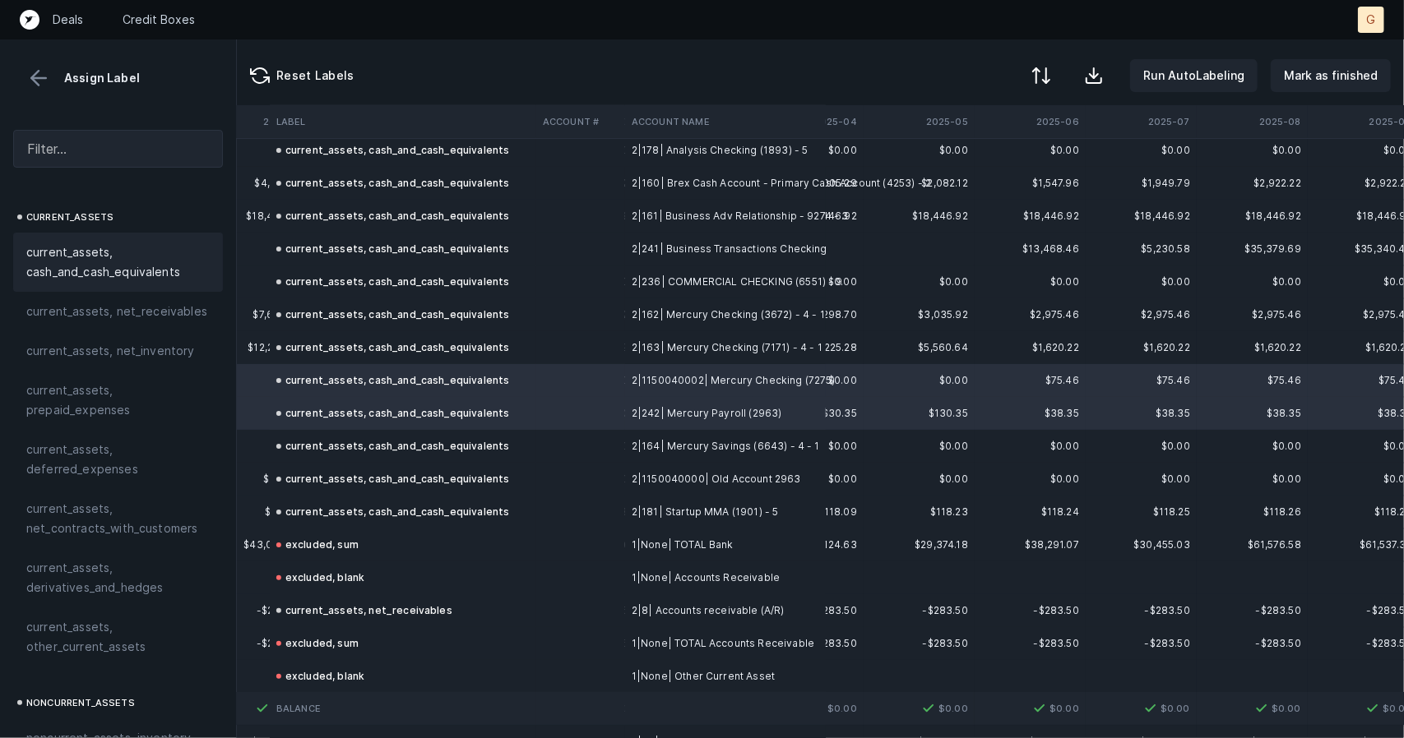
scroll to position [84, 4768]
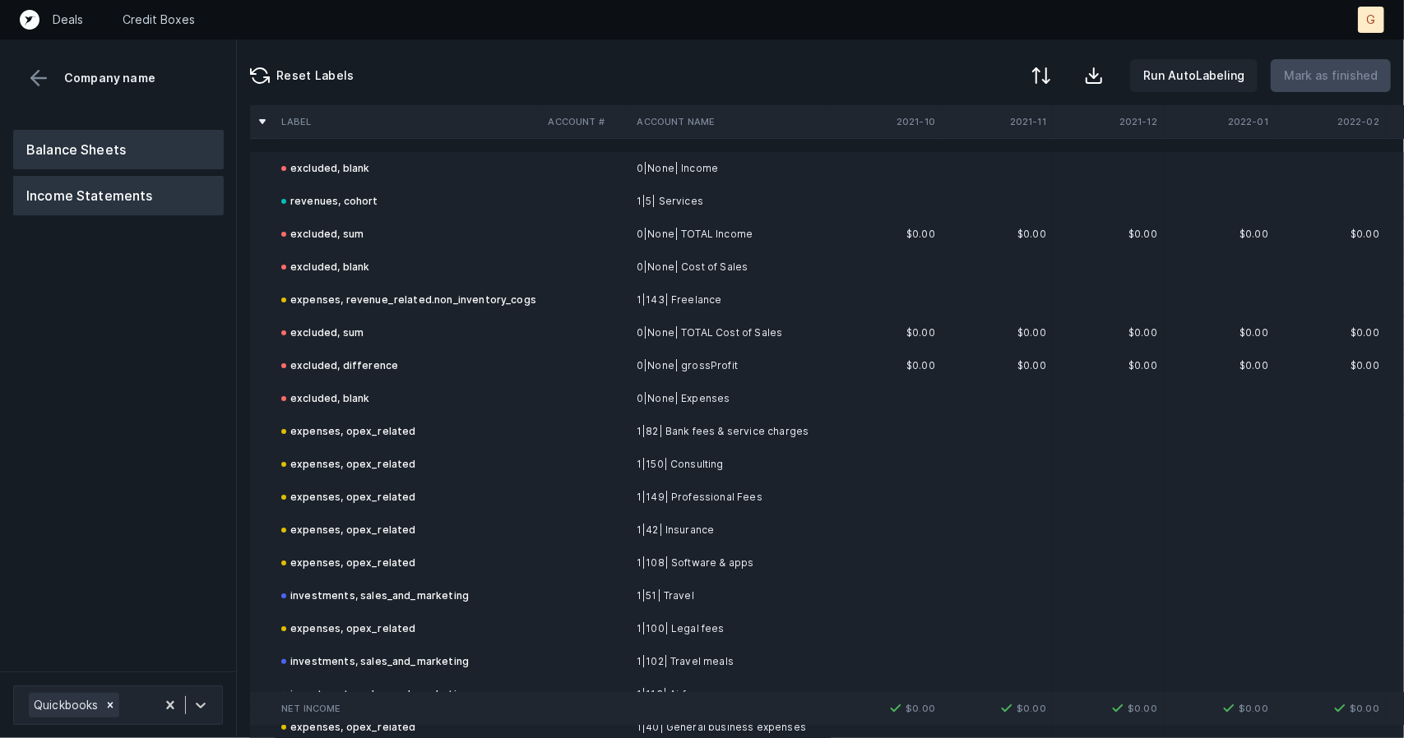
click at [122, 147] on button "Balance Sheets" at bounding box center [118, 149] width 211 height 39
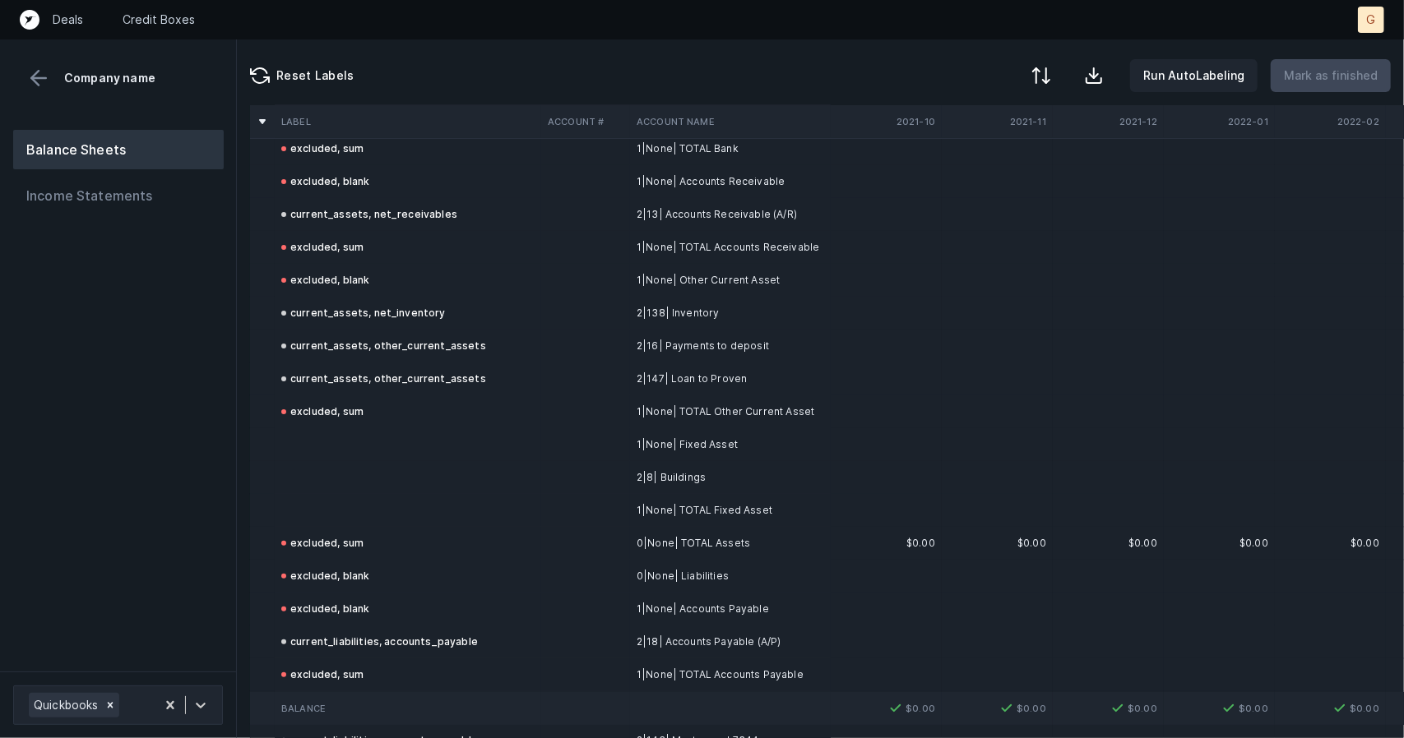
scroll to position [188, 0]
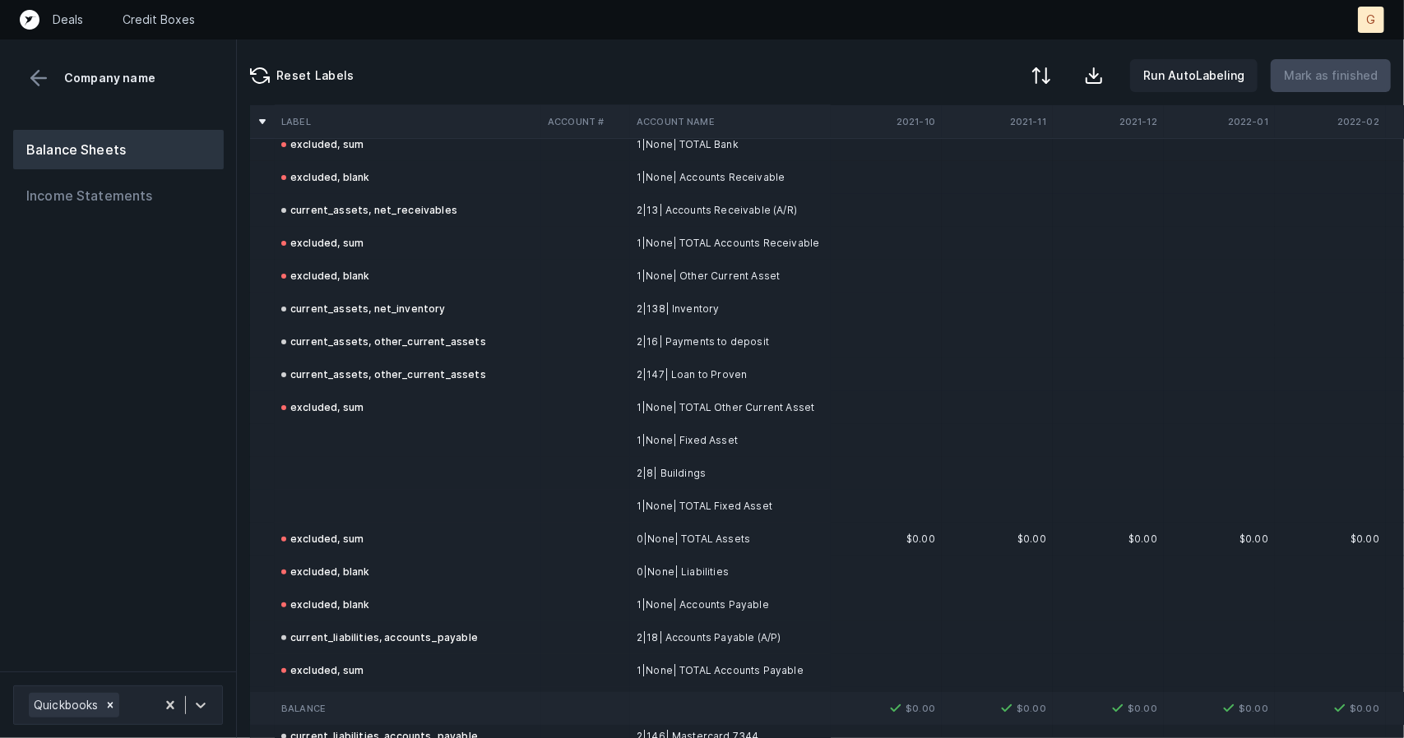
click at [365, 451] on td at bounding box center [408, 440] width 266 height 33
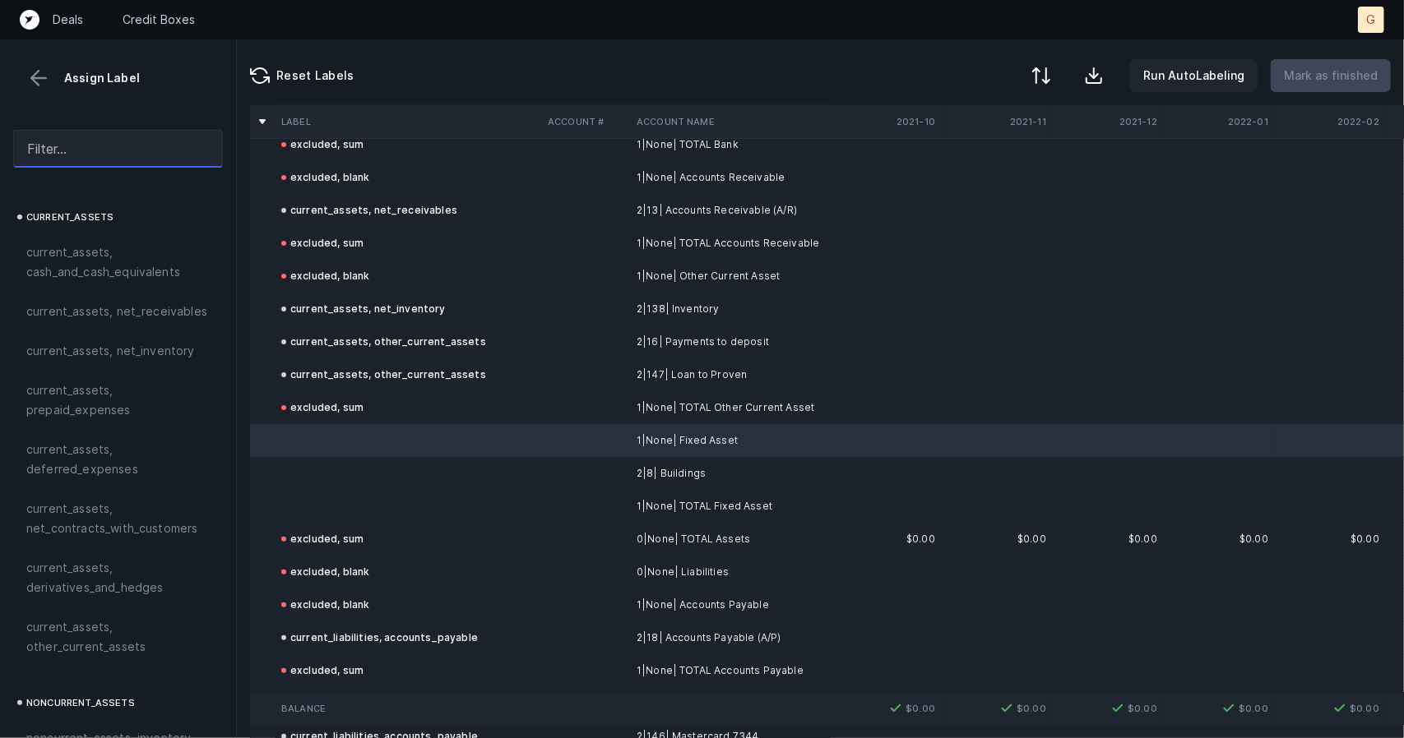
click at [88, 155] on input "text" at bounding box center [118, 149] width 210 height 38
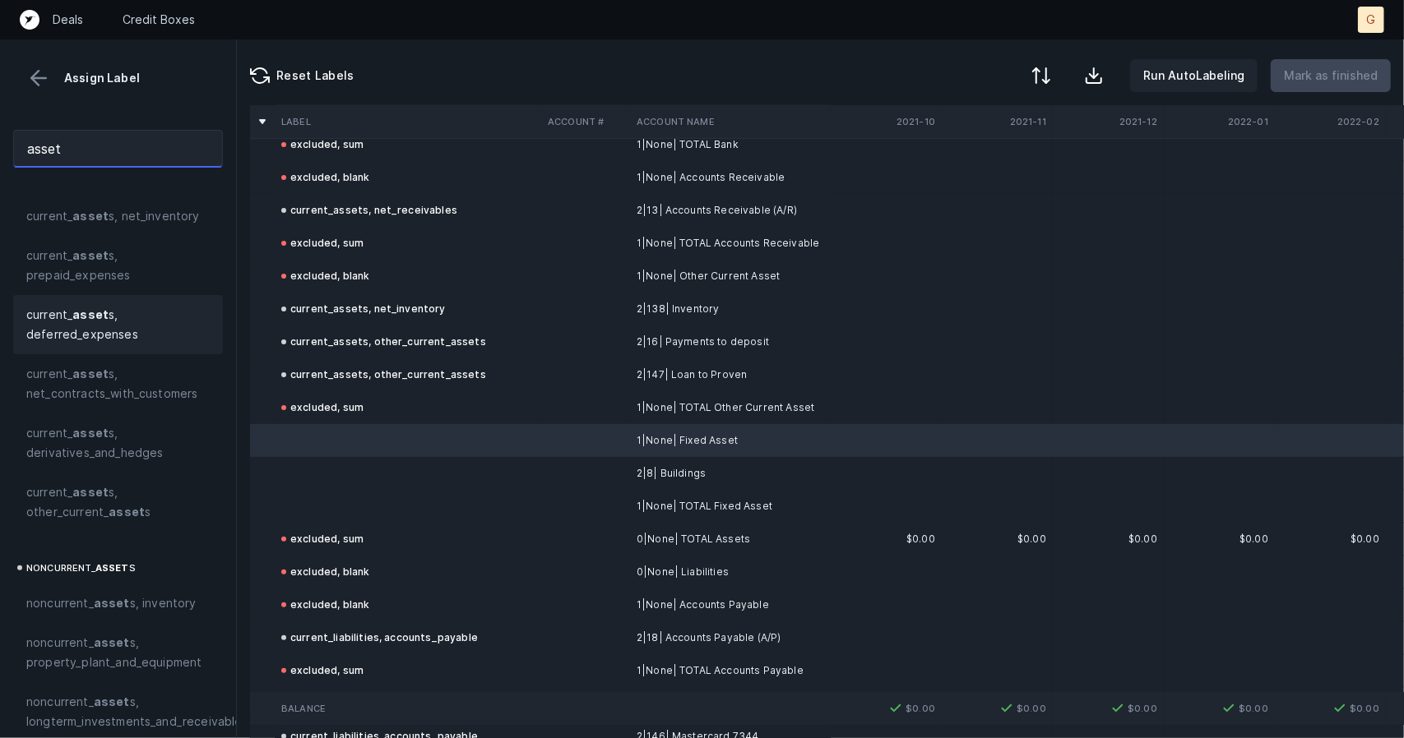
scroll to position [152, 0]
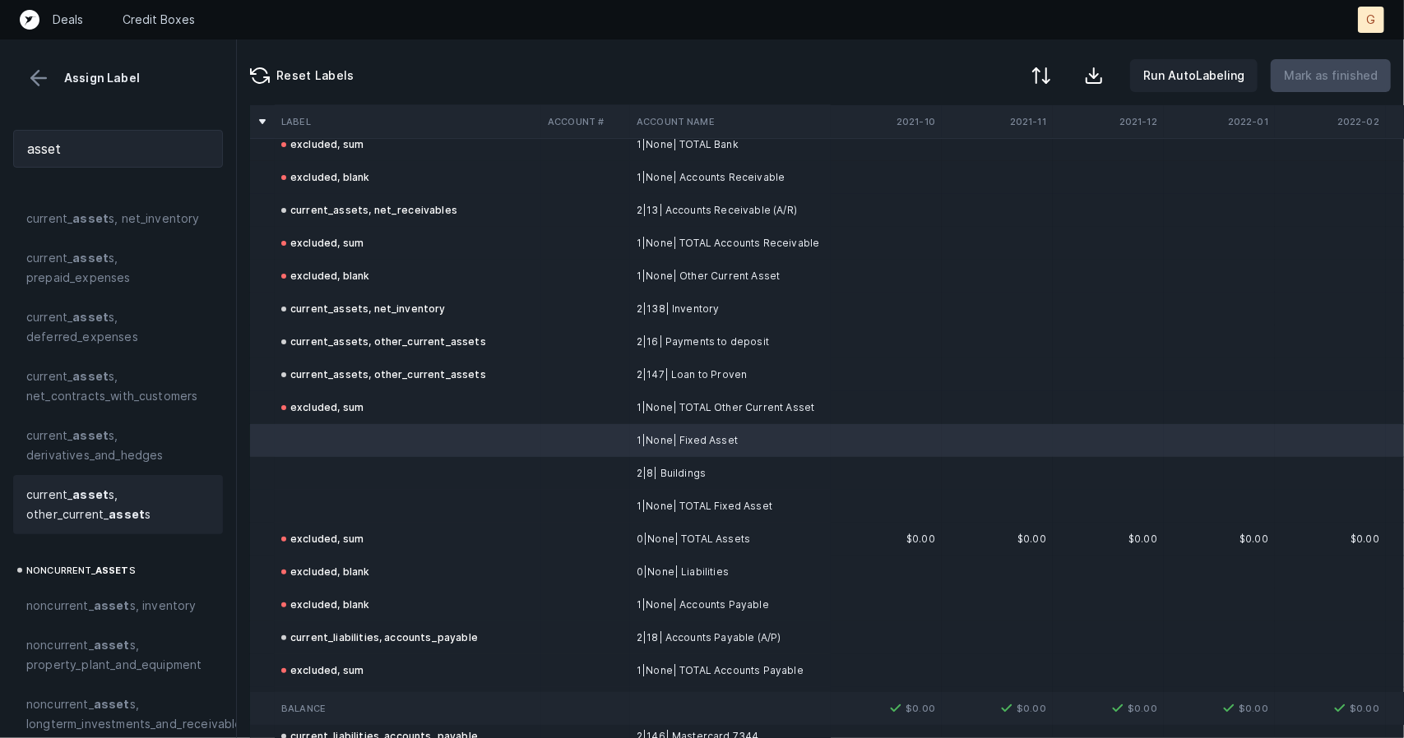
click at [89, 486] on span "current_ asset s, other_current_ asset s" at bounding box center [117, 504] width 183 height 39
click at [380, 470] on td at bounding box center [408, 473] width 266 height 33
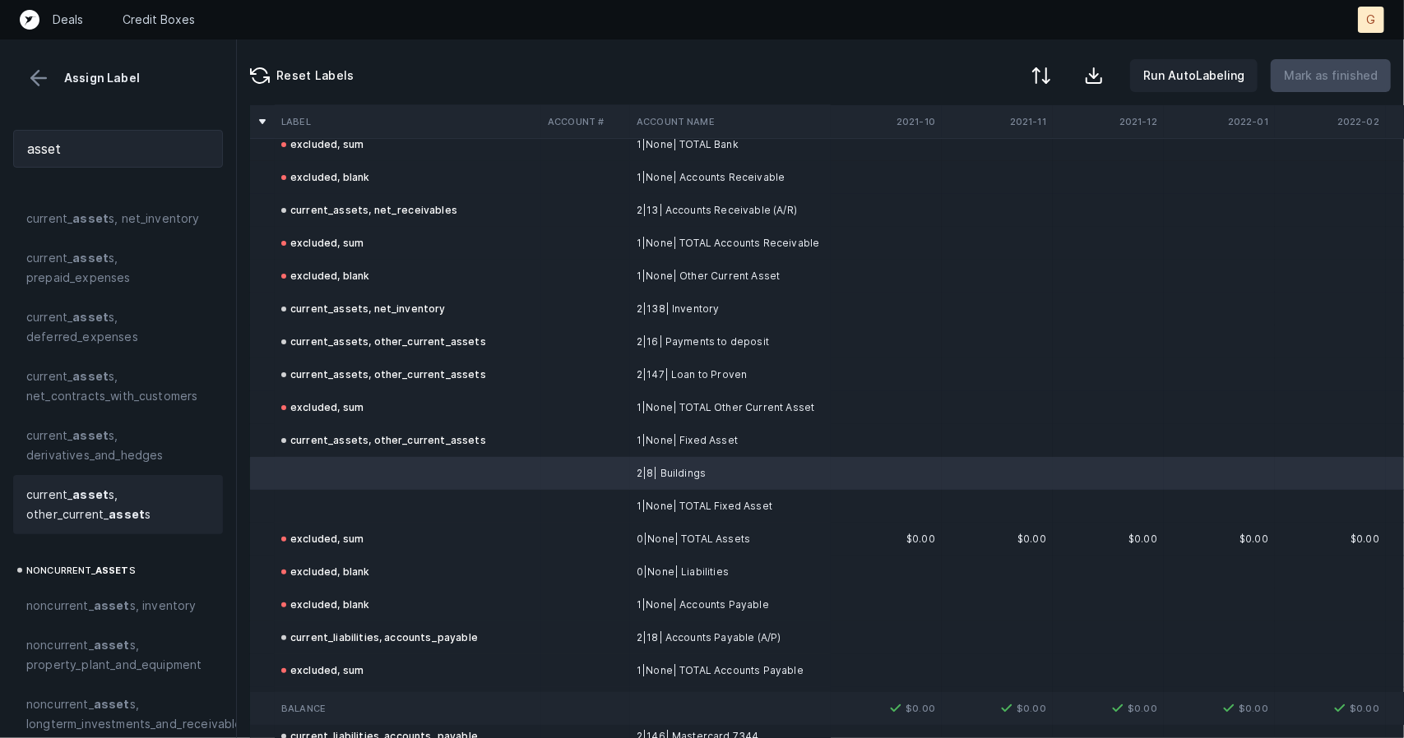
click at [122, 487] on span "current_ asset s, other_current_ asset s" at bounding box center [117, 504] width 183 height 39
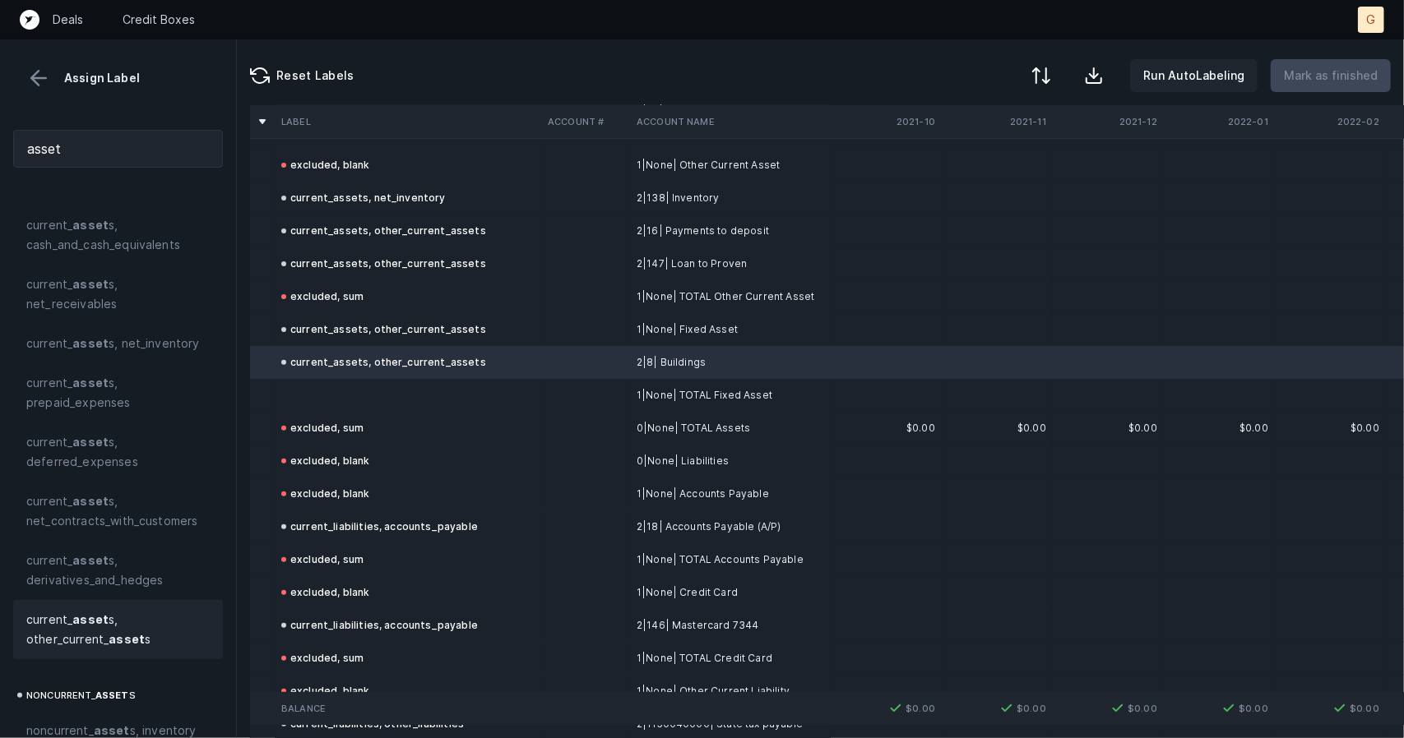
scroll to position [300, 0]
click at [388, 397] on td at bounding box center [408, 394] width 266 height 33
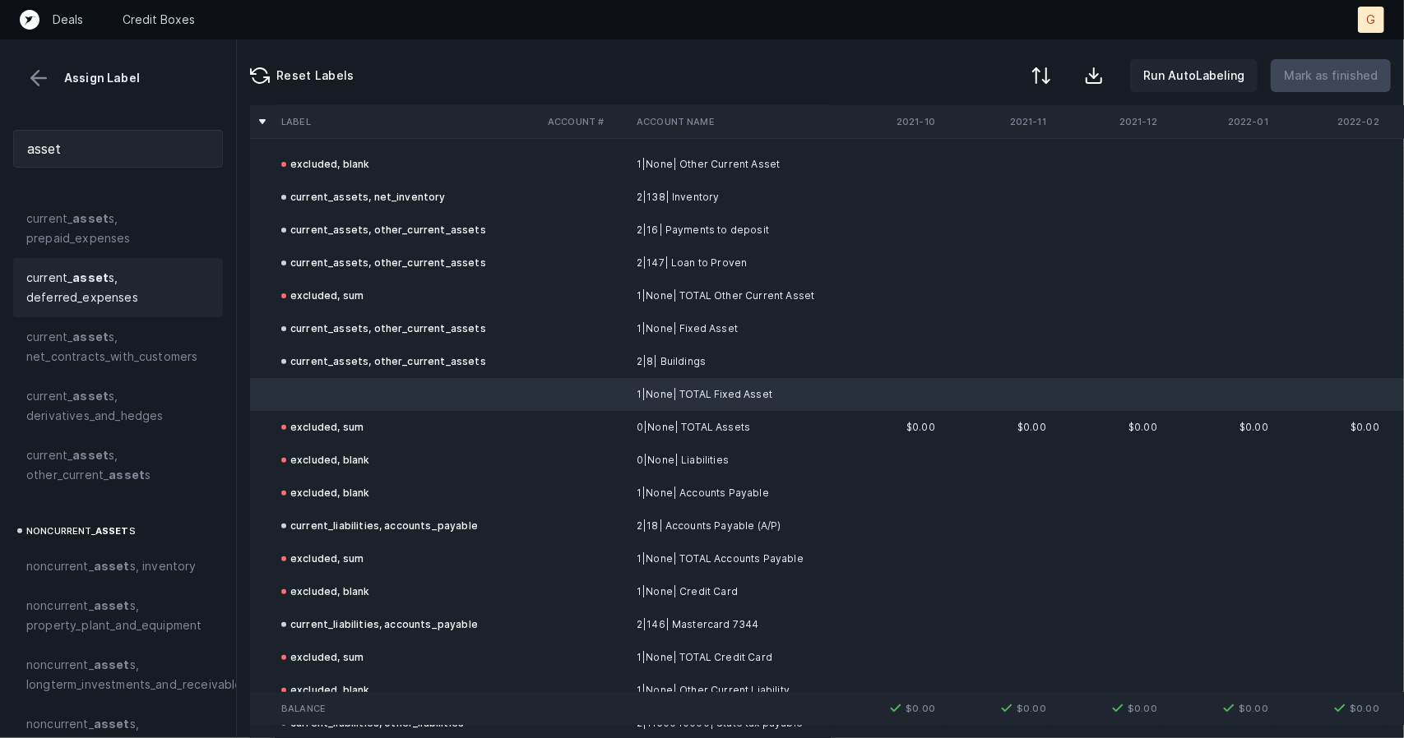
scroll to position [193, 0]
click at [307, 358] on div "current_assets, other_current_assets" at bounding box center [383, 362] width 205 height 20
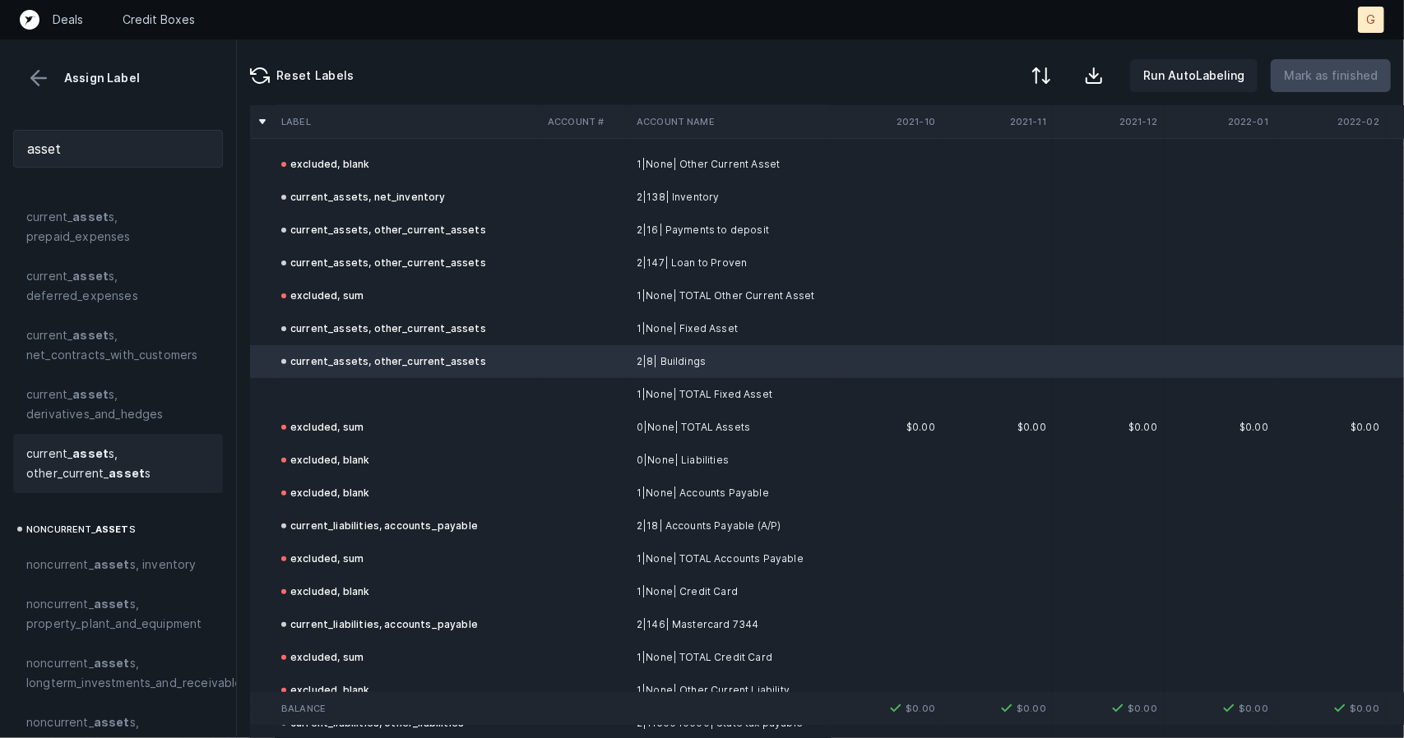
scroll to position [304, 0]
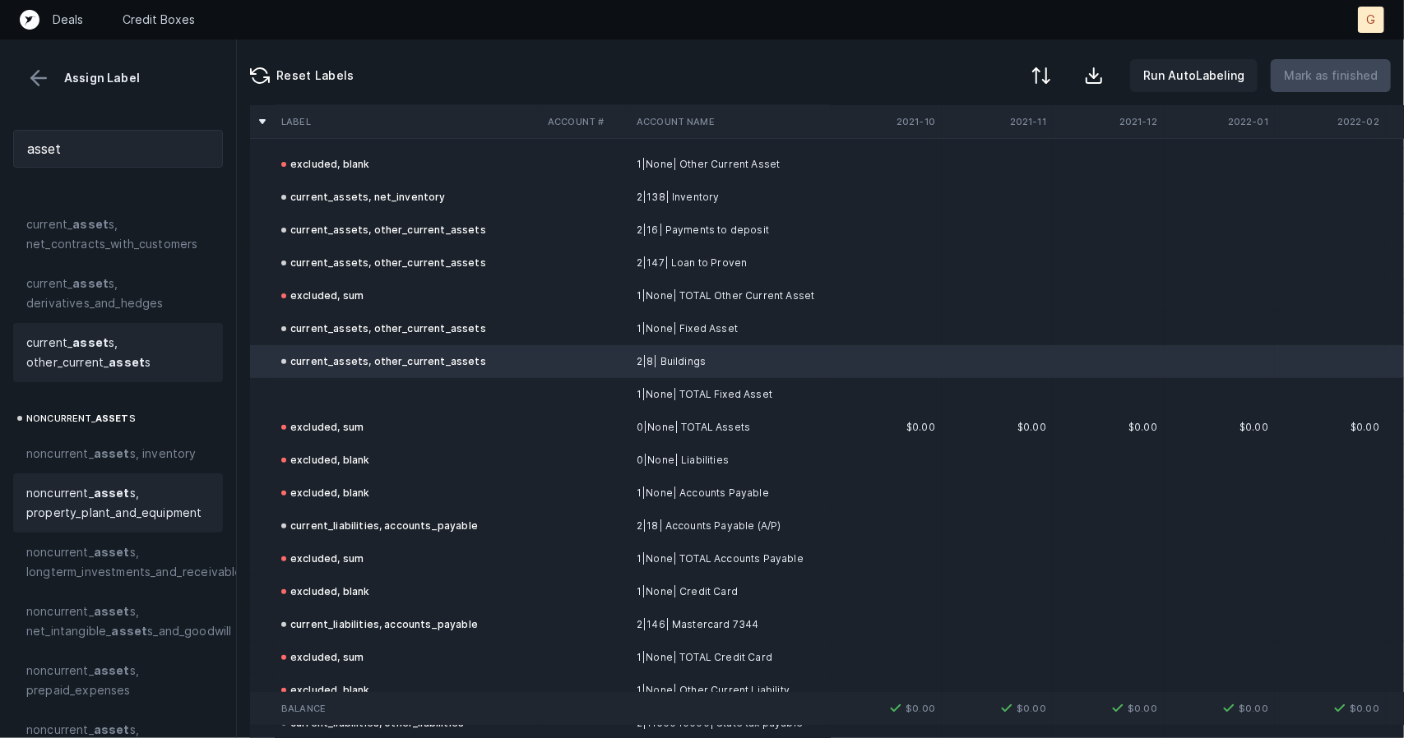
click at [115, 491] on strong "asset" at bounding box center [112, 493] width 36 height 14
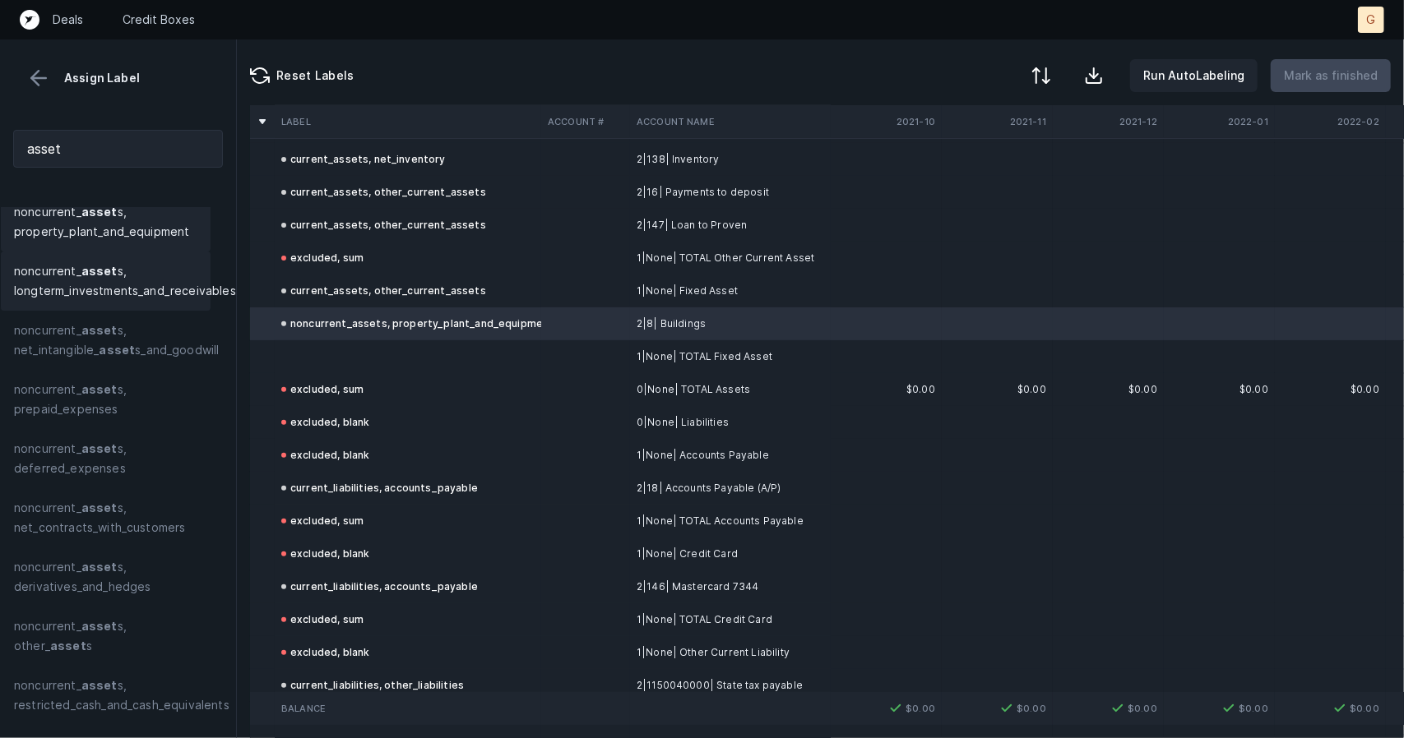
scroll to position [598, 0]
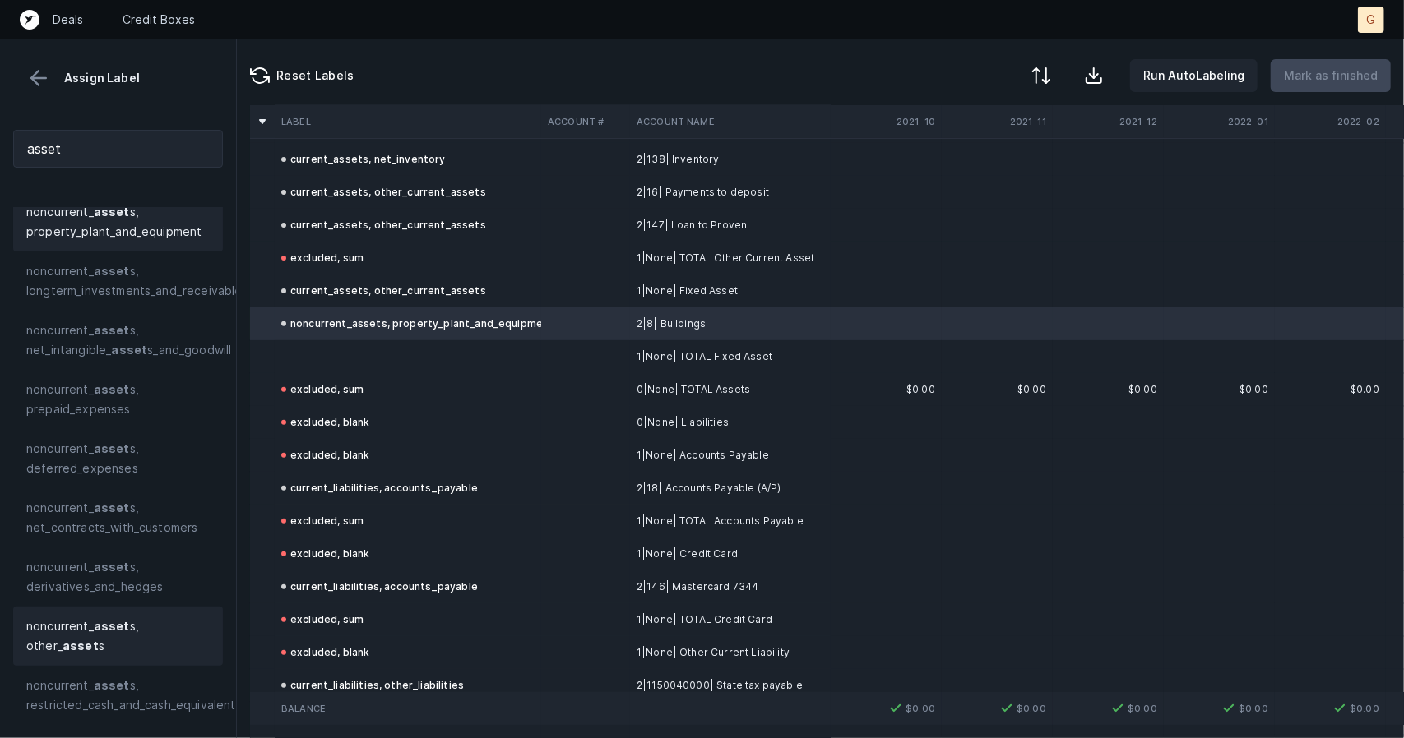
click at [94, 619] on strong "asset" at bounding box center [112, 626] width 36 height 14
click at [345, 348] on td at bounding box center [408, 356] width 266 height 33
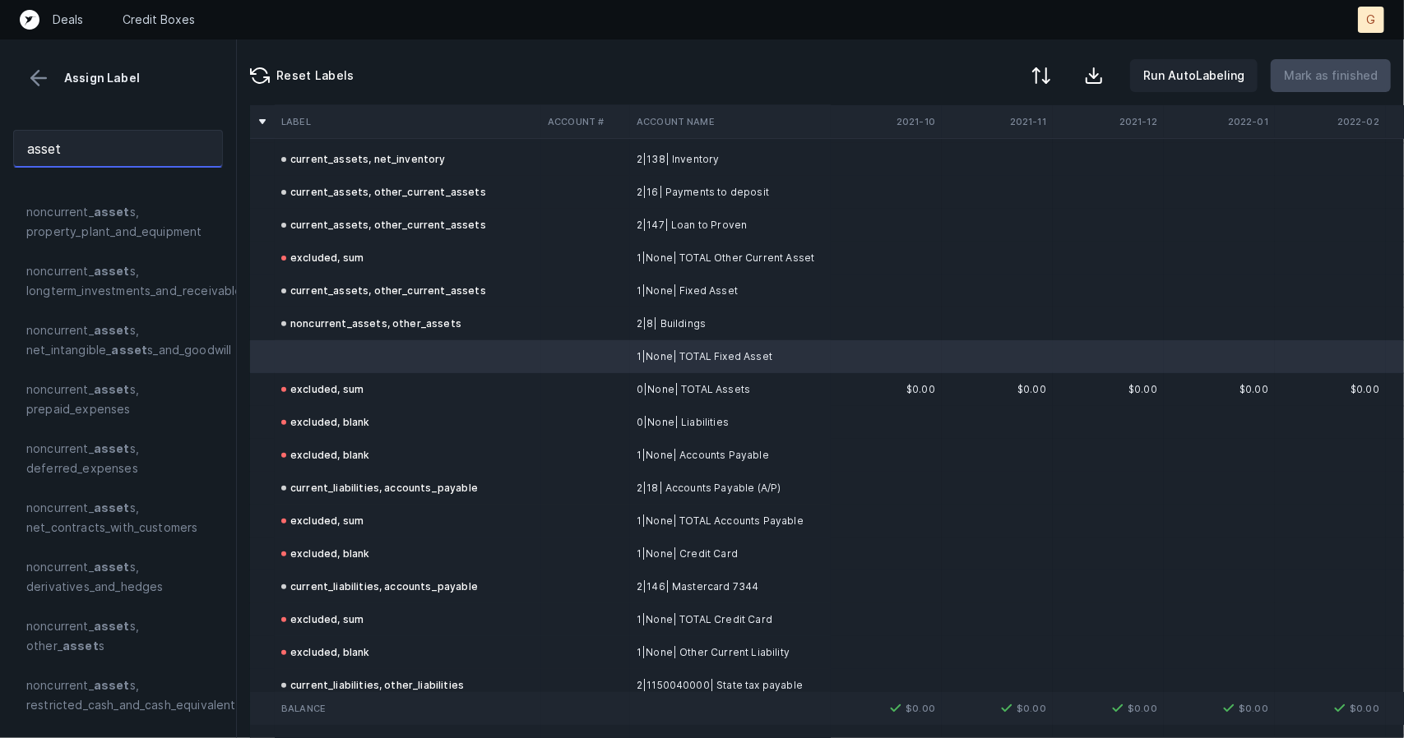
drag, startPoint x: 145, startPoint y: 157, endPoint x: 0, endPoint y: 137, distance: 146.2
click at [0, 137] on div "asset" at bounding box center [118, 149] width 236 height 64
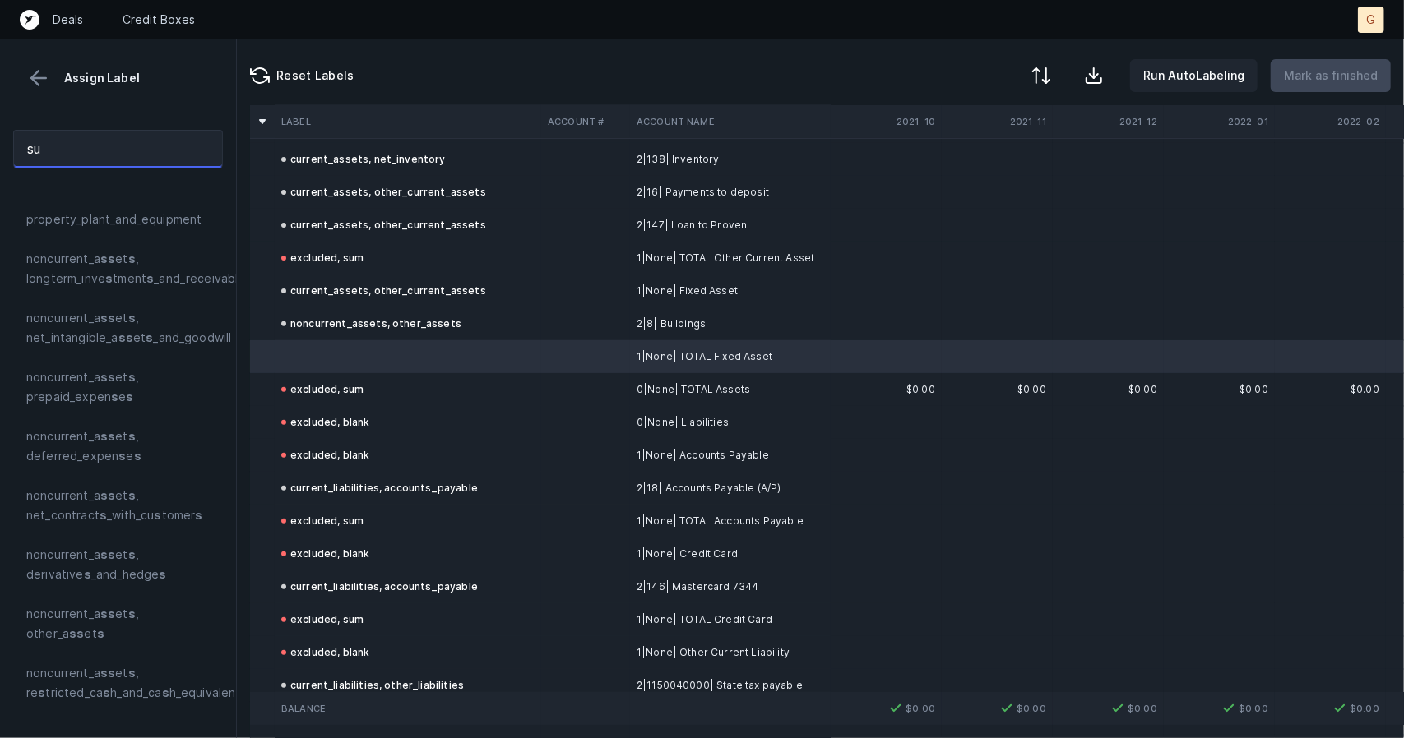
scroll to position [0, 0]
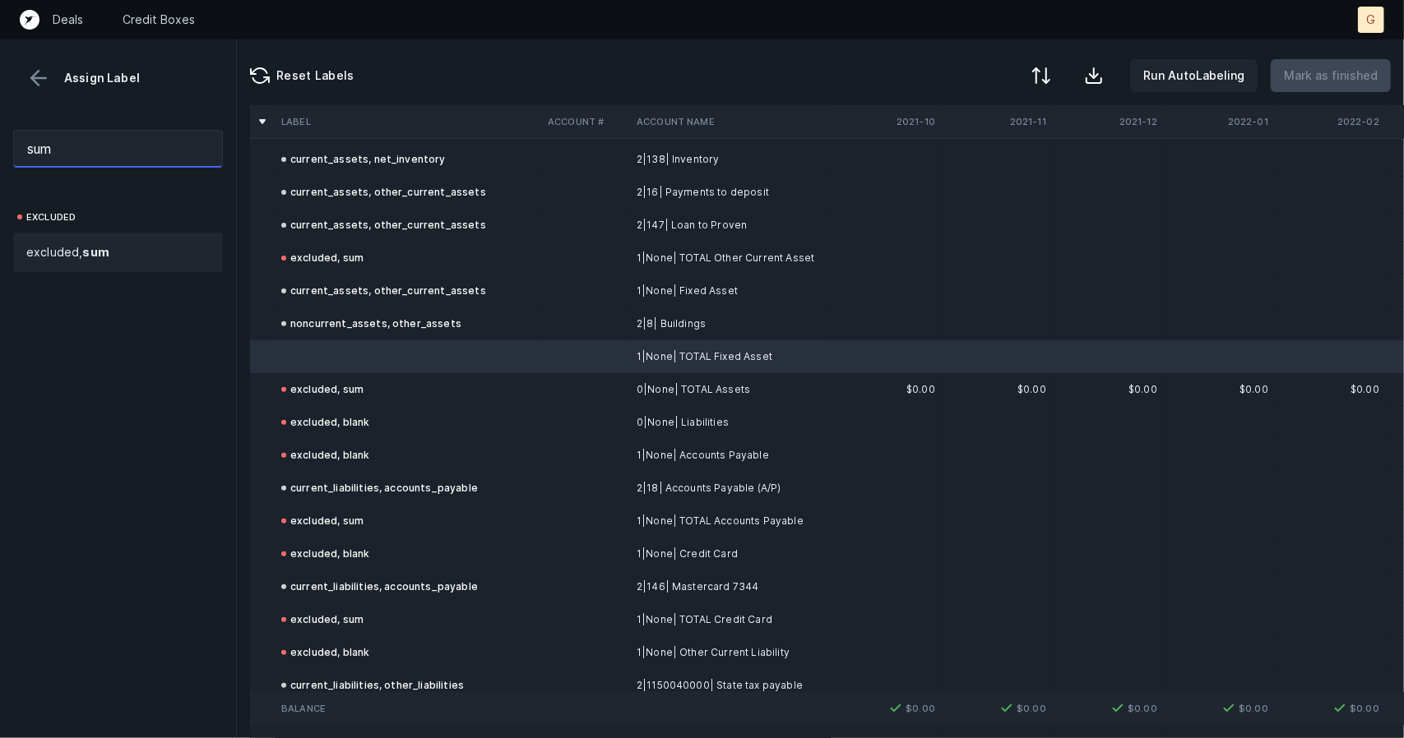
type input "sum"
click at [82, 245] on span "excluded, sum" at bounding box center [67, 253] width 83 height 20
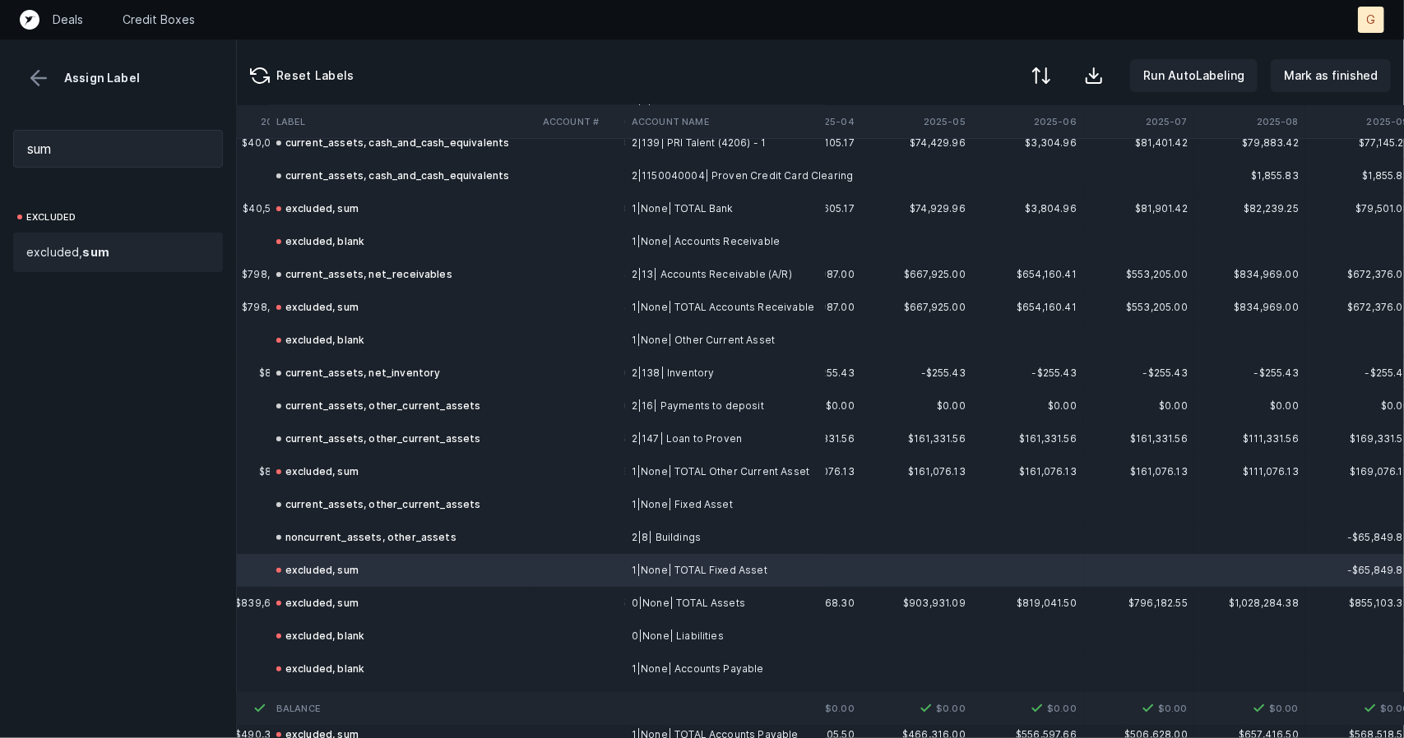
scroll to position [124, 4768]
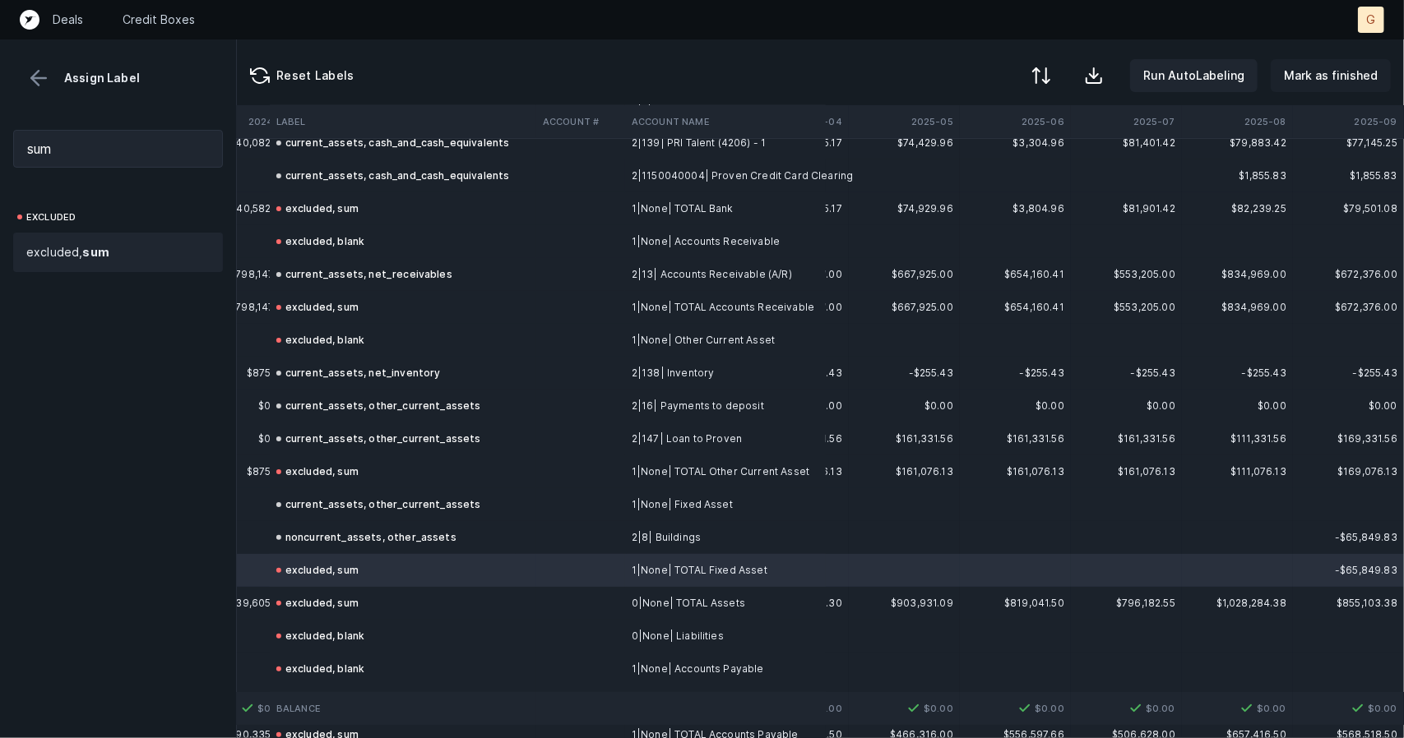
click at [1328, 74] on p "Mark as finished" at bounding box center [1331, 76] width 94 height 20
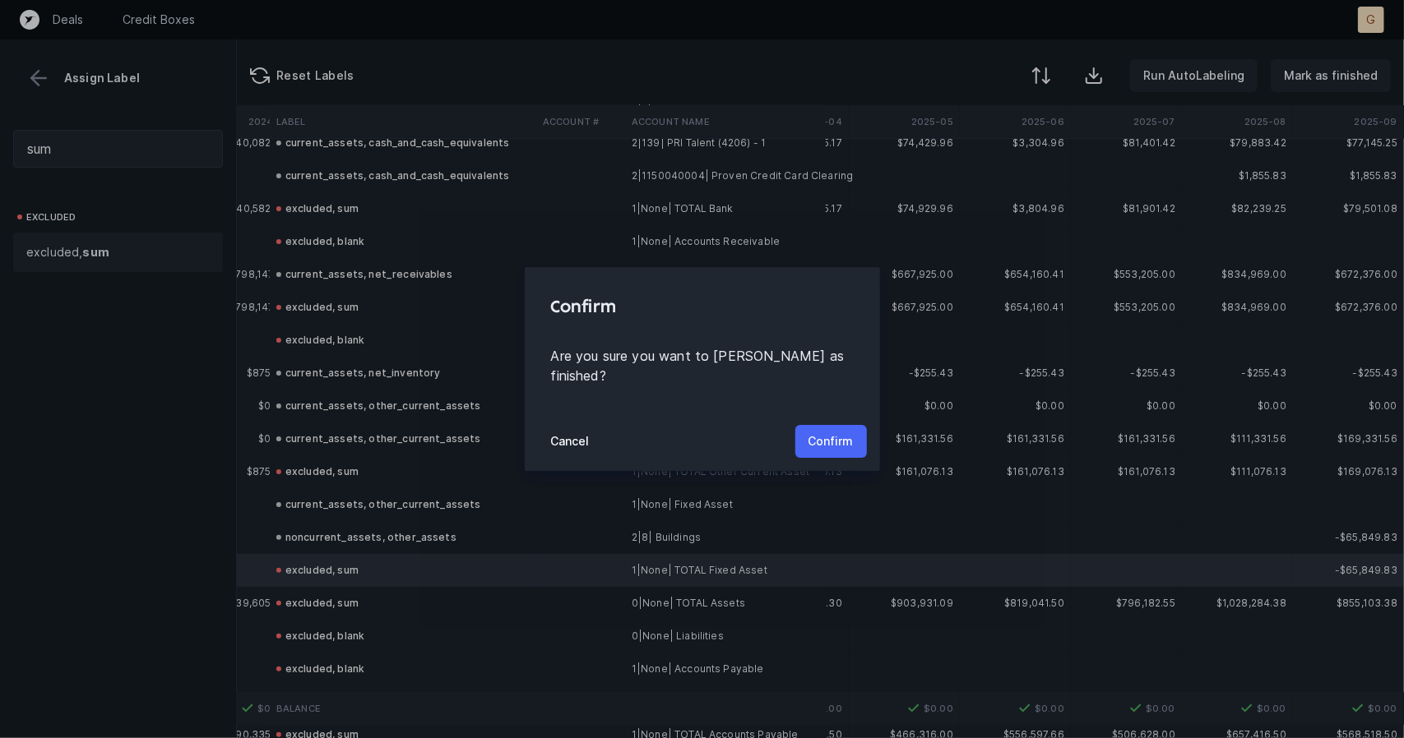
click at [835, 432] on p "Confirm" at bounding box center [830, 442] width 45 height 20
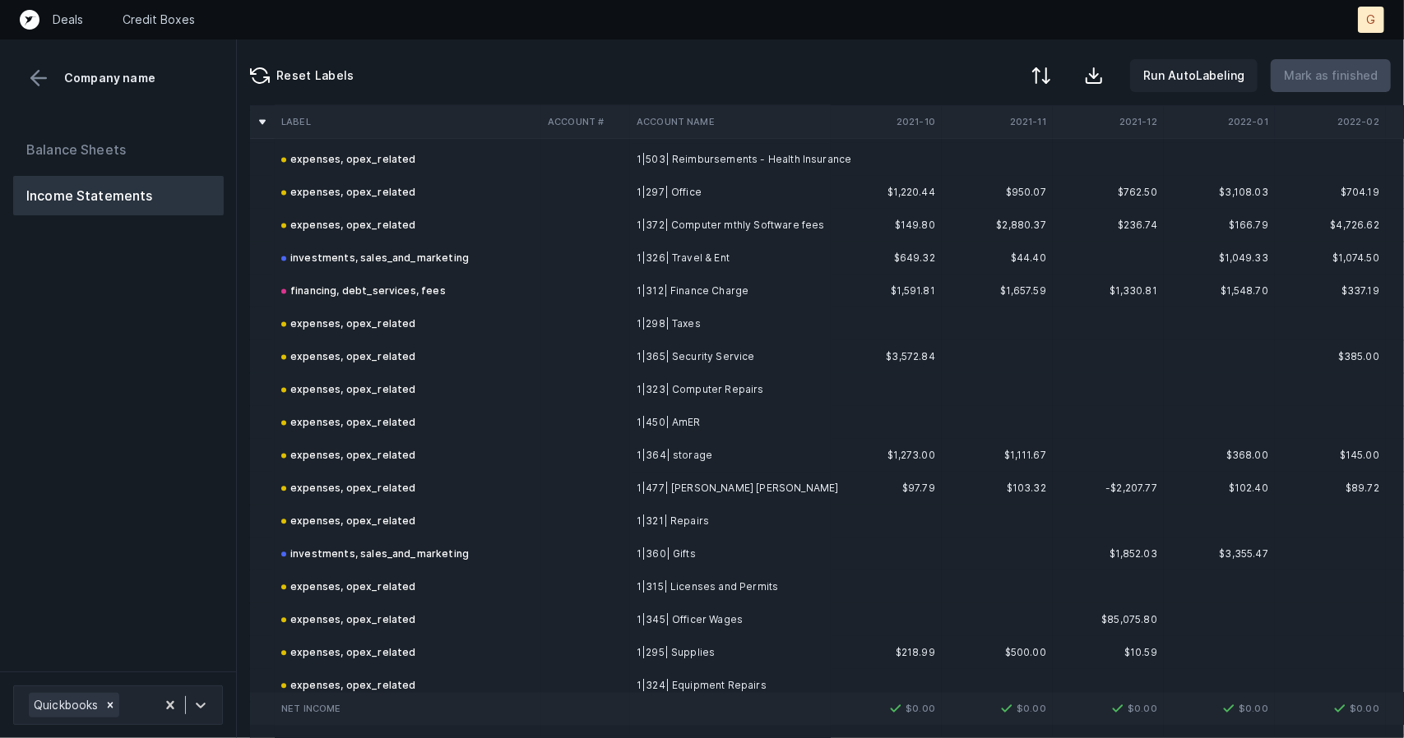
scroll to position [2742, 0]
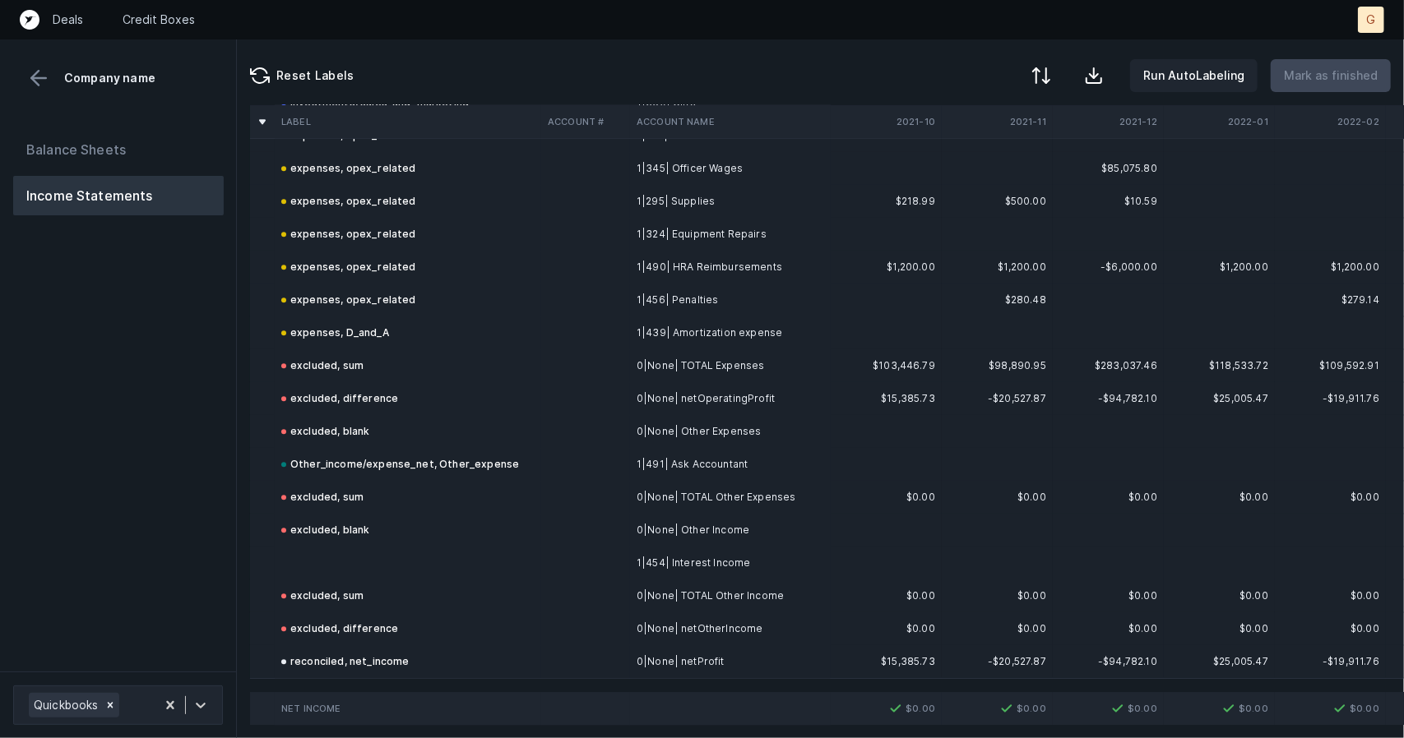
click at [317, 547] on td at bounding box center [408, 563] width 266 height 33
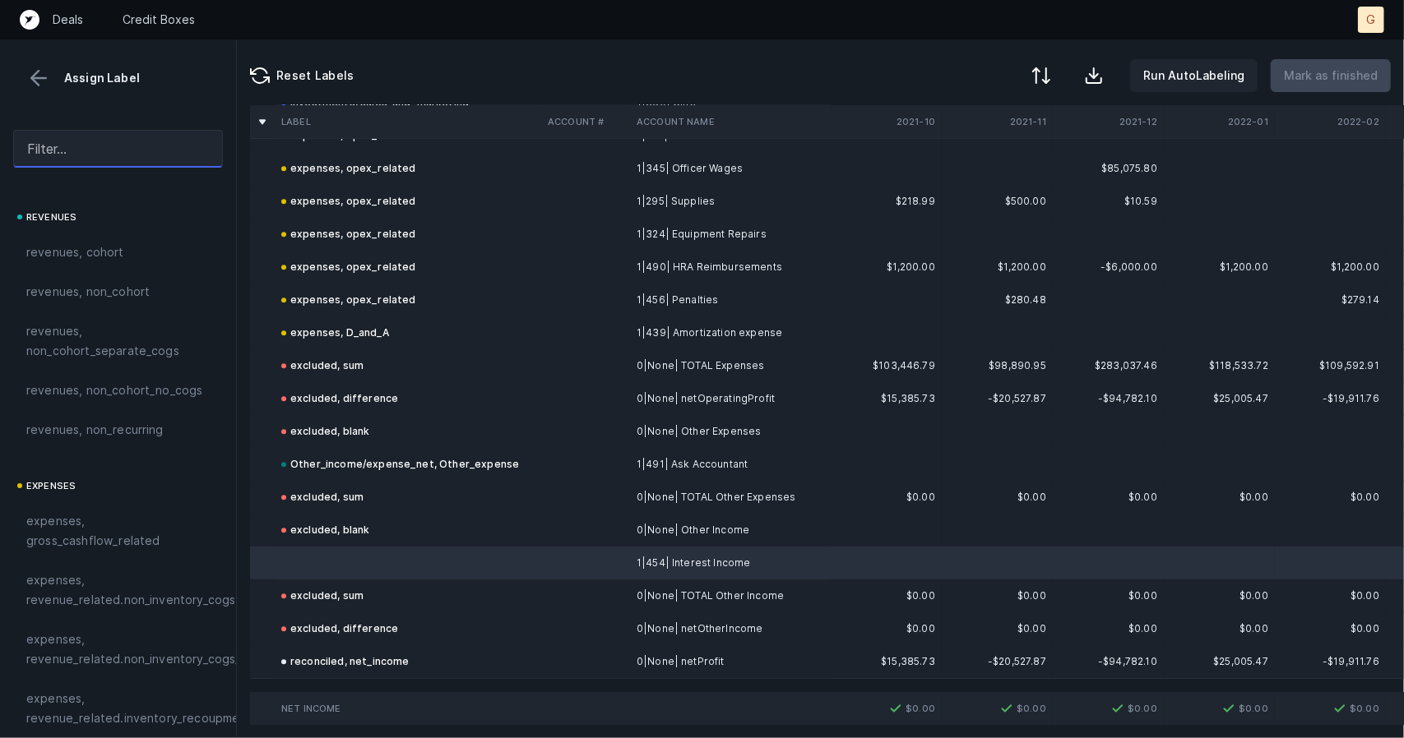
click at [137, 151] on input "text" at bounding box center [118, 149] width 210 height 38
type input "i"
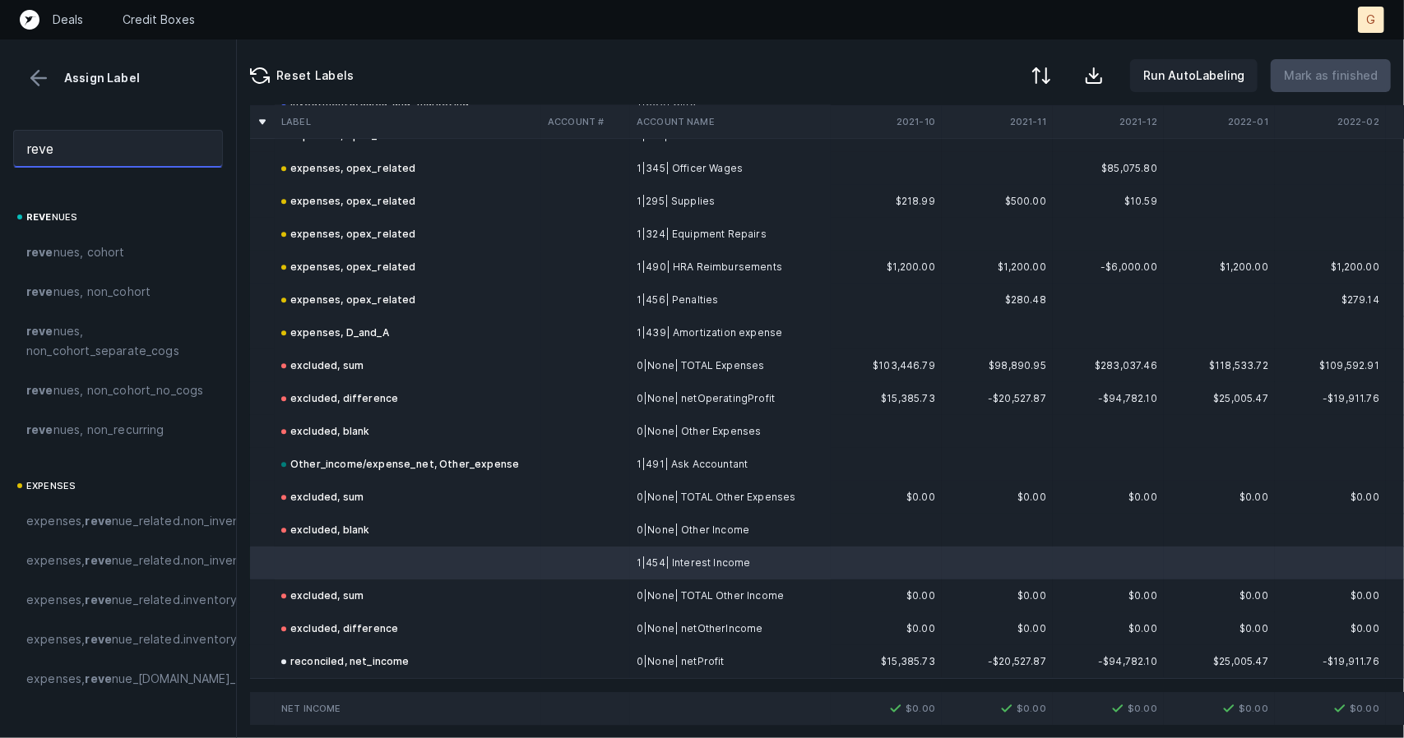
drag, startPoint x: 74, startPoint y: 156, endPoint x: 0, endPoint y: 119, distance: 82.7
click at [0, 119] on div "reve" at bounding box center [118, 149] width 236 height 64
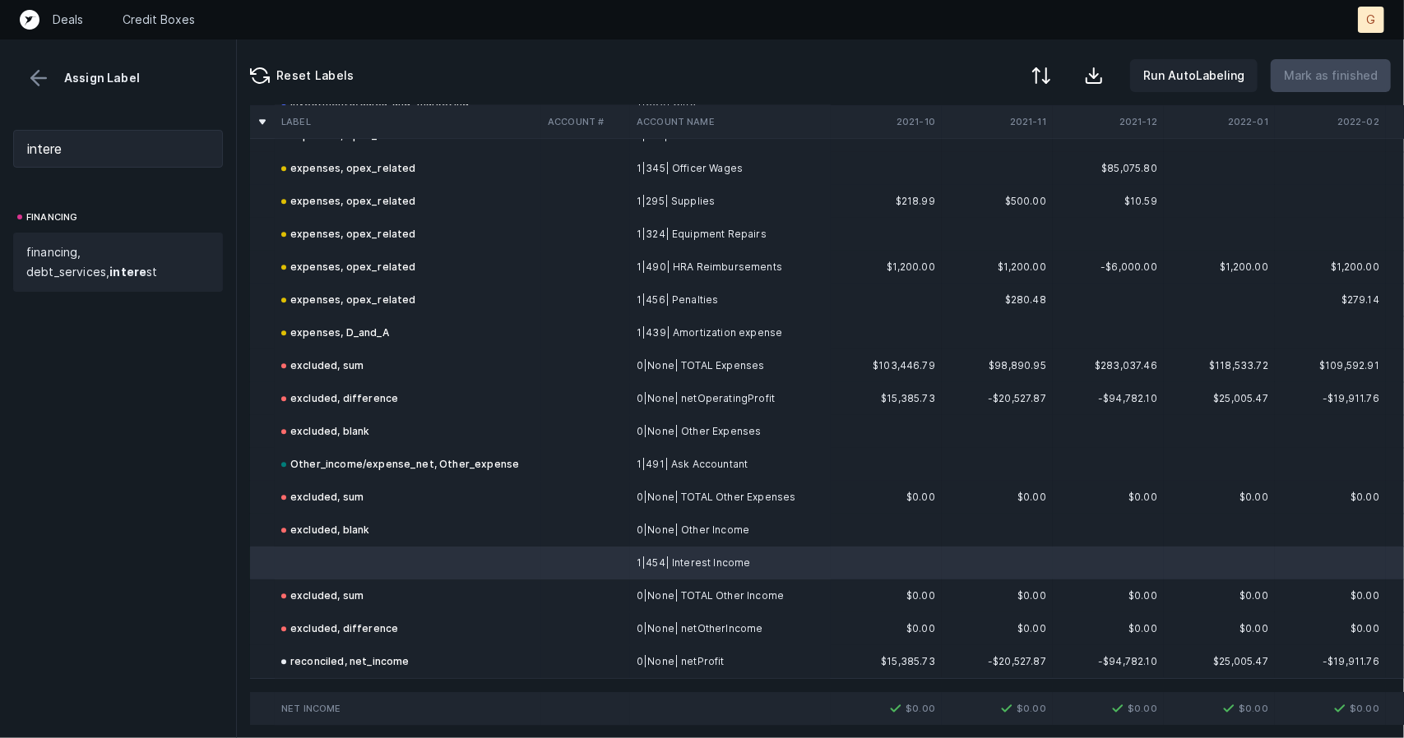
click at [105, 251] on span "financing, debt_services, intere st" at bounding box center [117, 262] width 183 height 39
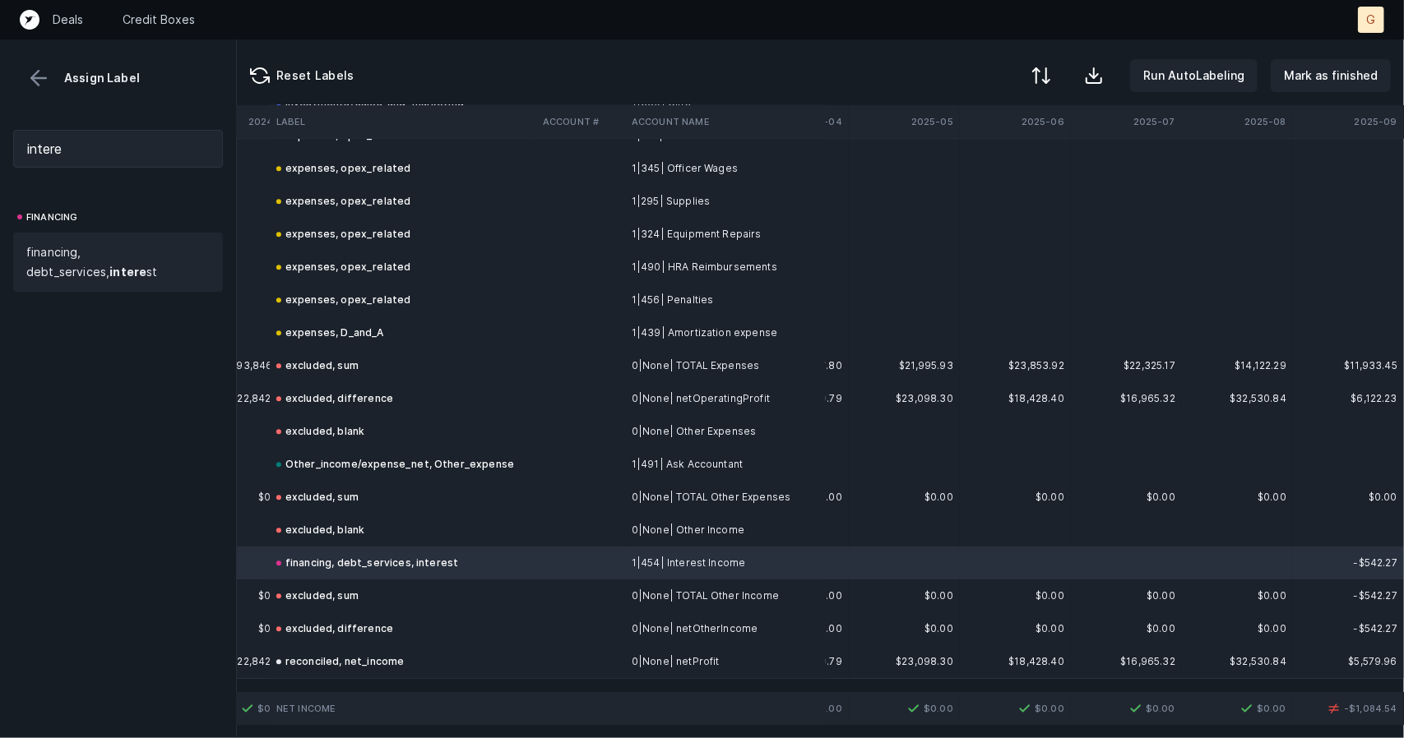
scroll to position [2735, 4768]
drag, startPoint x: 95, startPoint y: 152, endPoint x: 0, endPoint y: 106, distance: 105.9
click at [0, 106] on div "Assign Label intere financing financing, debt_services, intere st" at bounding box center [118, 388] width 237 height 699
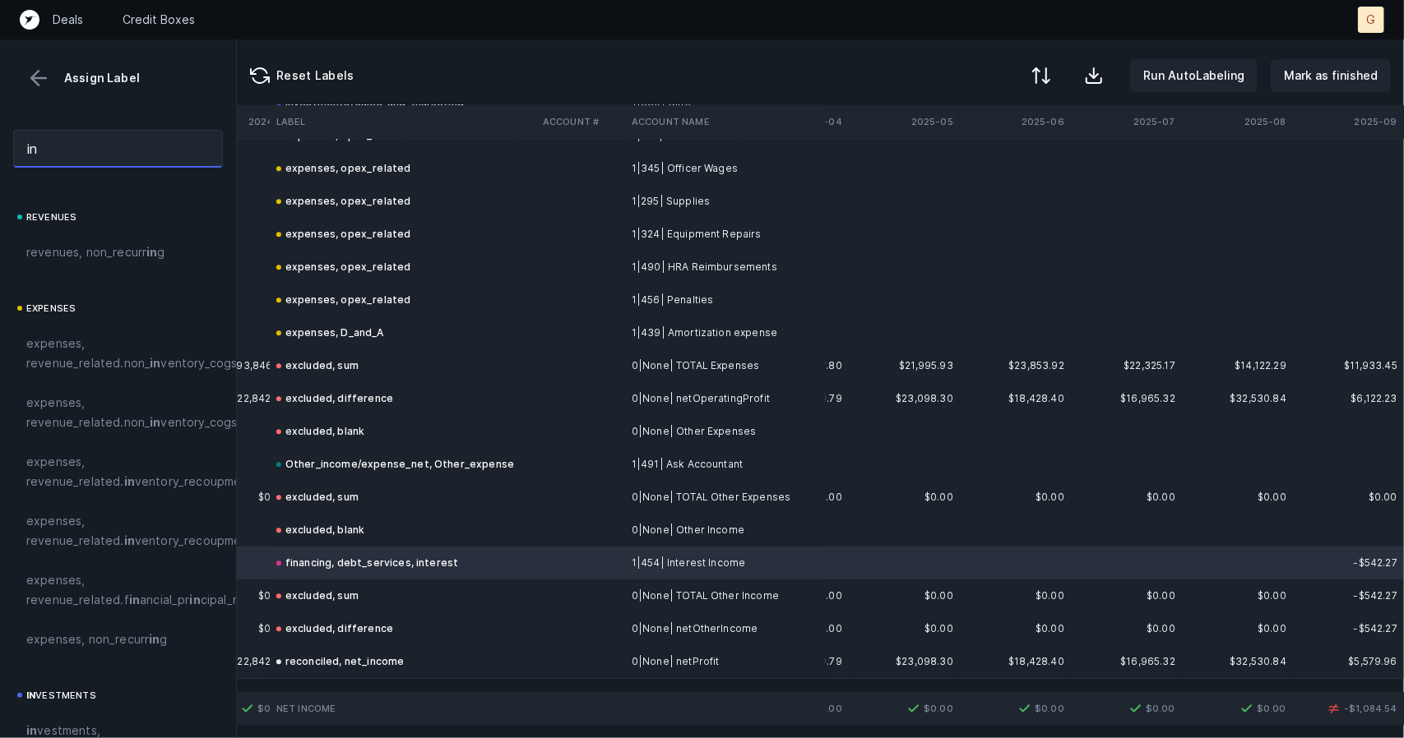
type input "i"
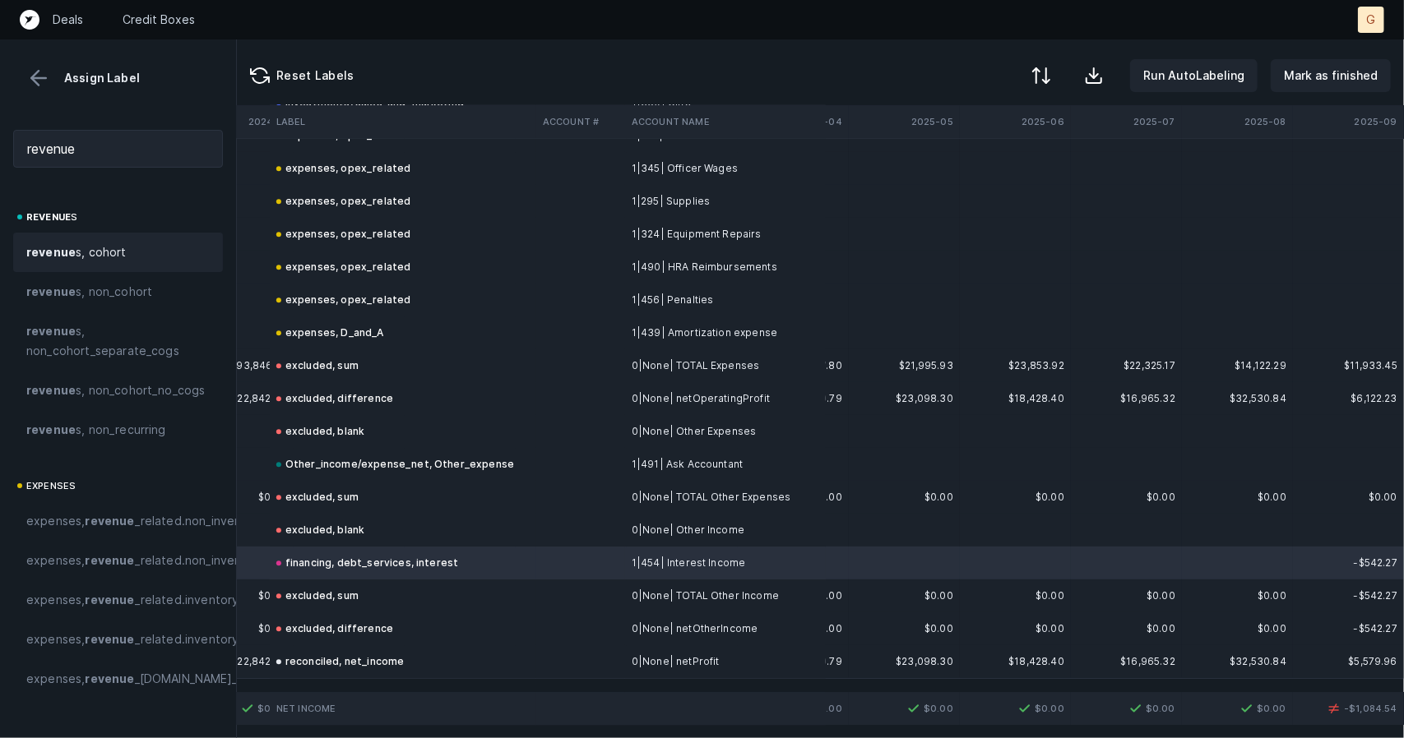
click at [113, 250] on span "revenue s, cohort" at bounding box center [76, 253] width 100 height 20
click at [1312, 74] on p "Mark as finished" at bounding box center [1331, 76] width 94 height 20
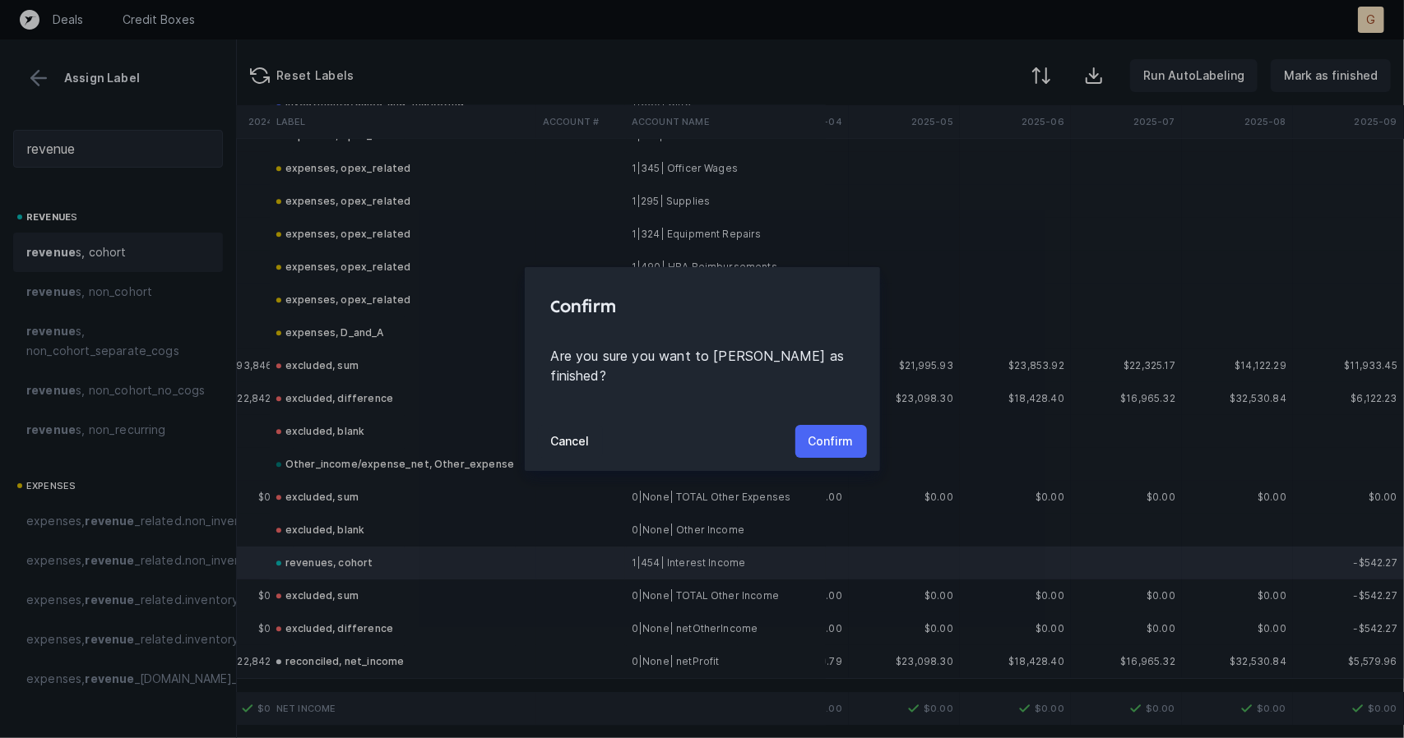
click at [832, 432] on p "Confirm" at bounding box center [830, 442] width 45 height 20
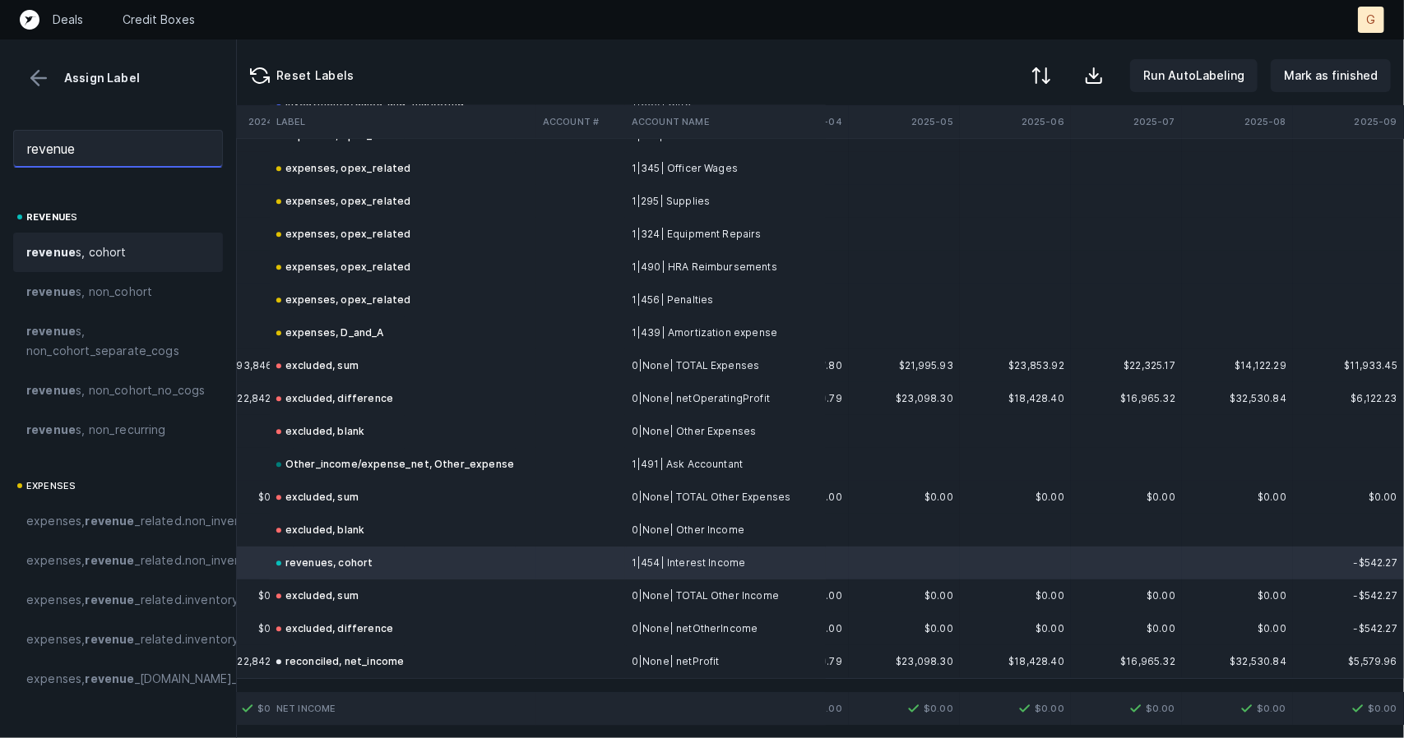
drag, startPoint x: 0, startPoint y: 126, endPoint x: 0, endPoint y: 113, distance: 12.3
click at [0, 113] on div "Assign Label revenue revenue s revenue s, cohort revenue s, non_cohort revenue …" at bounding box center [118, 388] width 237 height 699
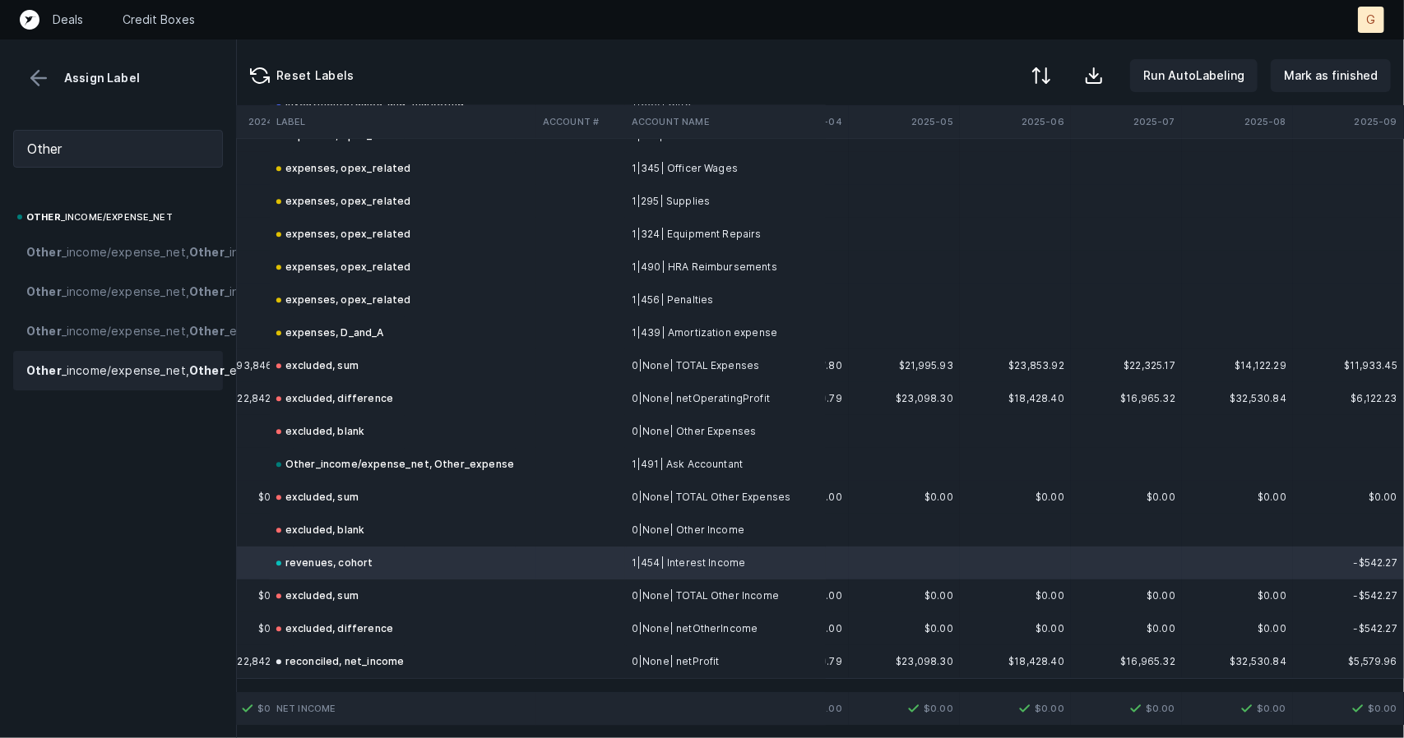
click at [100, 381] on span "Other _income/expense_net, Other _expense_negative" at bounding box center [180, 371] width 309 height 20
drag, startPoint x: 133, startPoint y: 169, endPoint x: 34, endPoint y: 150, distance: 101.1
click at [34, 150] on div "Other" at bounding box center [118, 149] width 236 height 64
drag, startPoint x: 88, startPoint y: 146, endPoint x: 0, endPoint y: 119, distance: 92.1
click at [0, 119] on div "Other" at bounding box center [118, 149] width 236 height 64
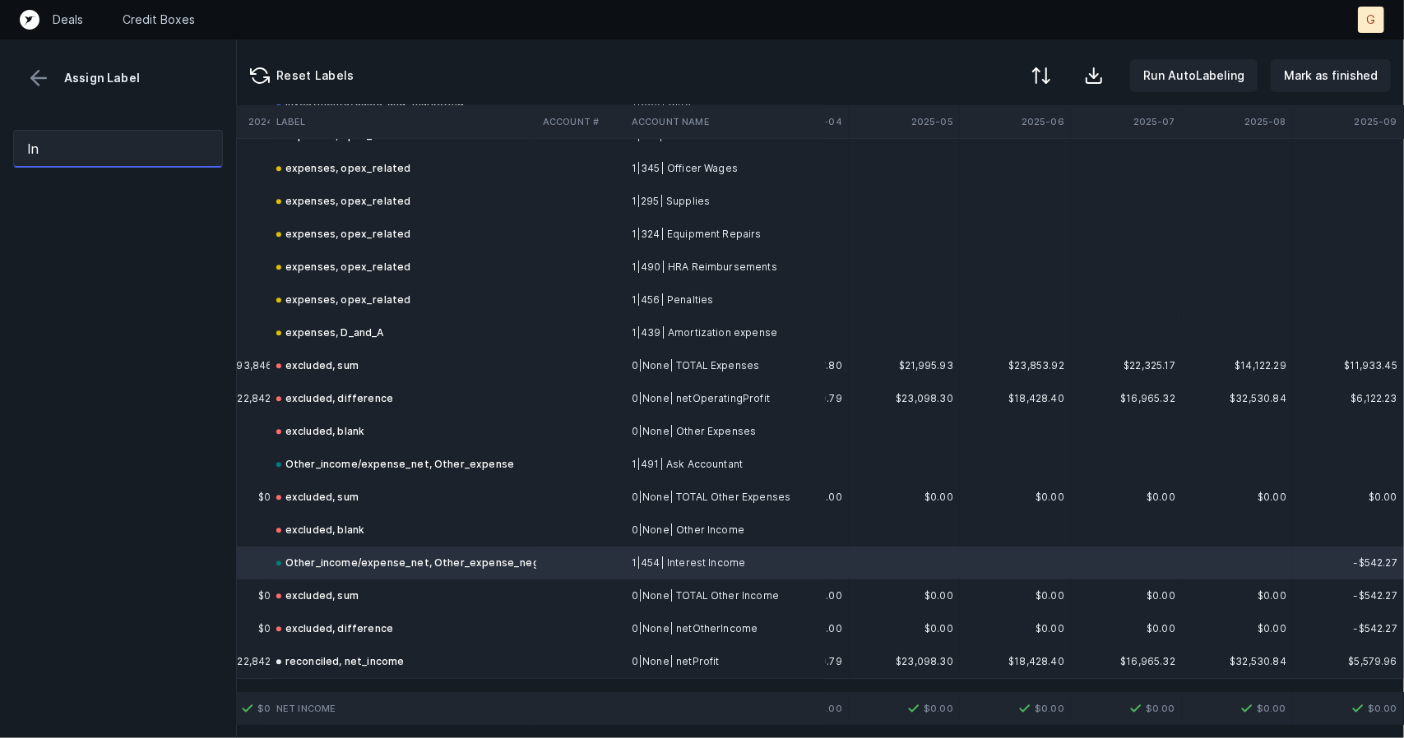
type input "I"
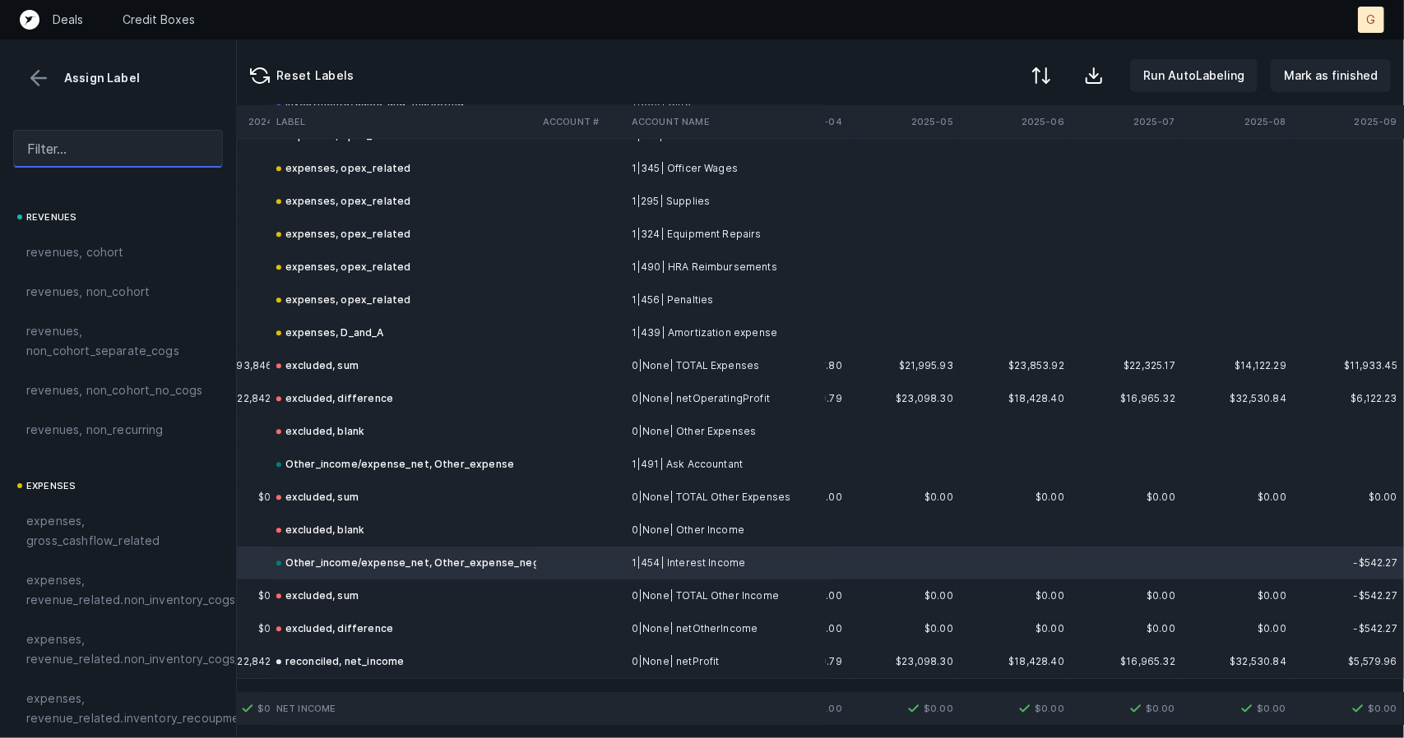
type input "I"
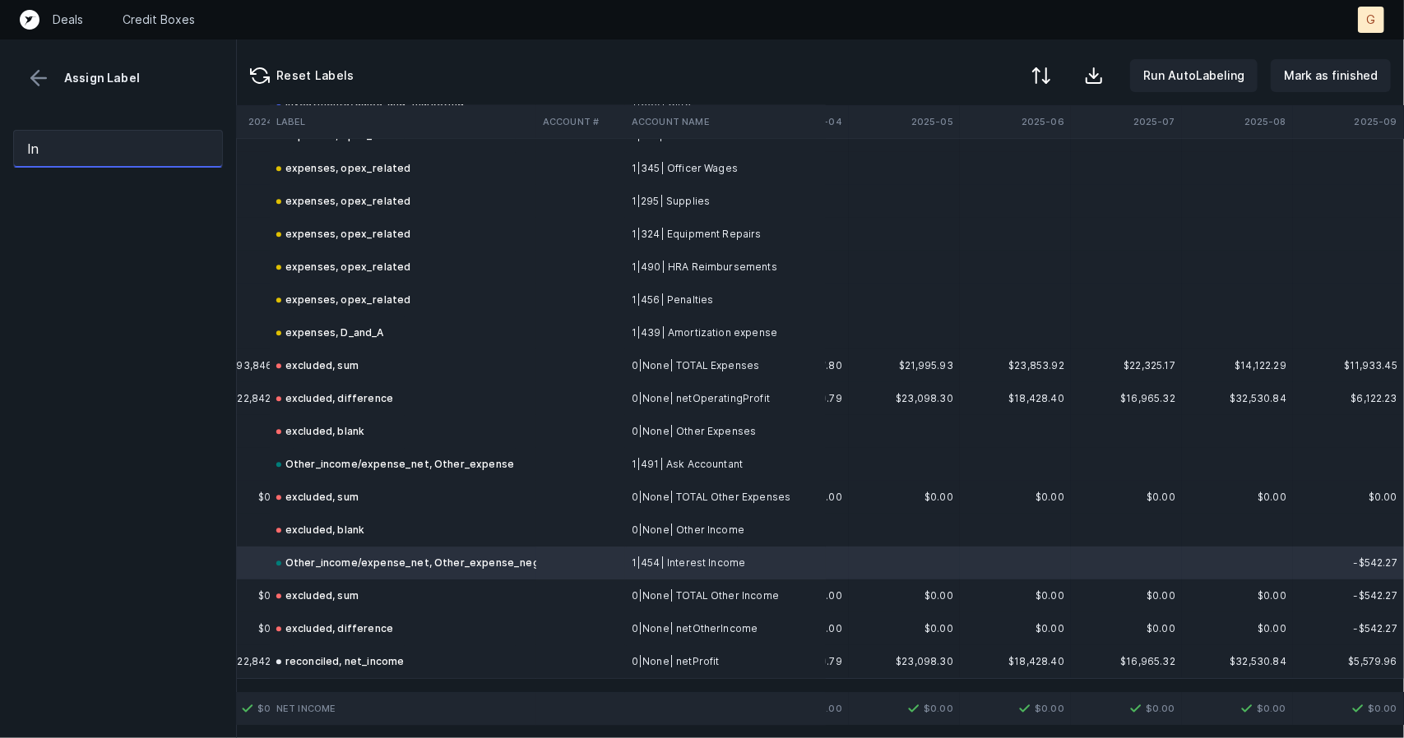
type input "I"
type input "interest"
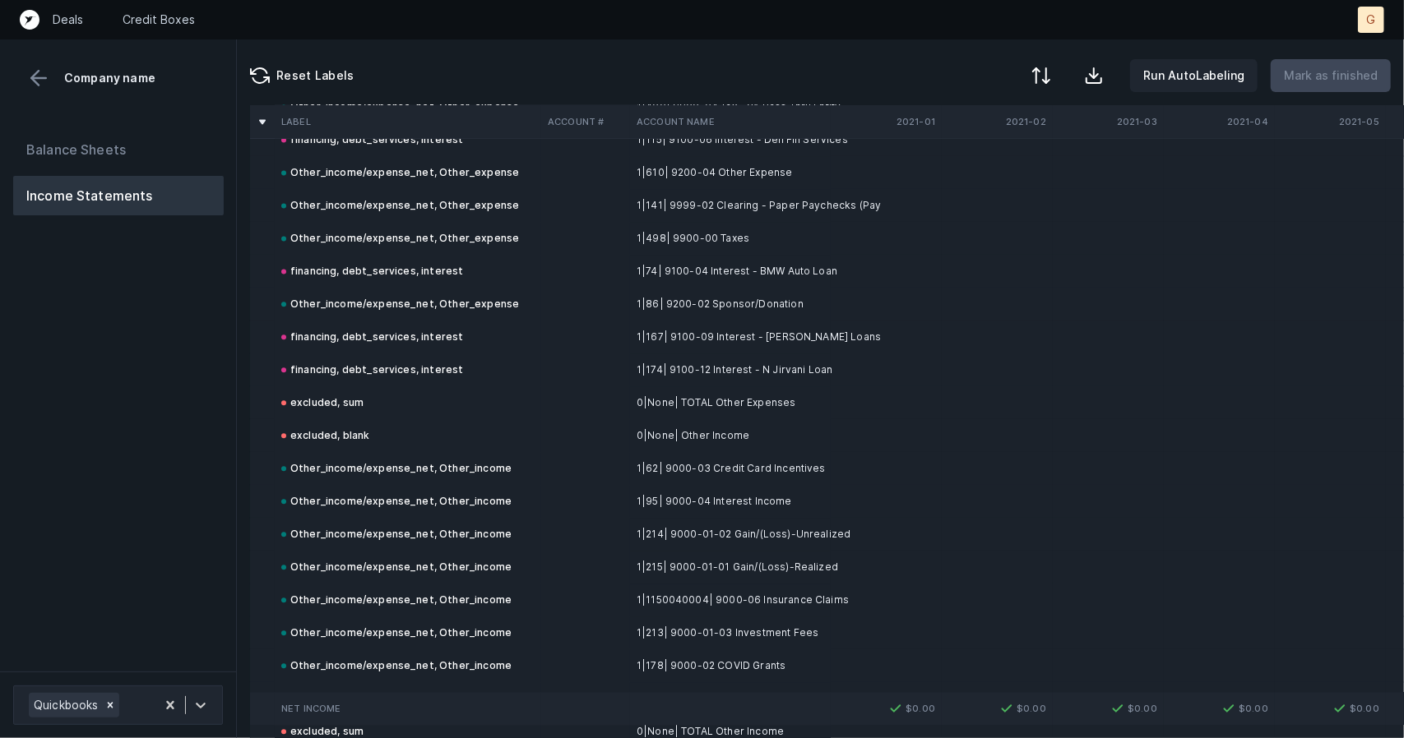
scroll to position [6274, 0]
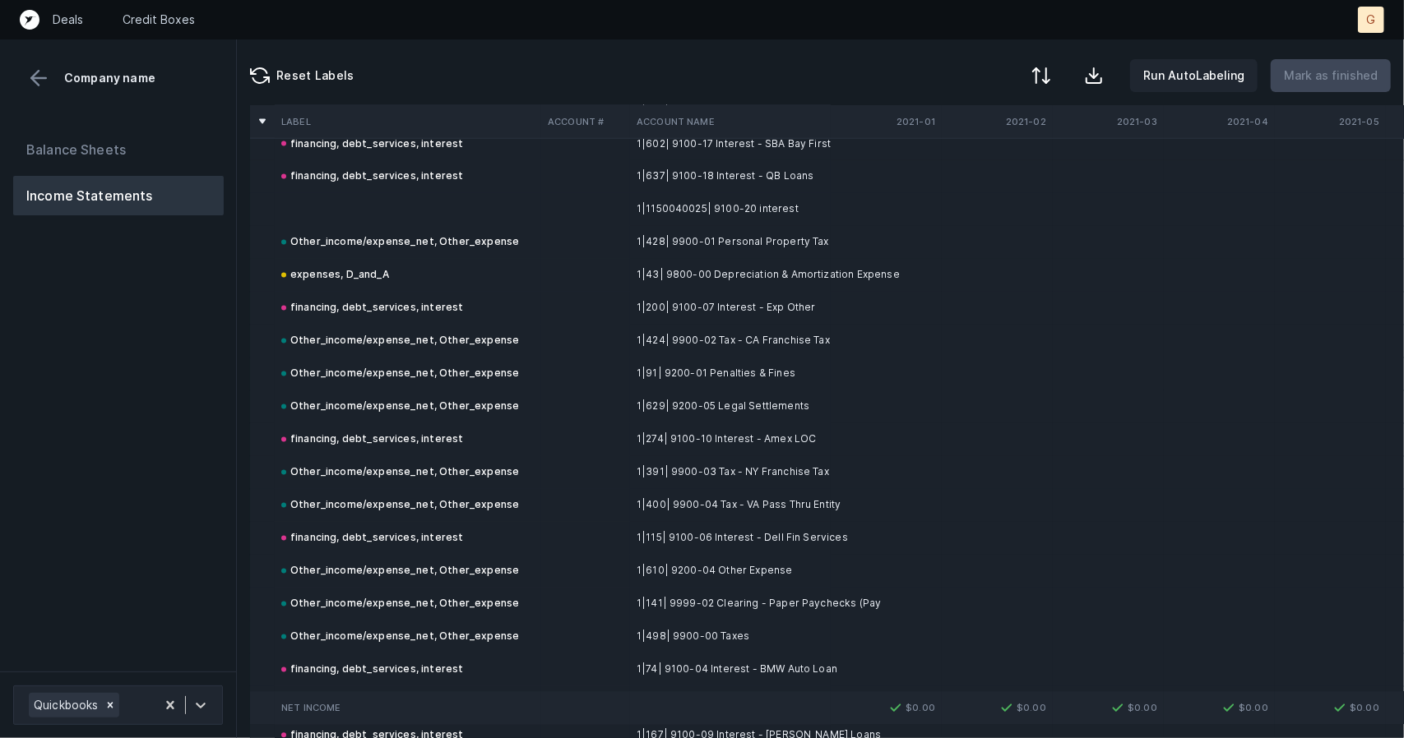
click at [385, 195] on td at bounding box center [408, 209] width 266 height 33
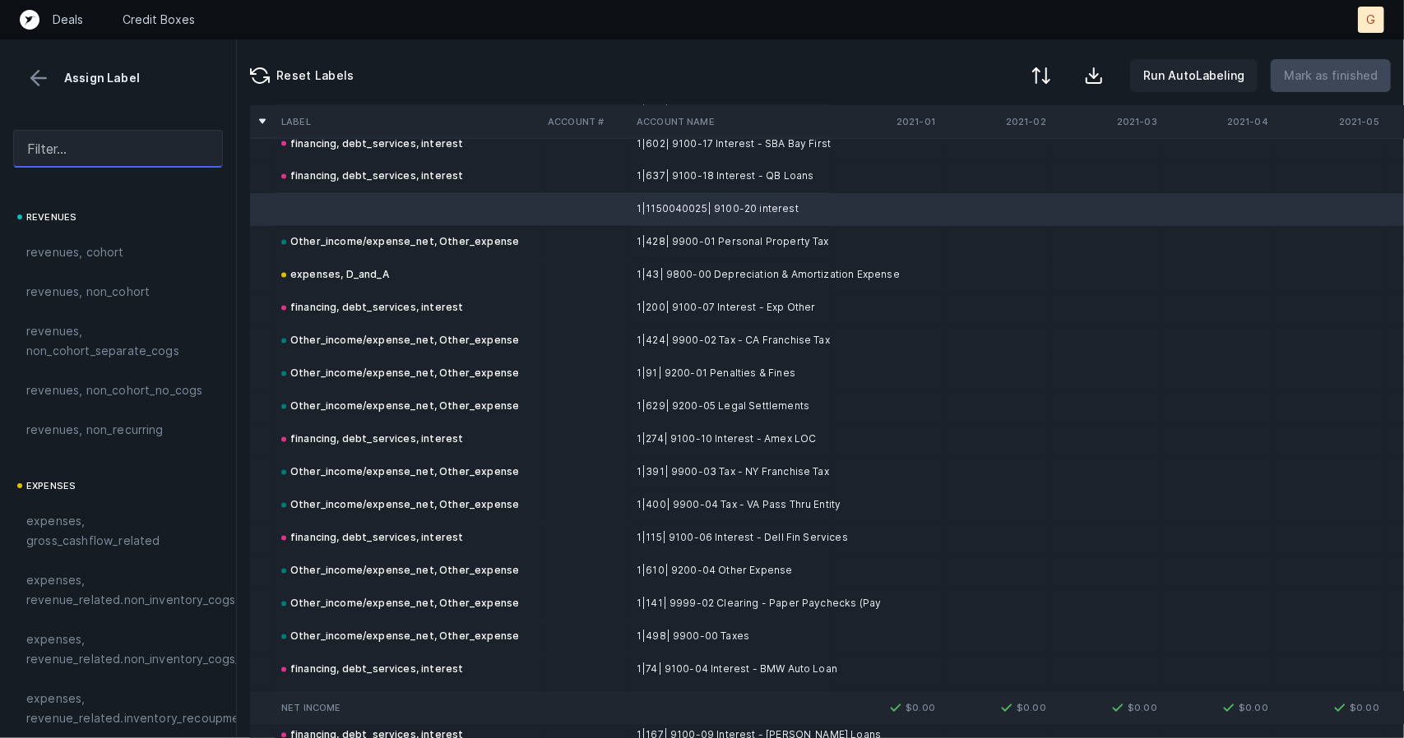
click at [118, 143] on input "text" at bounding box center [118, 149] width 210 height 38
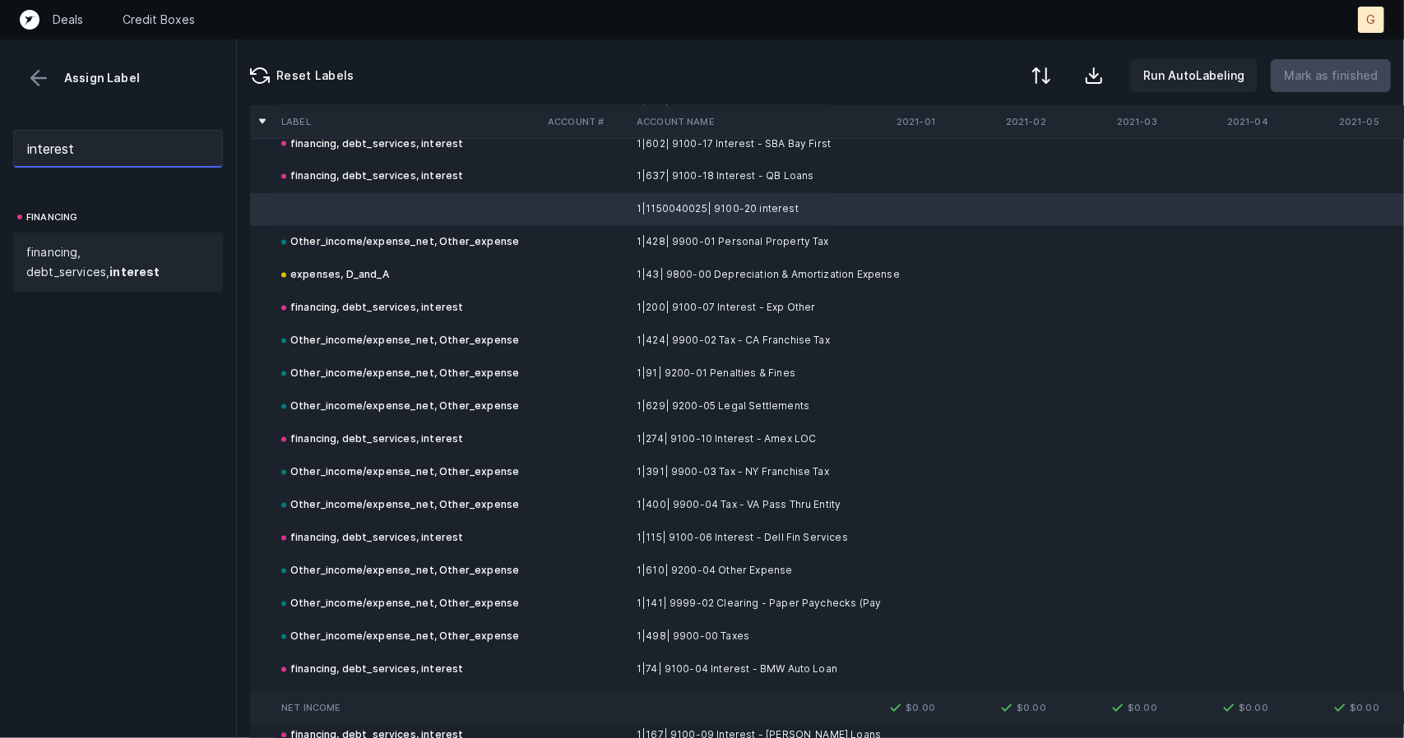
type input "interest"
click at [86, 267] on span "financing, debt_services, interest" at bounding box center [117, 262] width 183 height 39
click at [126, 262] on span "financing, debt_services, interest" at bounding box center [117, 262] width 183 height 39
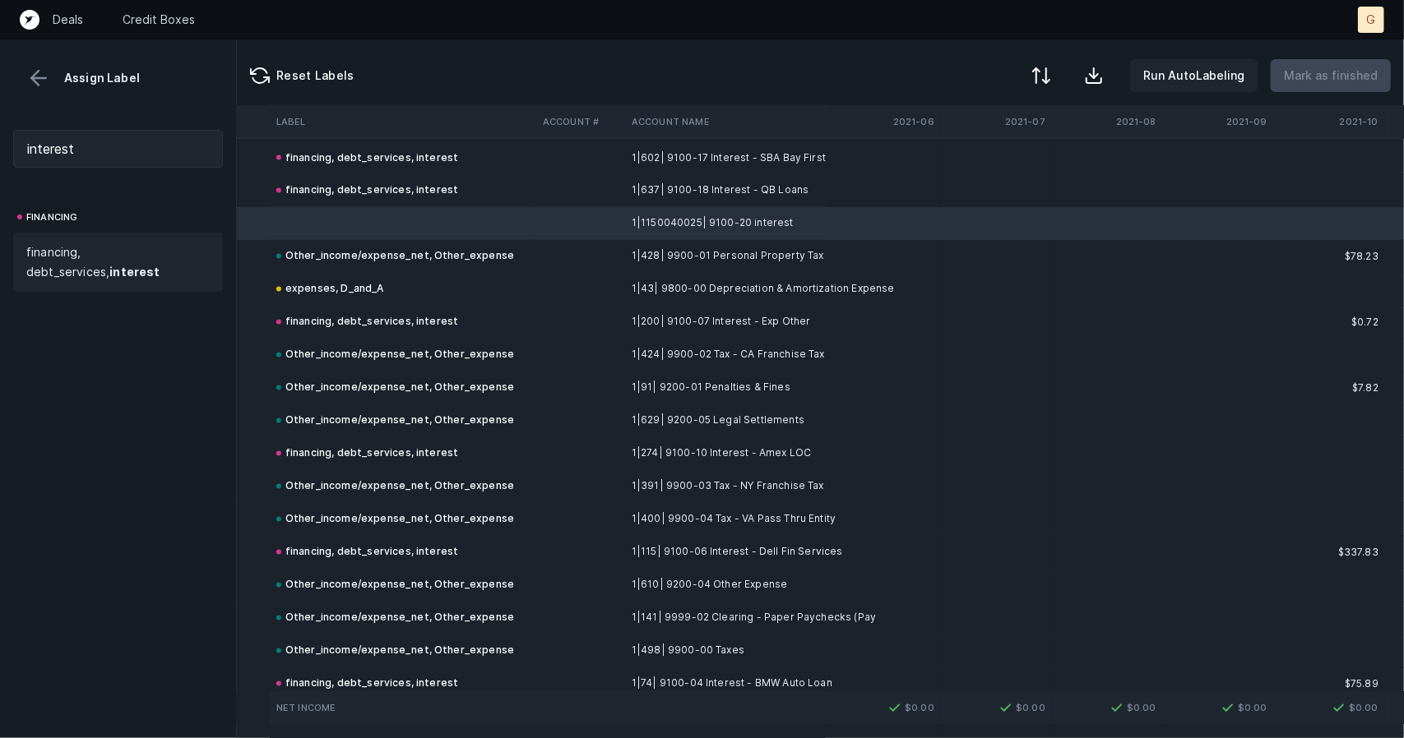
scroll to position [6250, 556]
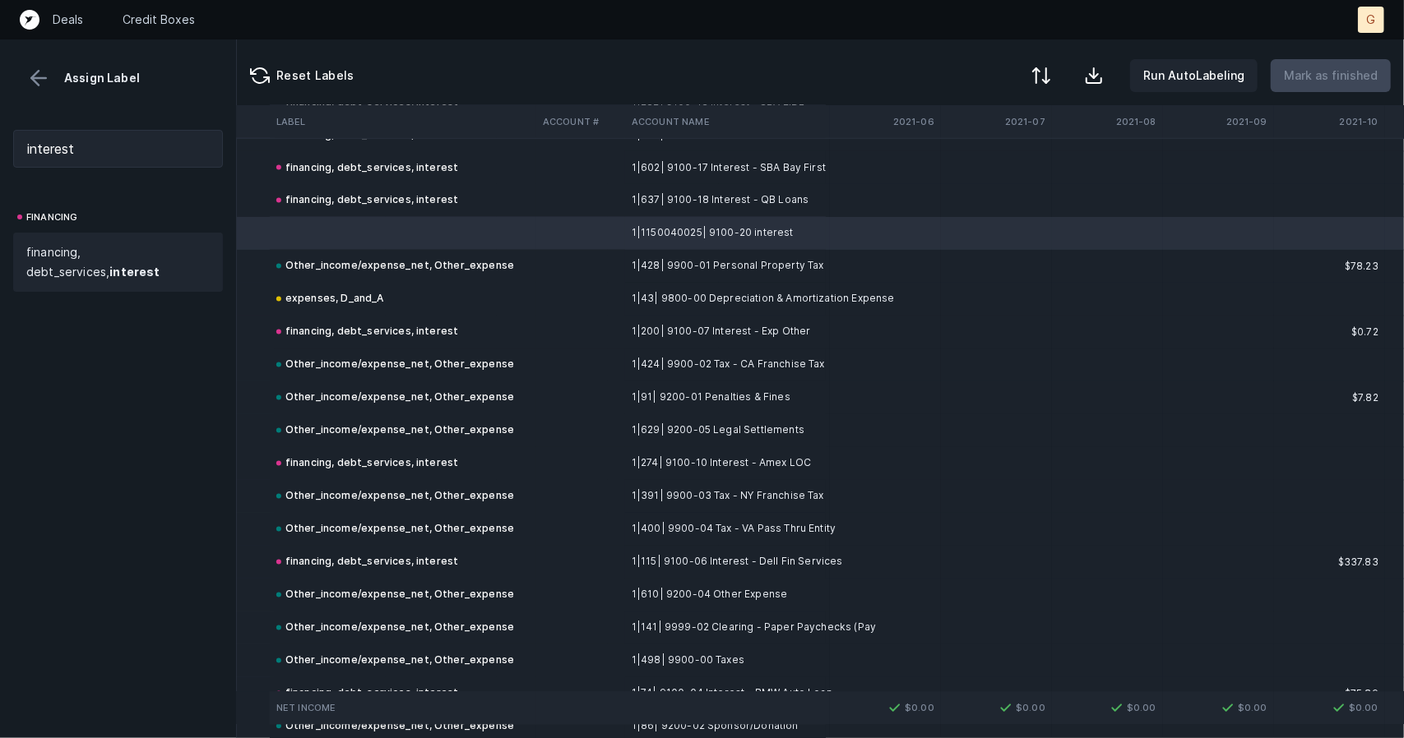
click at [82, 256] on span "financing, debt_services, interest" at bounding box center [117, 262] width 183 height 39
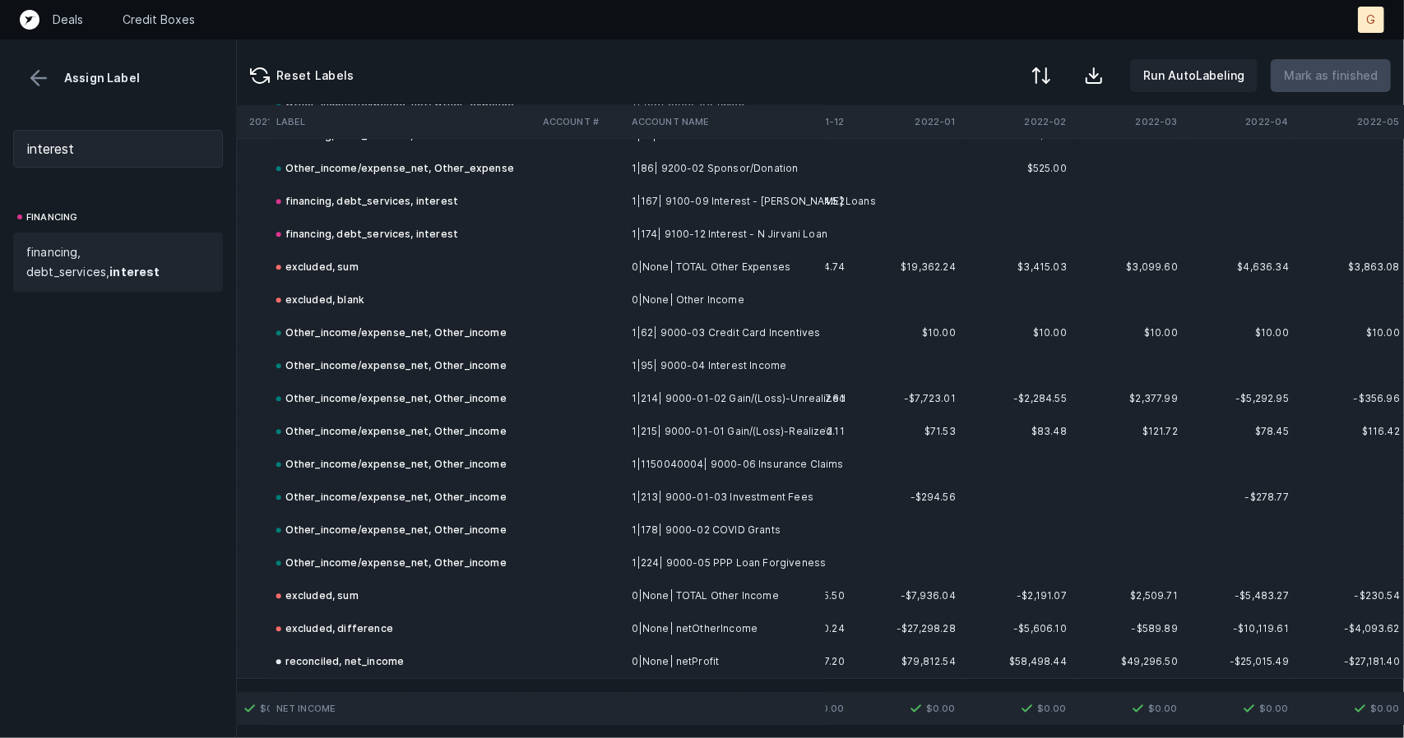
scroll to position [6820, 1311]
click at [46, 67] on button at bounding box center [38, 78] width 25 height 25
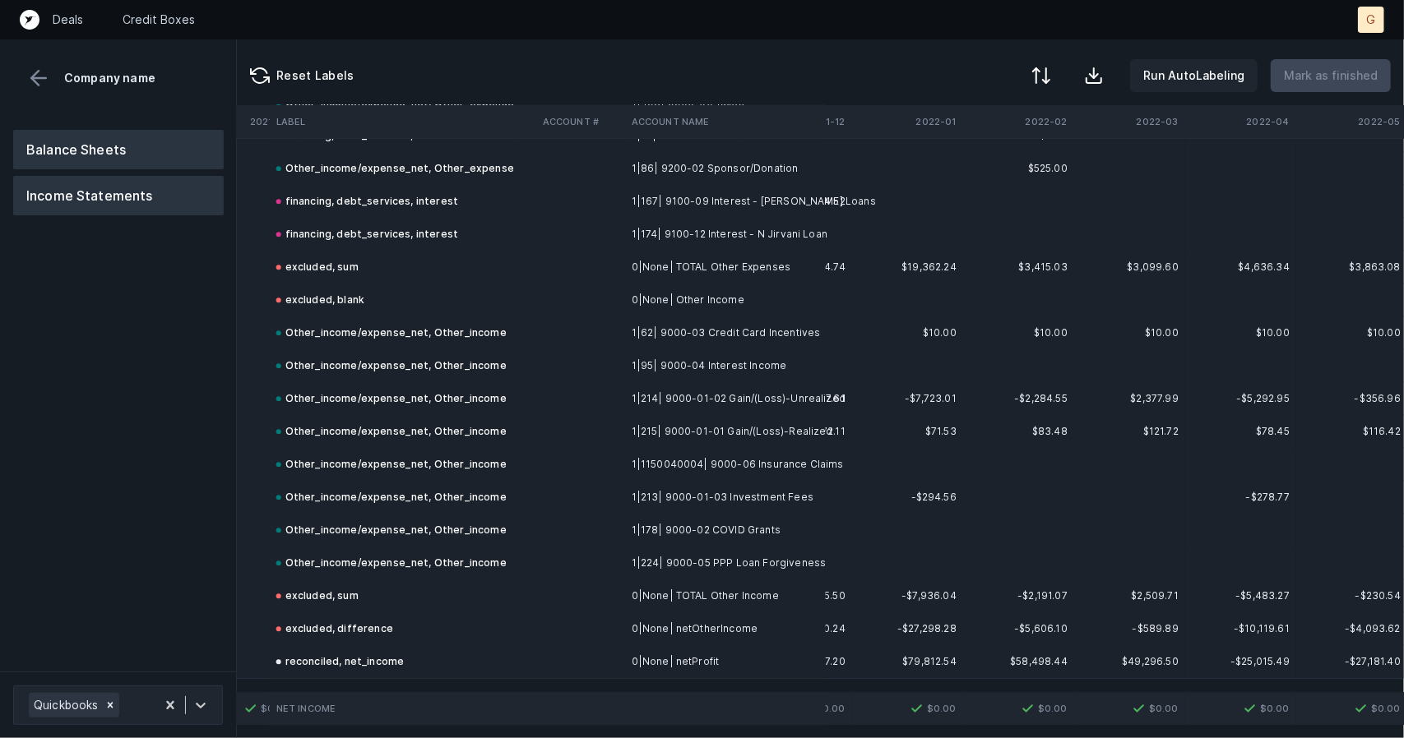
click at [89, 145] on button "Balance Sheets" at bounding box center [118, 149] width 211 height 39
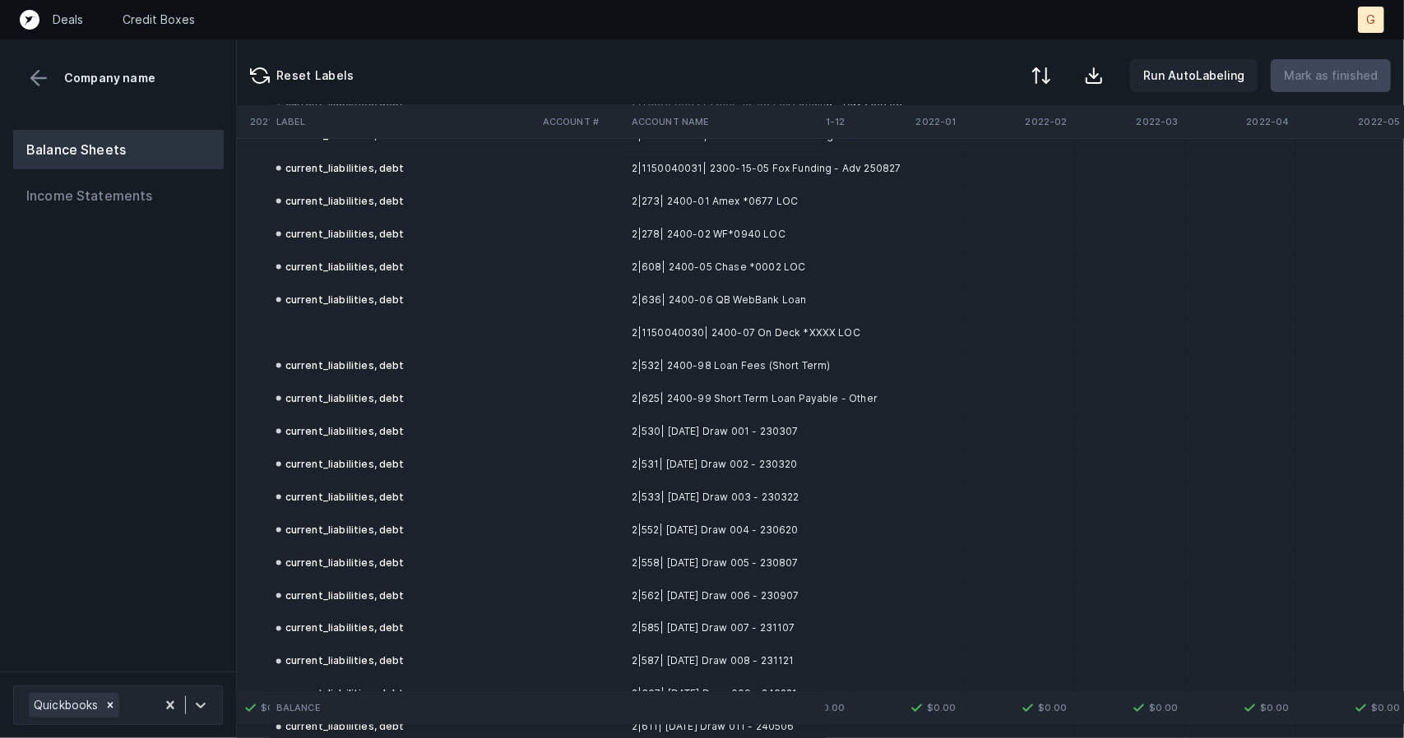
scroll to position [5649, 1311]
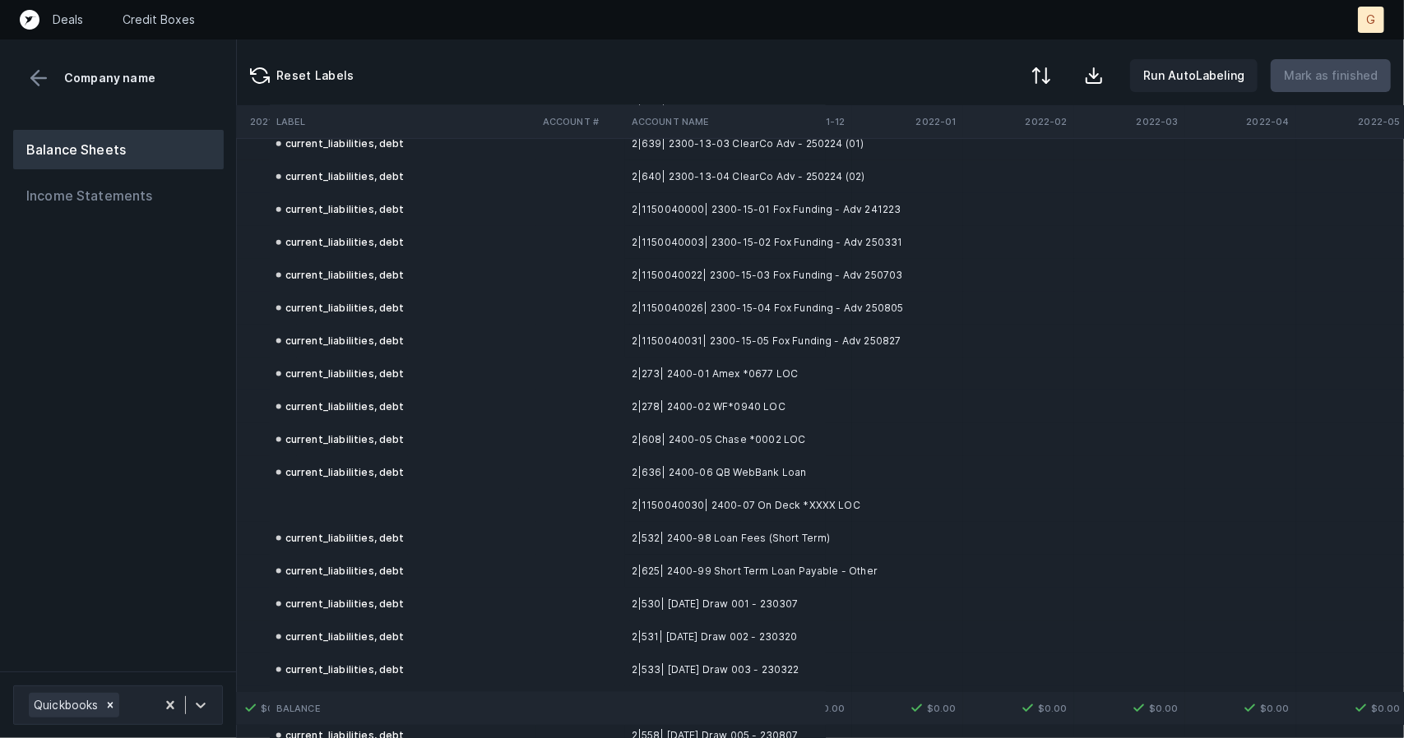
click at [317, 502] on td at bounding box center [403, 505] width 266 height 33
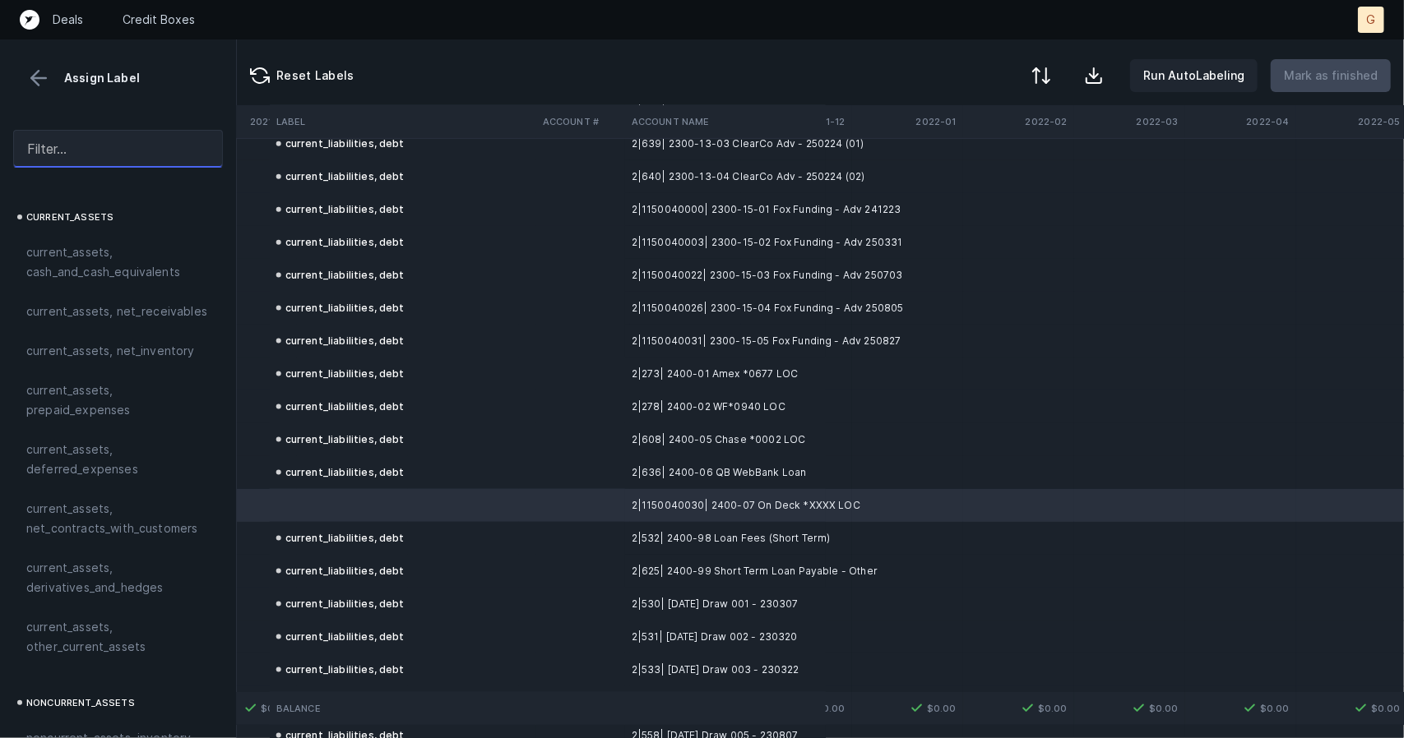
click at [88, 143] on input "text" at bounding box center [118, 149] width 210 height 38
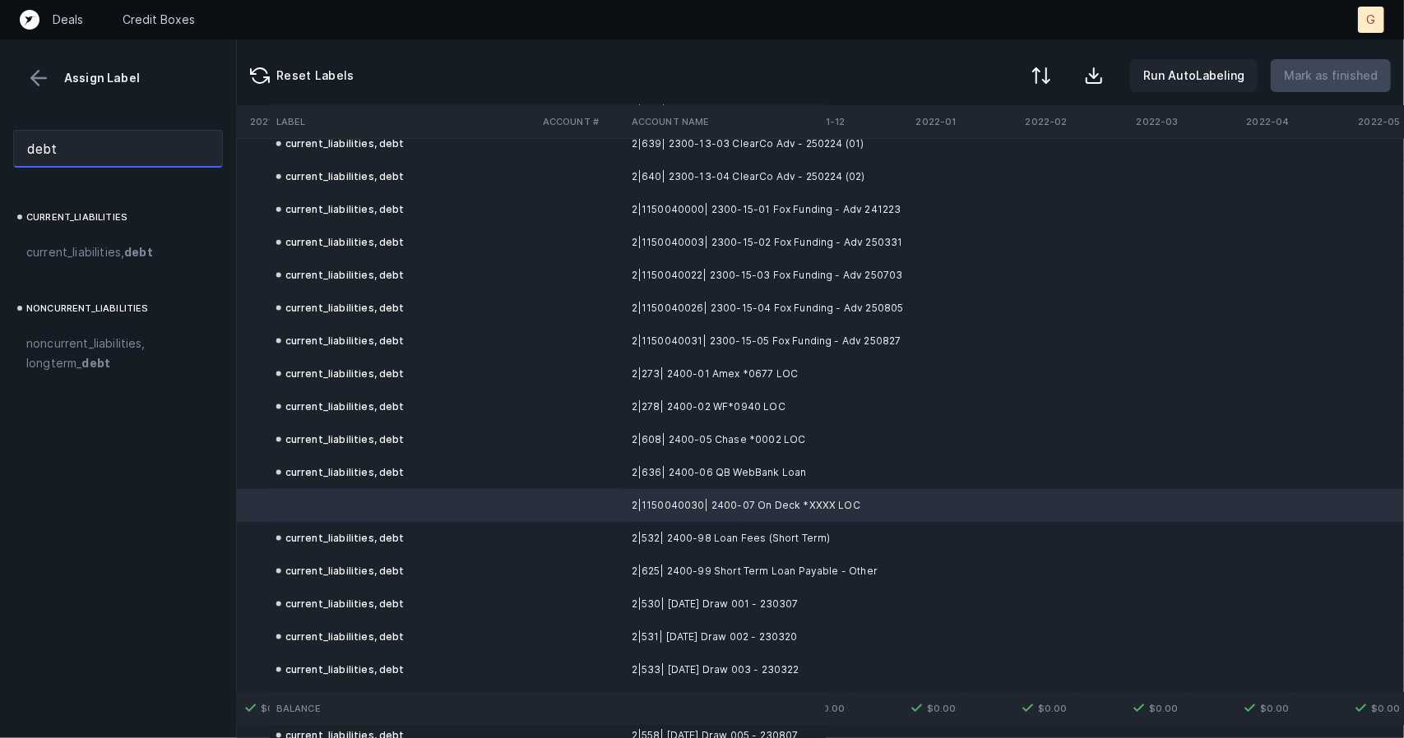
type input "debt"
click at [113, 246] on span "current_liabilities, debt" at bounding box center [89, 253] width 127 height 20
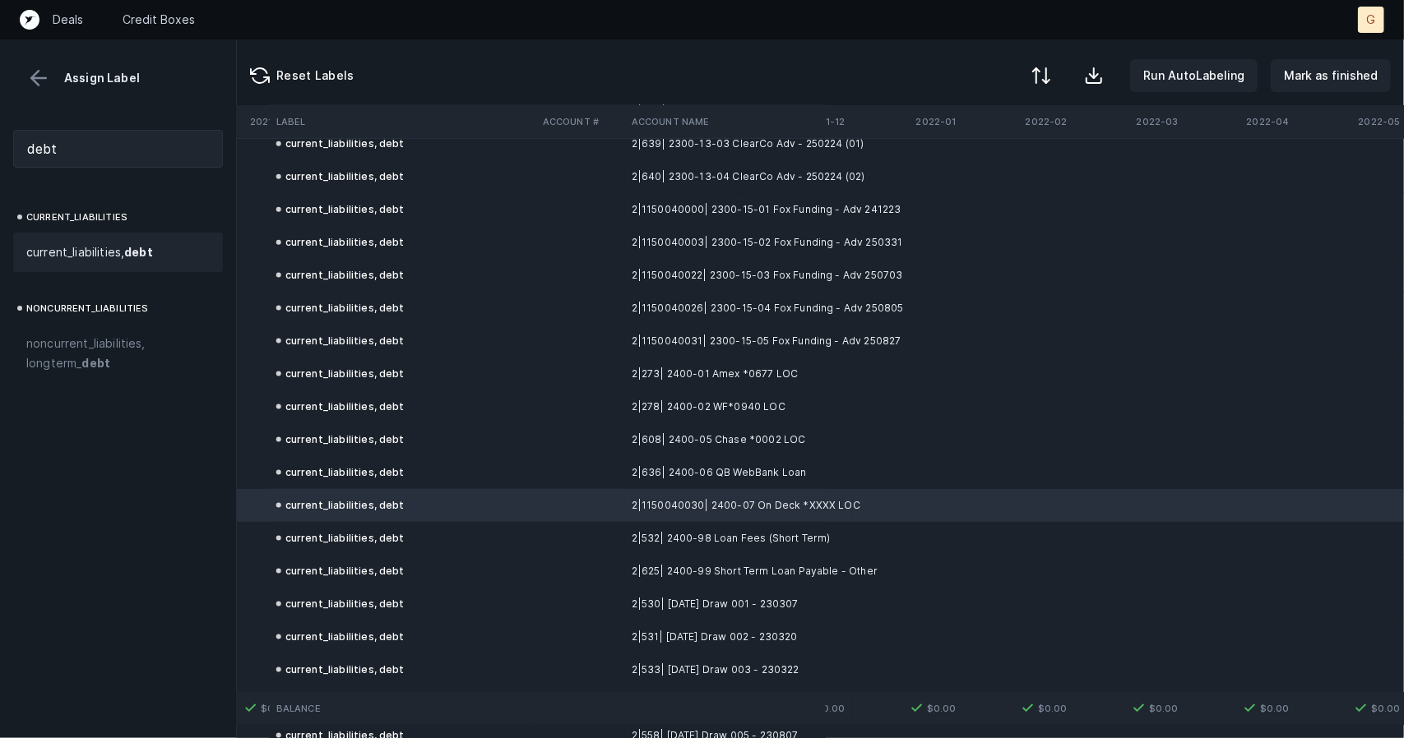
scroll to position [5590, 1311]
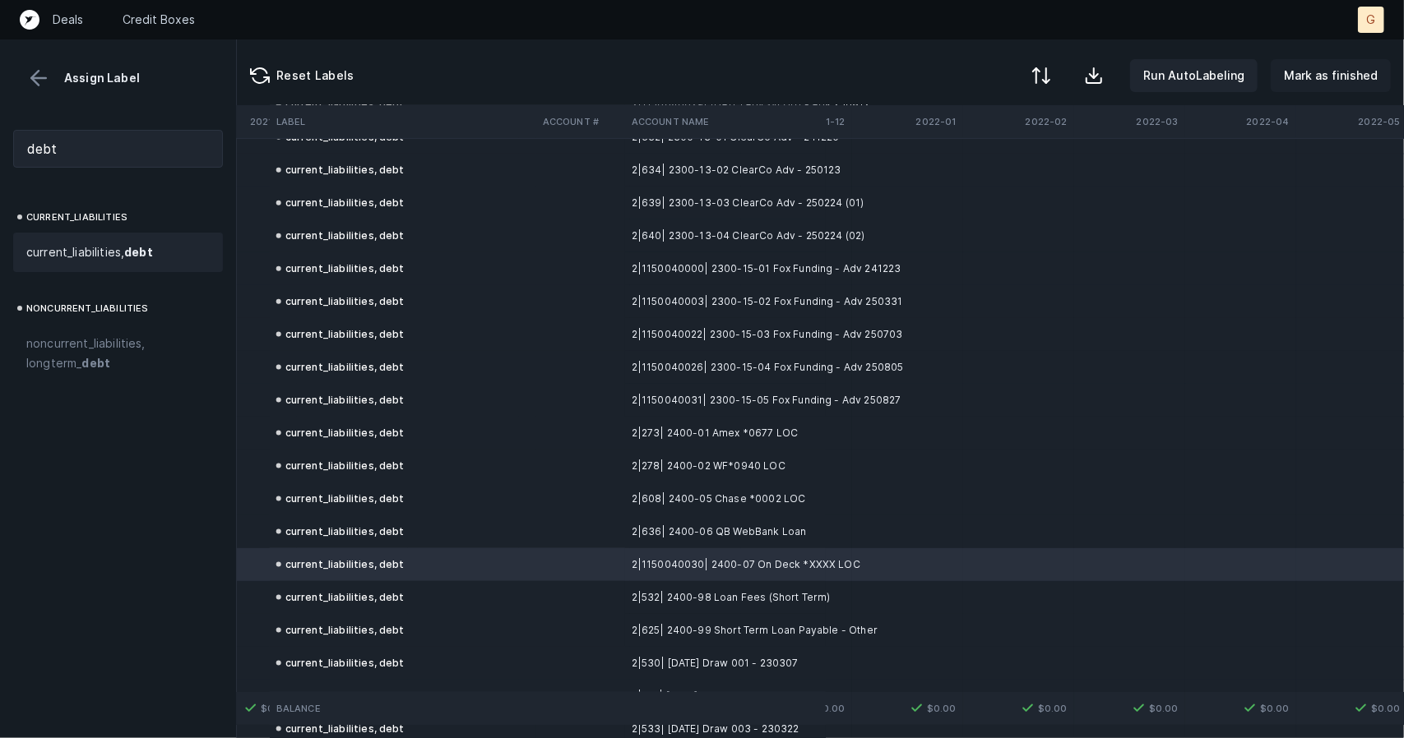
click at [1325, 75] on p "Mark as finished" at bounding box center [1331, 76] width 94 height 20
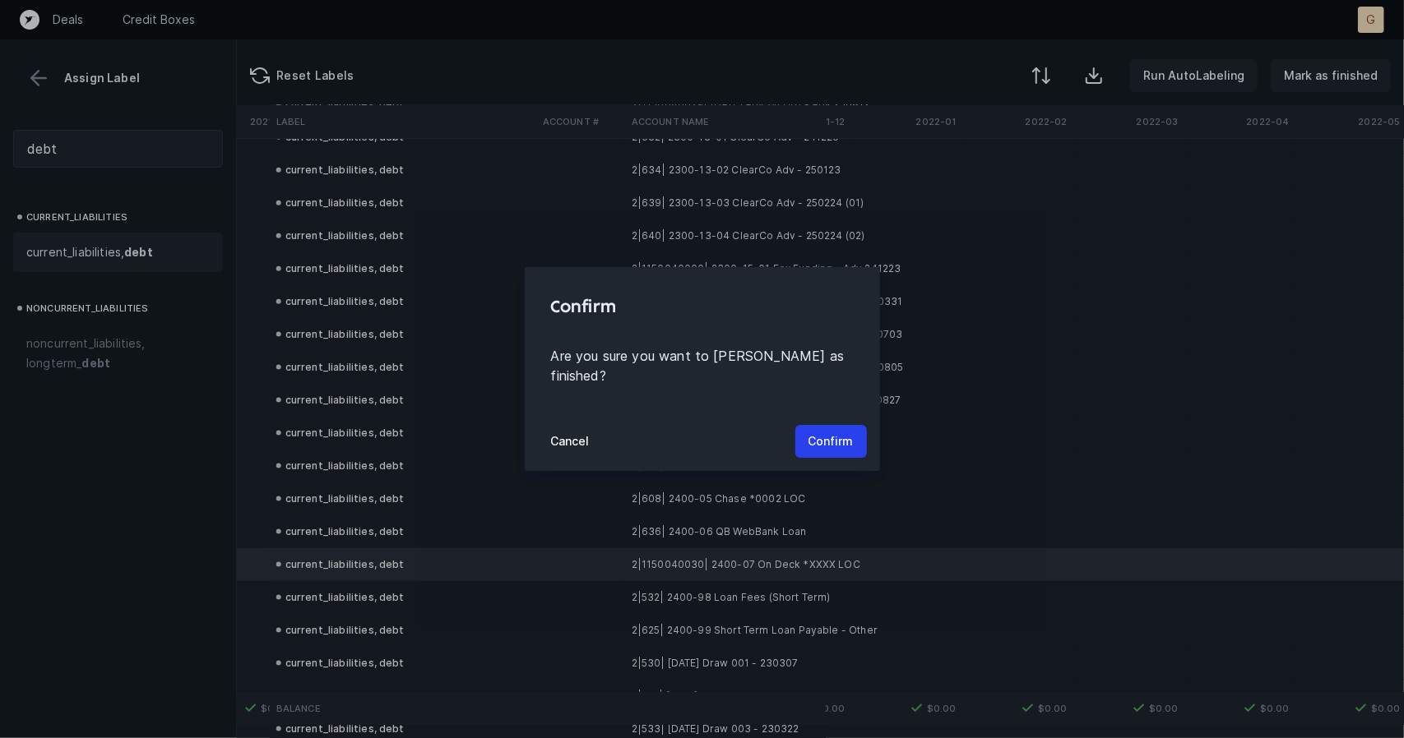
click at [831, 412] on div "Cancel Confirm" at bounding box center [702, 441] width 355 height 59
click at [835, 425] on button "Confirm" at bounding box center [831, 441] width 72 height 33
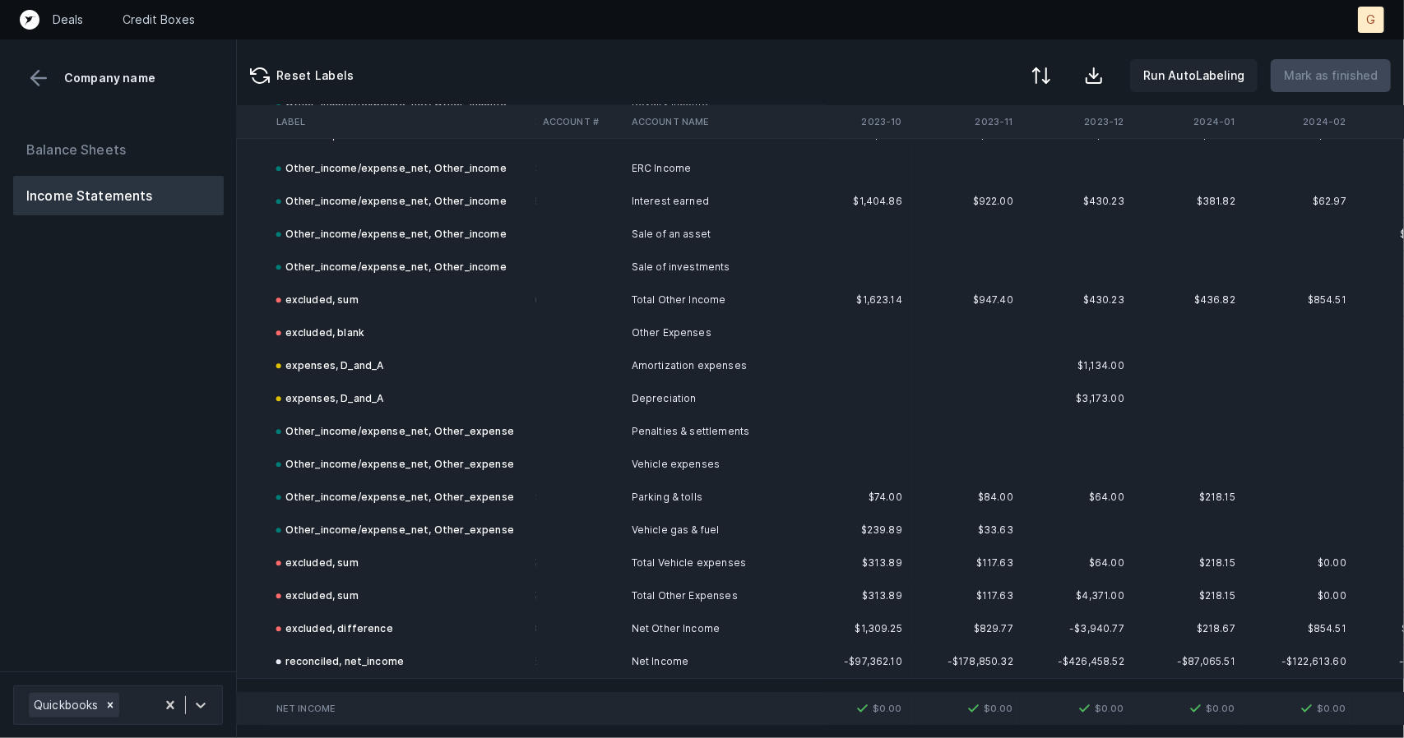
scroll to position [3103, 1538]
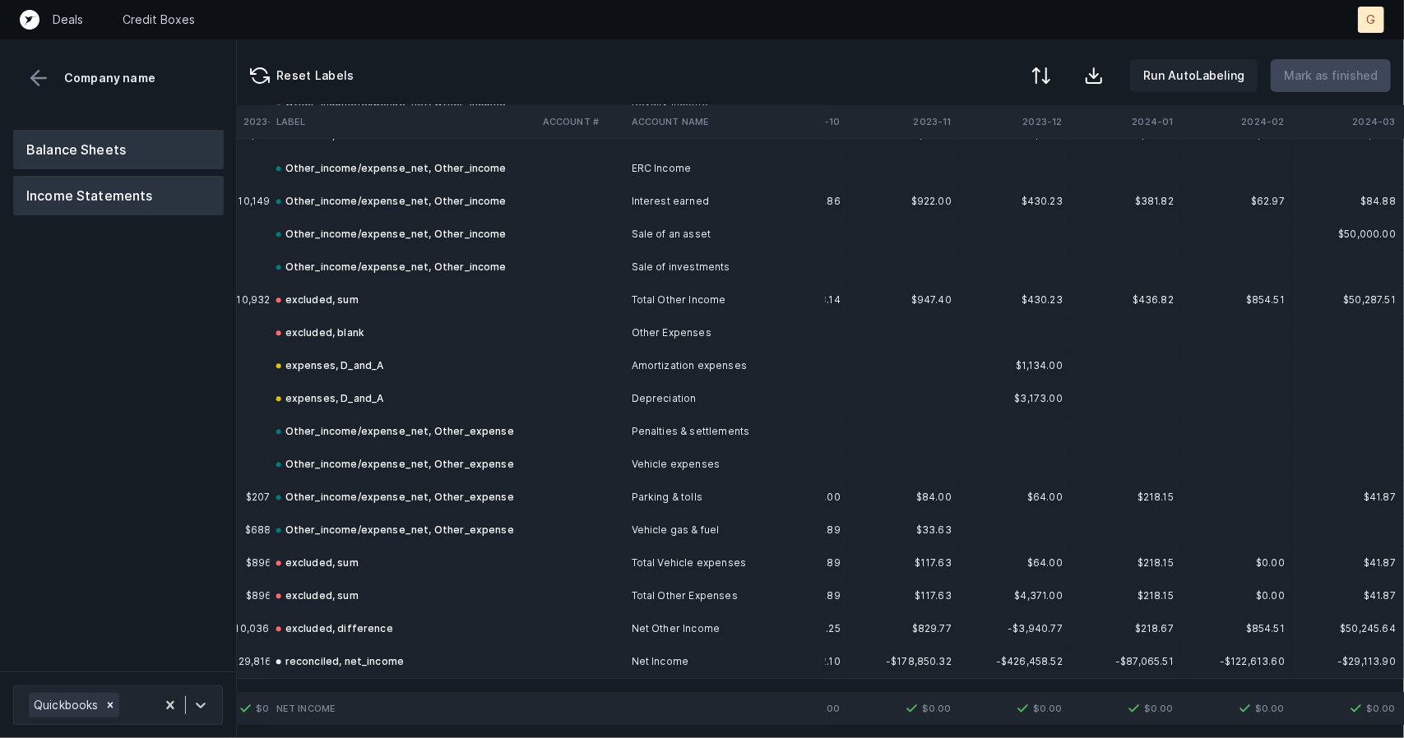
click at [138, 158] on button "Balance Sheets" at bounding box center [118, 149] width 211 height 39
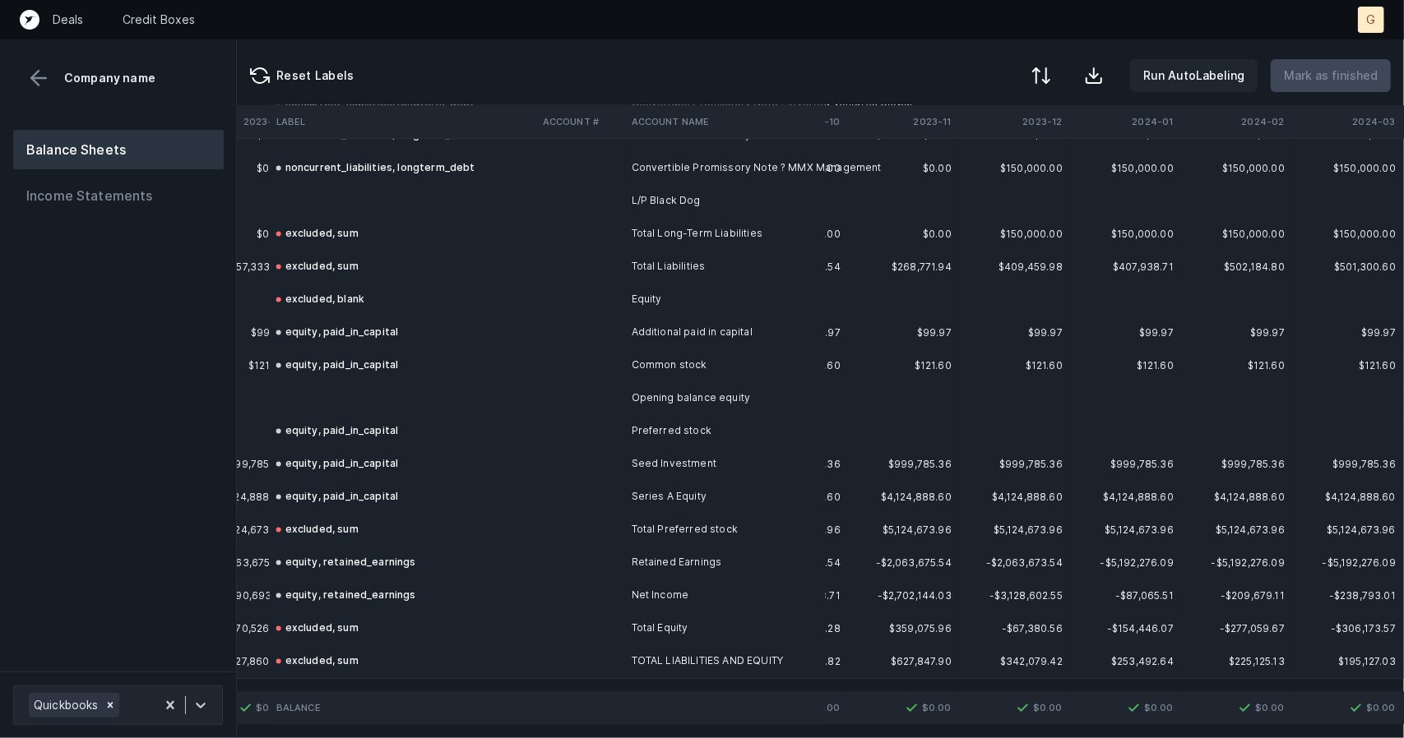
scroll to position [2084, 1538]
click at [340, 396] on td at bounding box center [403, 398] width 266 height 33
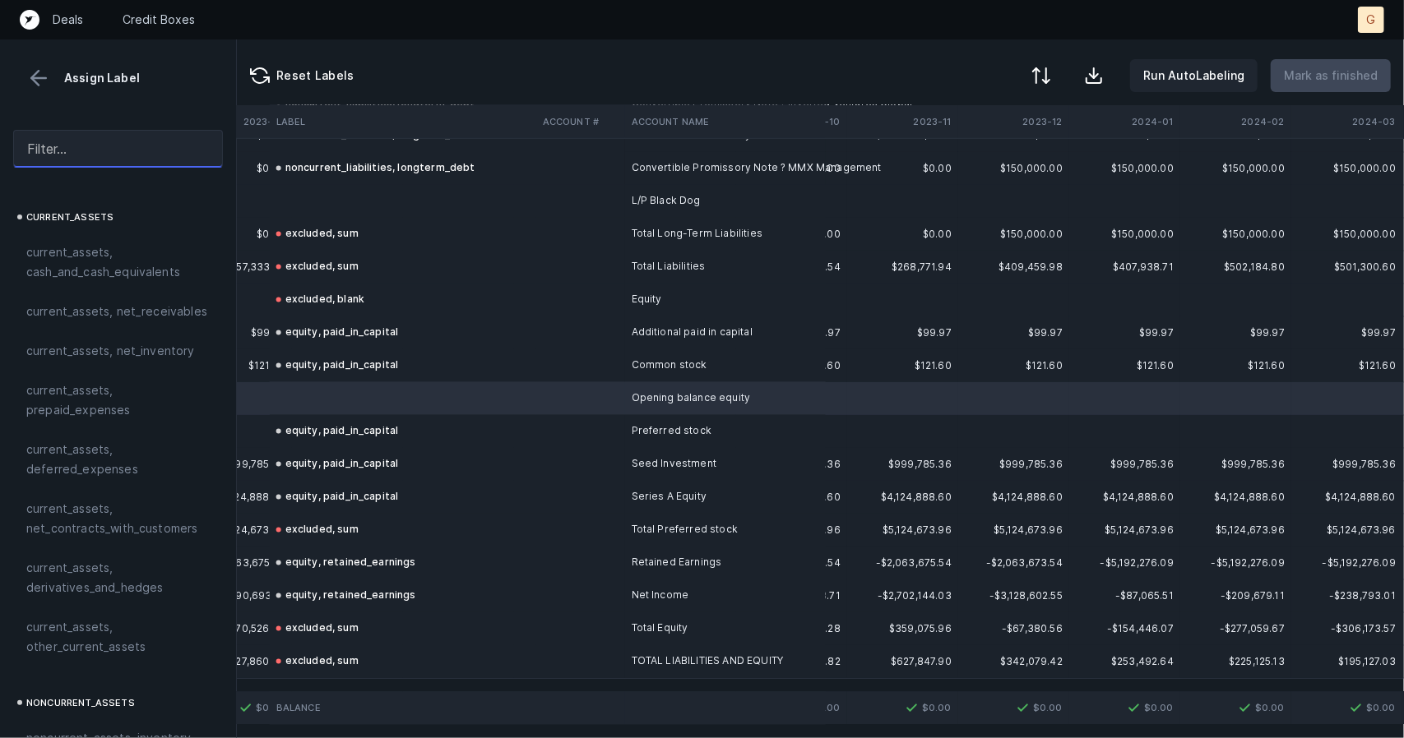
click at [98, 145] on input "text" at bounding box center [118, 149] width 210 height 38
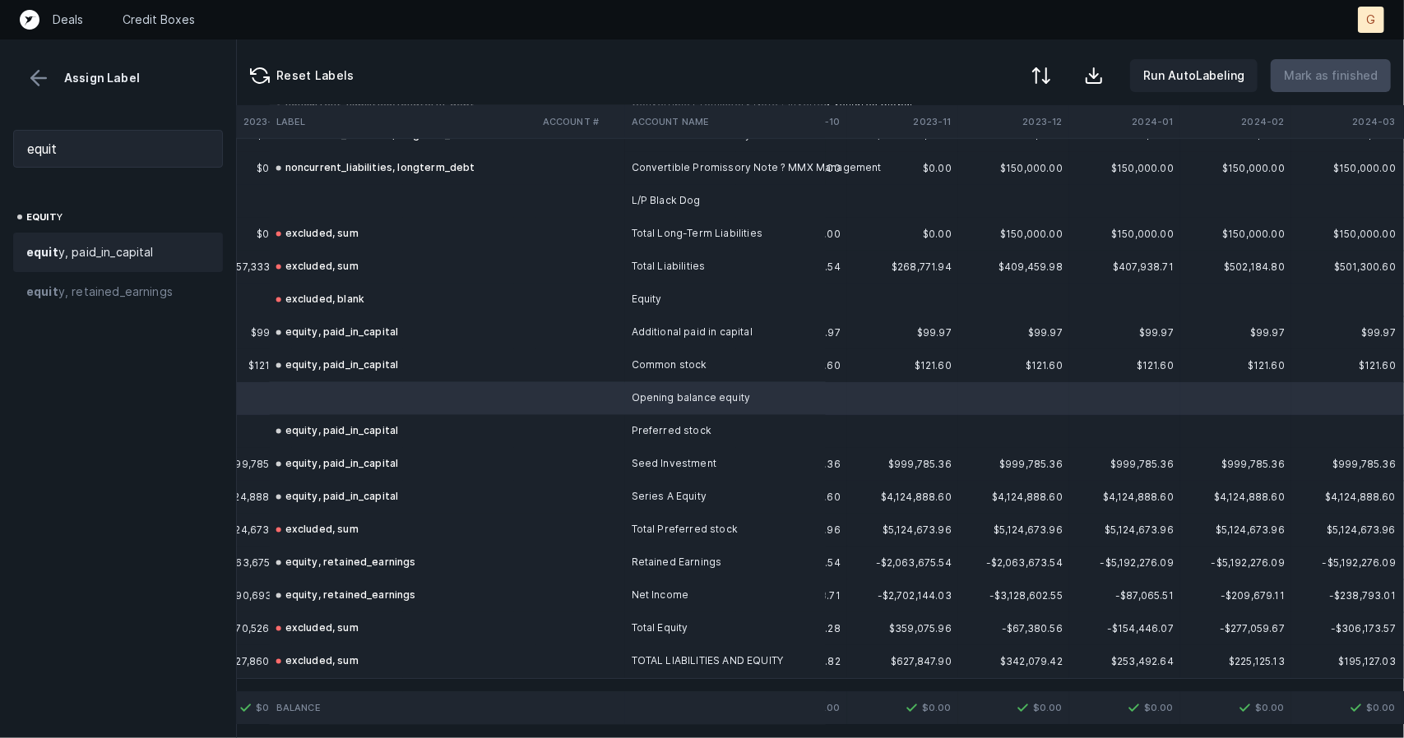
click at [122, 254] on span "equit y, paid_in_capital" at bounding box center [89, 253] width 127 height 20
click at [324, 187] on td at bounding box center [403, 201] width 266 height 33
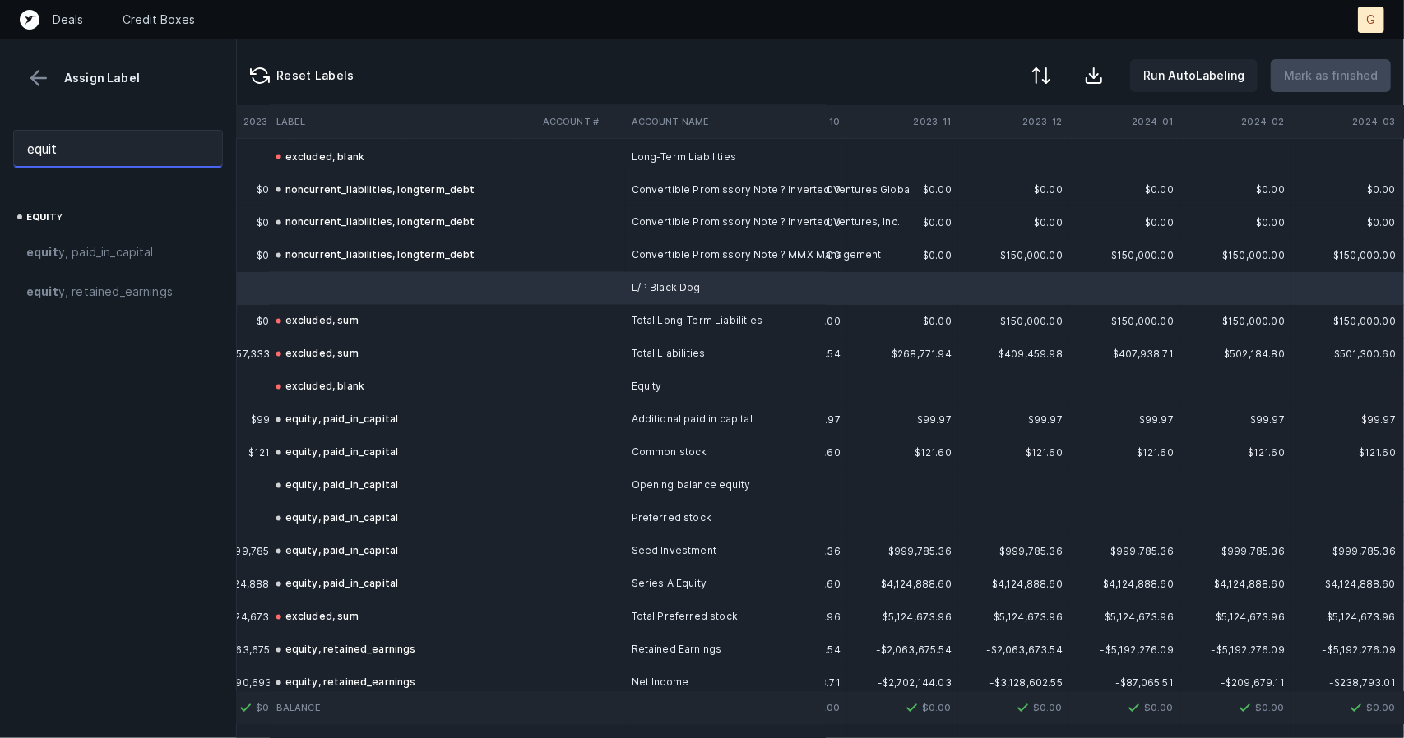
scroll to position [1985, 1538]
click at [105, 156] on input "equit" at bounding box center [118, 149] width 210 height 38
drag, startPoint x: 105, startPoint y: 156, endPoint x: 0, endPoint y: 150, distance: 105.5
click at [0, 150] on div "equit" at bounding box center [118, 149] width 236 height 64
type input "long"
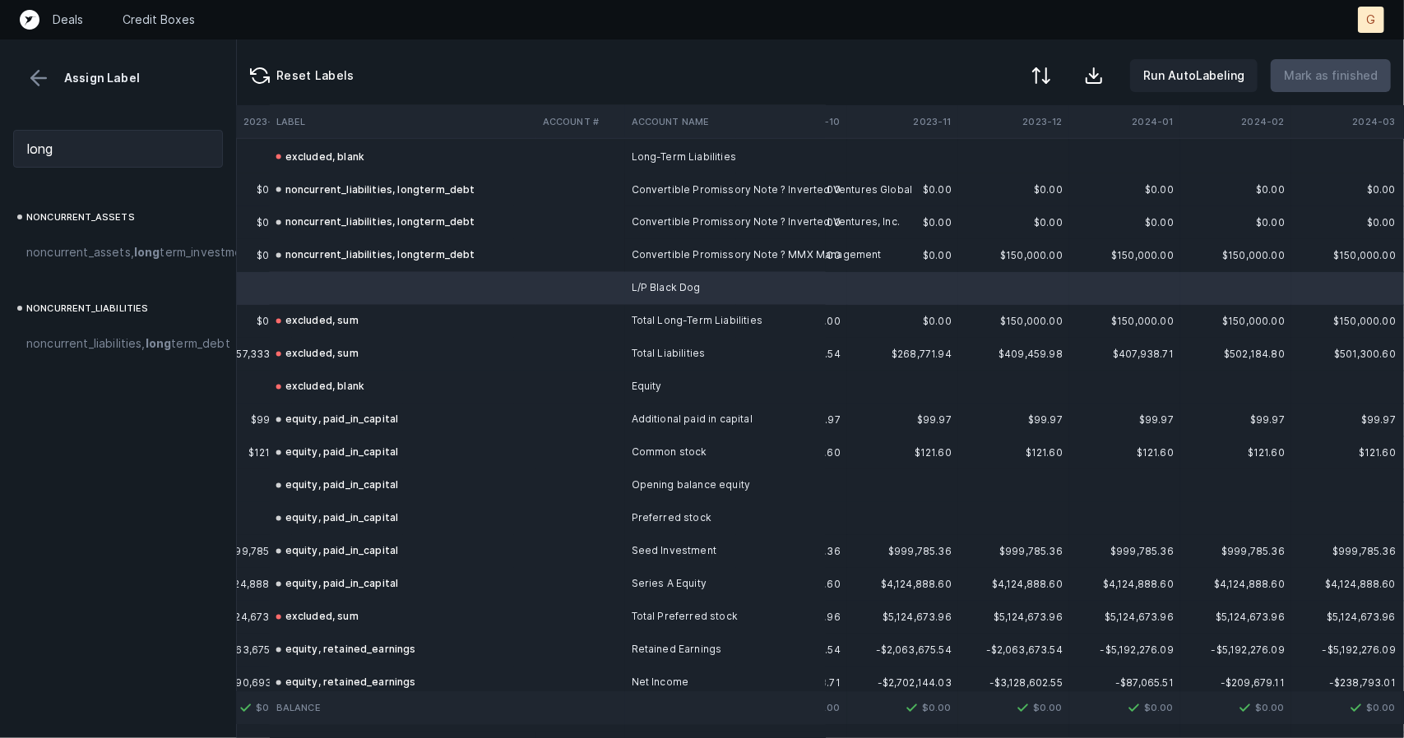
click at [82, 414] on div "noncurrent_assets noncurrent_assets, long term_investments_and_receivables nonc…" at bounding box center [118, 472] width 236 height 531
click at [82, 363] on div "noncurrent_liabilities, long term_debt" at bounding box center [118, 343] width 210 height 39
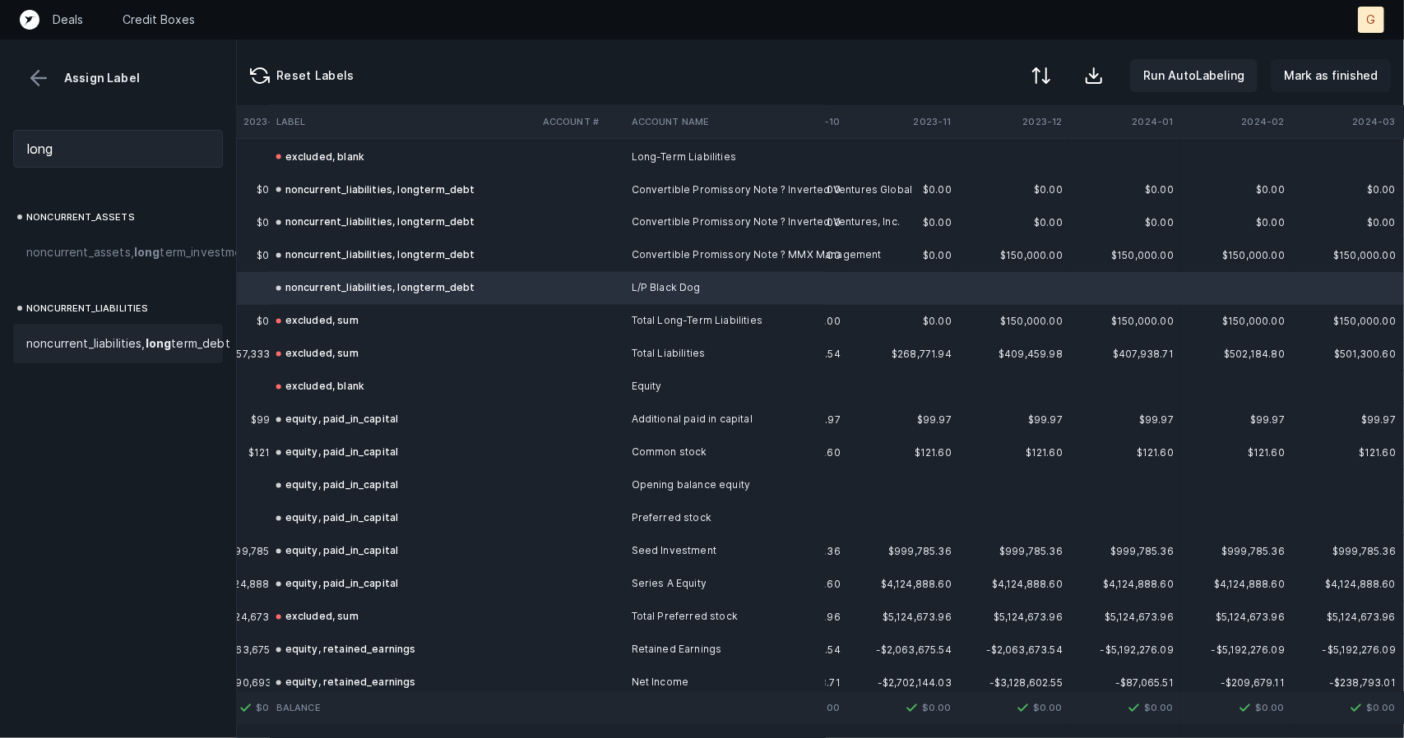
click at [1336, 86] on button "Mark as finished" at bounding box center [1330, 75] width 120 height 33
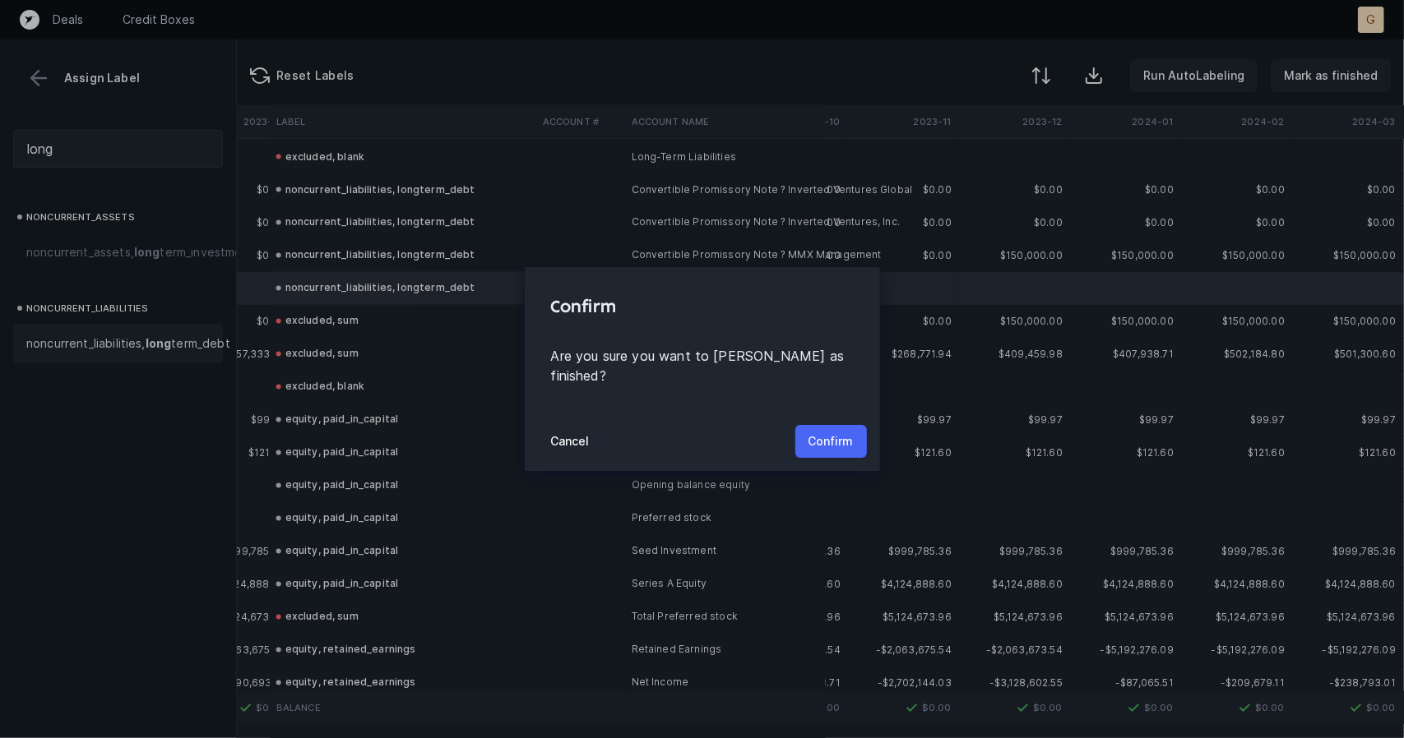
click at [848, 432] on p "Confirm" at bounding box center [830, 442] width 45 height 20
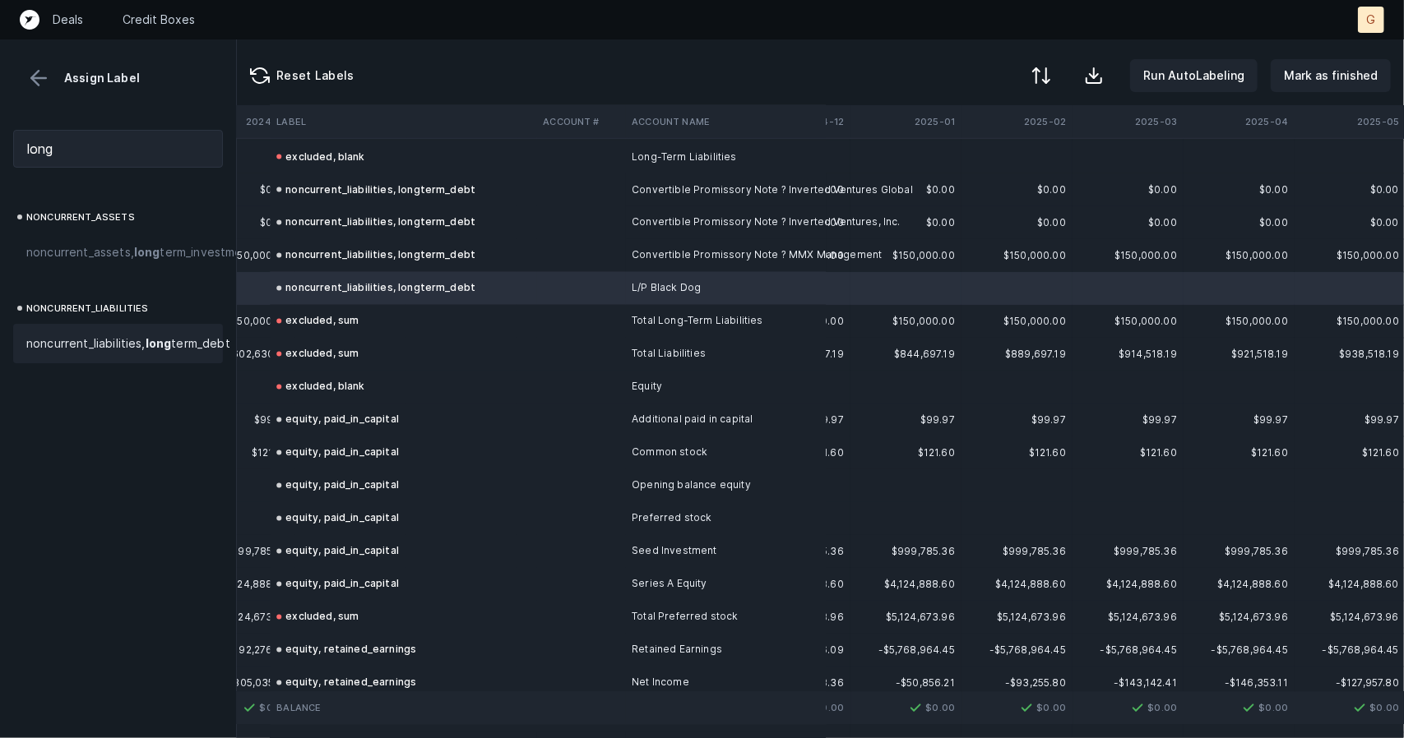
scroll to position [1985, 3547]
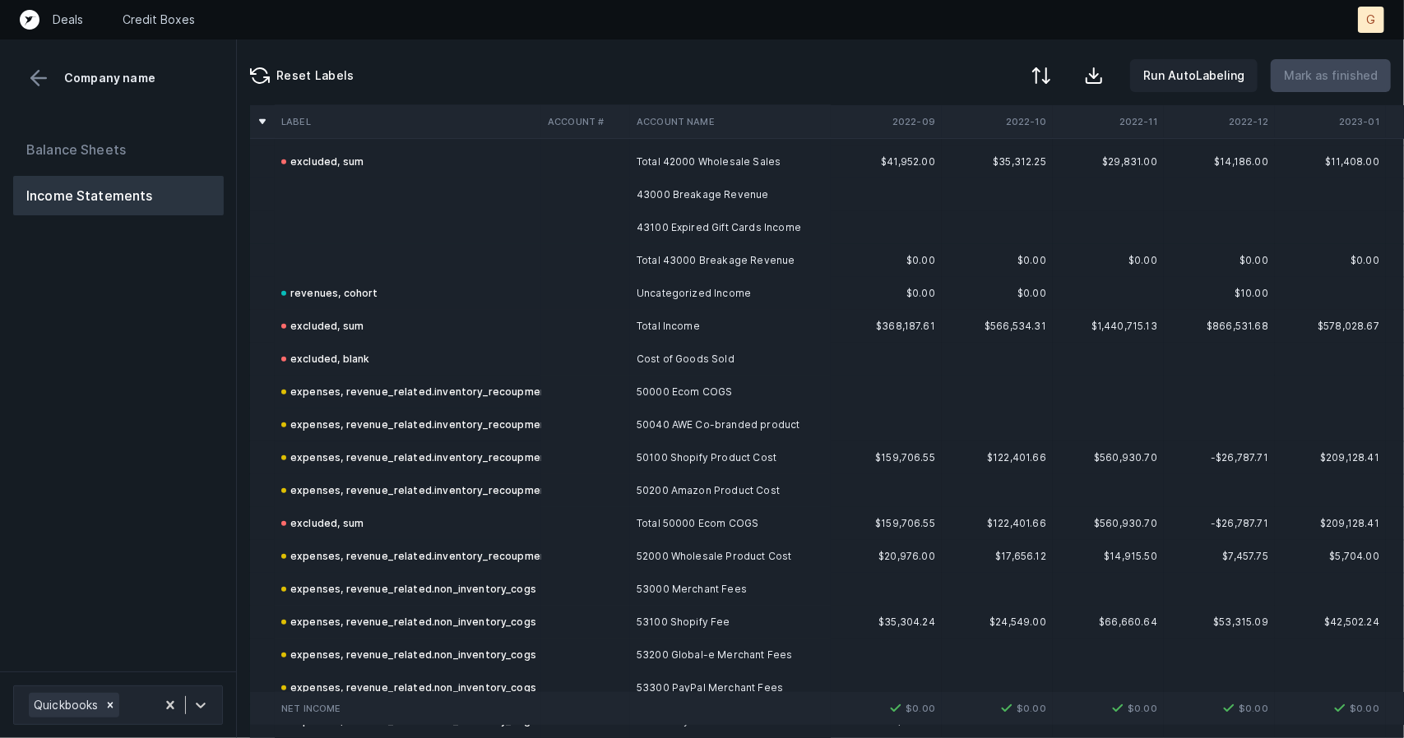
scroll to position [567, 0]
click at [349, 211] on td at bounding box center [408, 227] width 266 height 33
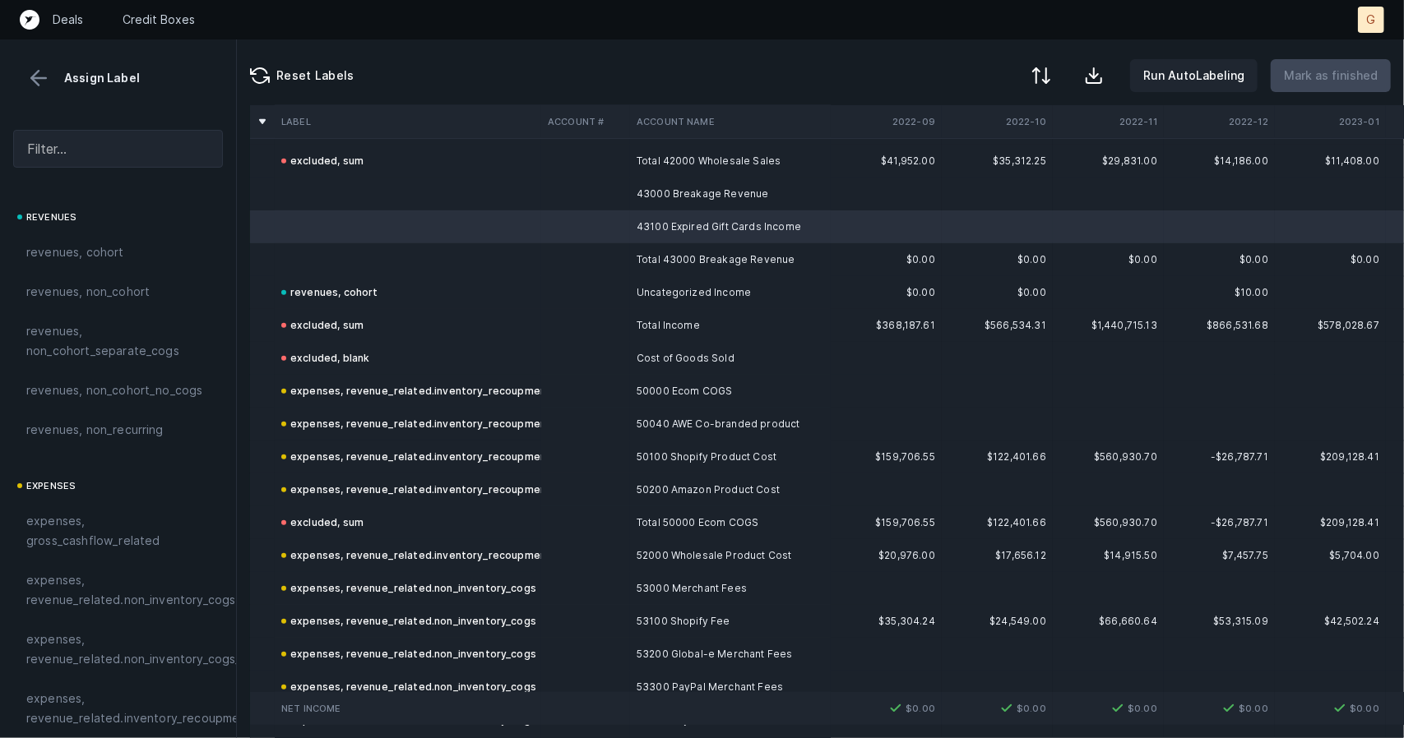
click at [317, 183] on td at bounding box center [408, 194] width 266 height 33
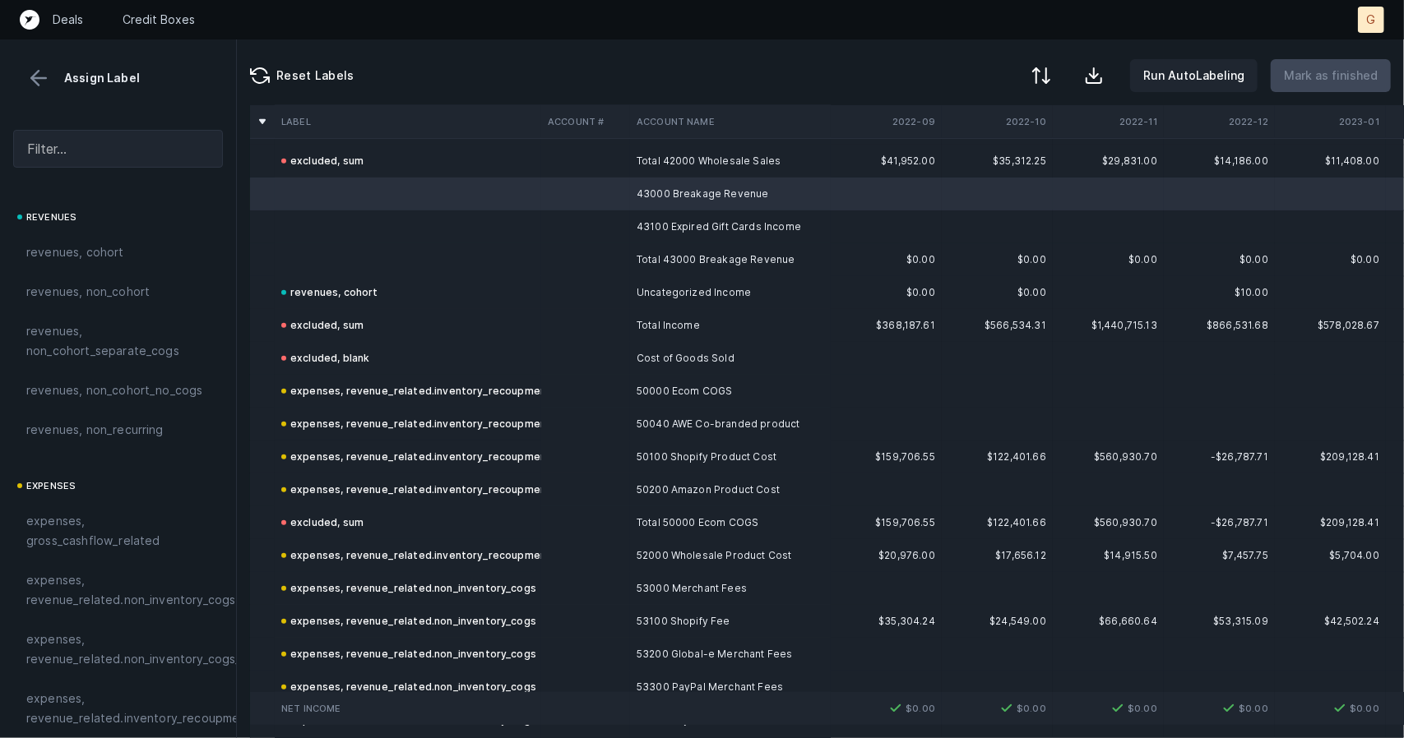
click at [298, 266] on td at bounding box center [408, 259] width 266 height 33
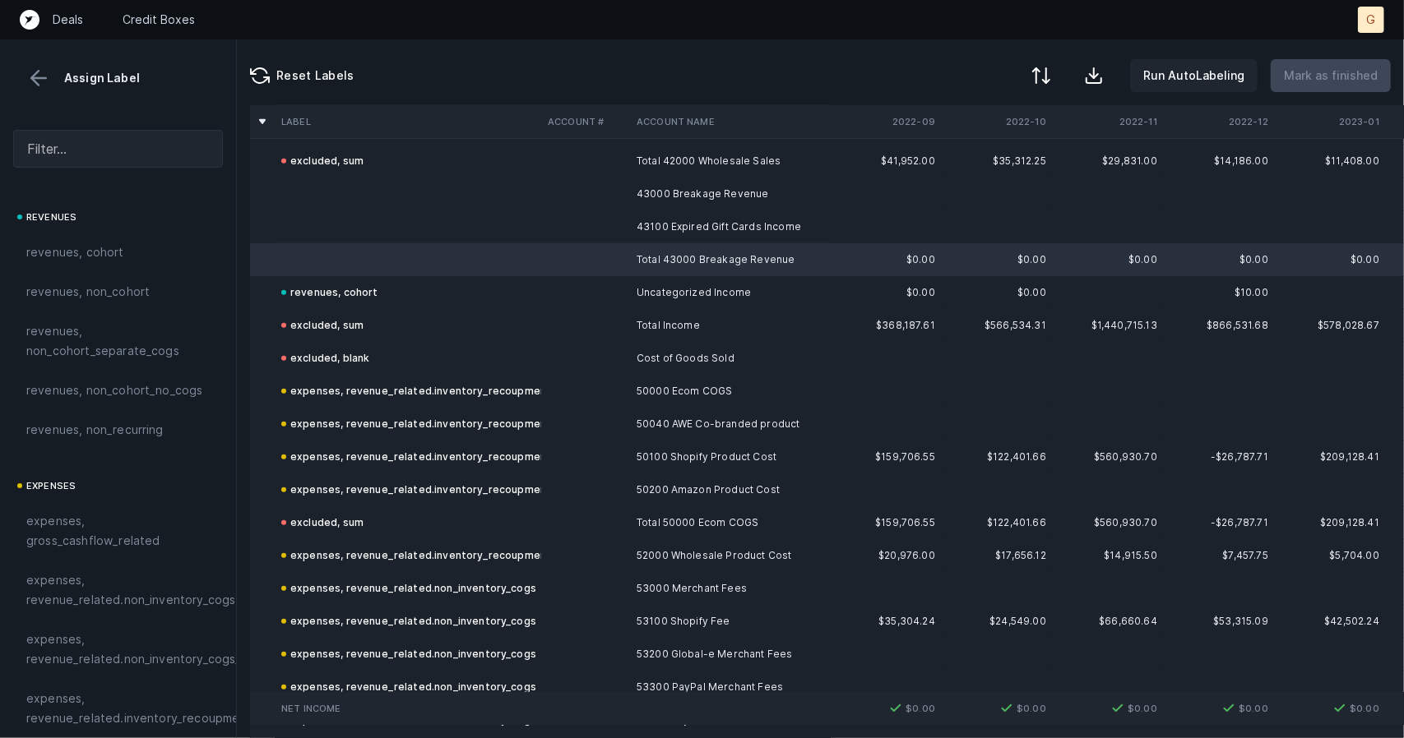
click at [124, 128] on div at bounding box center [118, 149] width 236 height 64
click at [139, 154] on input "text" at bounding box center [118, 149] width 210 height 38
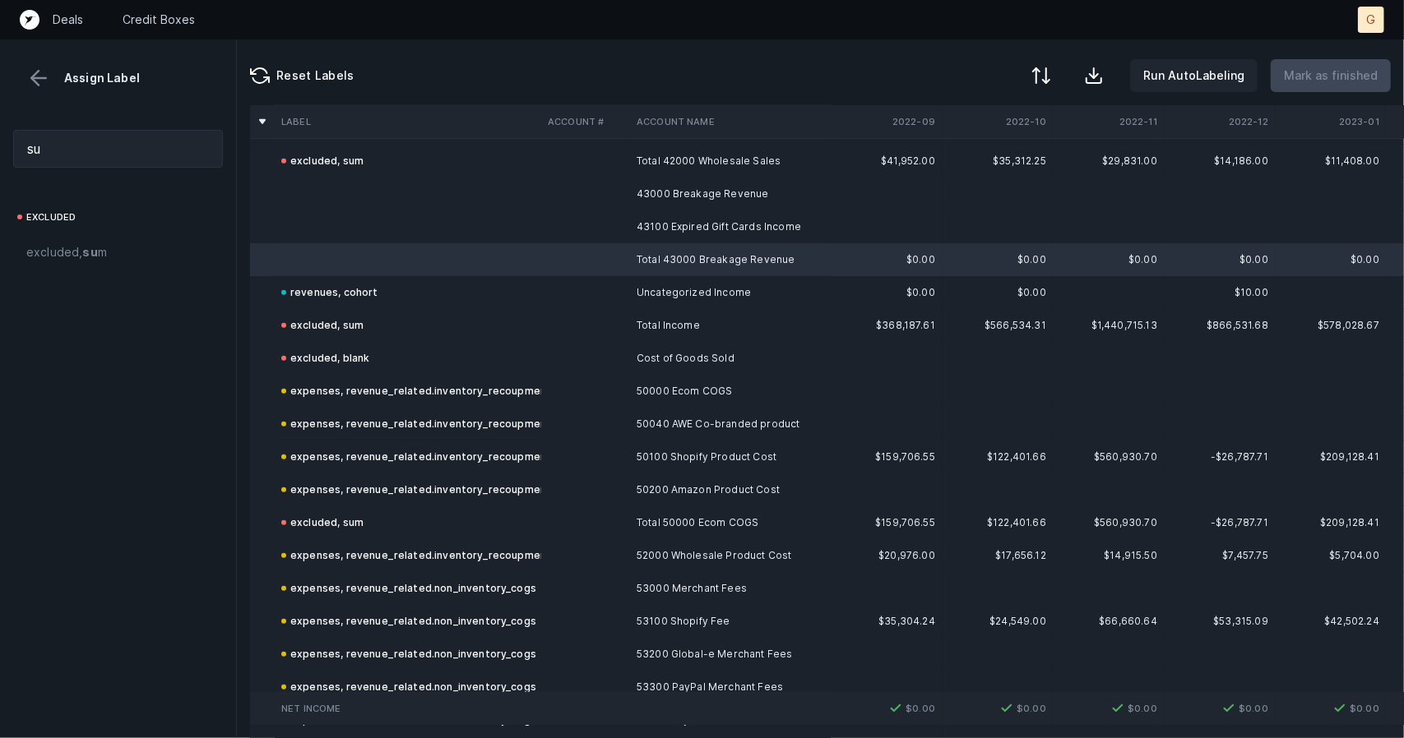
click at [133, 271] on div "excluded excluded, su m" at bounding box center [118, 472] width 236 height 531
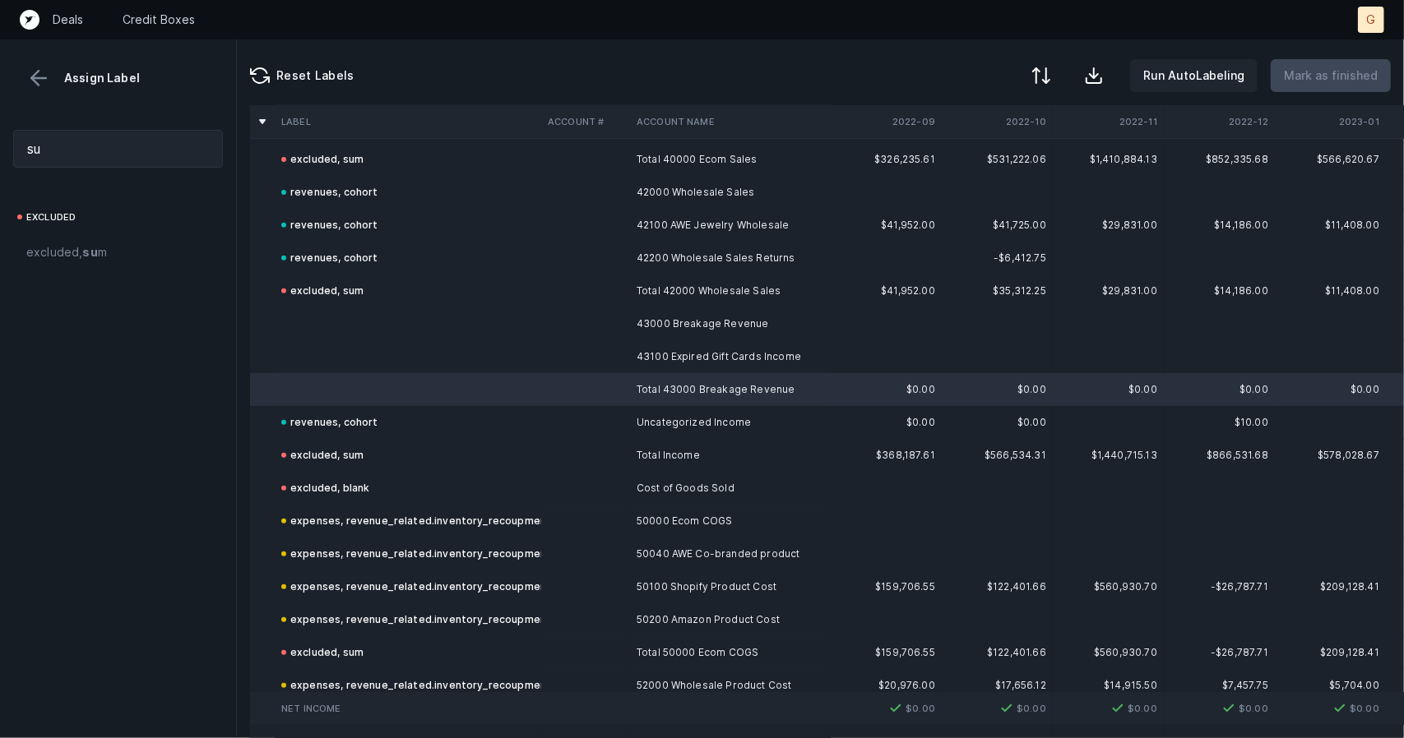
scroll to position [436, 0]
click at [303, 320] on td at bounding box center [408, 324] width 266 height 33
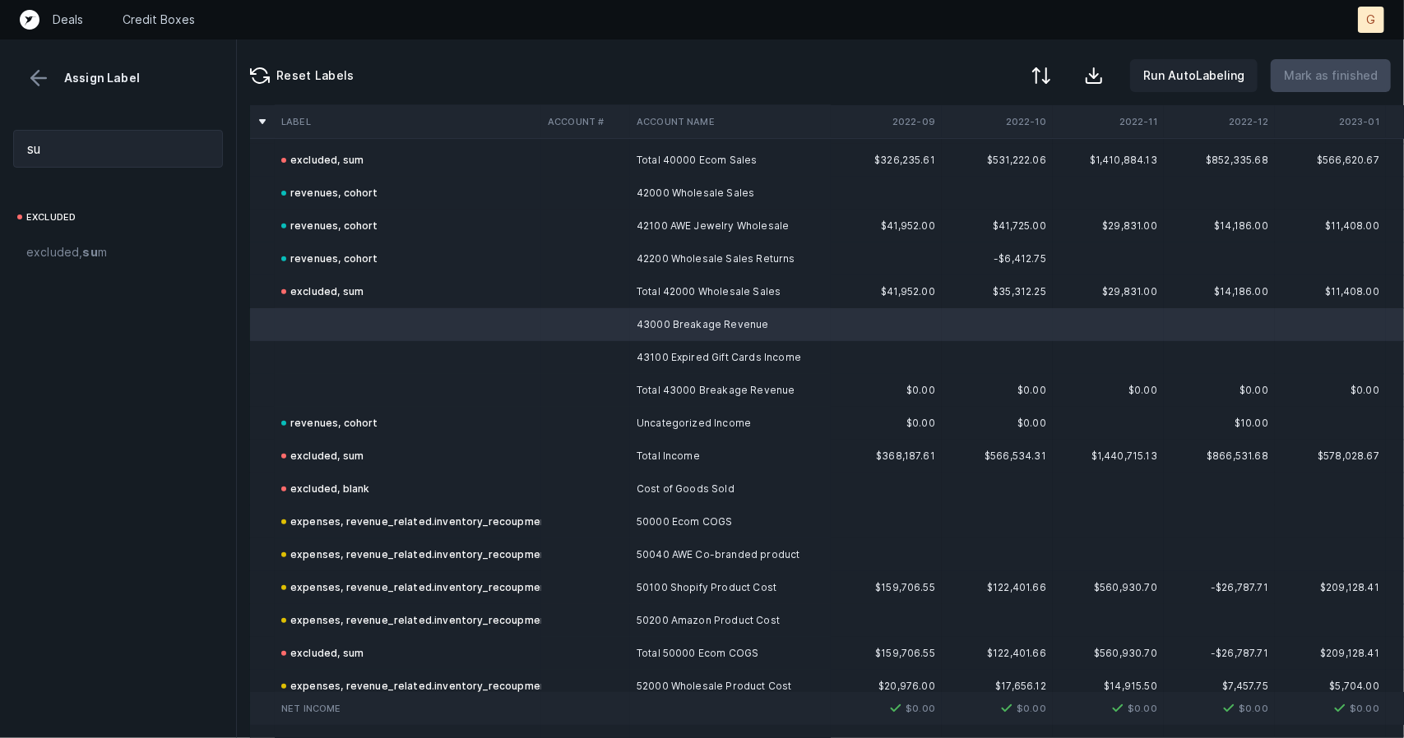
click at [337, 386] on td at bounding box center [408, 390] width 266 height 33
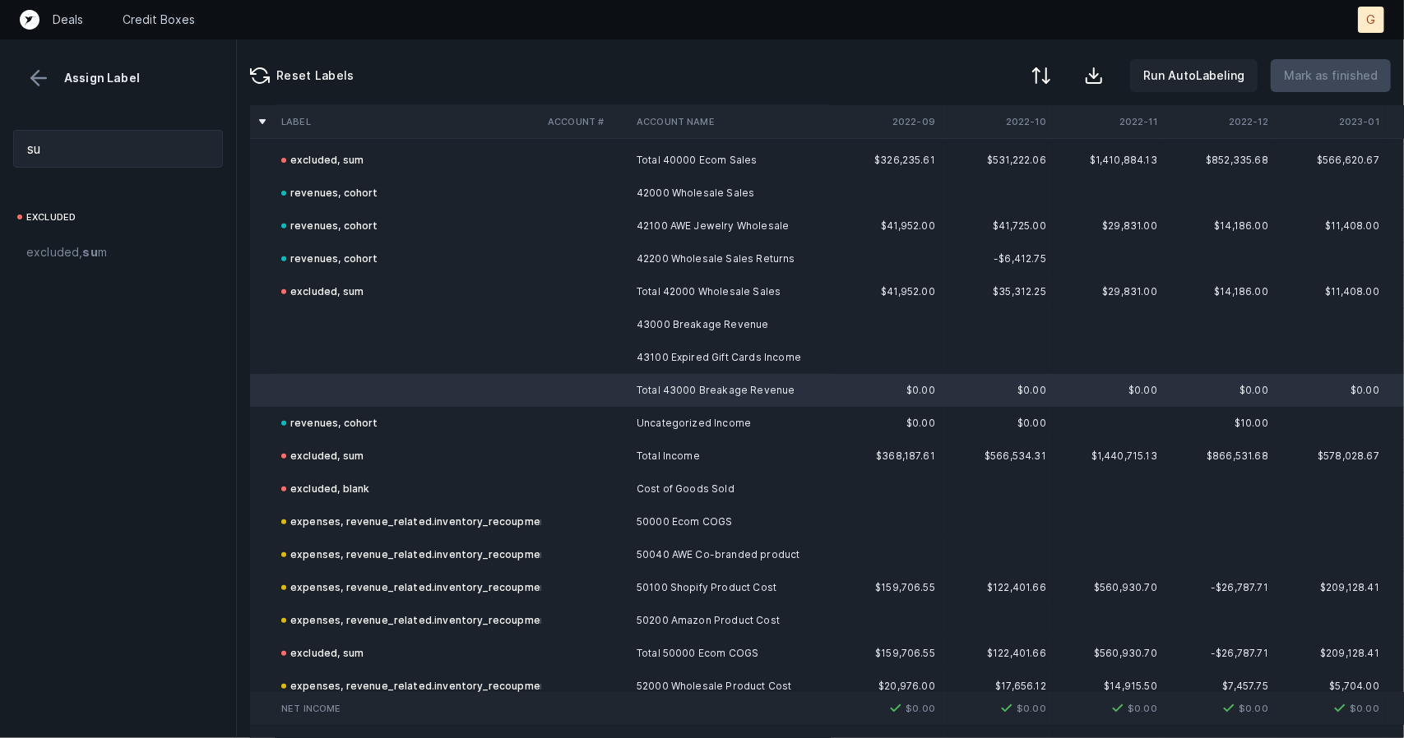
click at [86, 252] on strong "su" at bounding box center [89, 252] width 15 height 14
click at [312, 345] on td at bounding box center [408, 357] width 266 height 33
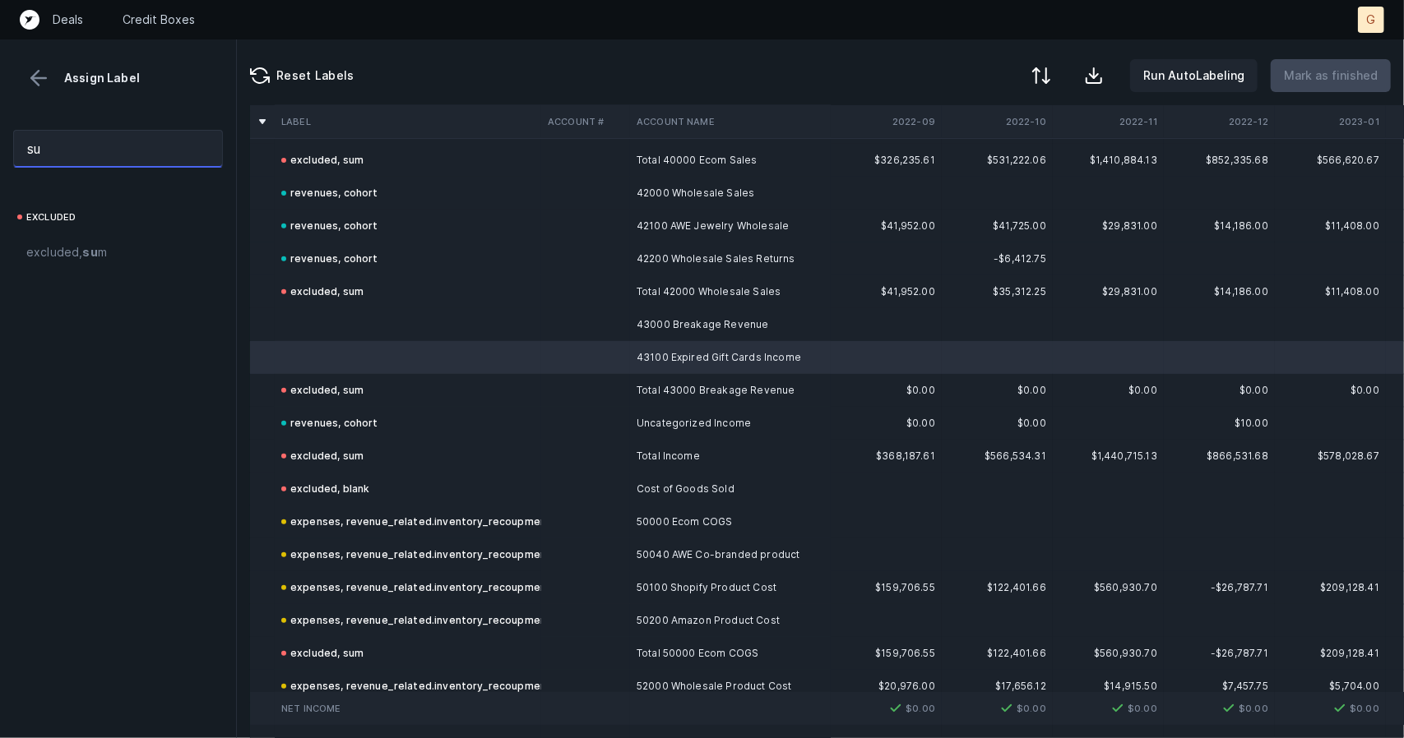
drag, startPoint x: 106, startPoint y: 154, endPoint x: 0, endPoint y: 146, distance: 106.4
click at [0, 146] on div "su" at bounding box center [118, 149] width 236 height 64
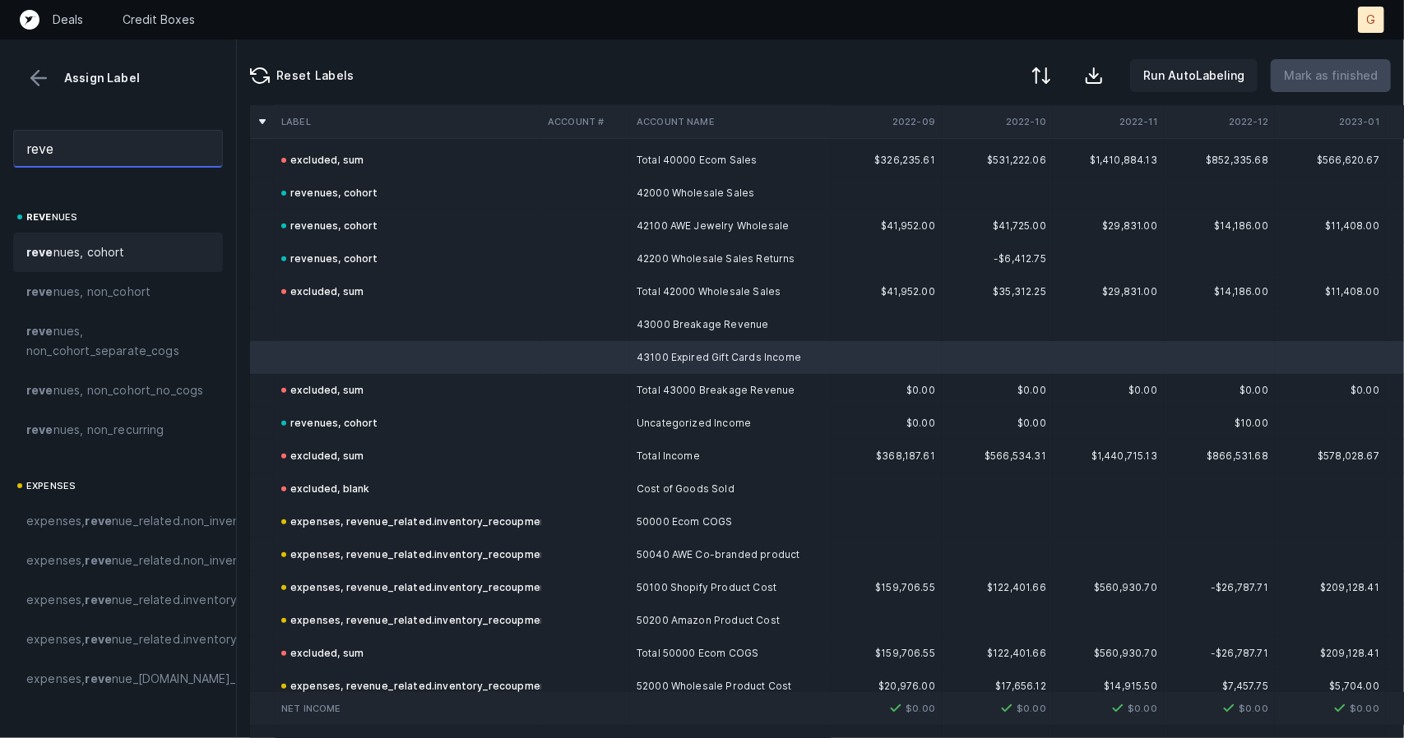
type input "reve"
click at [87, 268] on div "reve nues, cohort" at bounding box center [118, 252] width 210 height 39
click at [403, 338] on td at bounding box center [408, 324] width 266 height 33
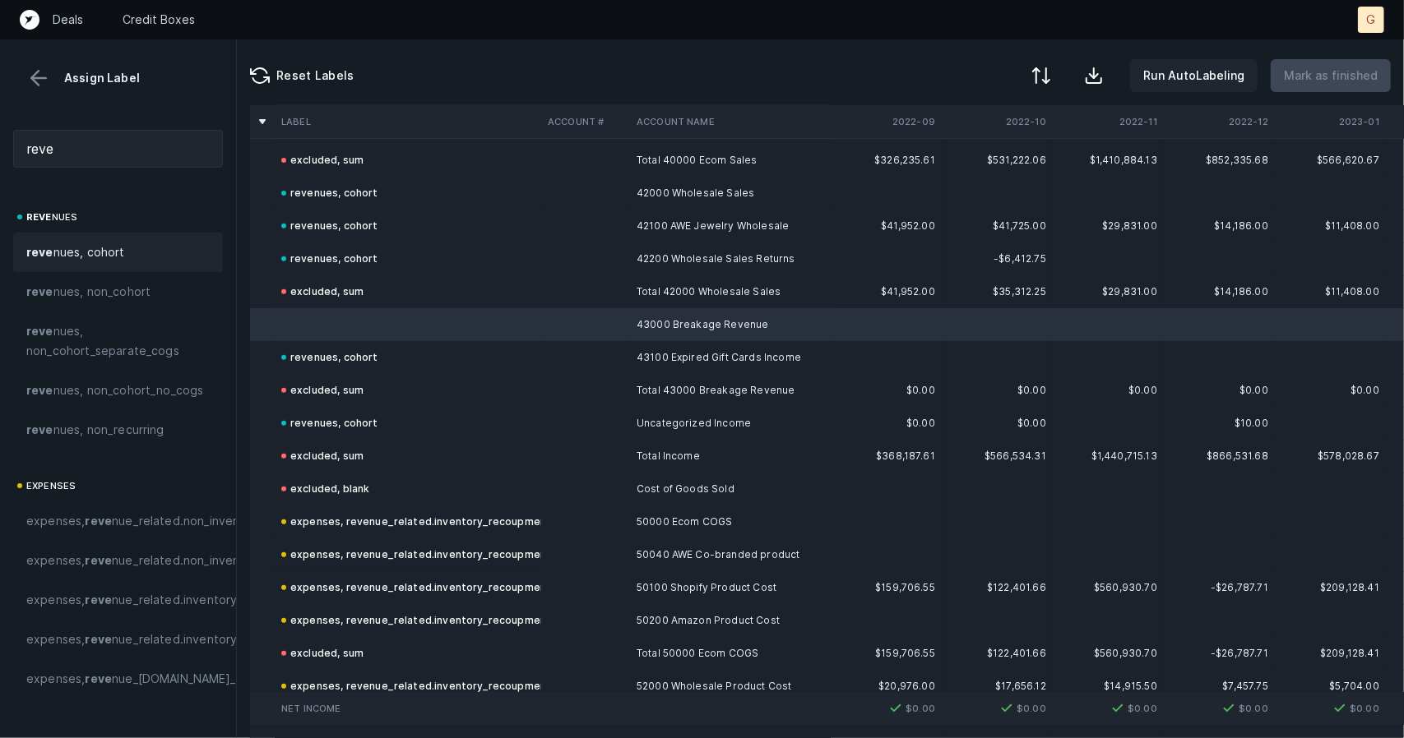
click at [34, 262] on div "reve nues, cohort" at bounding box center [118, 252] width 210 height 39
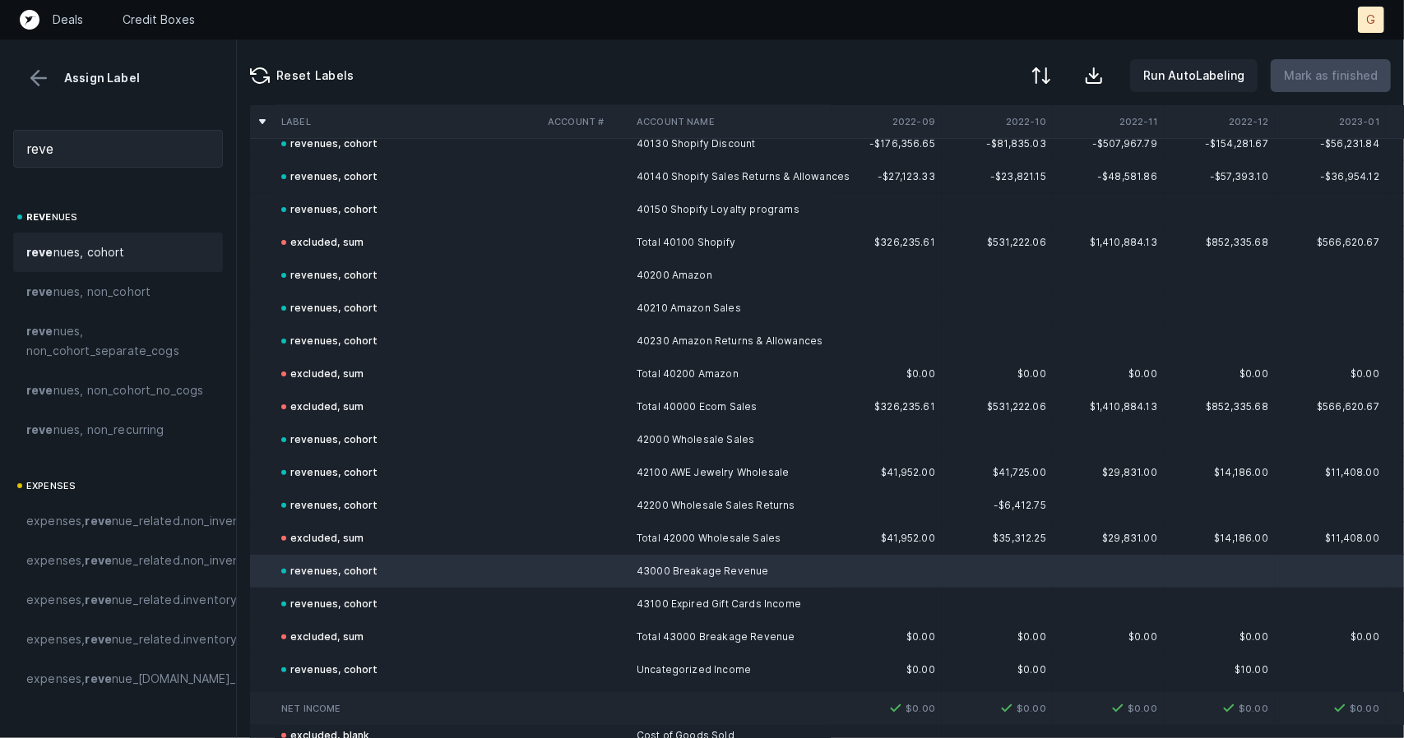
scroll to position [0, 0]
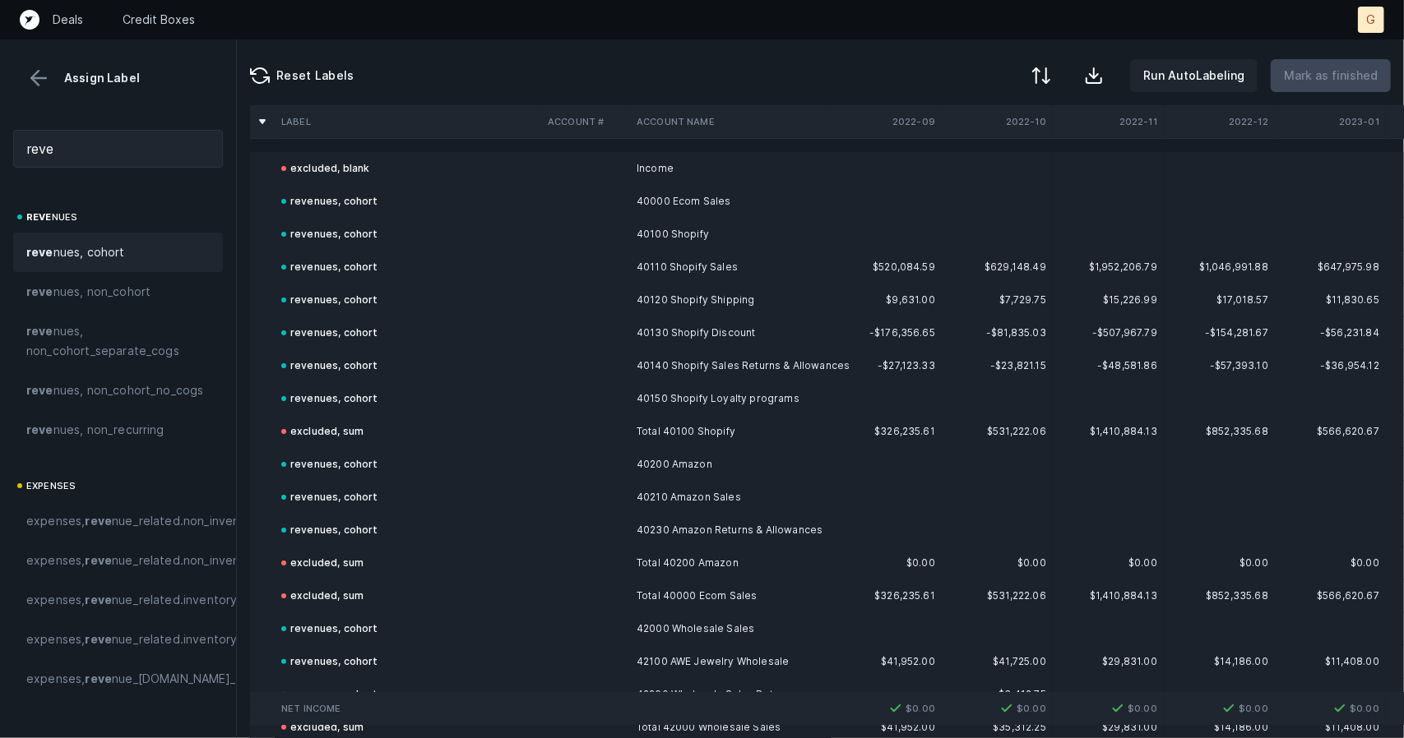
click at [20, 83] on div "Assign Label" at bounding box center [118, 78] width 210 height 25
click at [42, 82] on button at bounding box center [38, 78] width 25 height 25
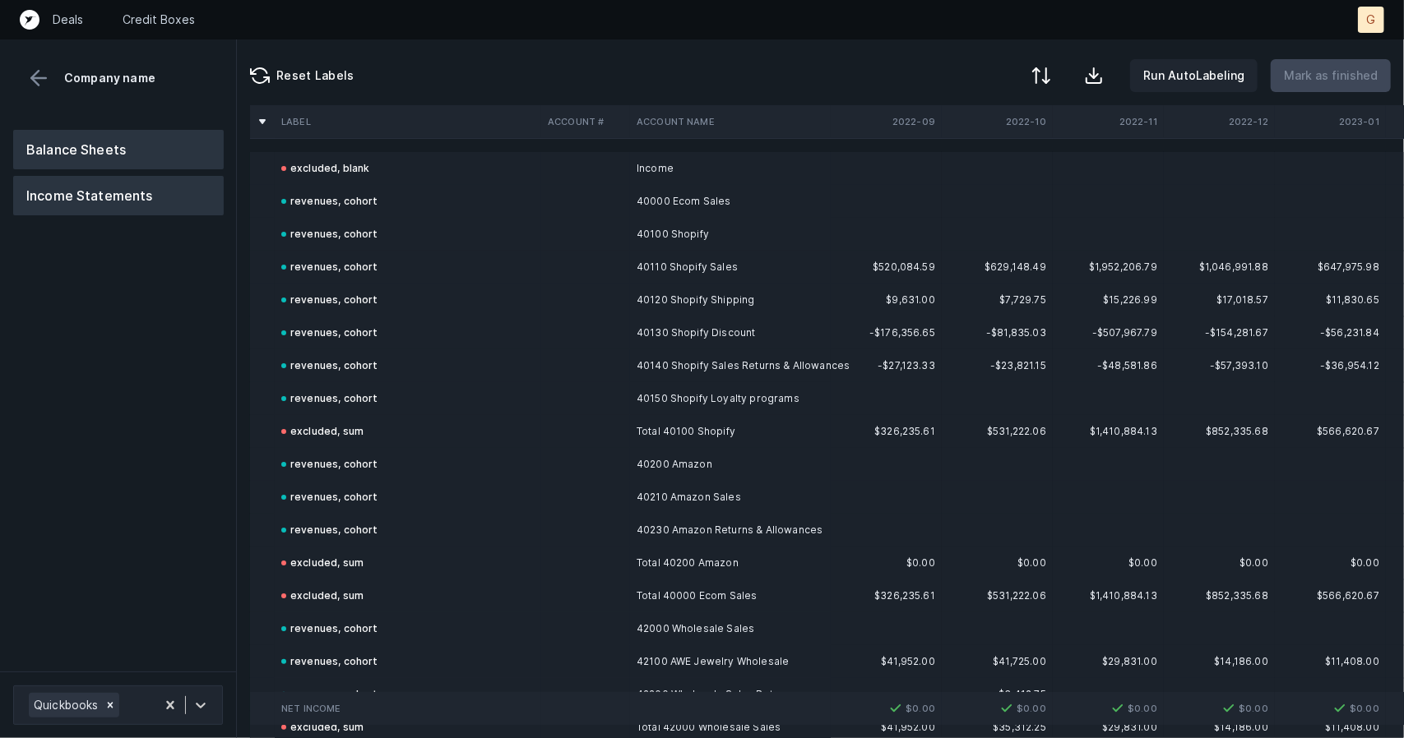
click at [130, 154] on button "Balance Sheets" at bounding box center [118, 149] width 211 height 39
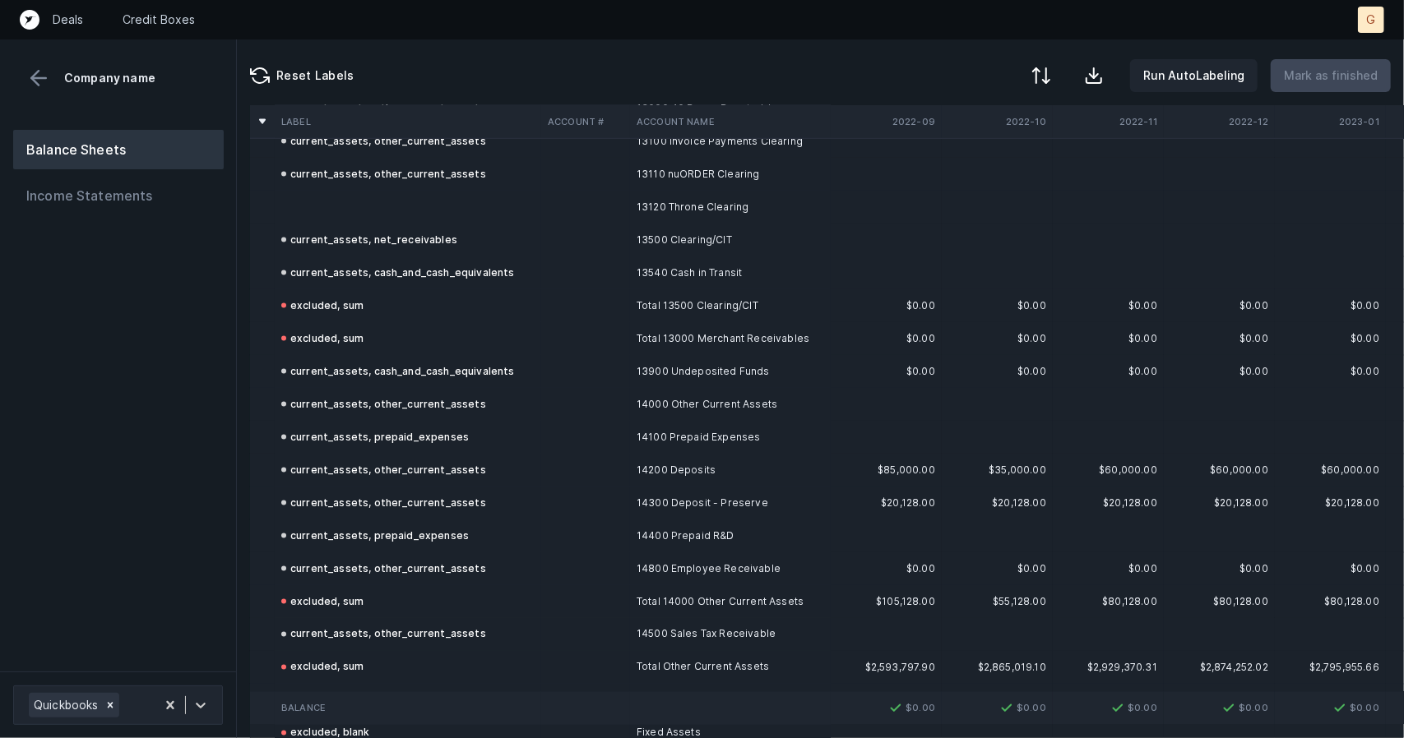
scroll to position [1575, 0]
click at [373, 210] on td at bounding box center [408, 205] width 266 height 33
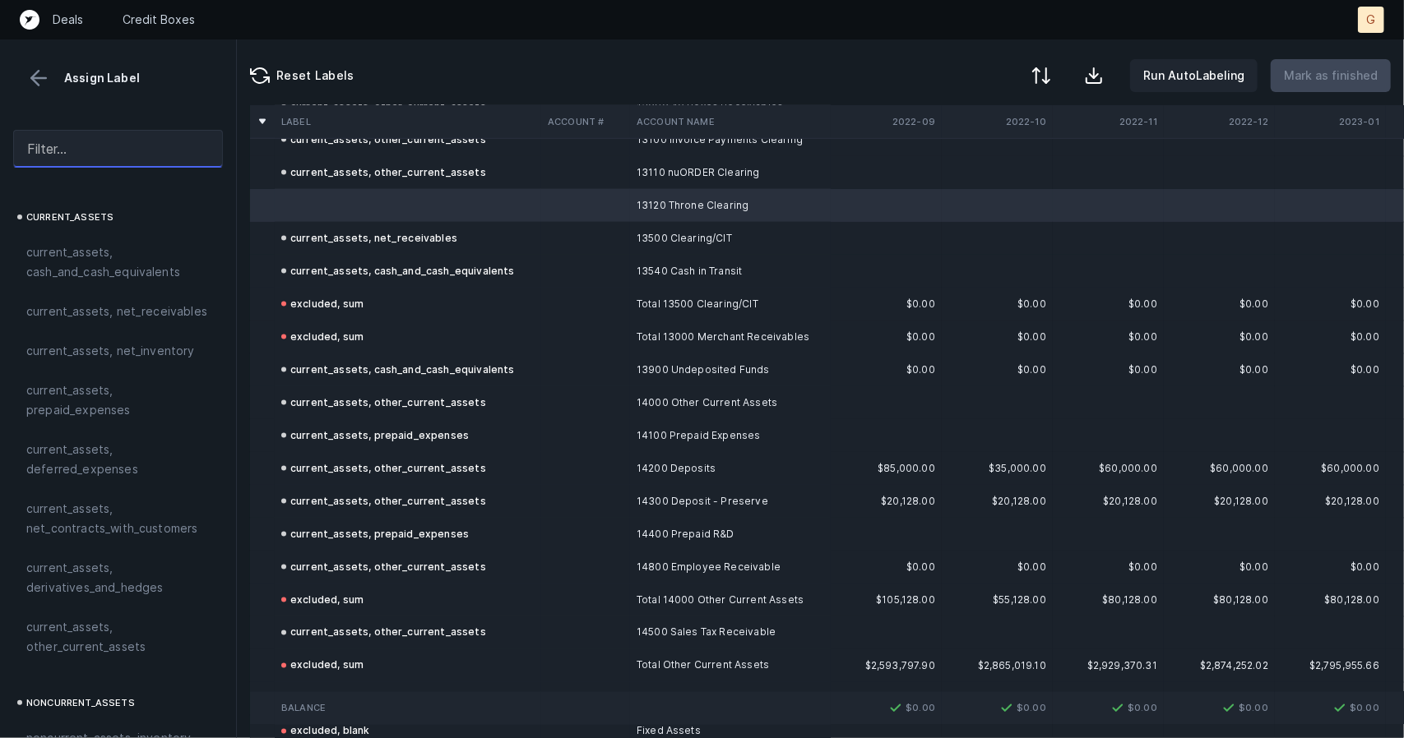
click at [90, 150] on input "text" at bounding box center [118, 149] width 210 height 38
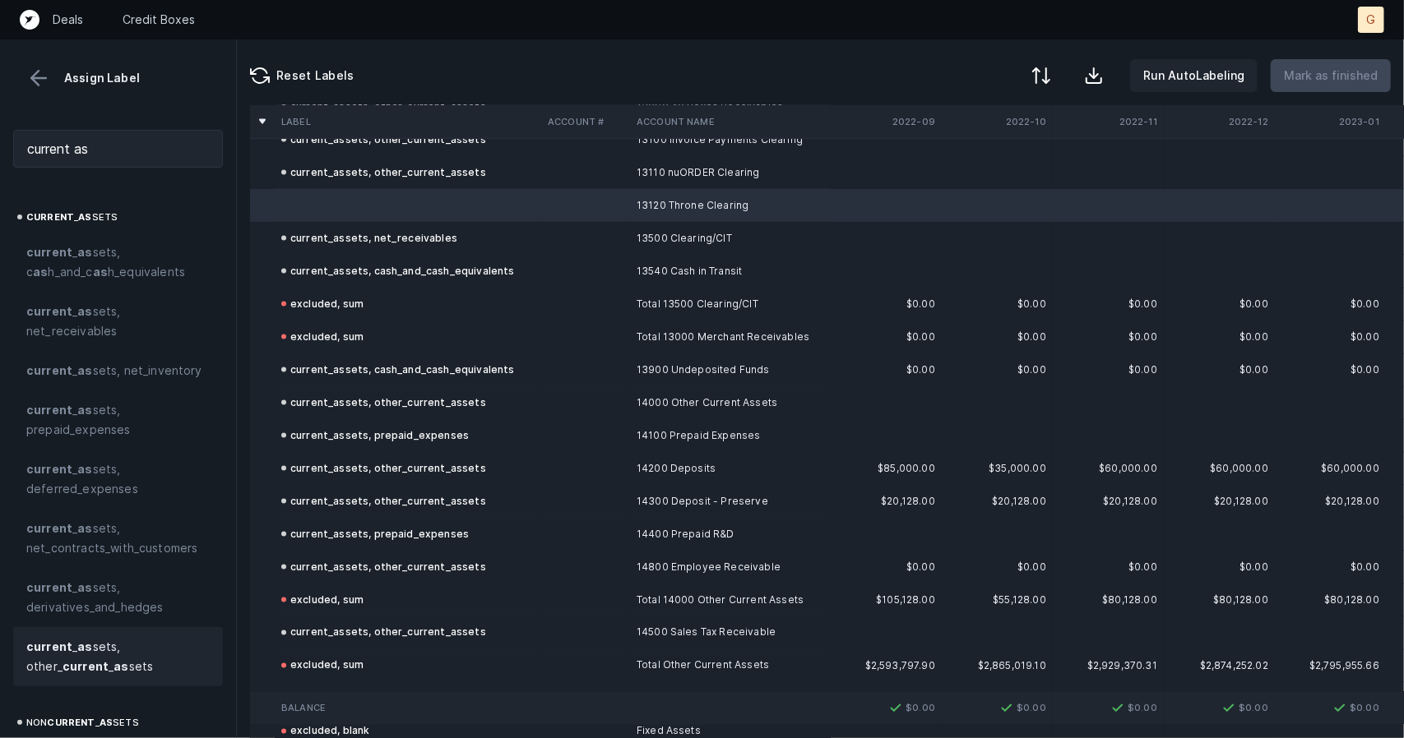
click at [94, 646] on span "current _ as sets, other_ current _ as sets" at bounding box center [117, 656] width 183 height 39
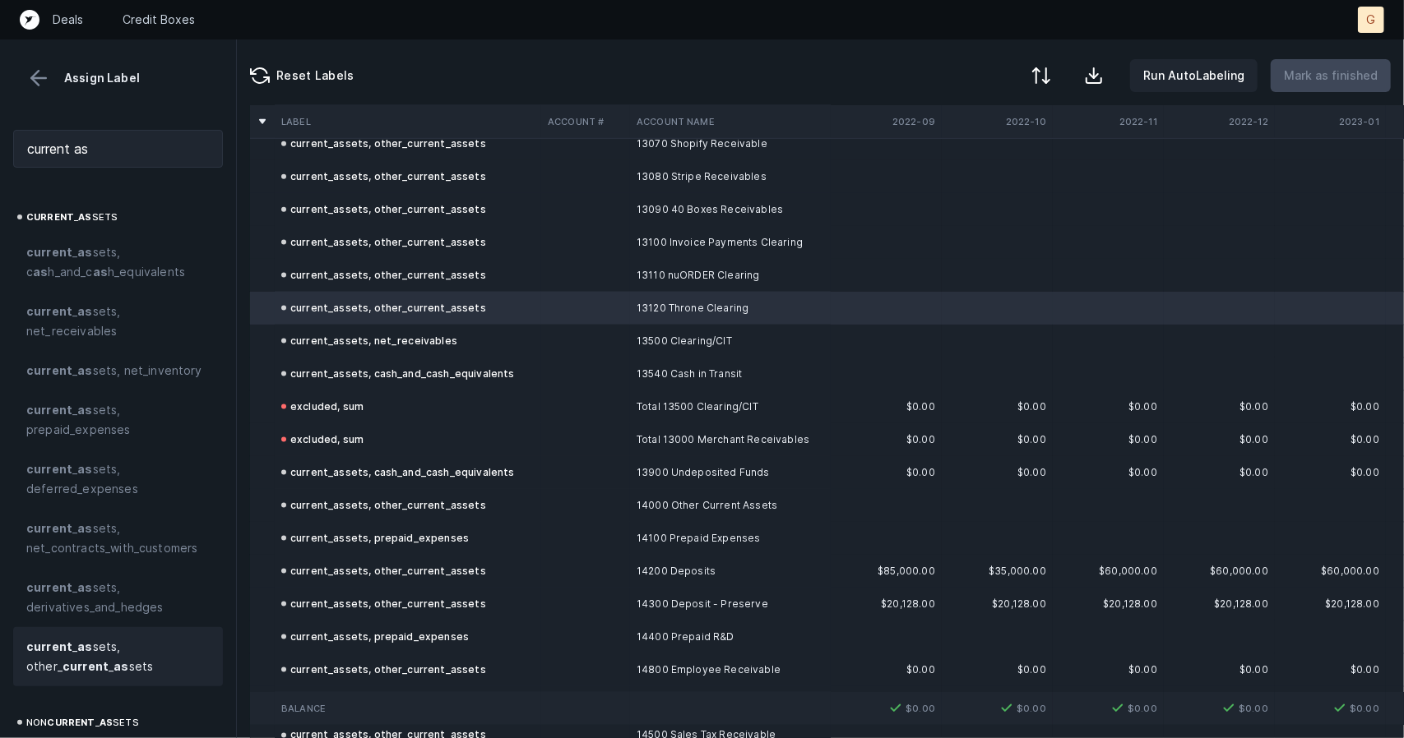
scroll to position [1465, 0]
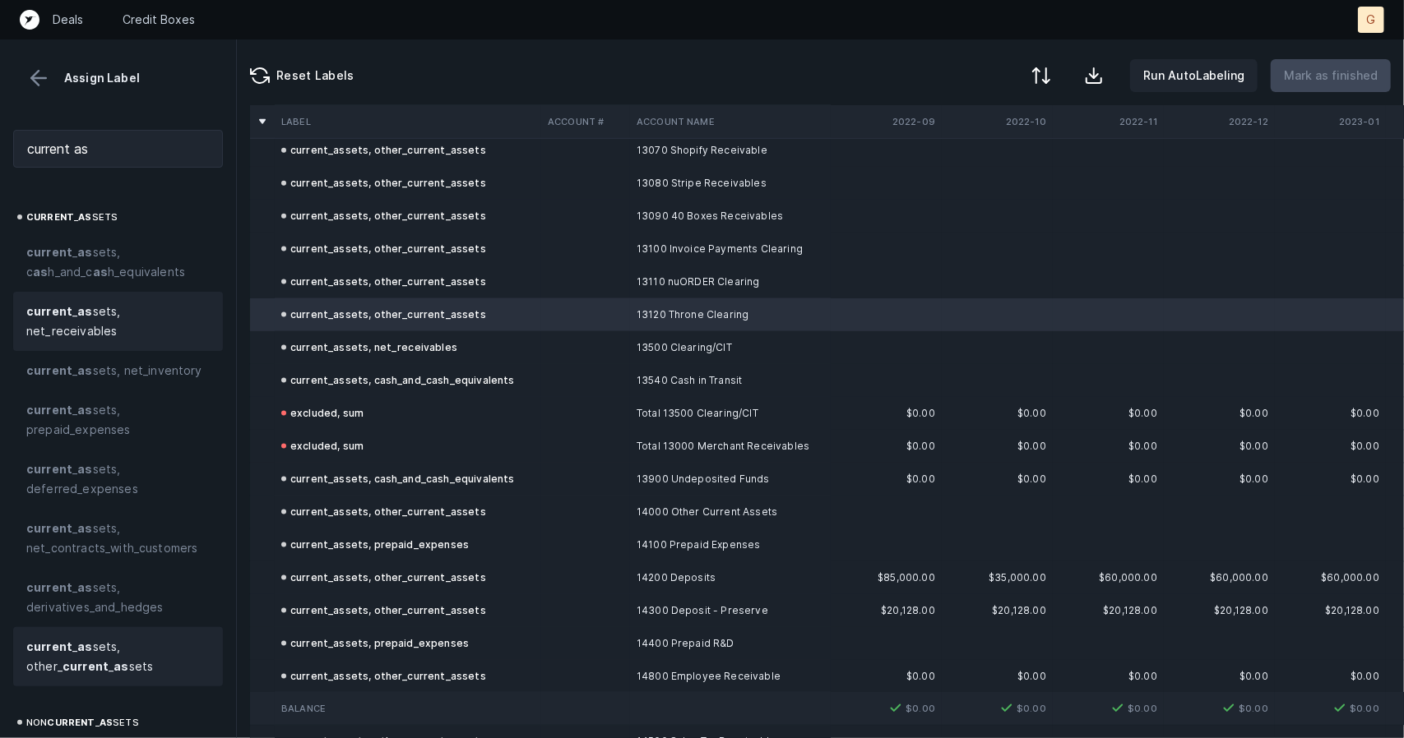
click at [152, 326] on span "current _ as sets, net_receivables" at bounding box center [117, 321] width 183 height 39
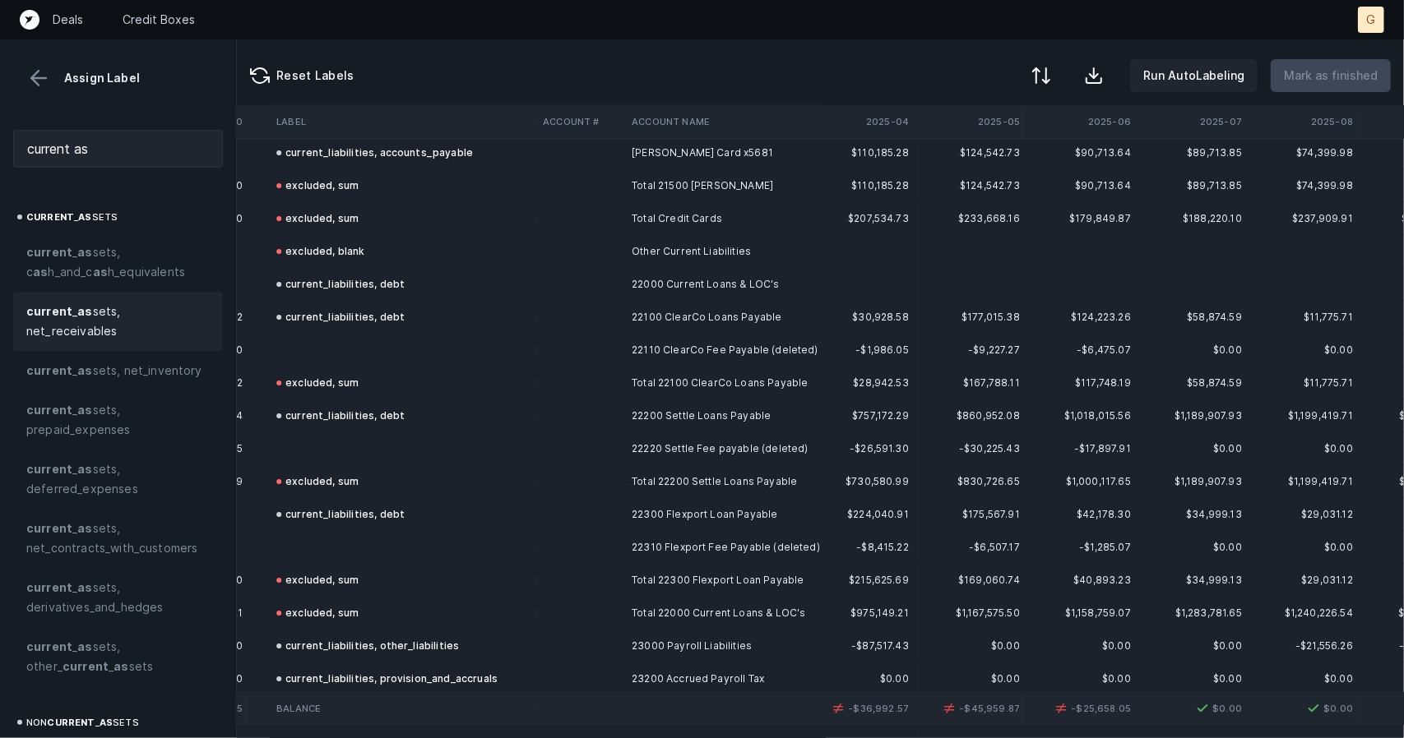
scroll to position [3729, 3468]
click at [329, 340] on td at bounding box center [403, 353] width 266 height 33
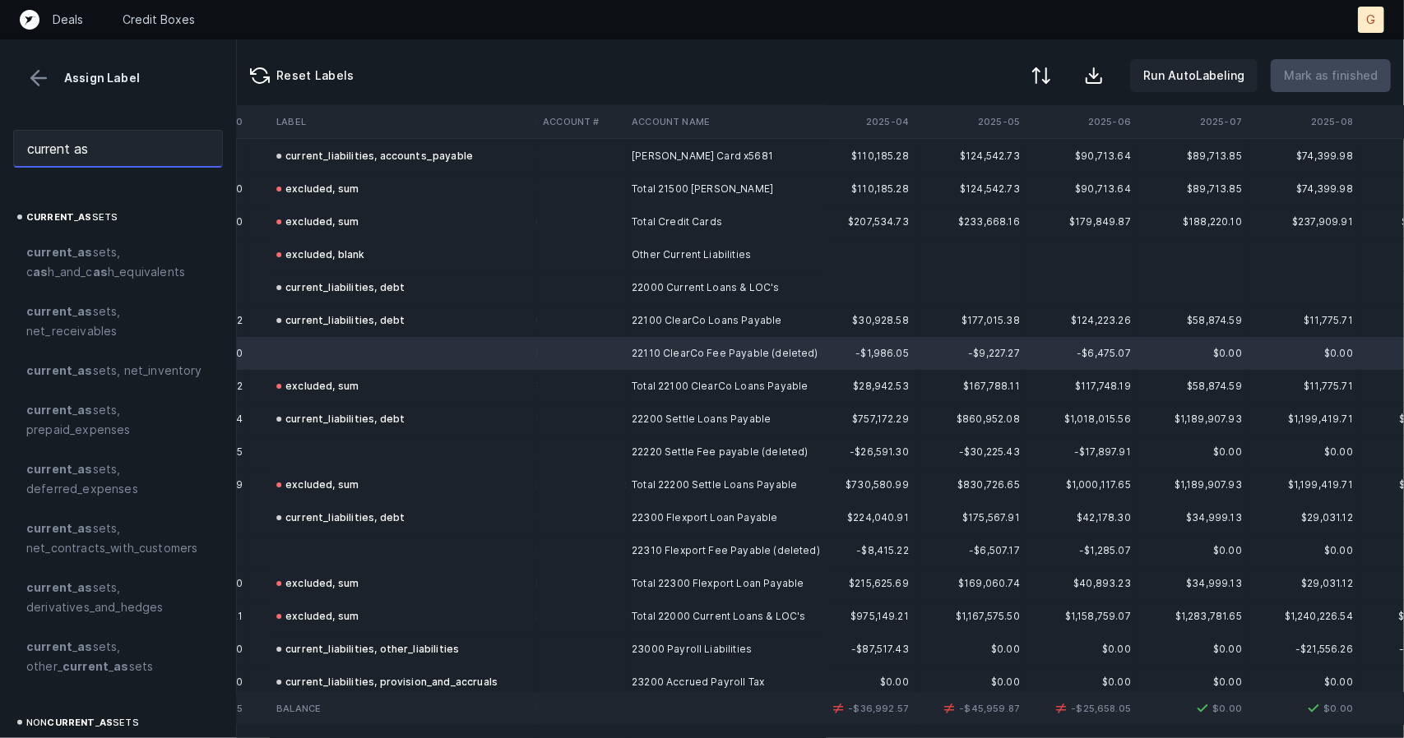
drag, startPoint x: 99, startPoint y: 143, endPoint x: 0, endPoint y: 129, distance: 99.7
click at [0, 129] on div "current as" at bounding box center [118, 149] width 236 height 64
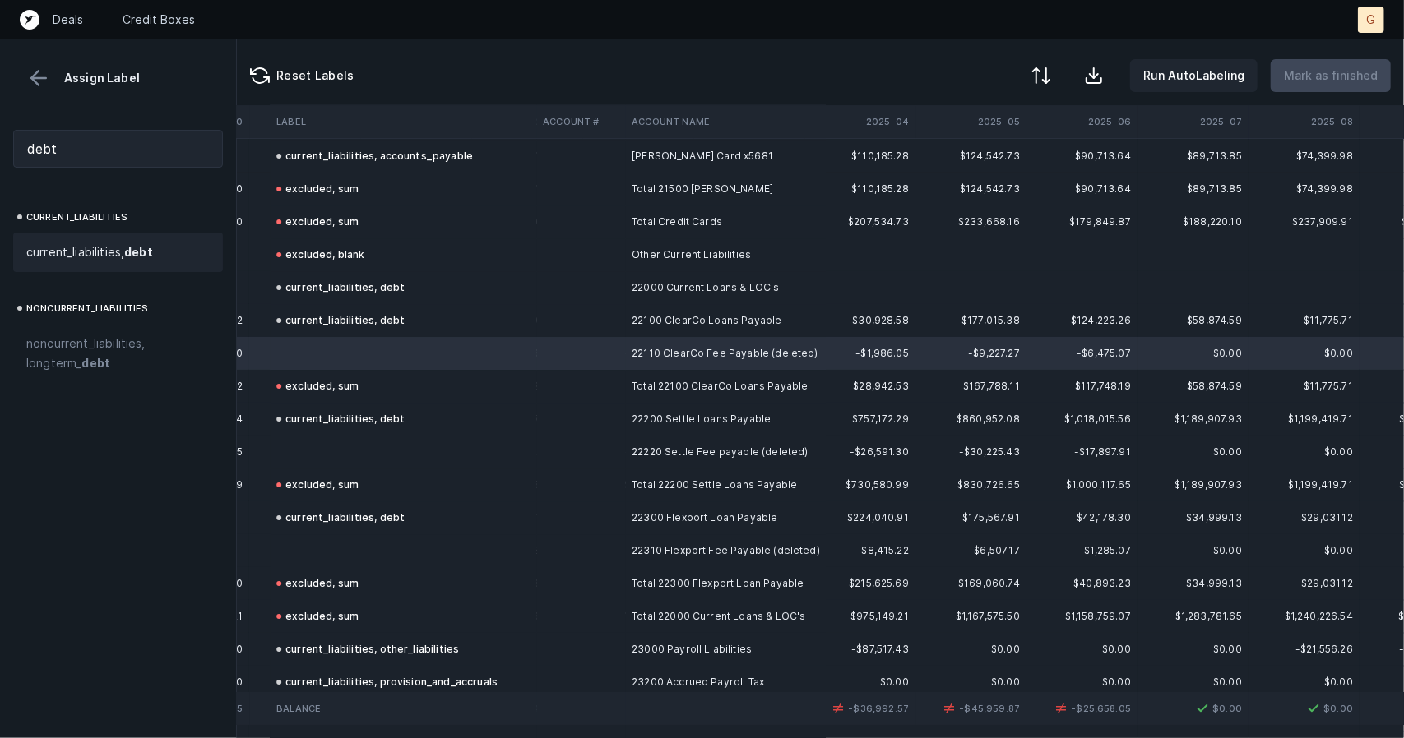
click at [86, 251] on span "current_liabilities, debt" at bounding box center [89, 253] width 127 height 20
click at [404, 449] on td at bounding box center [403, 452] width 266 height 33
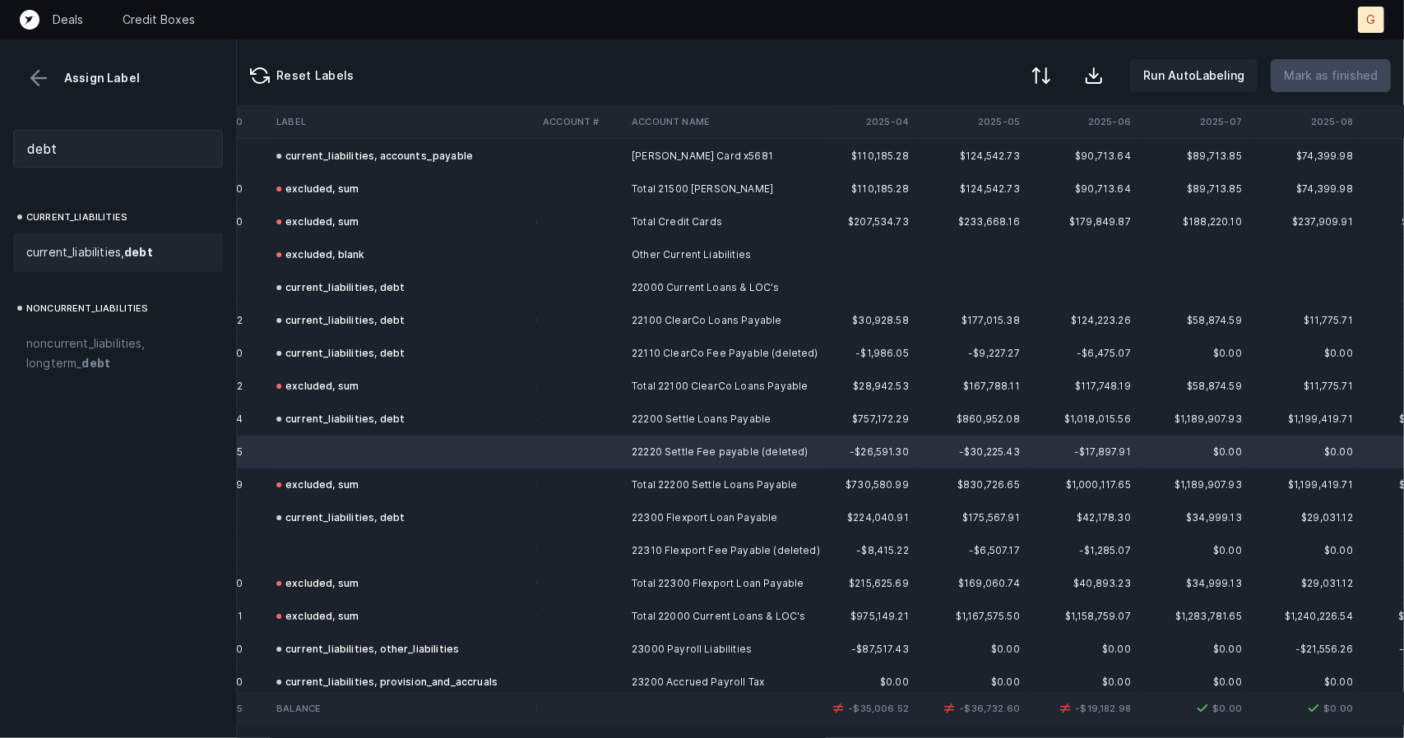
click at [137, 252] on strong "debt" at bounding box center [138, 252] width 29 height 14
click at [359, 544] on td at bounding box center [403, 550] width 266 height 33
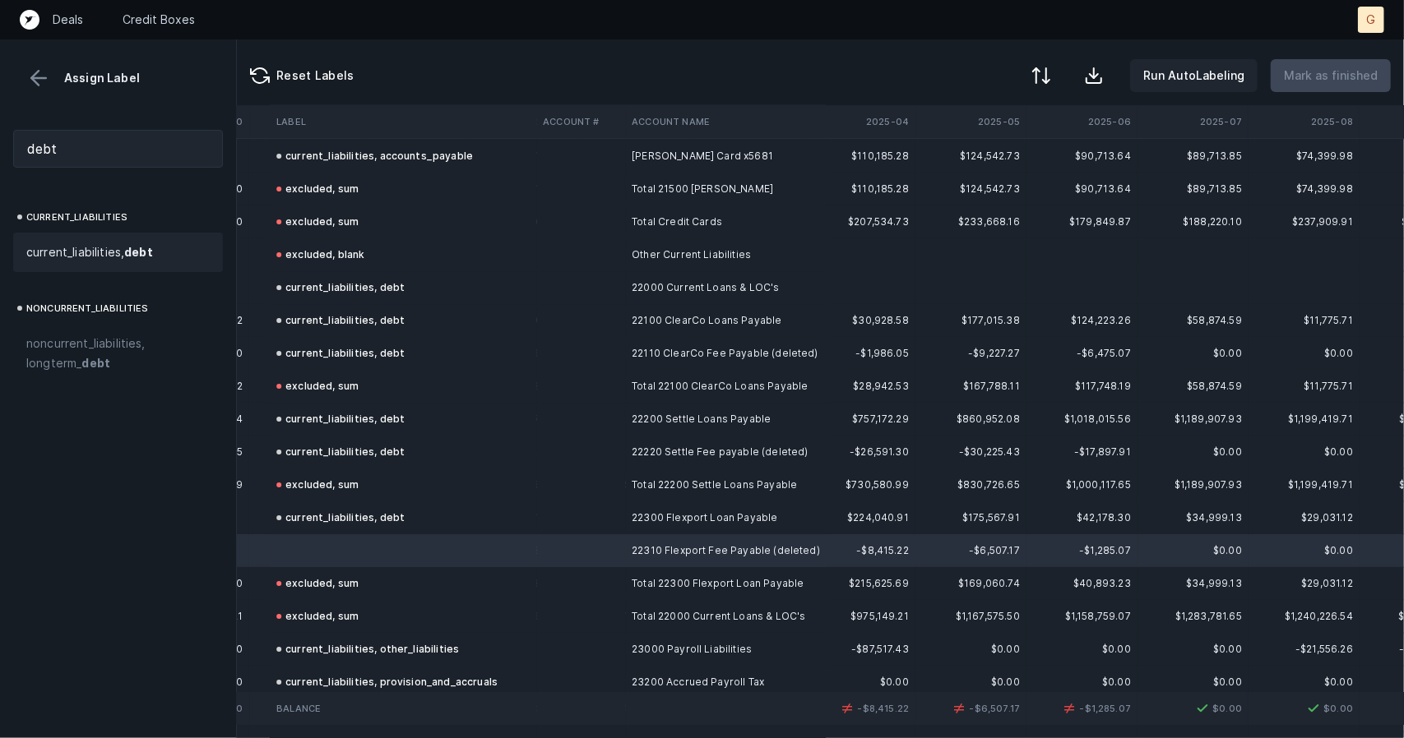
click at [82, 257] on span "current_liabilities, debt" at bounding box center [89, 253] width 127 height 20
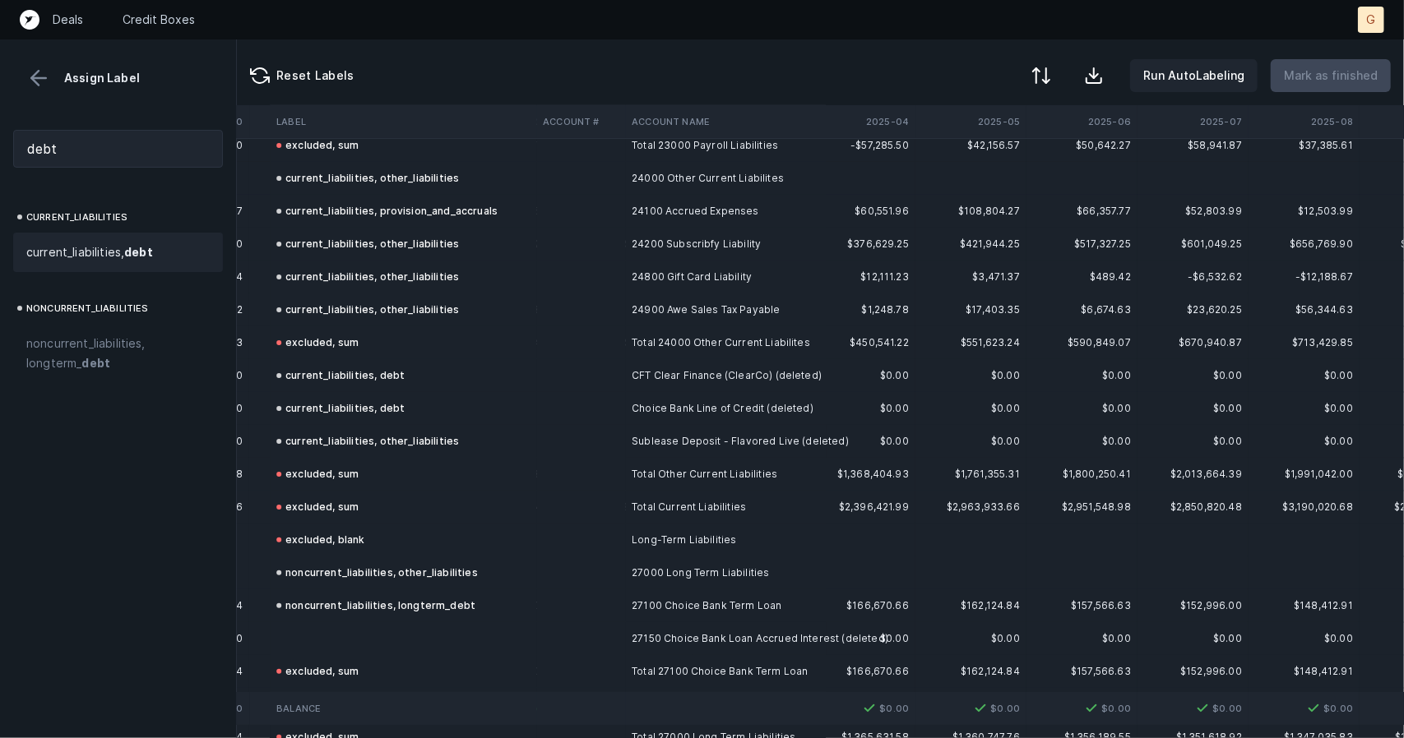
scroll to position [4541, 3468]
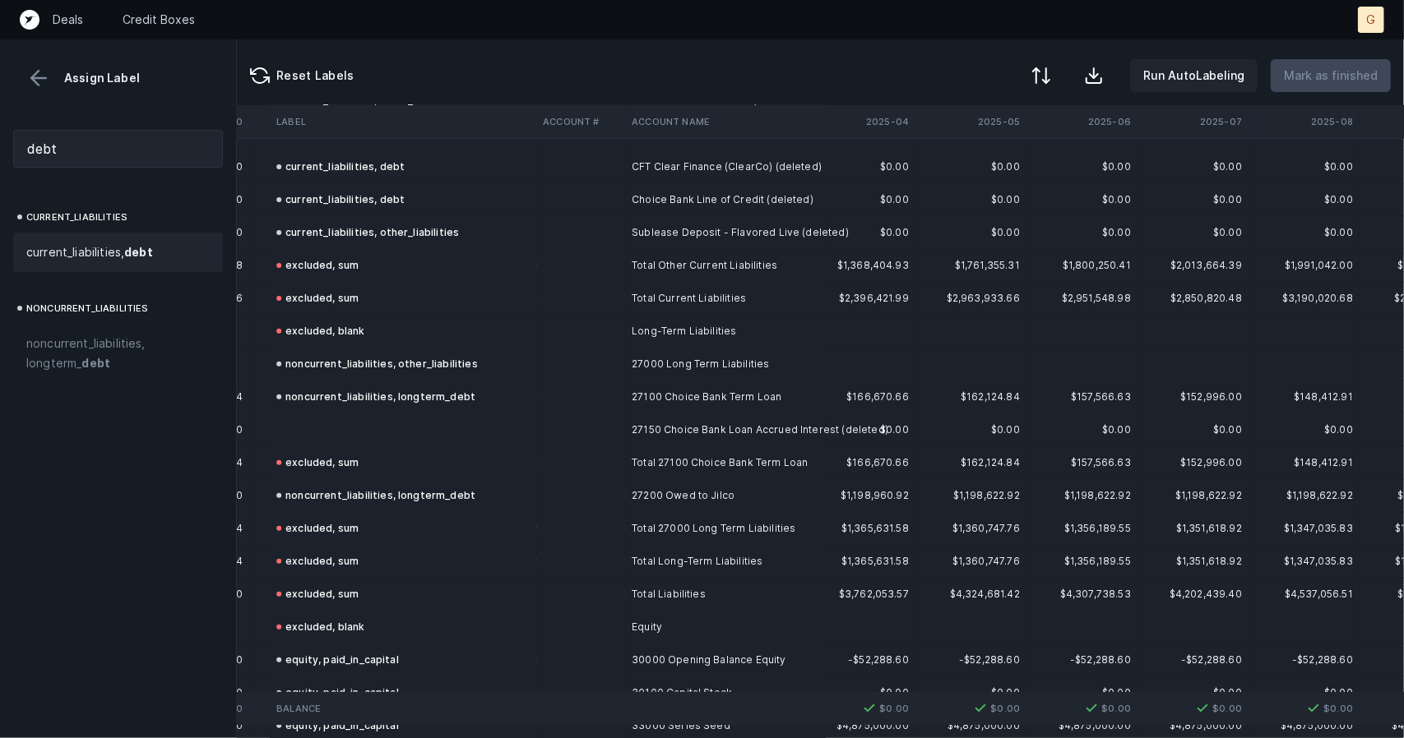
click at [347, 443] on td at bounding box center [403, 430] width 266 height 33
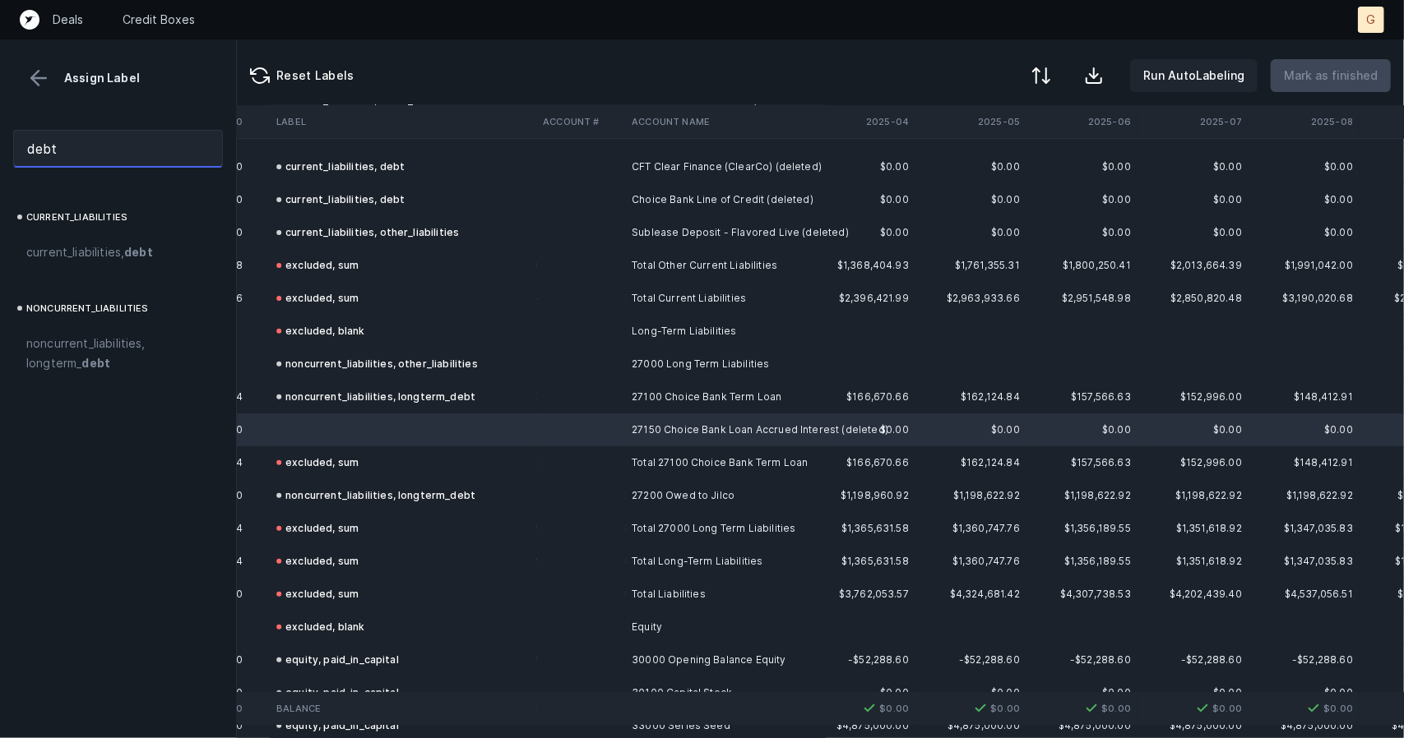
click at [143, 157] on input "debt" at bounding box center [118, 149] width 210 height 38
click at [122, 241] on div "current_liabilities, debt" at bounding box center [118, 252] width 210 height 39
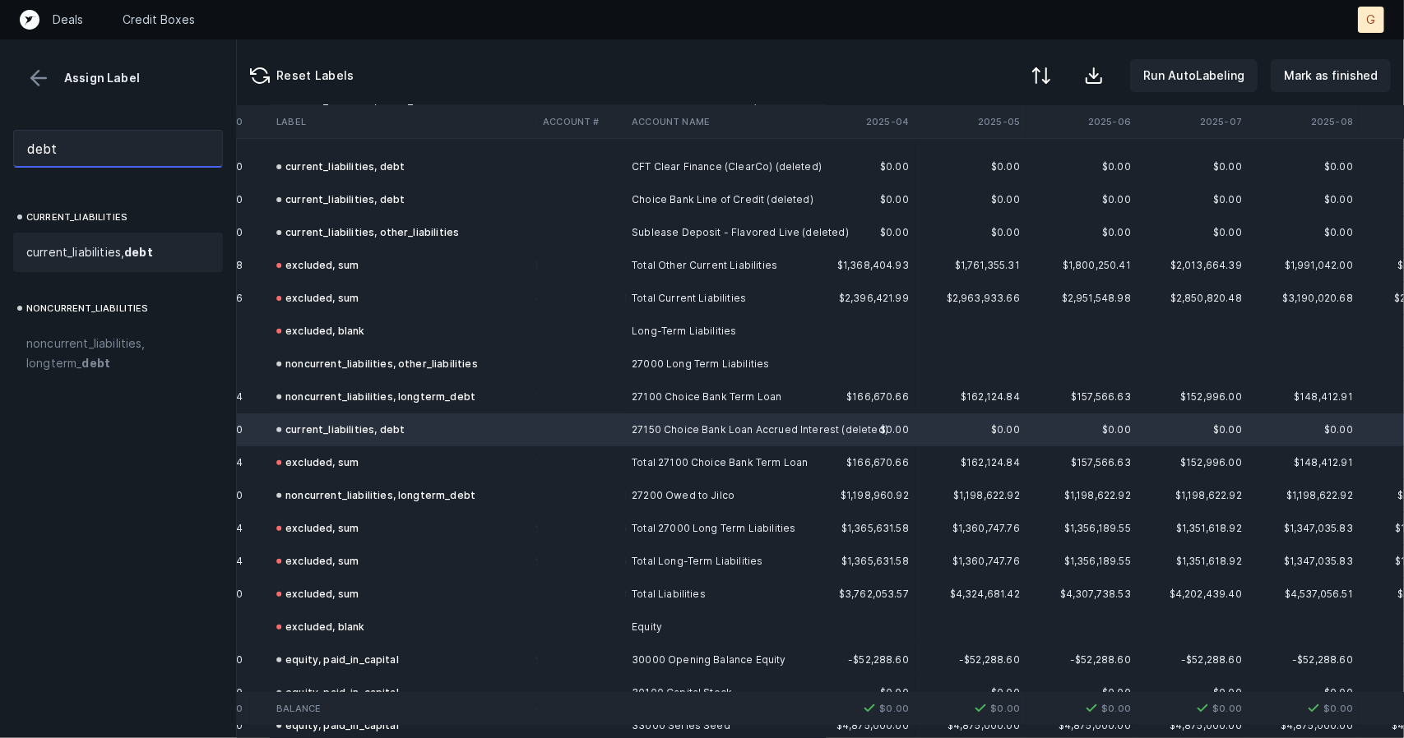
drag, startPoint x: 137, startPoint y: 149, endPoint x: 0, endPoint y: 119, distance: 140.5
click at [0, 119] on div "debt" at bounding box center [118, 149] width 236 height 64
type input "accr"
click at [141, 262] on span "current_liabilities, provision_and_ accr uals" at bounding box center [117, 262] width 183 height 39
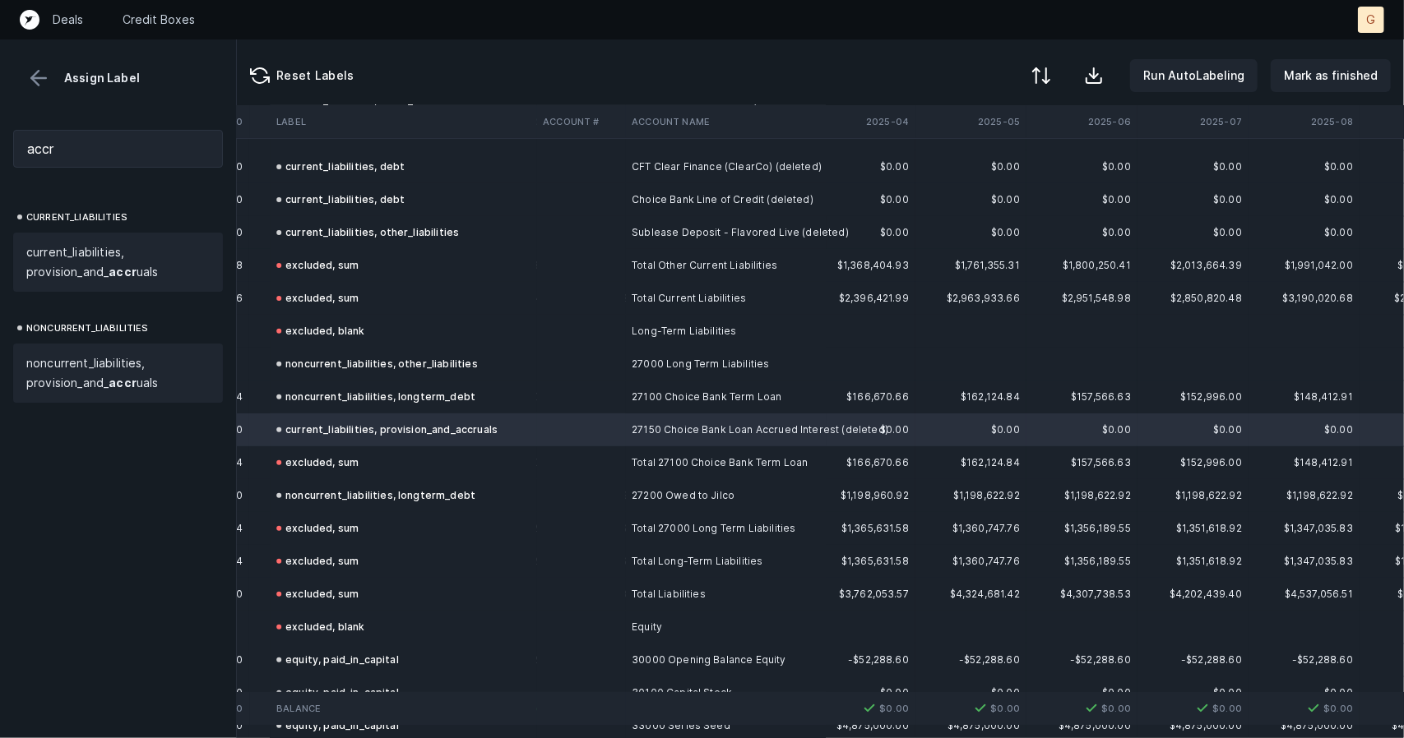
click at [100, 371] on span "noncurrent_liabilities, provision_and_ accr uals" at bounding box center [117, 373] width 183 height 39
click at [1317, 77] on p "Mark as finished" at bounding box center [1331, 76] width 94 height 20
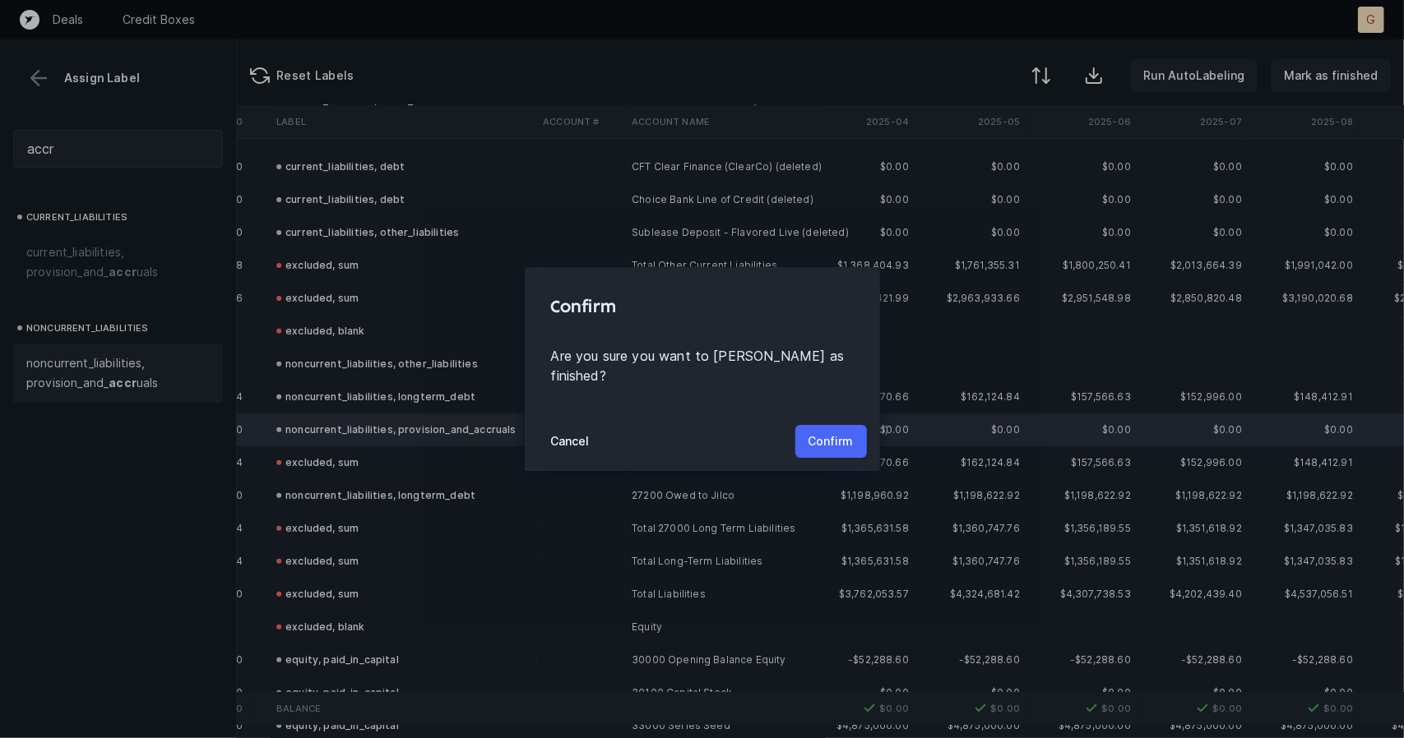
click at [839, 432] on p "Confirm" at bounding box center [830, 442] width 45 height 20
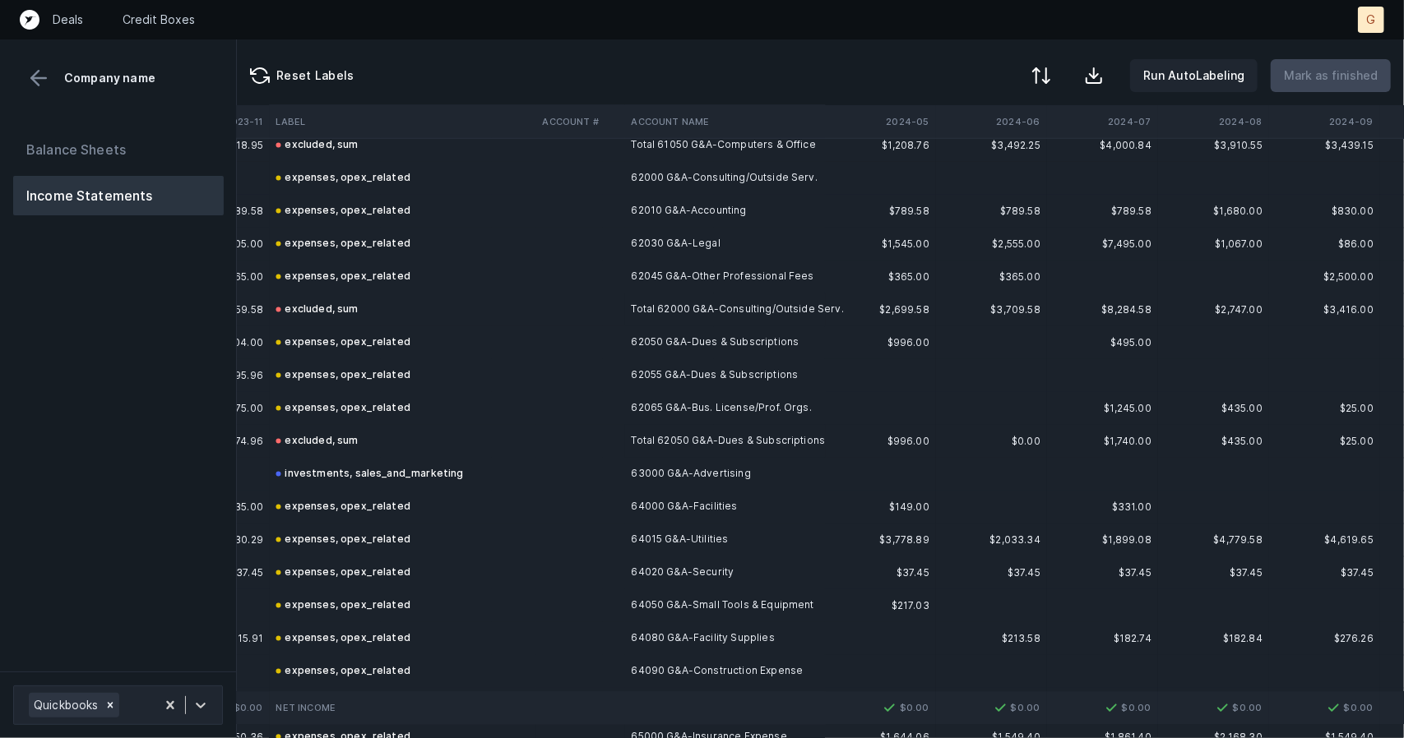
scroll to position [2062, 2492]
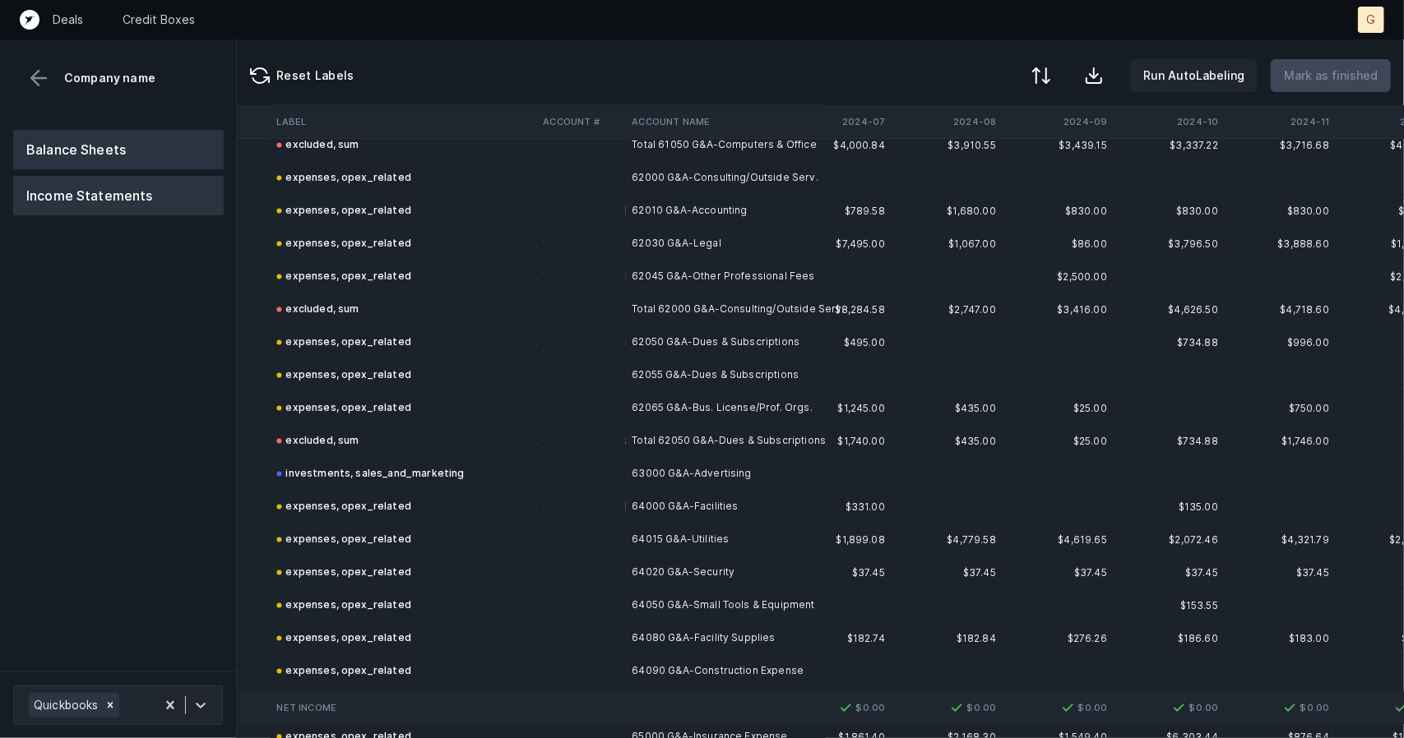
click at [109, 150] on button "Balance Sheets" at bounding box center [118, 149] width 211 height 39
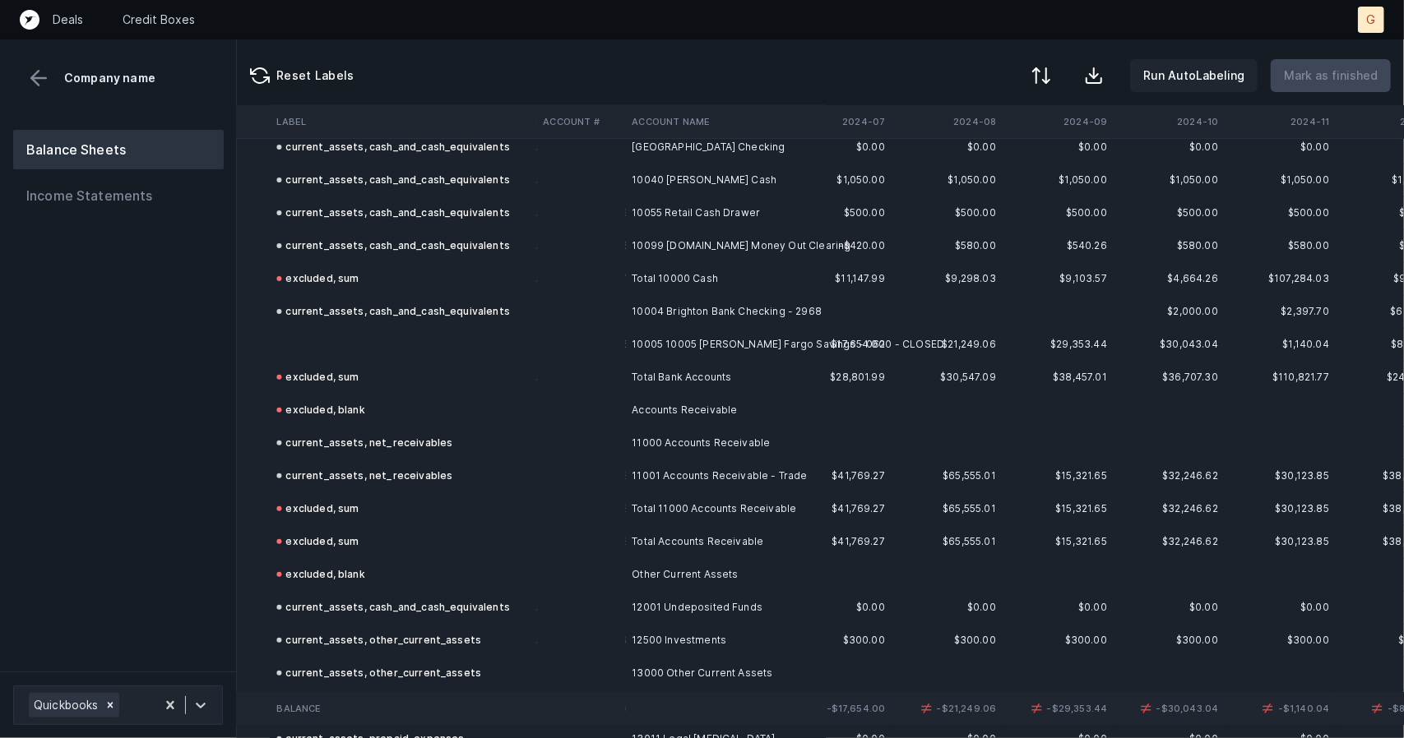
scroll to position [12, 2492]
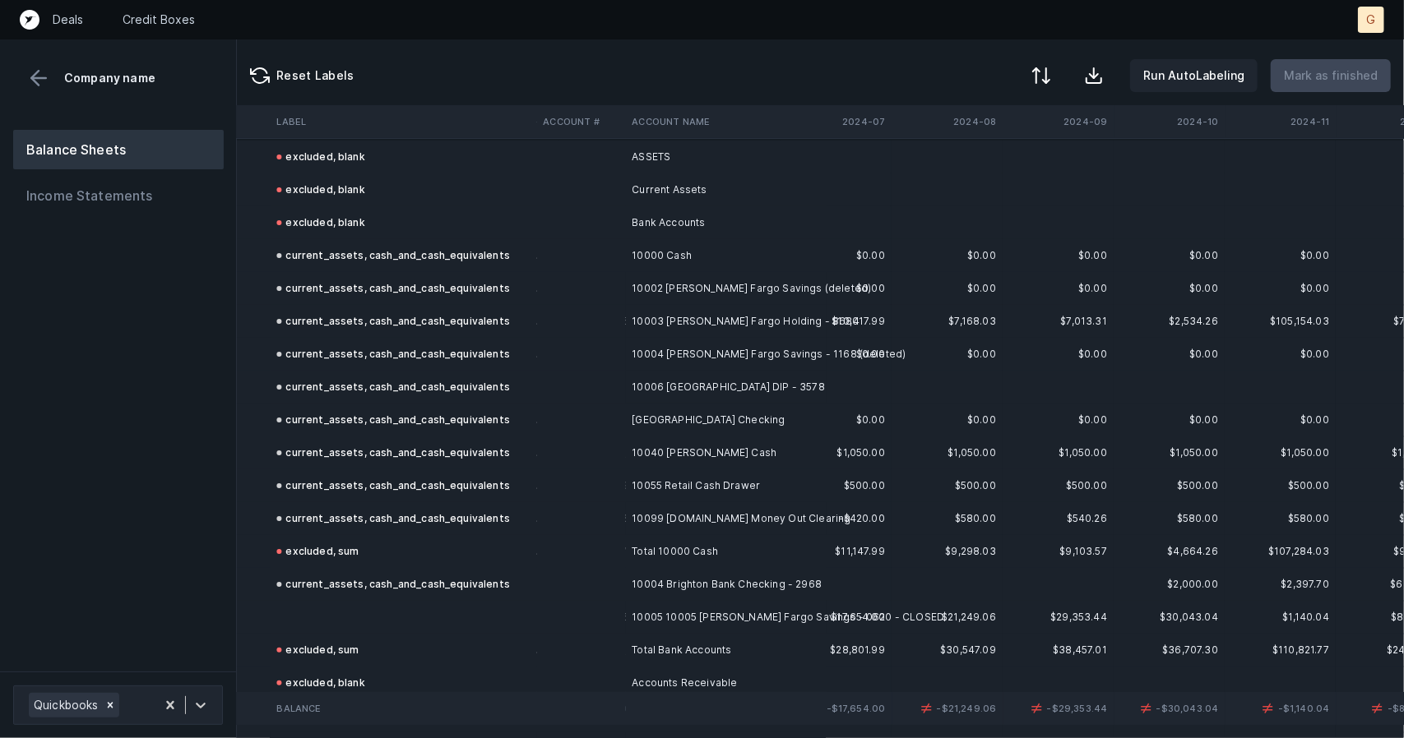
click at [318, 613] on td at bounding box center [403, 617] width 266 height 33
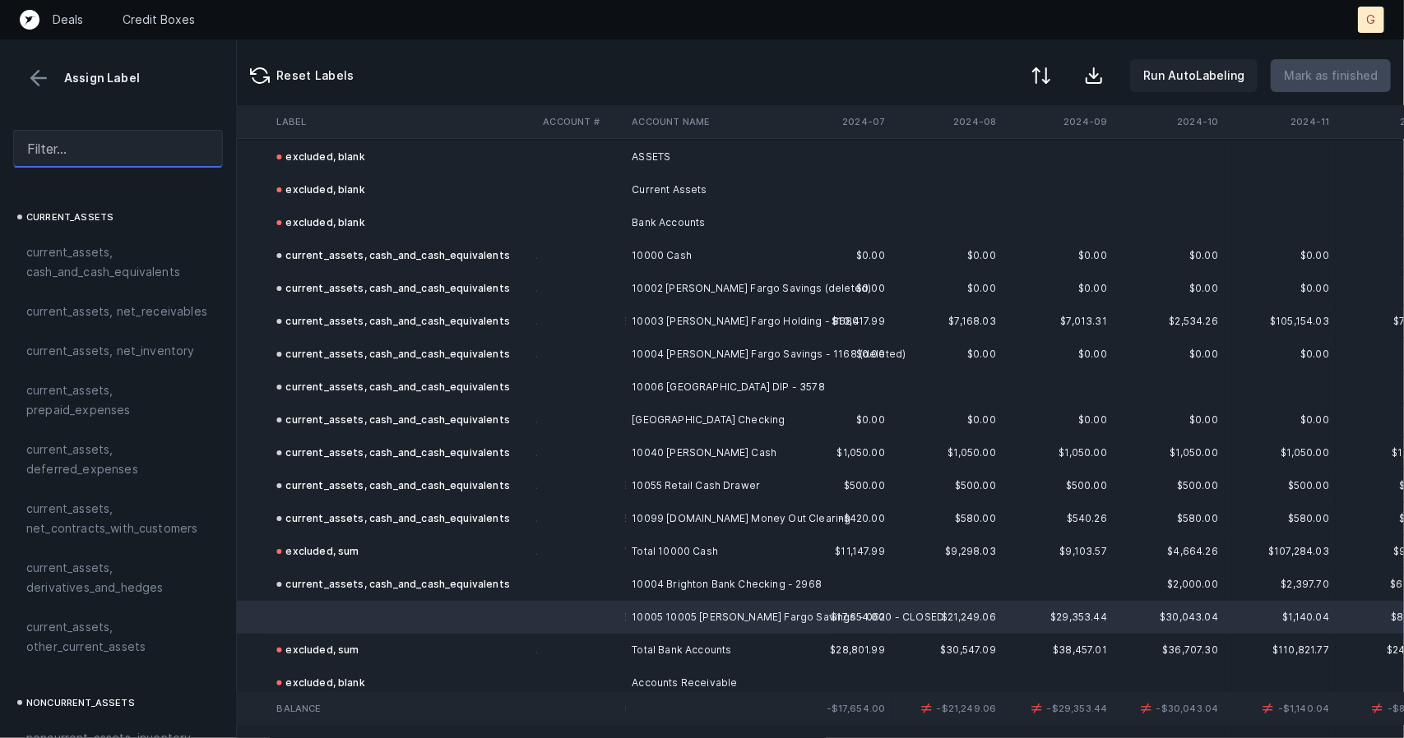
click at [95, 155] on input "text" at bounding box center [118, 149] width 210 height 38
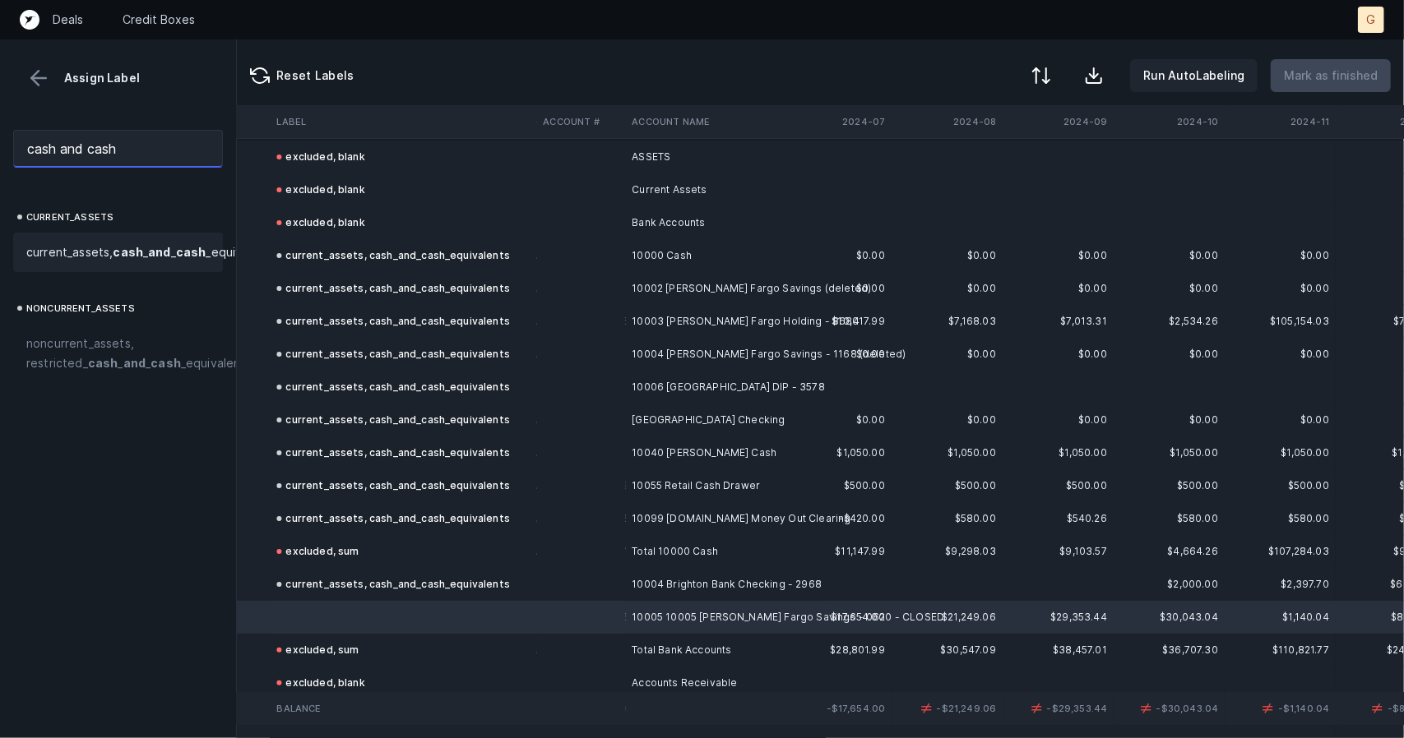
type input "cash and cash"
click at [79, 246] on span "current_assets, cash _ and _ cash _equivalents" at bounding box center [151, 253] width 250 height 20
click at [1317, 79] on p "Mark as finished" at bounding box center [1331, 76] width 94 height 20
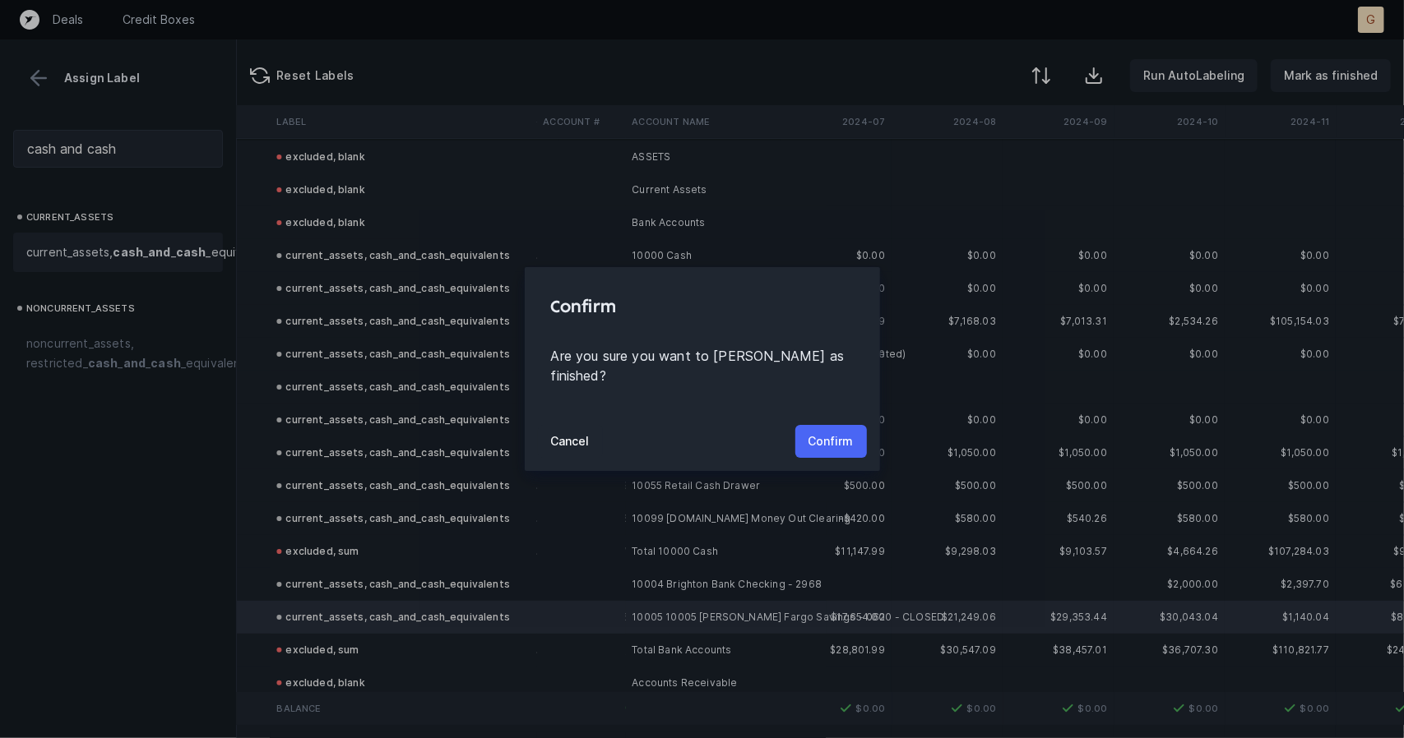
click at [842, 432] on p "Confirm" at bounding box center [830, 442] width 45 height 20
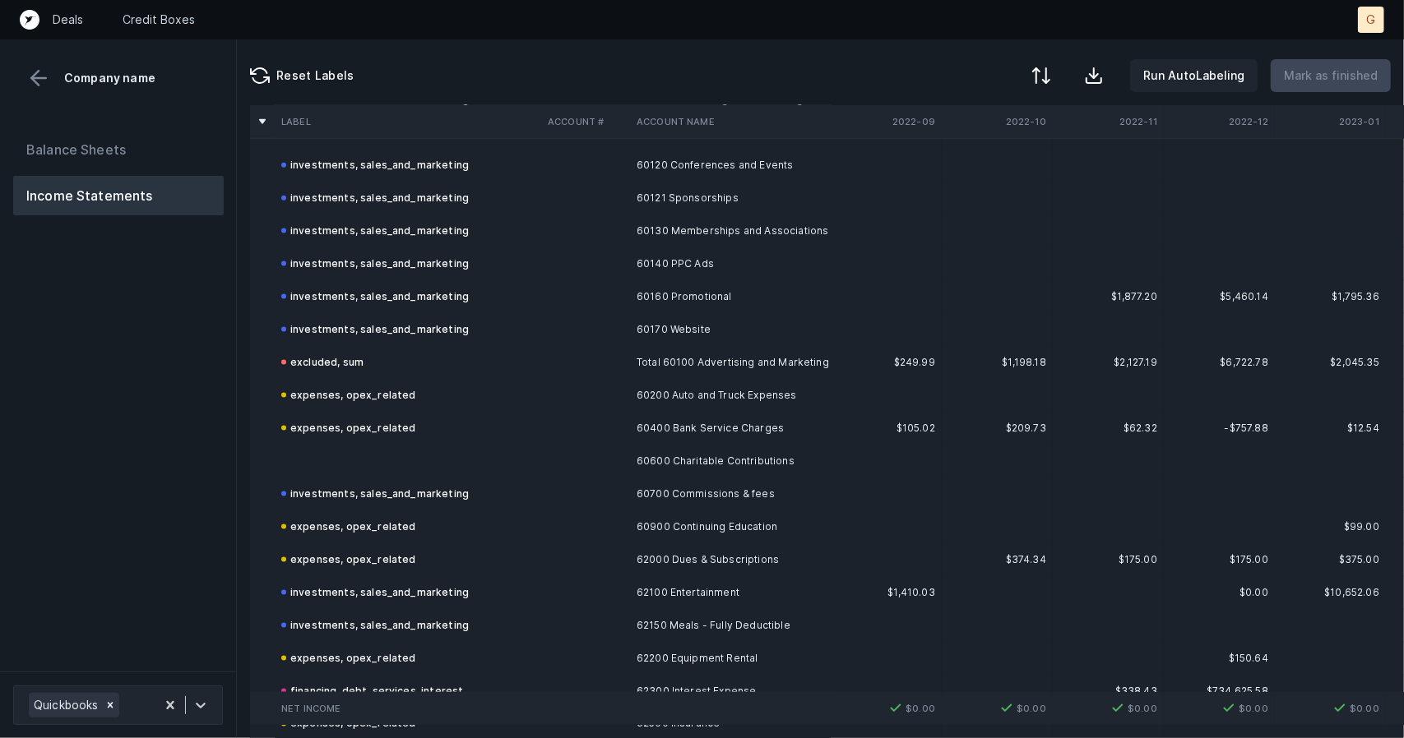
scroll to position [1480, 0]
click at [361, 450] on td at bounding box center [408, 464] width 266 height 33
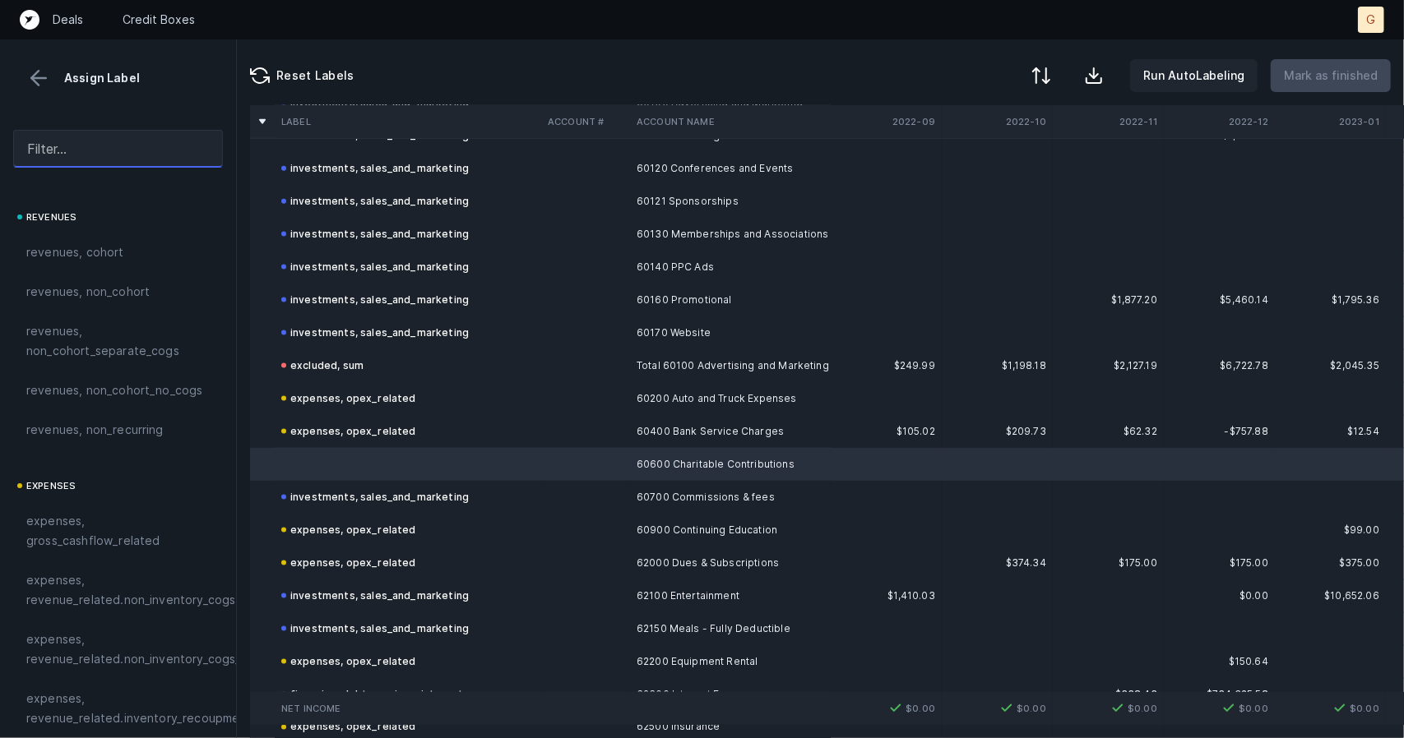
click at [128, 156] on input "text" at bounding box center [118, 149] width 210 height 38
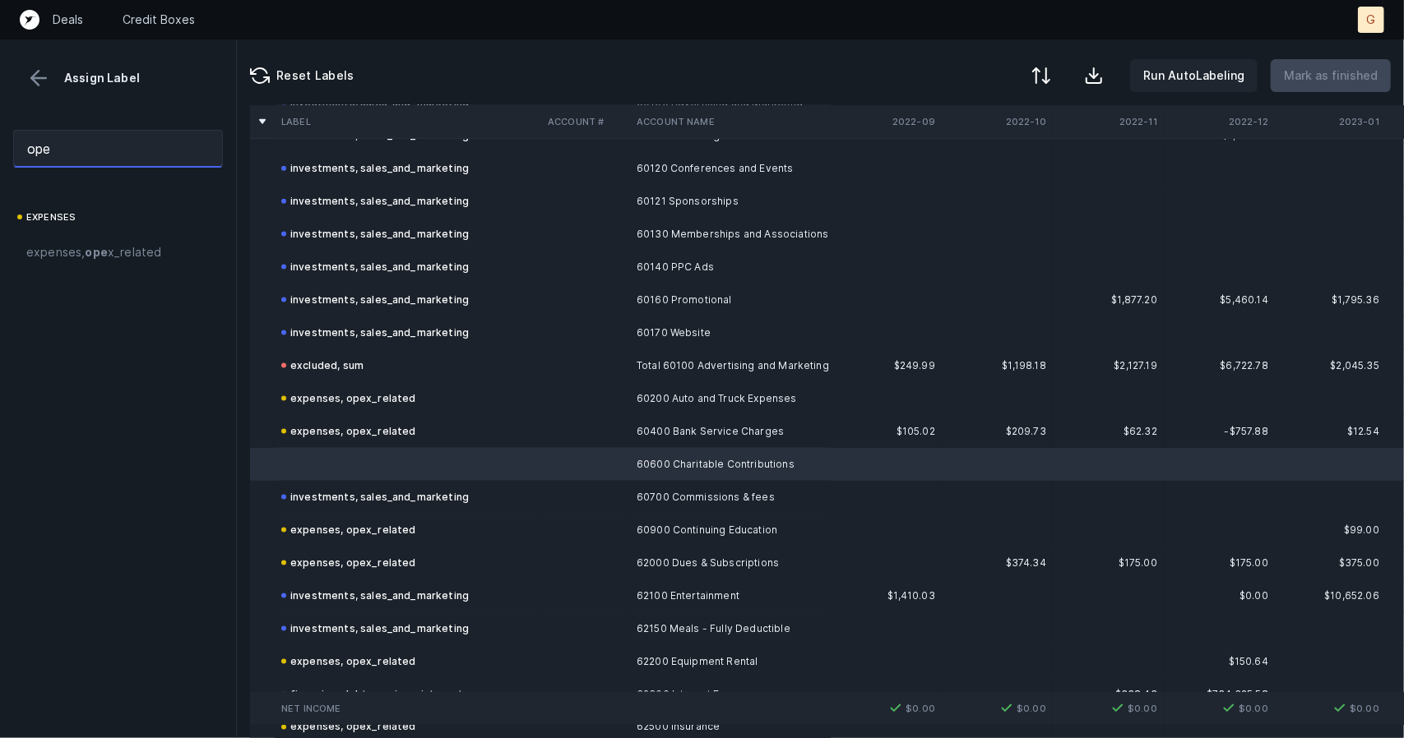
click at [115, 150] on input "ope" at bounding box center [118, 149] width 210 height 38
type input "ope"
click at [102, 247] on strong "ope" at bounding box center [96, 252] width 22 height 14
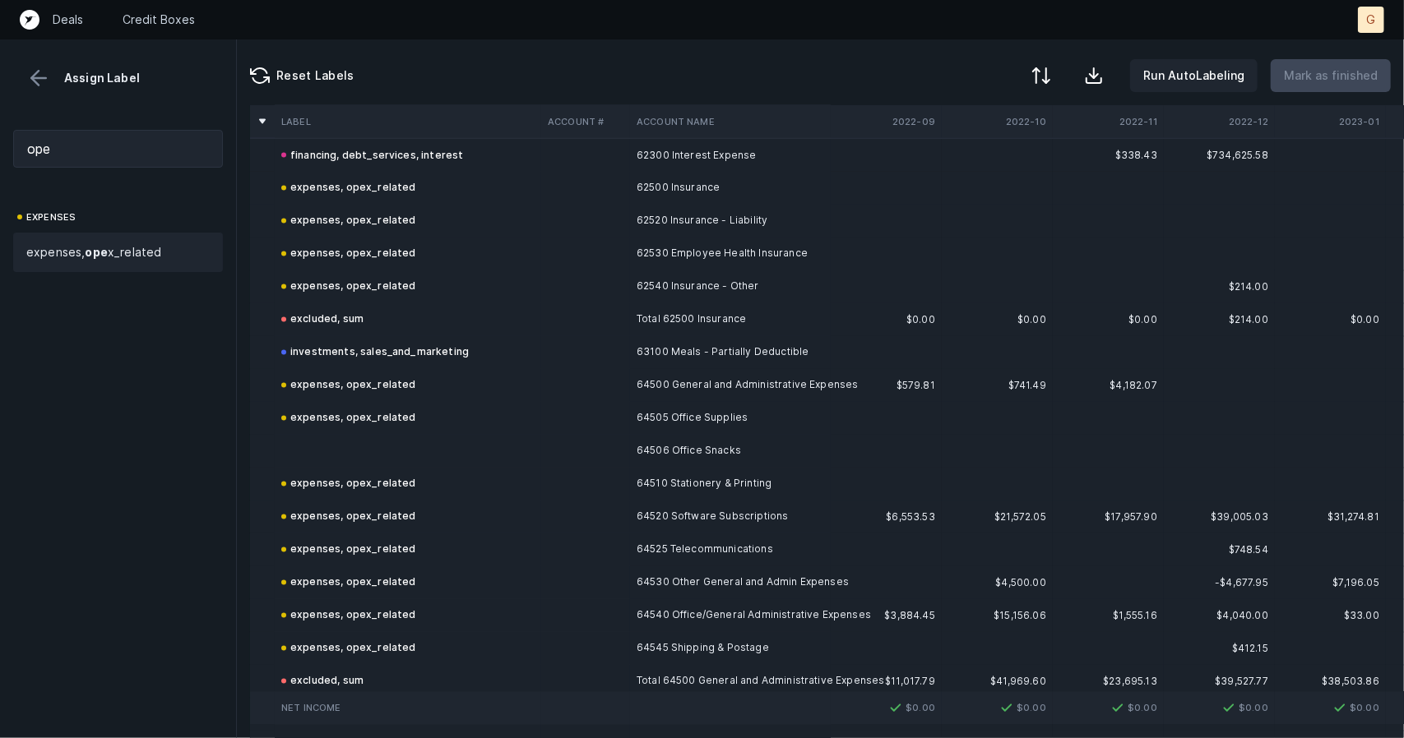
scroll to position [2018, 0]
click at [317, 456] on td at bounding box center [408, 453] width 266 height 33
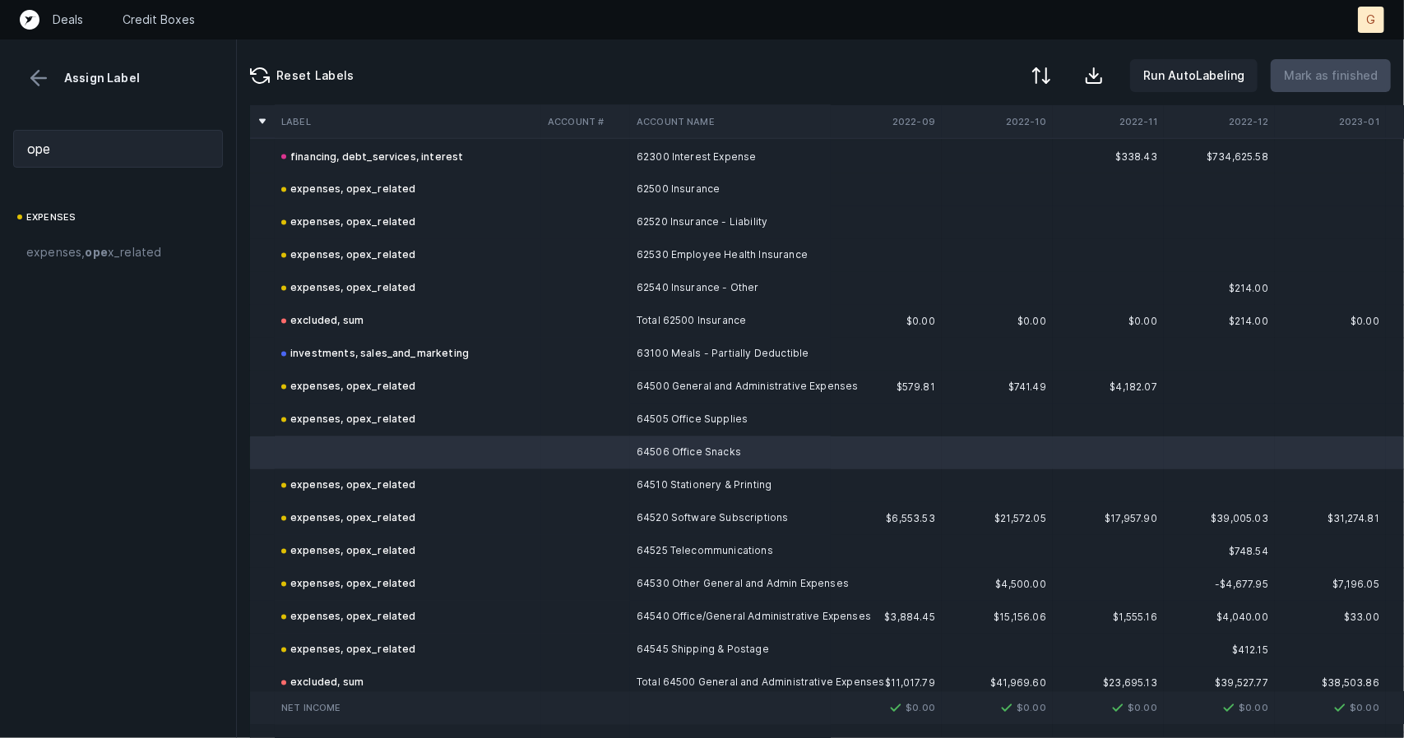
click at [123, 244] on span "expenses, ope x_related" at bounding box center [93, 253] width 135 height 20
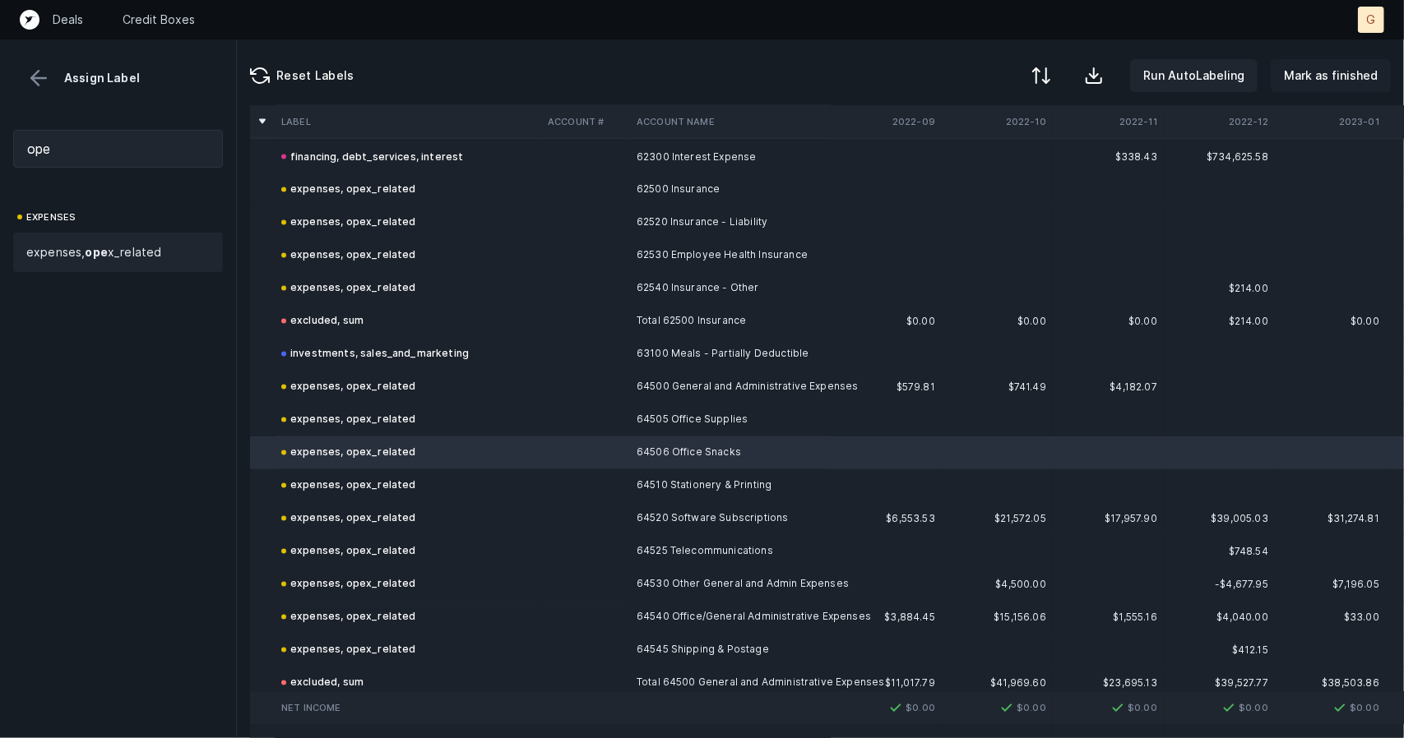
click at [1289, 78] on p "Mark as finished" at bounding box center [1331, 76] width 94 height 20
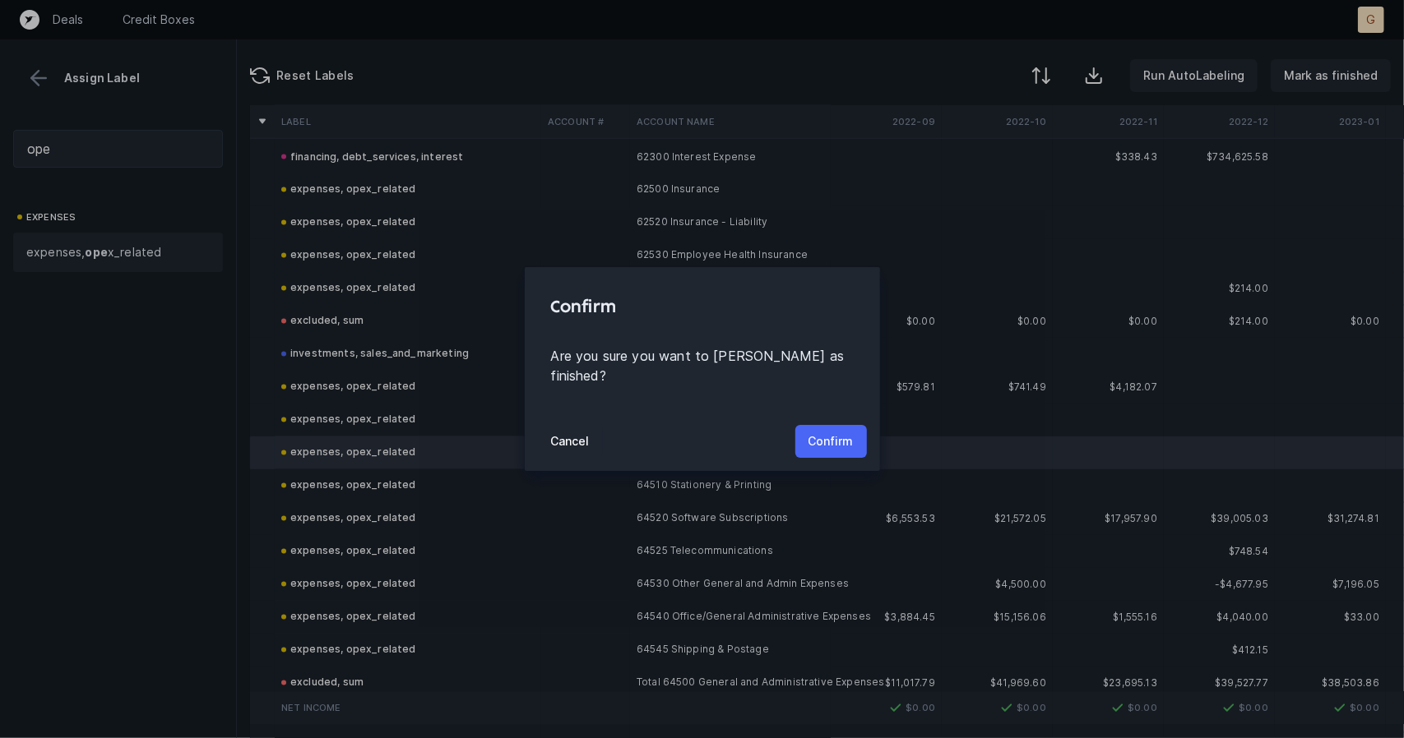
click at [854, 432] on button "Confirm" at bounding box center [831, 441] width 72 height 33
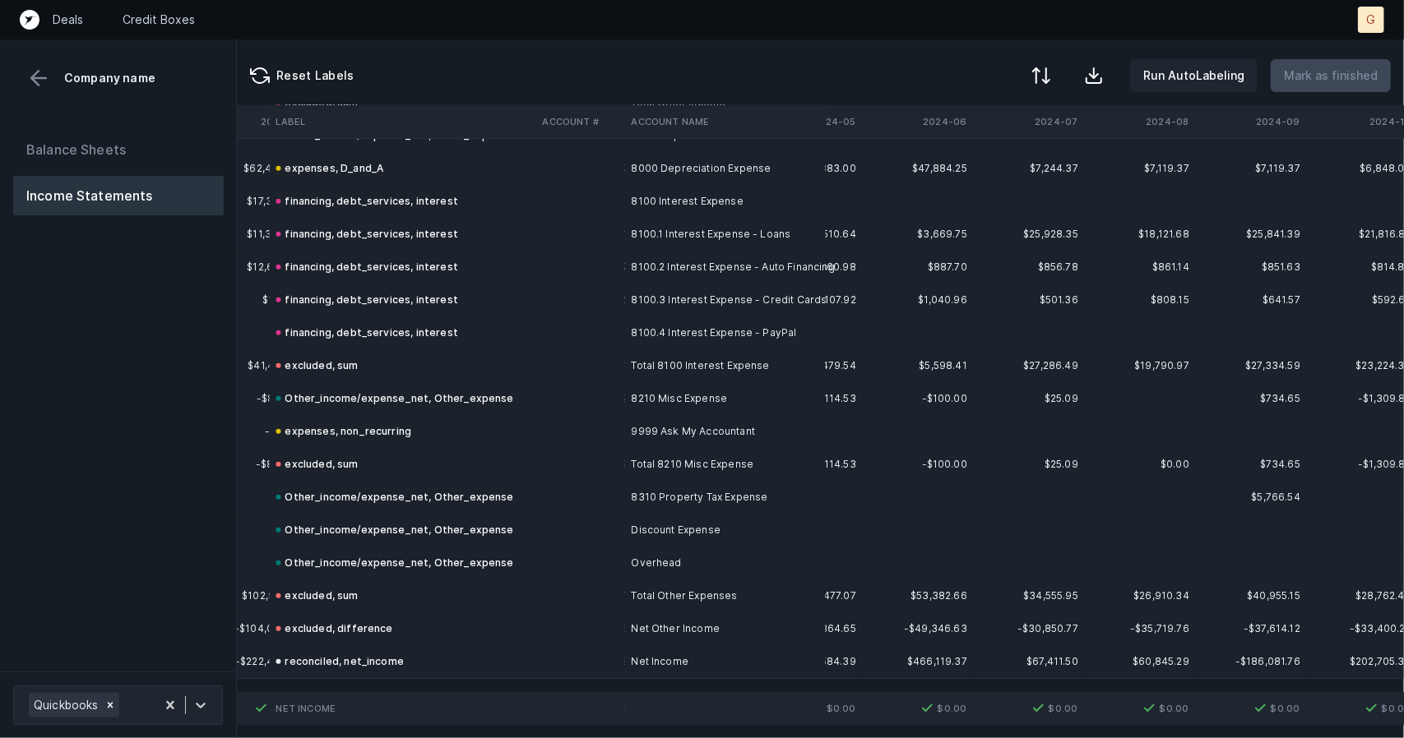
scroll to position [5077, 3547]
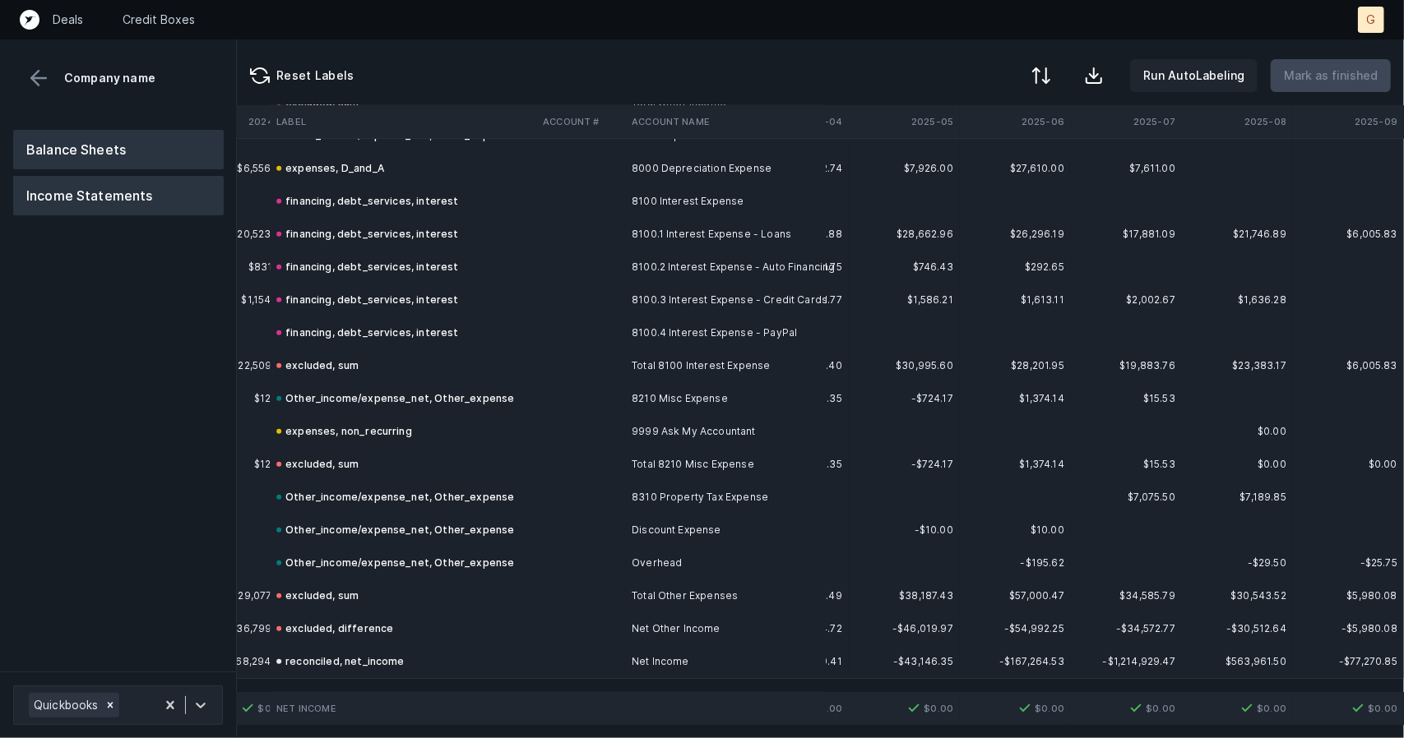
click at [125, 147] on button "Balance Sheets" at bounding box center [118, 149] width 211 height 39
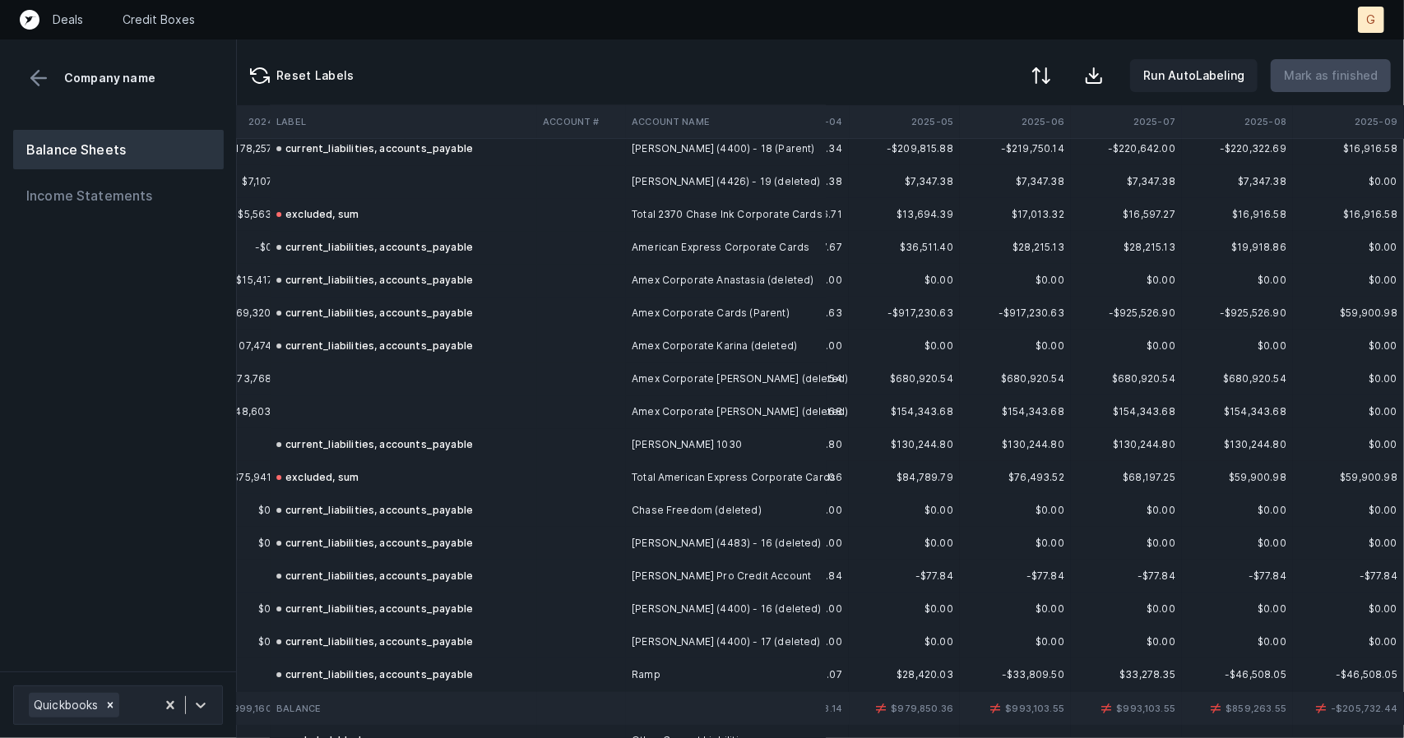
scroll to position [3792, 3547]
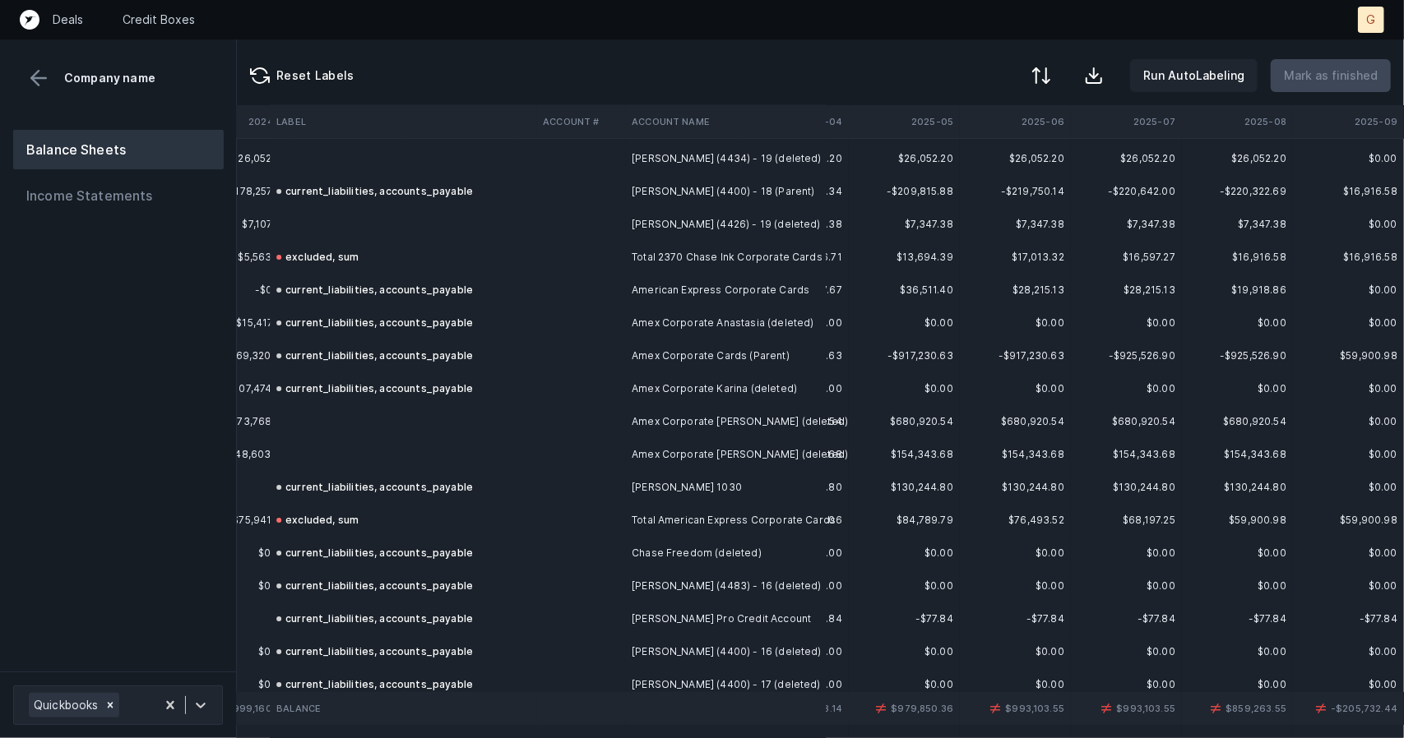
click at [379, 451] on td at bounding box center [403, 454] width 266 height 33
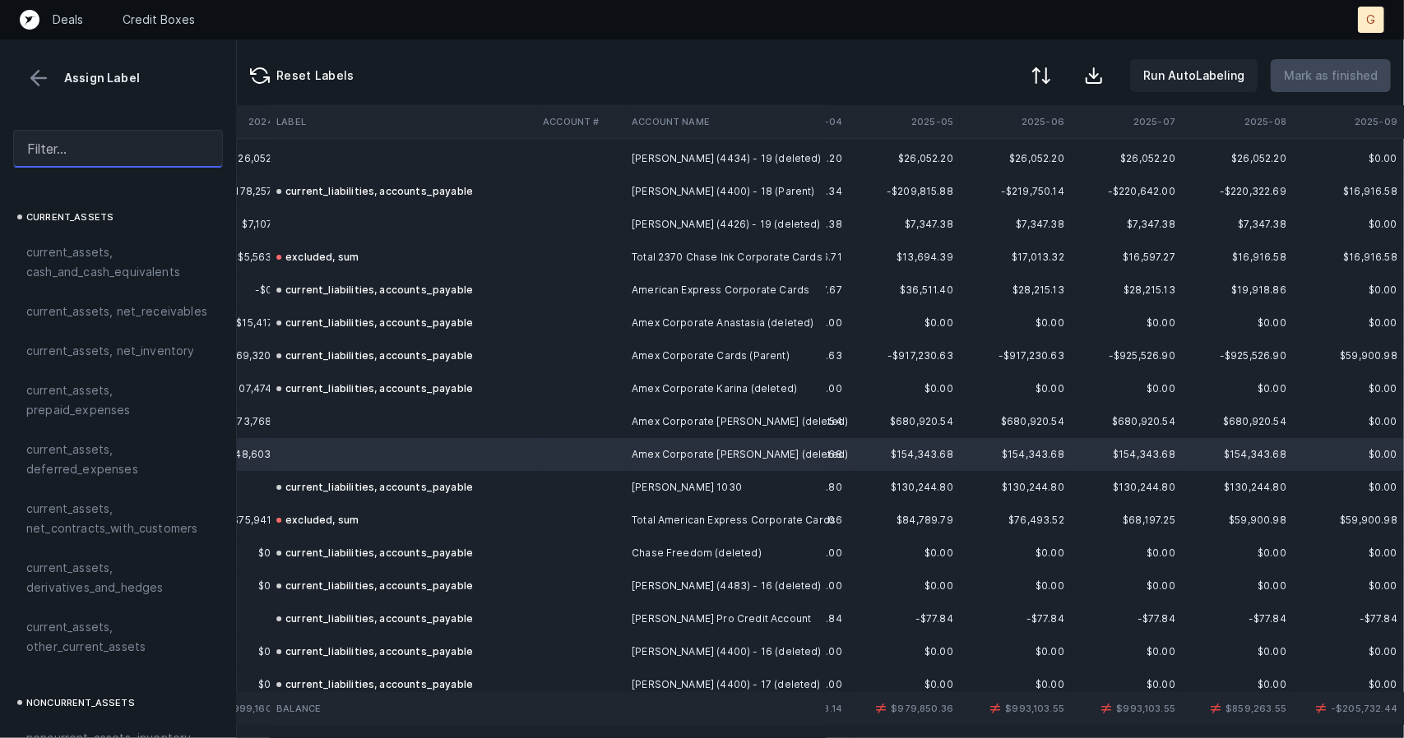
click at [117, 150] on input "text" at bounding box center [118, 149] width 210 height 38
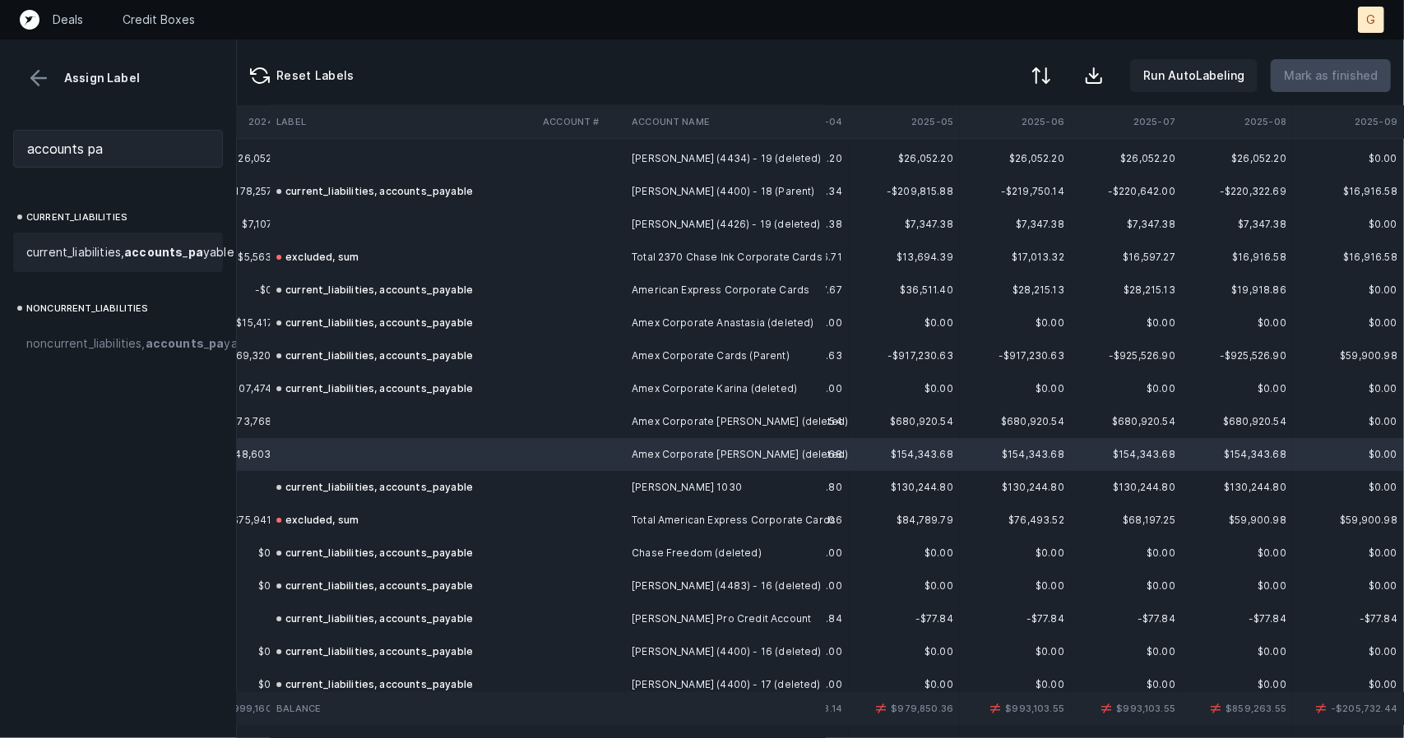
click at [122, 262] on span "current_liabilities, accounts _ pa yable" at bounding box center [130, 253] width 208 height 20
click at [326, 419] on td at bounding box center [403, 421] width 266 height 33
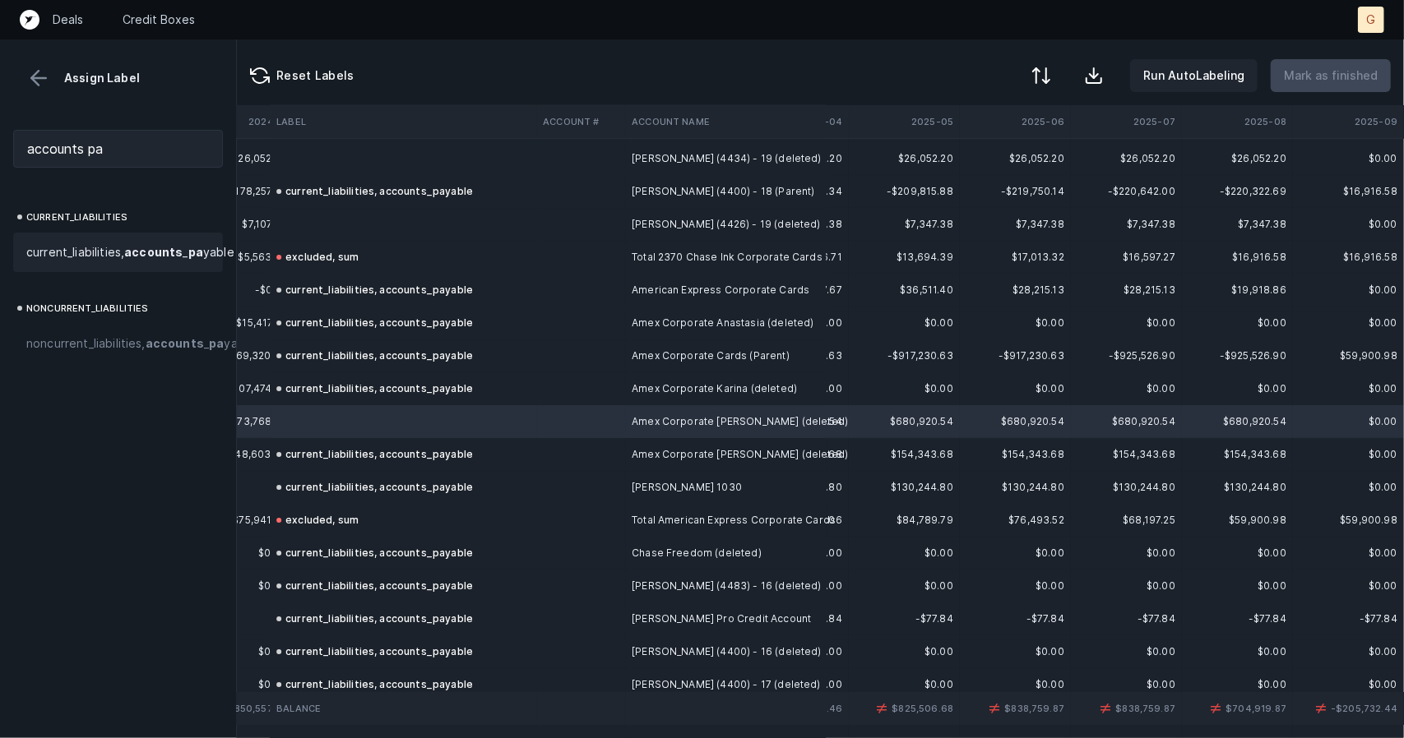
click at [132, 259] on span "current_liabilities, accounts _ pa yable" at bounding box center [130, 253] width 208 height 20
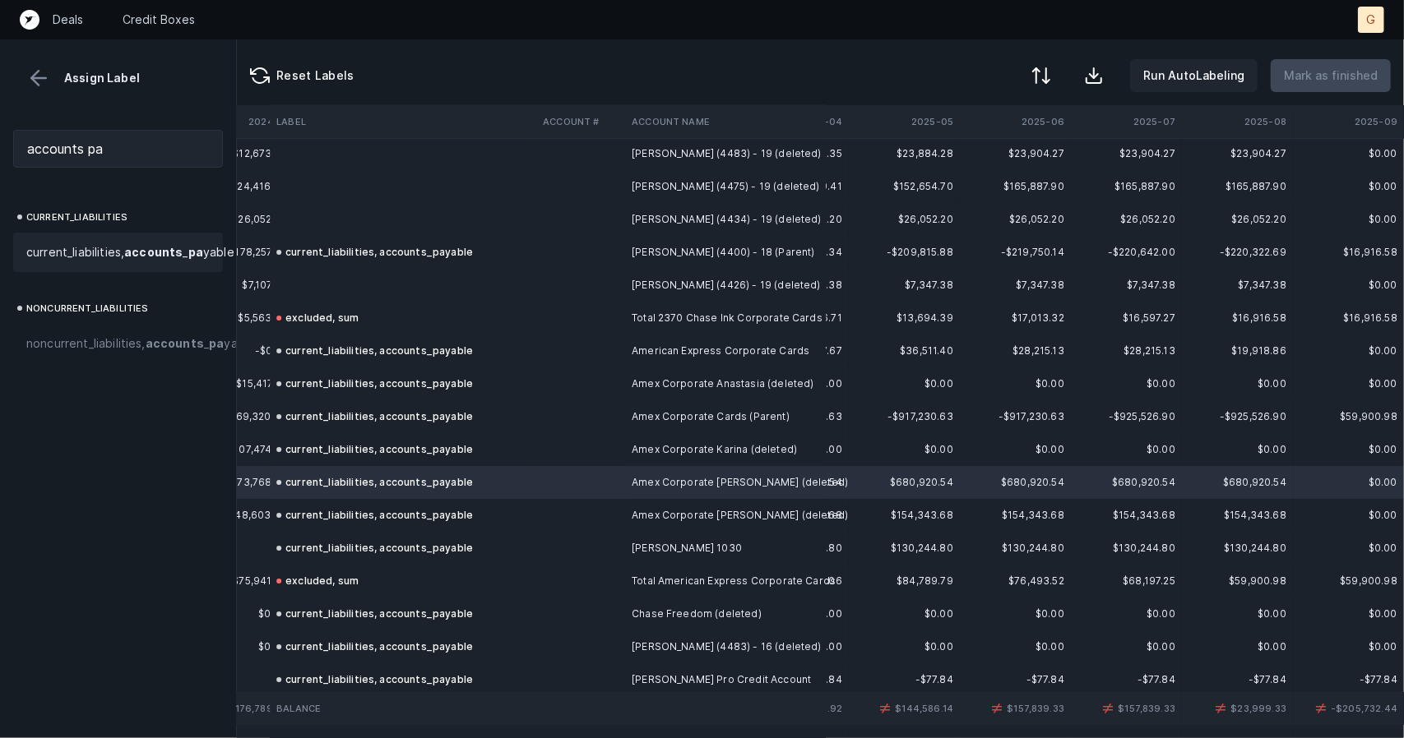
click at [326, 285] on td at bounding box center [403, 285] width 266 height 33
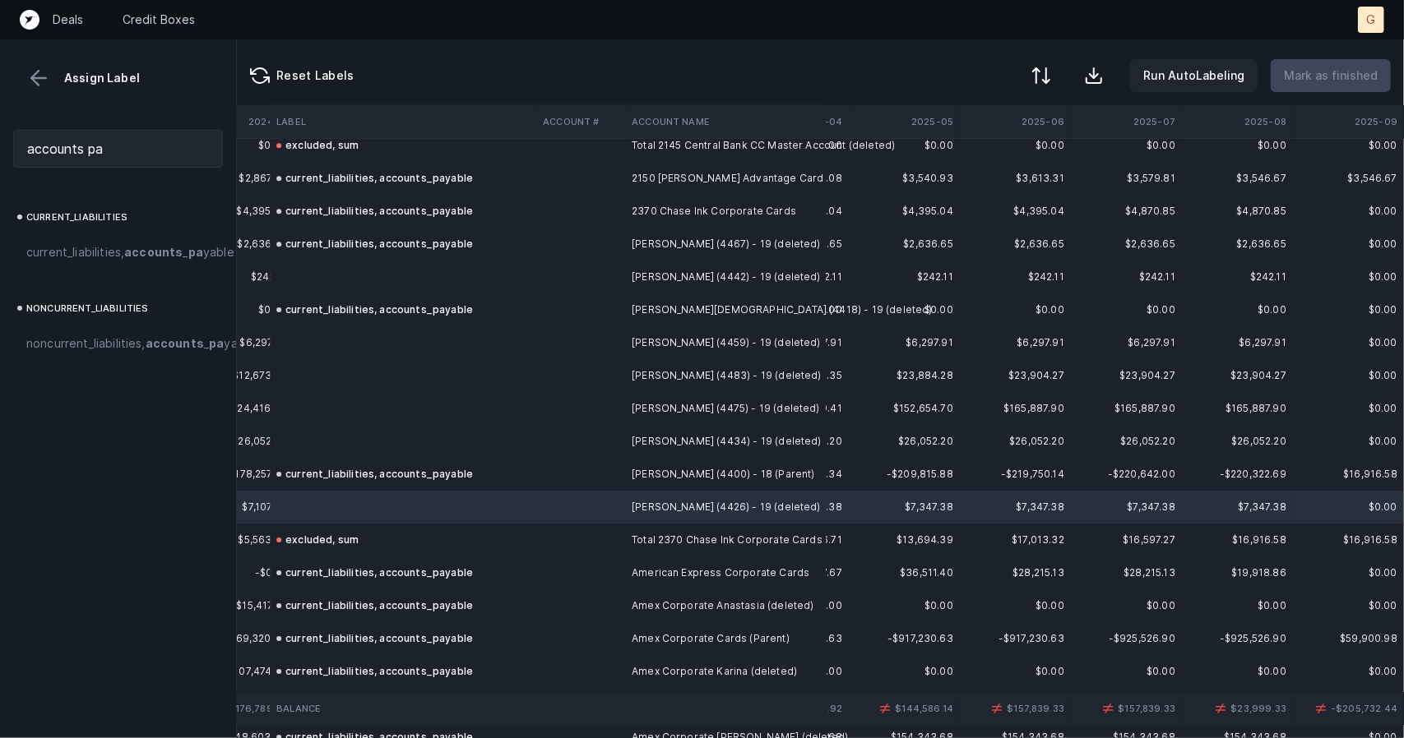
scroll to position [3498, 3547]
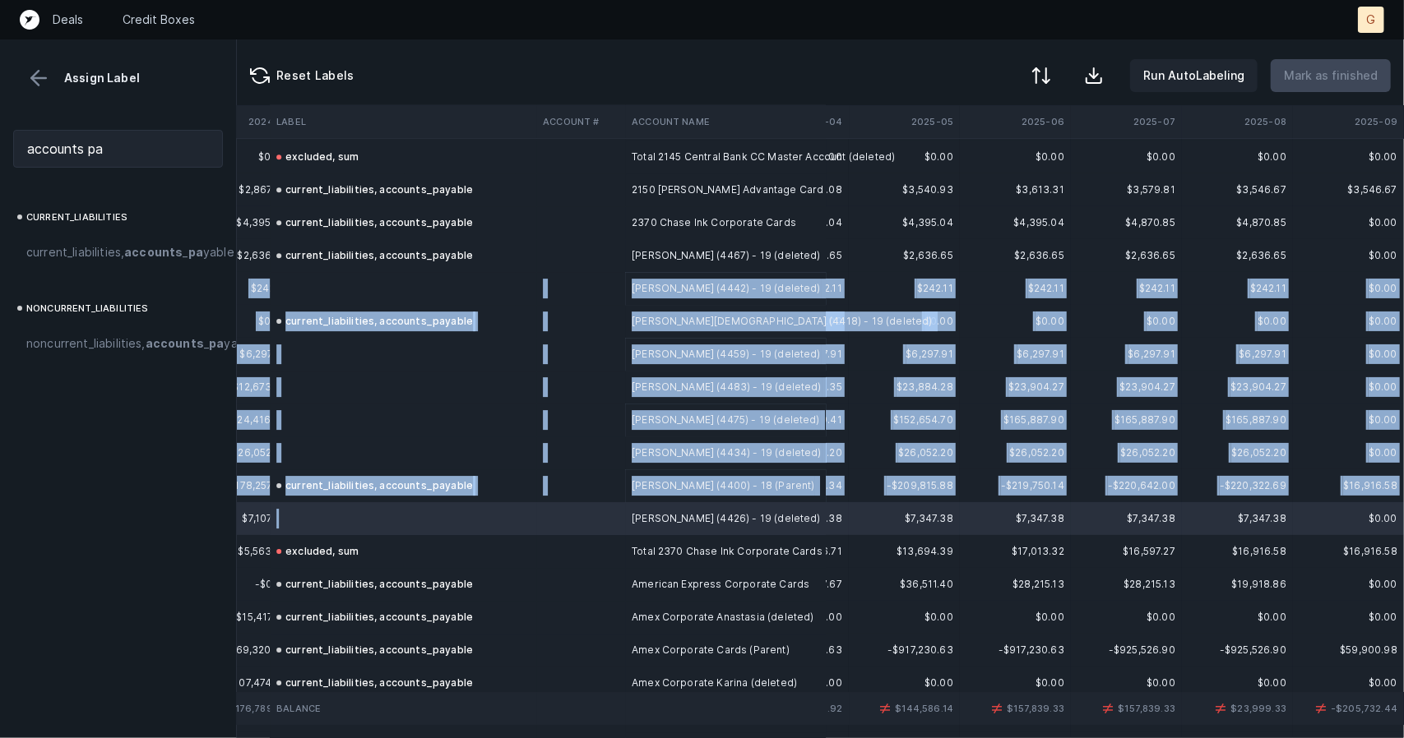
click at [352, 275] on td at bounding box center [403, 288] width 266 height 33
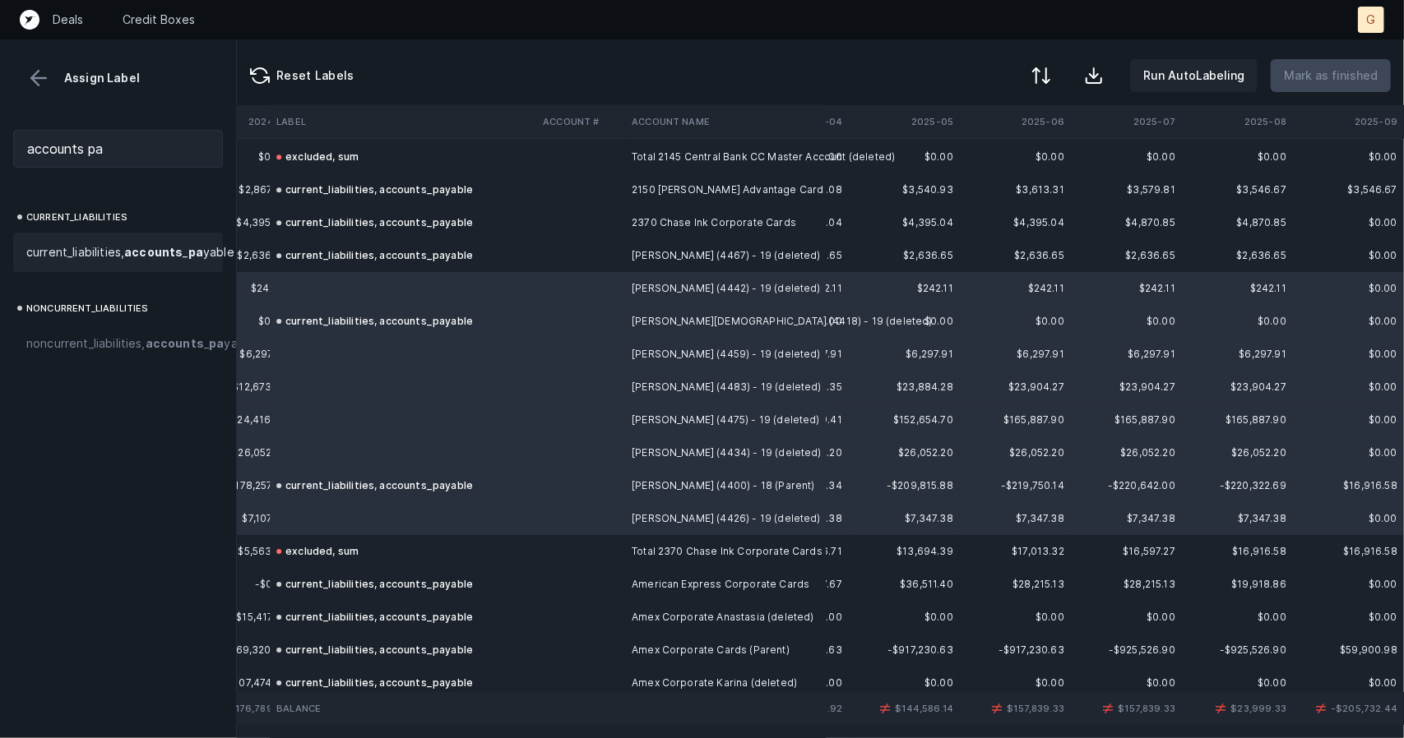
click at [105, 249] on span "current_liabilities, accounts _ pa yable" at bounding box center [130, 253] width 208 height 20
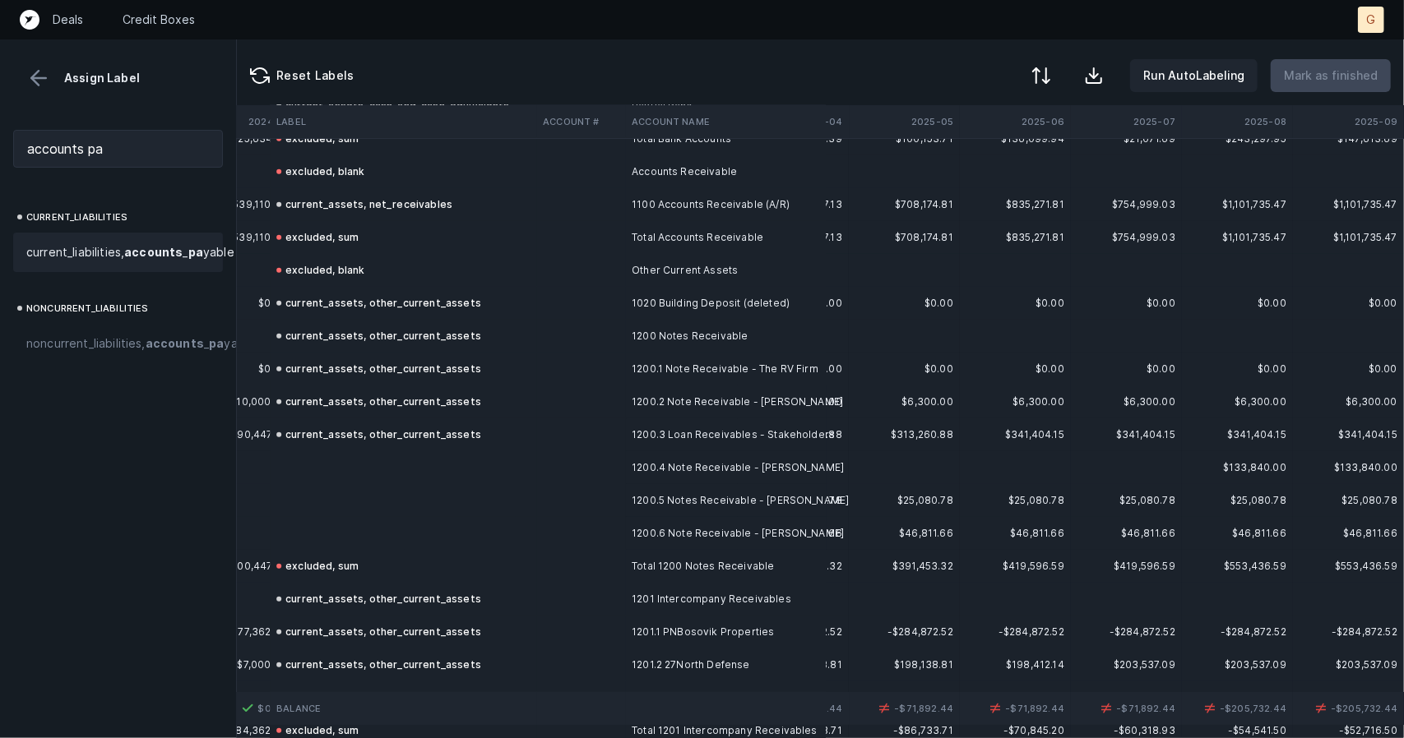
scroll to position [625, 3536]
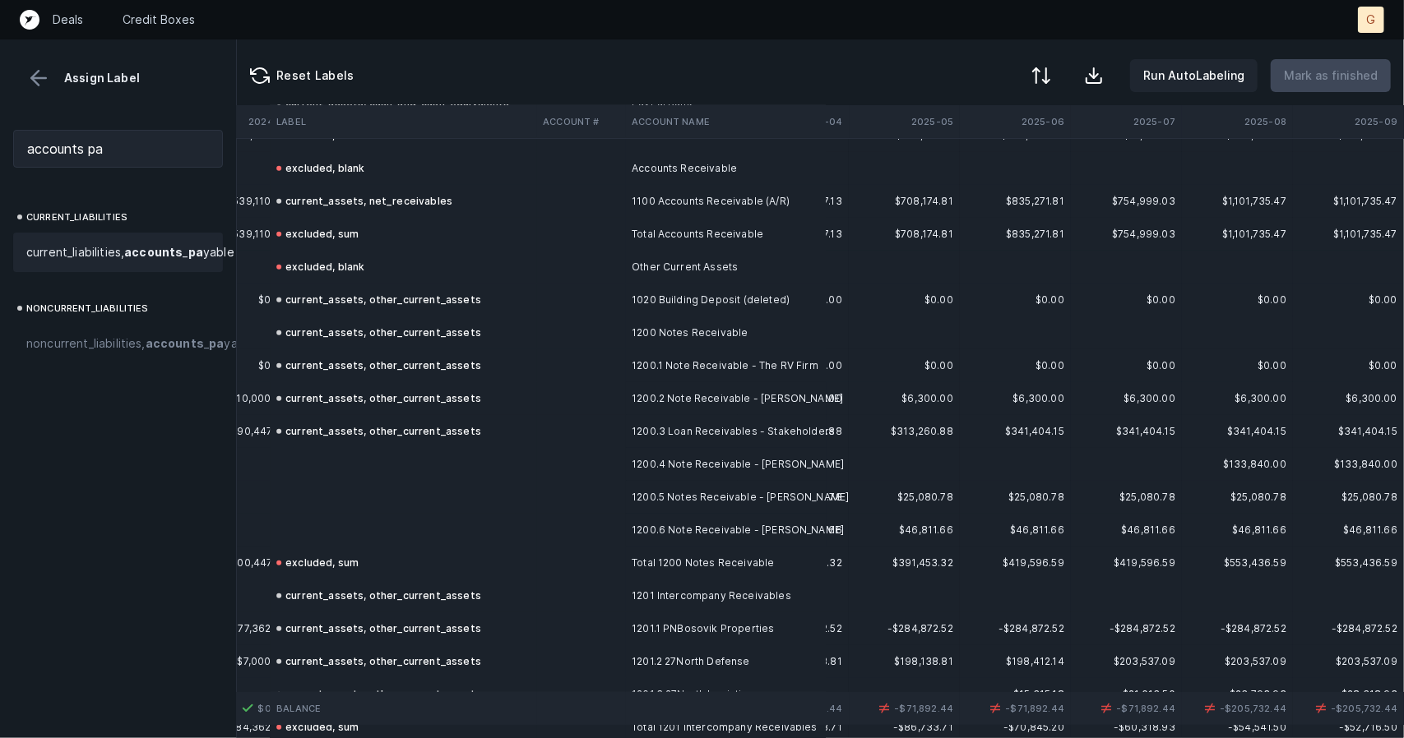
click at [306, 533] on td at bounding box center [403, 530] width 266 height 33
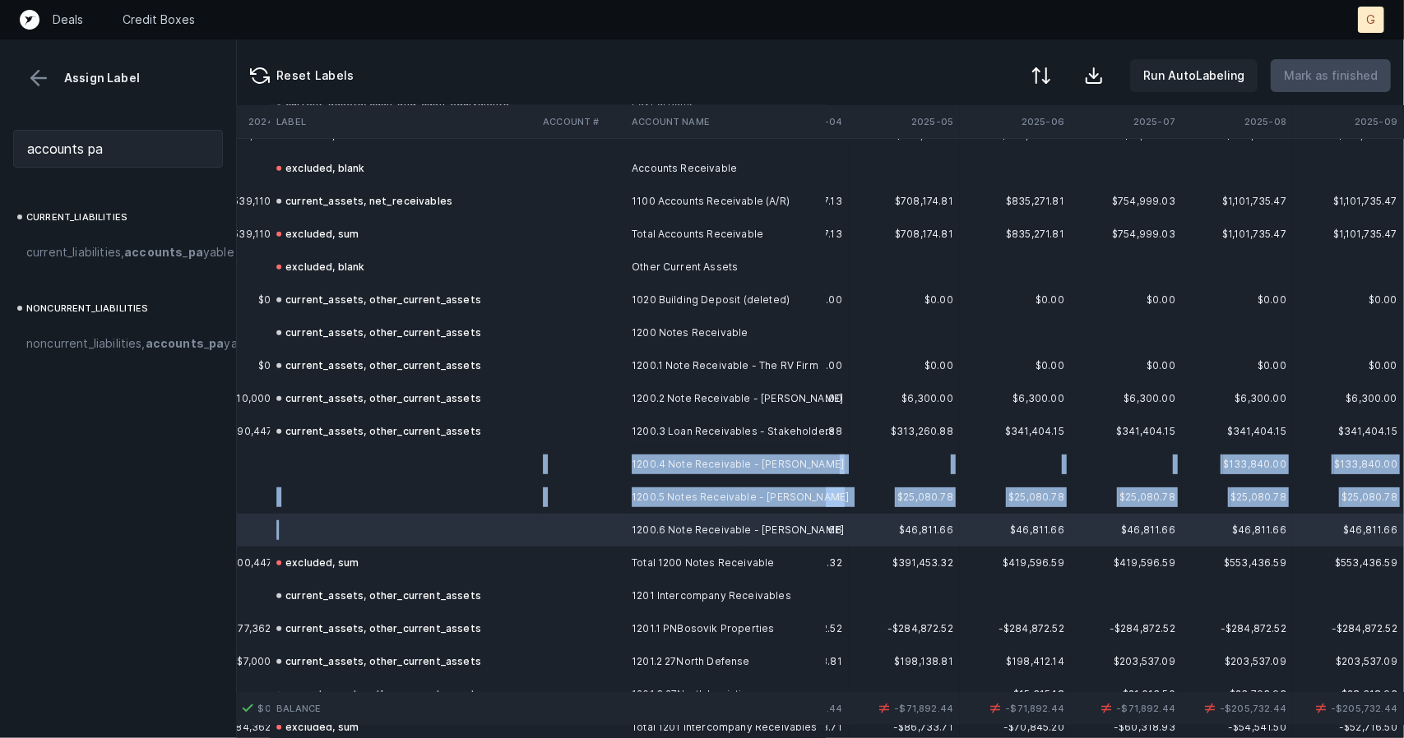
click at [313, 459] on td at bounding box center [403, 464] width 266 height 33
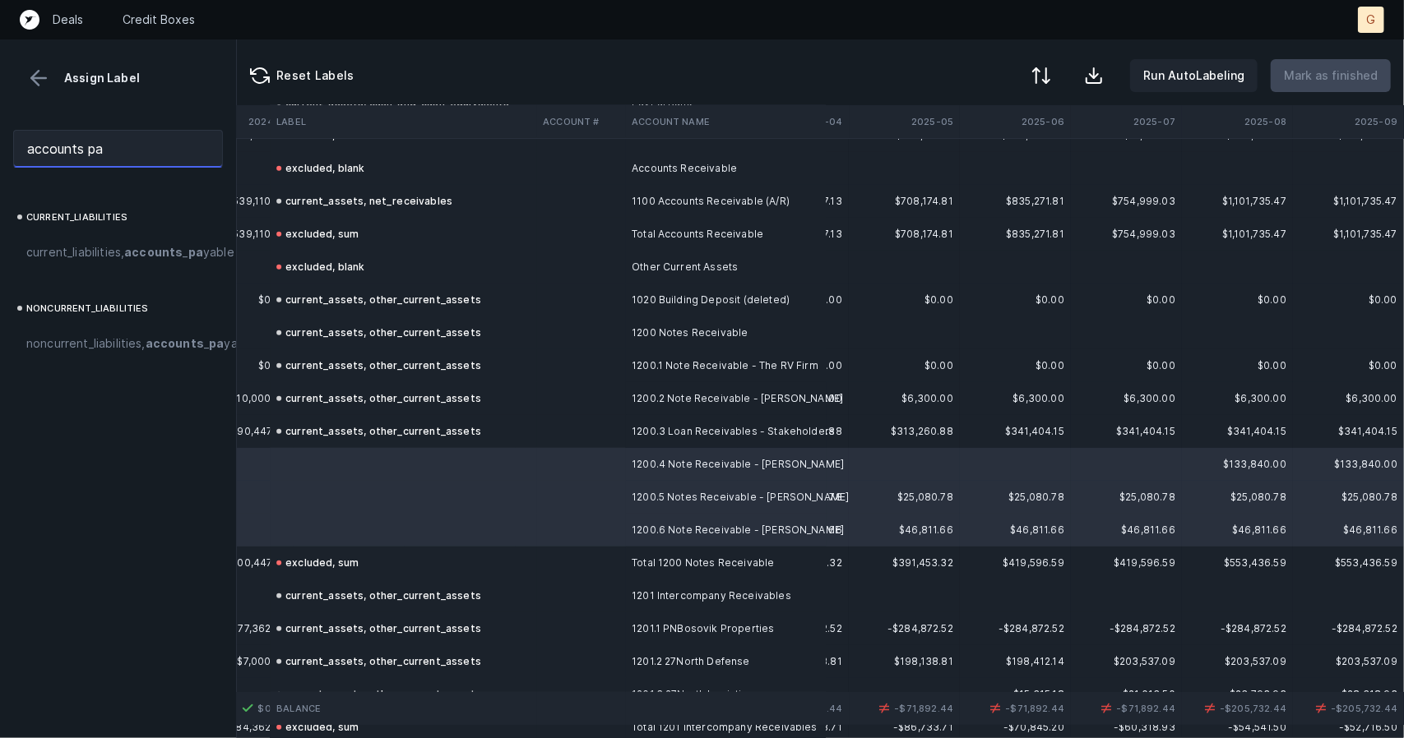
drag, startPoint x: 119, startPoint y: 155, endPoint x: 0, endPoint y: 117, distance: 125.1
click at [0, 117] on div "accounts pa" at bounding box center [118, 149] width 236 height 64
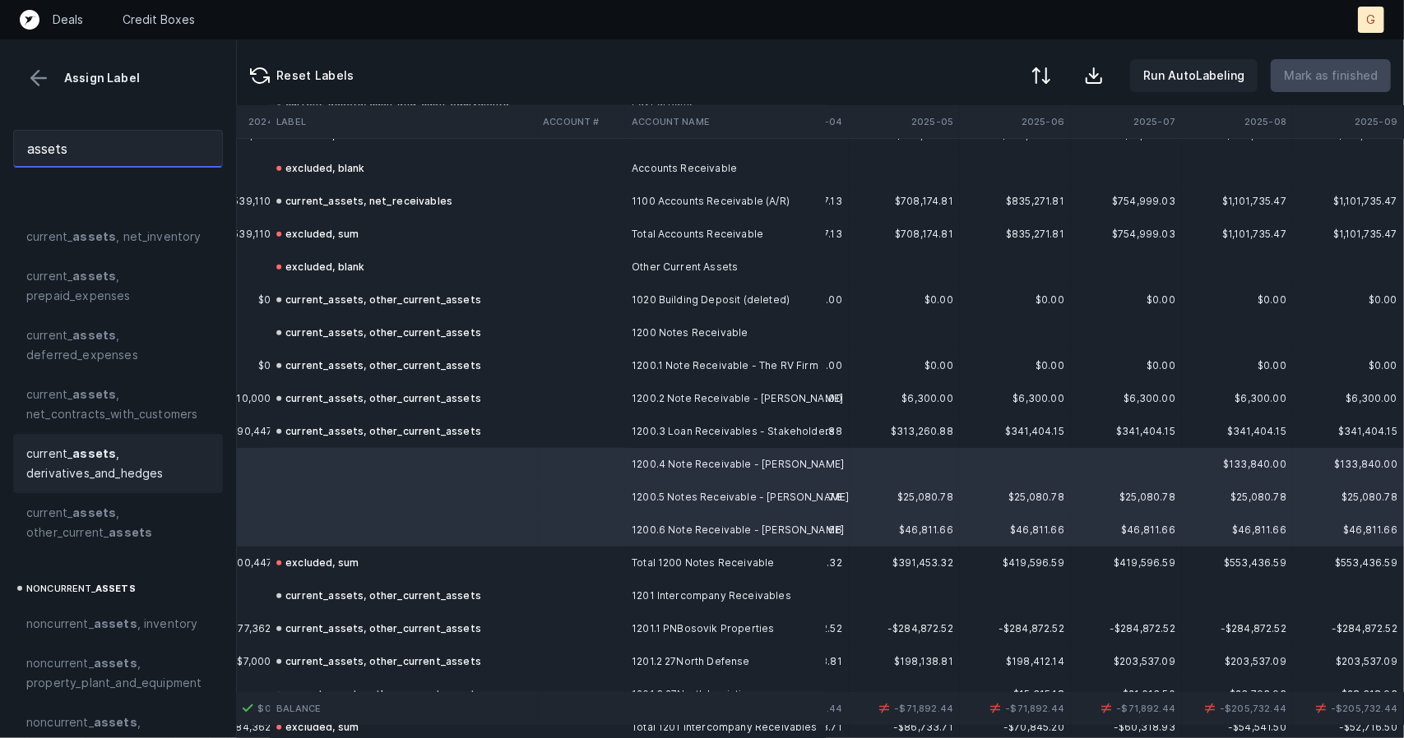
scroll to position [135, 0]
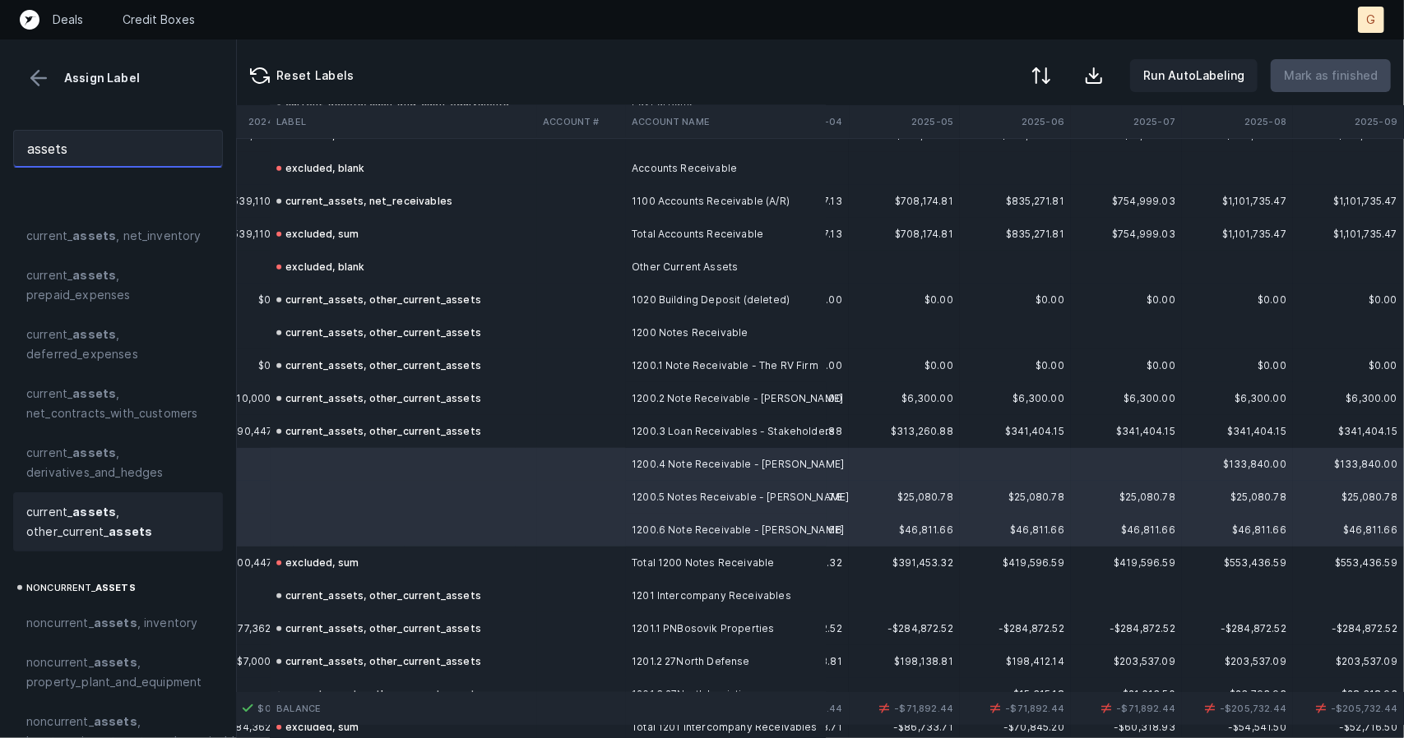
type input "assets"
click at [105, 506] on strong "assets" at bounding box center [94, 512] width 44 height 14
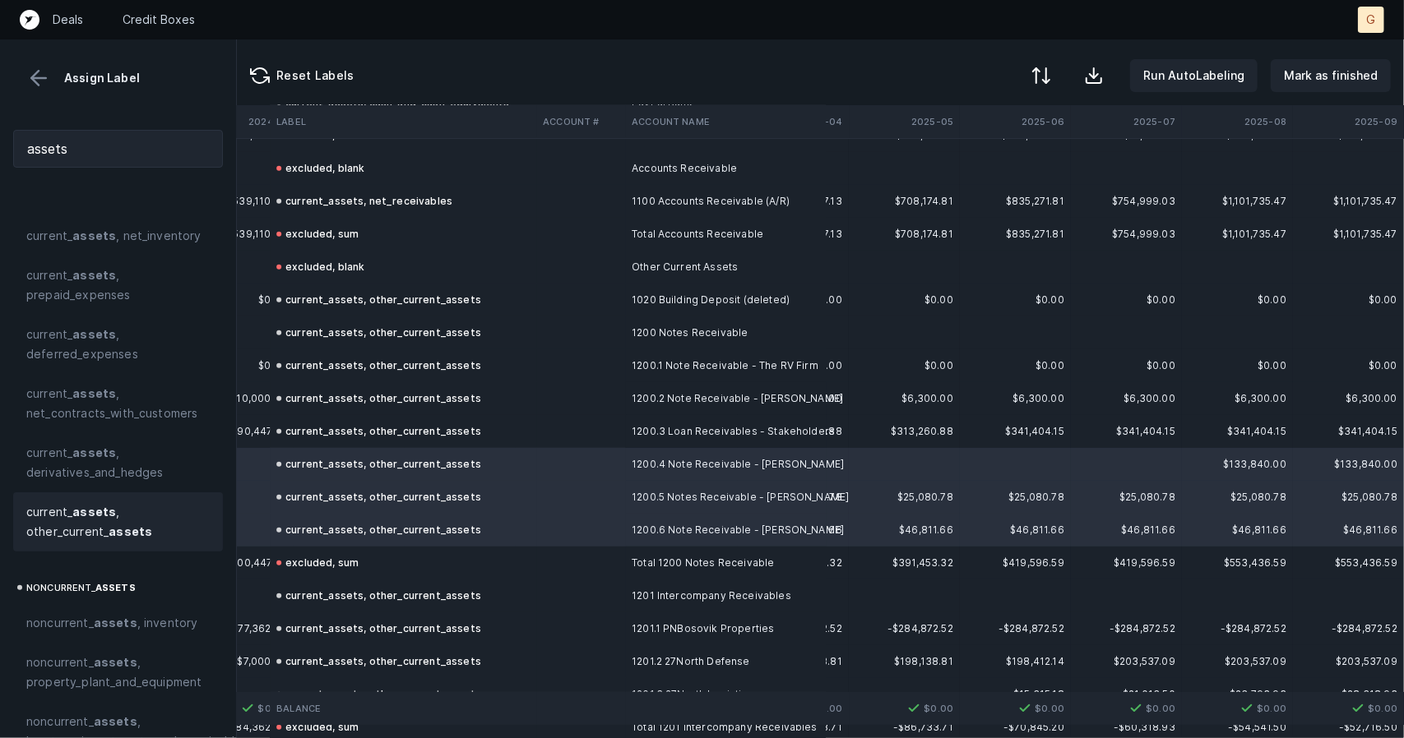
scroll to position [625, 3547]
click at [1334, 67] on p "Mark as finished" at bounding box center [1331, 76] width 94 height 20
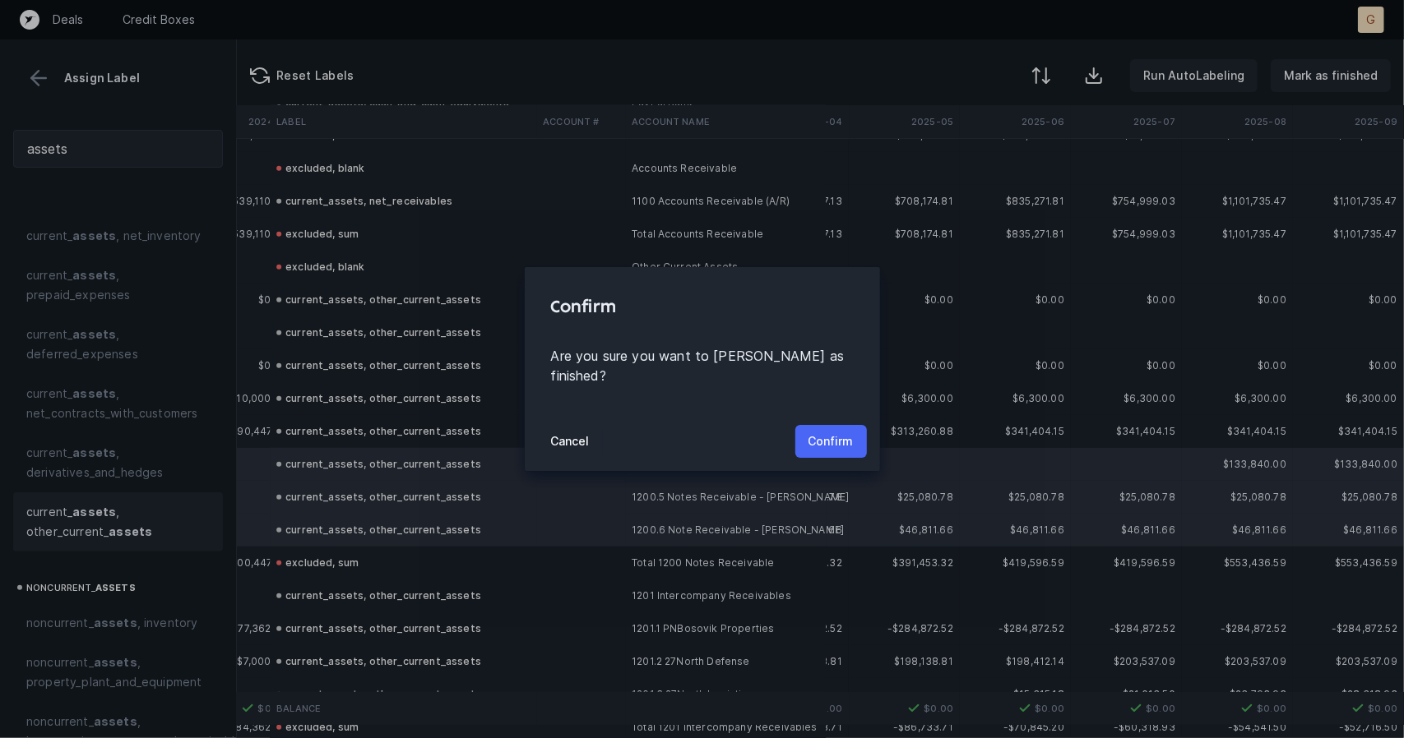
click at [835, 432] on p "Confirm" at bounding box center [830, 442] width 45 height 20
